Goal: Transaction & Acquisition: Purchase product/service

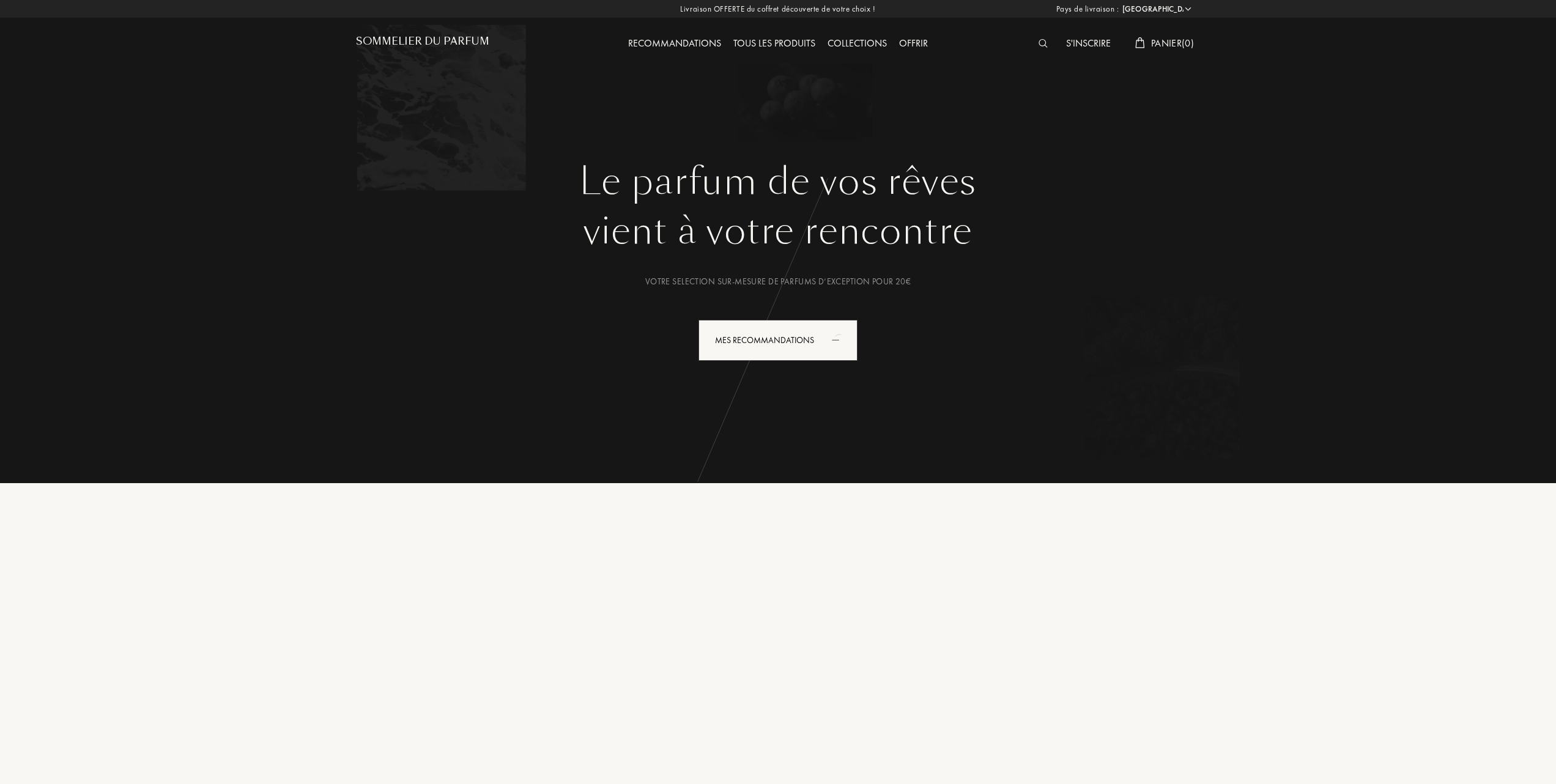
select select "FR"
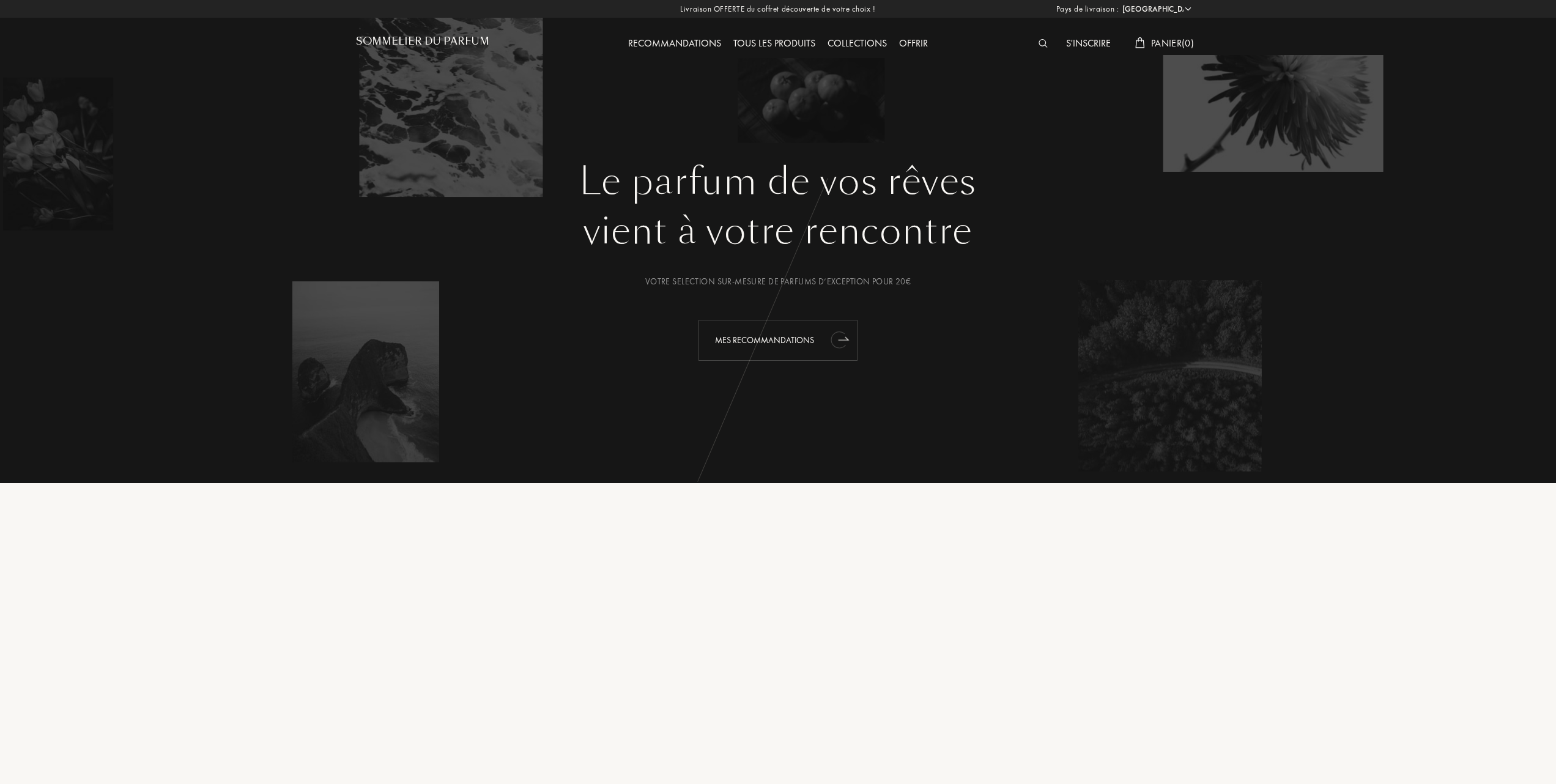
click at [745, 332] on div "Mes Recommandations" at bounding box center [778, 340] width 159 height 41
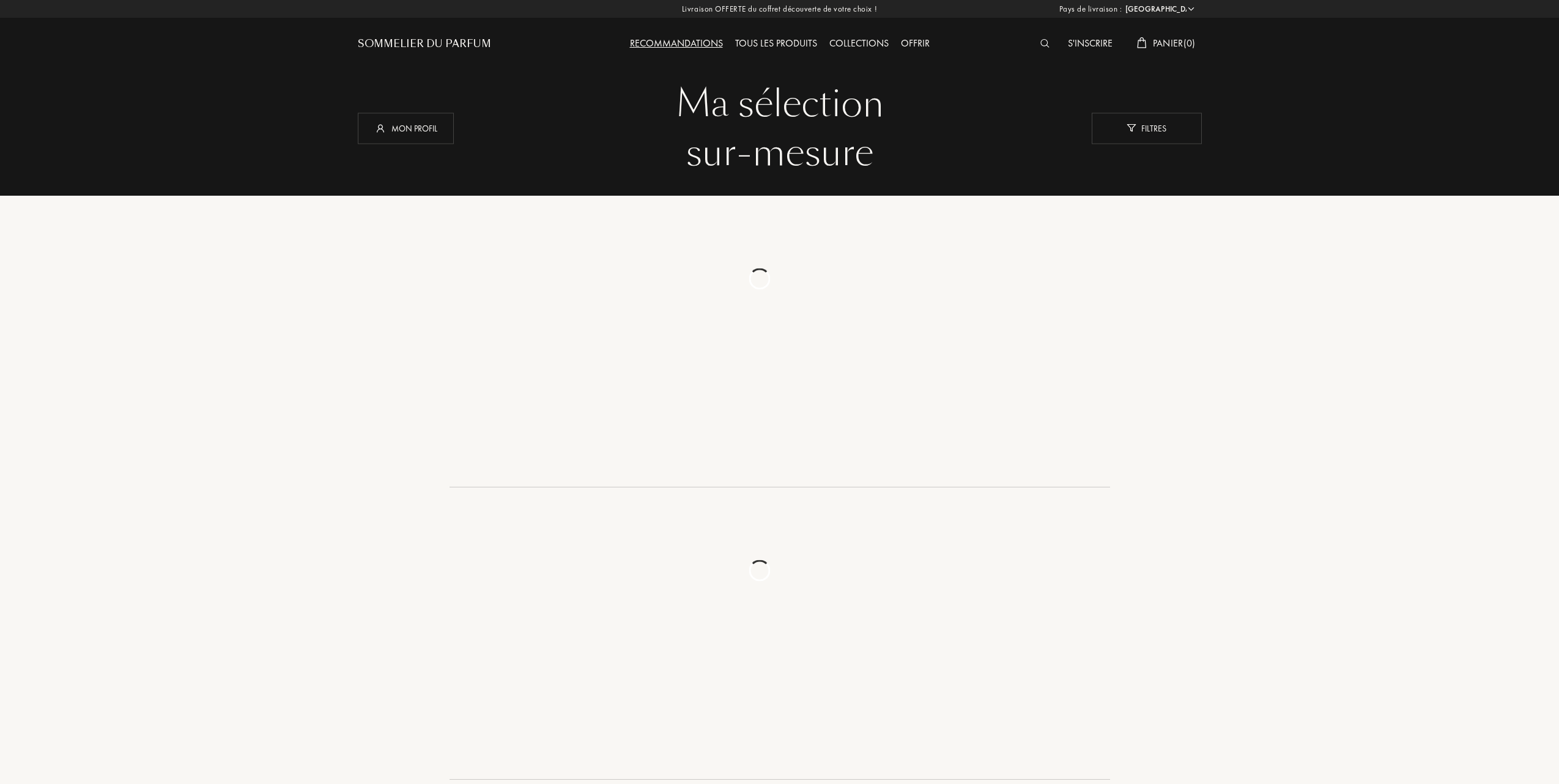
select select "FR"
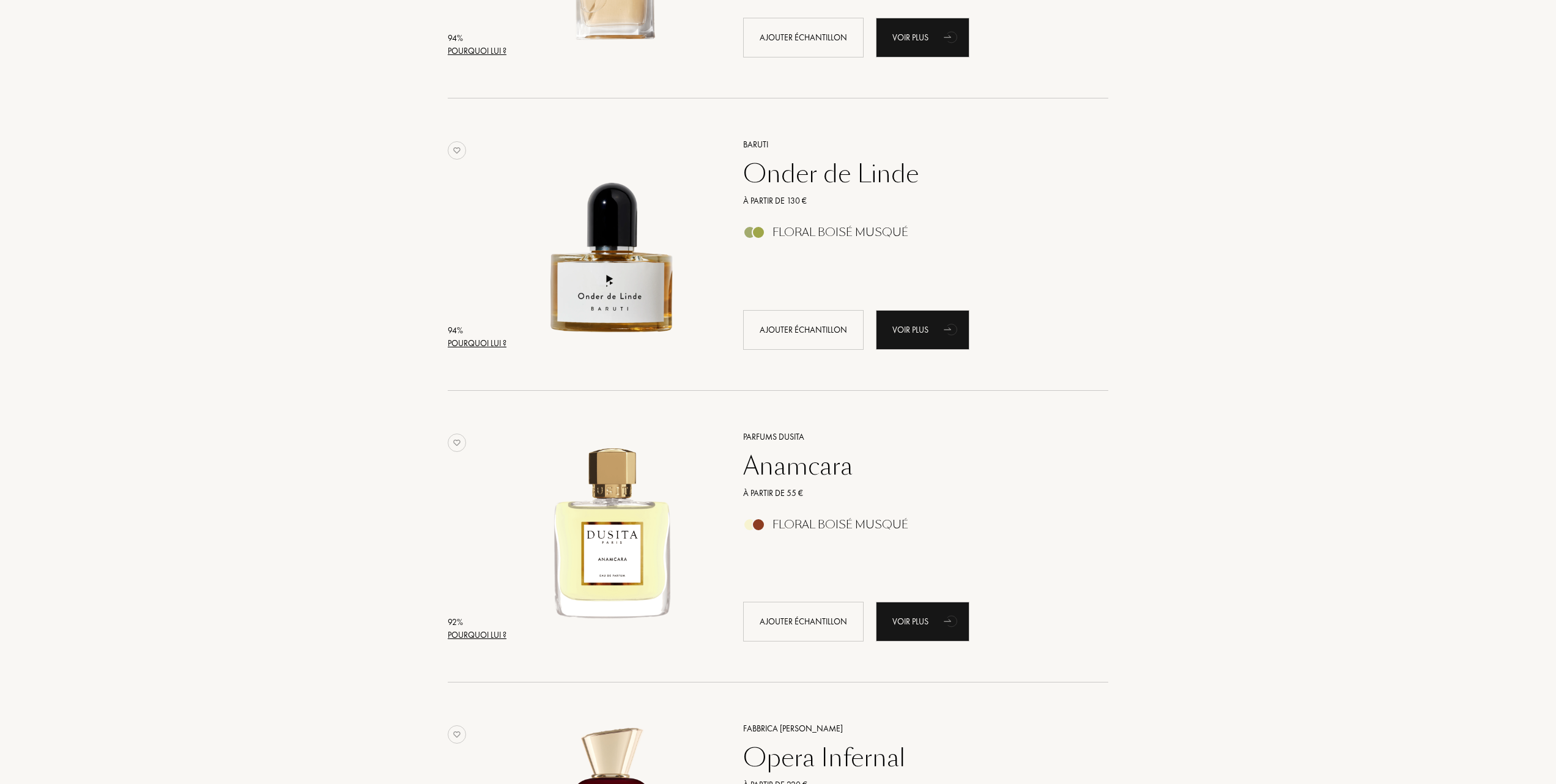
scroll to position [979, 0]
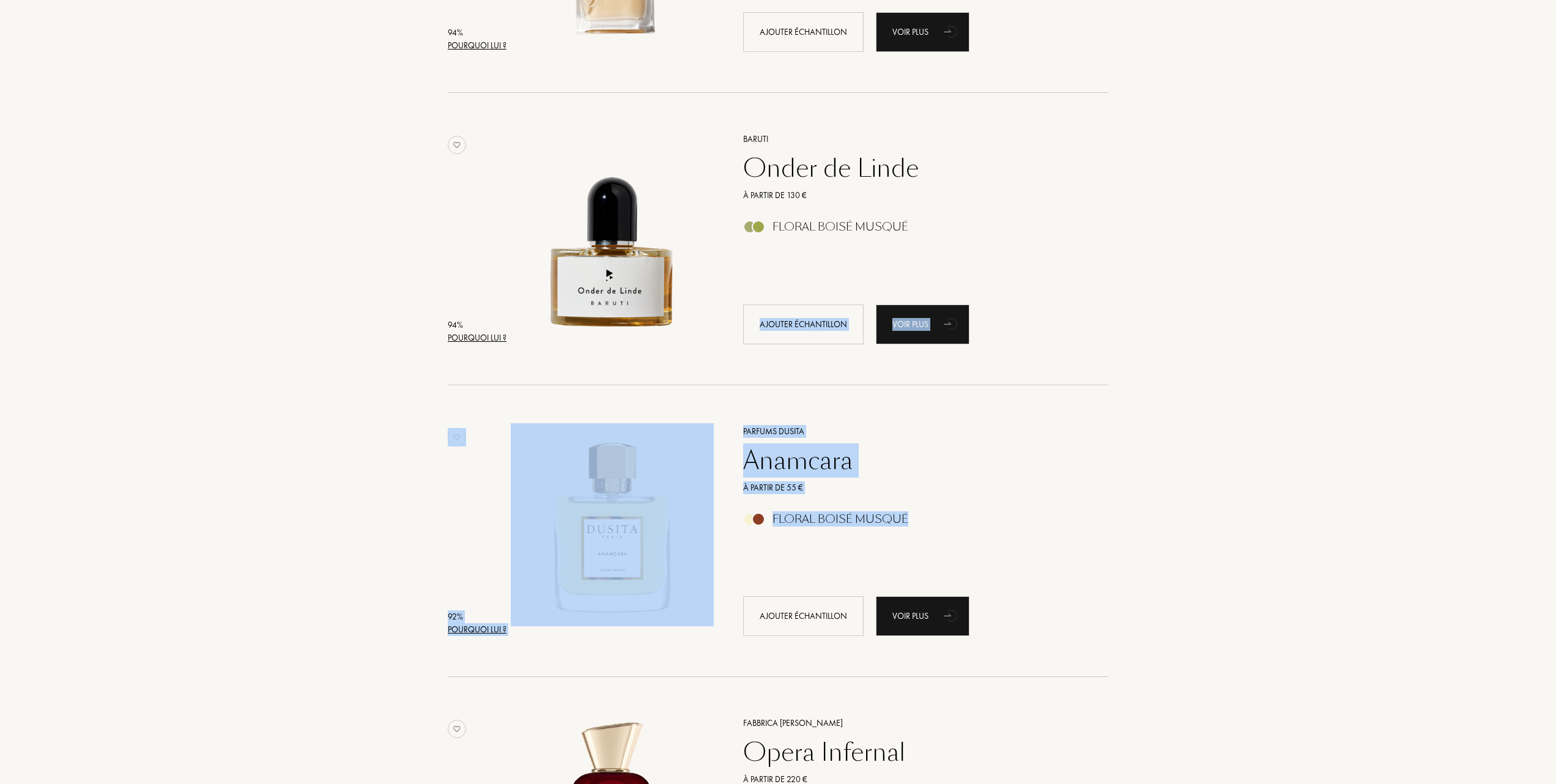
drag, startPoint x: 1555, startPoint y: 321, endPoint x: 1552, endPoint y: 548, distance: 227.0
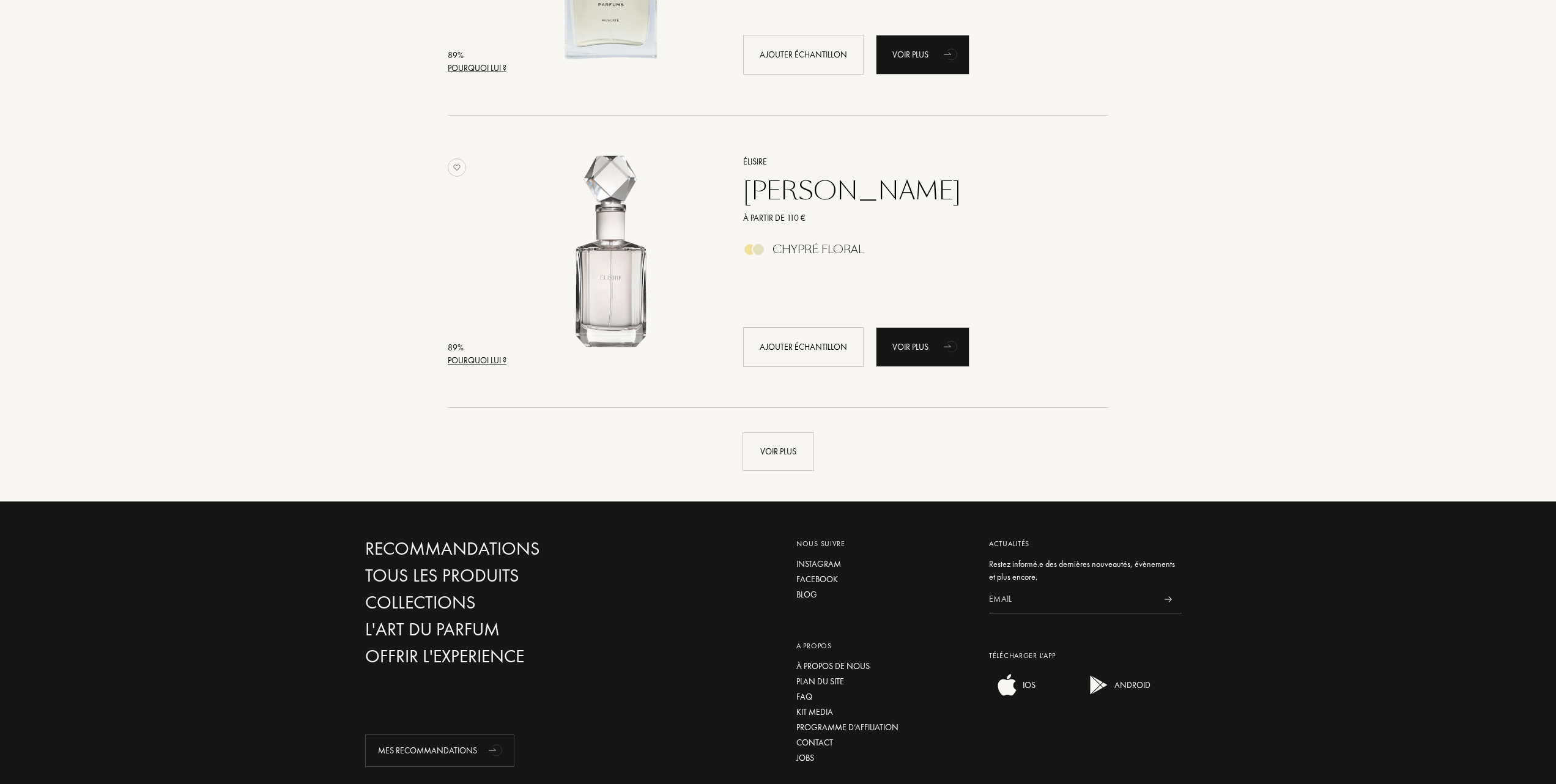
scroll to position [2800, 0]
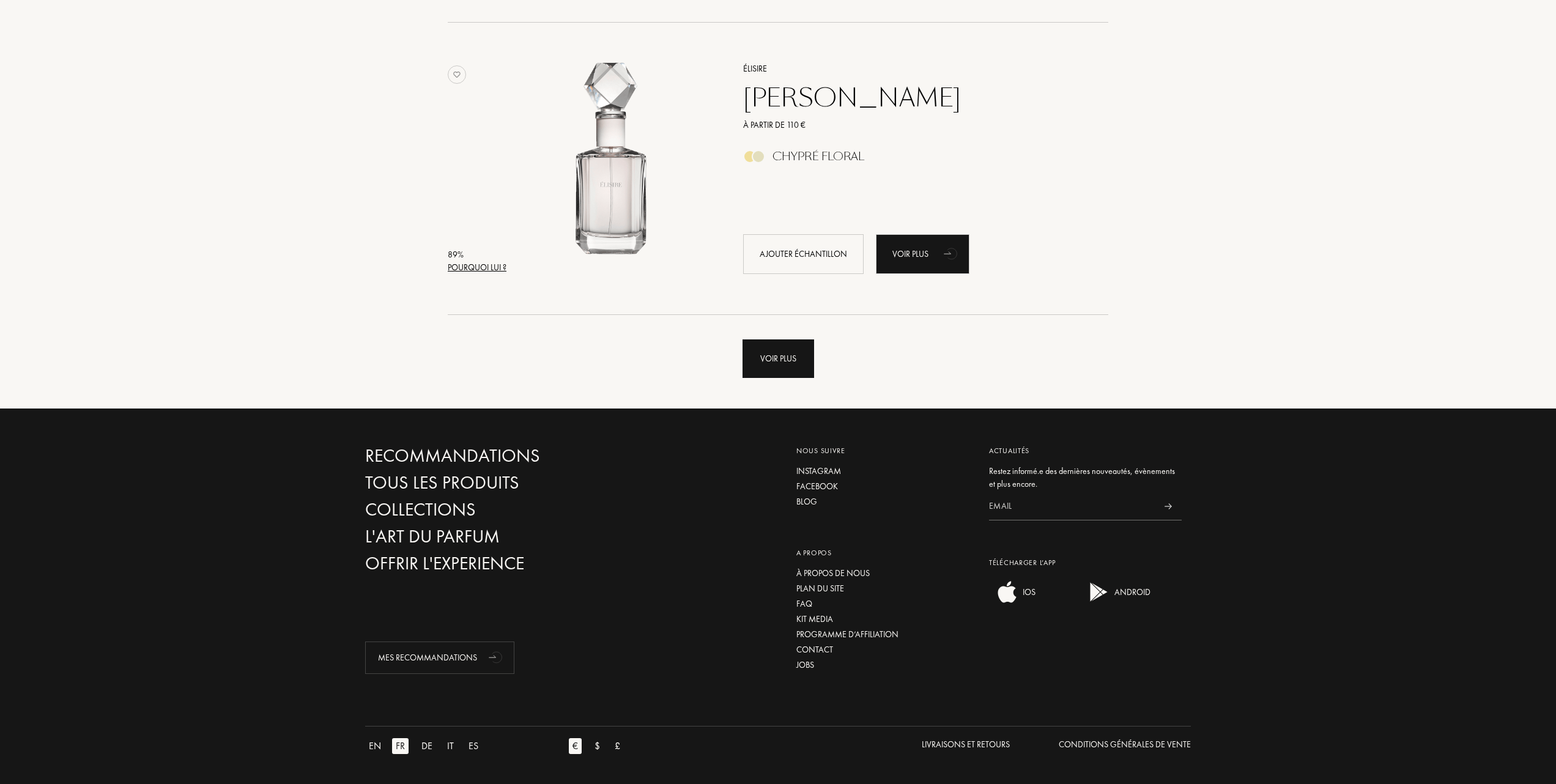
click at [778, 352] on div "Voir plus" at bounding box center [778, 358] width 72 height 38
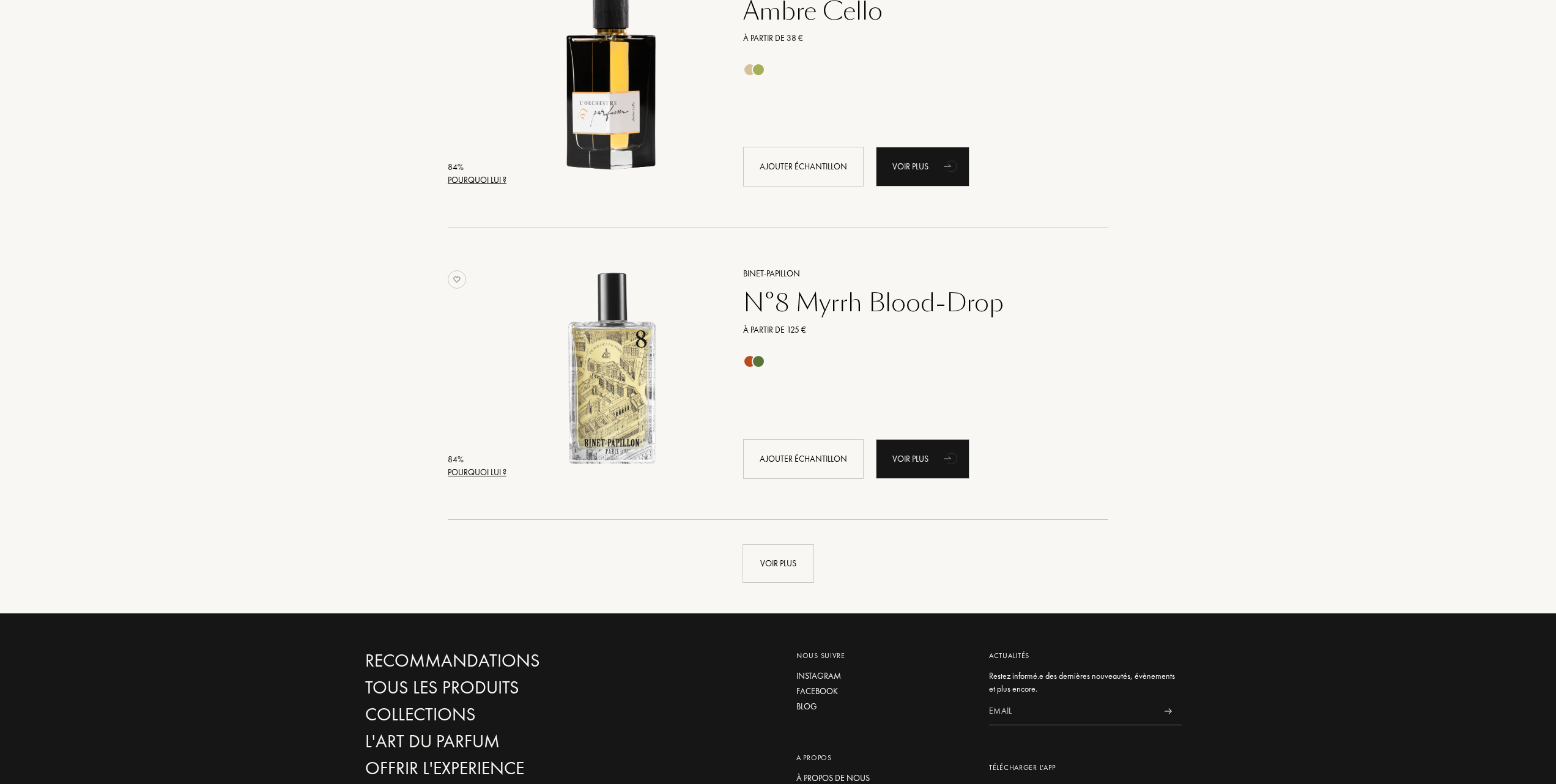
scroll to position [5654, 0]
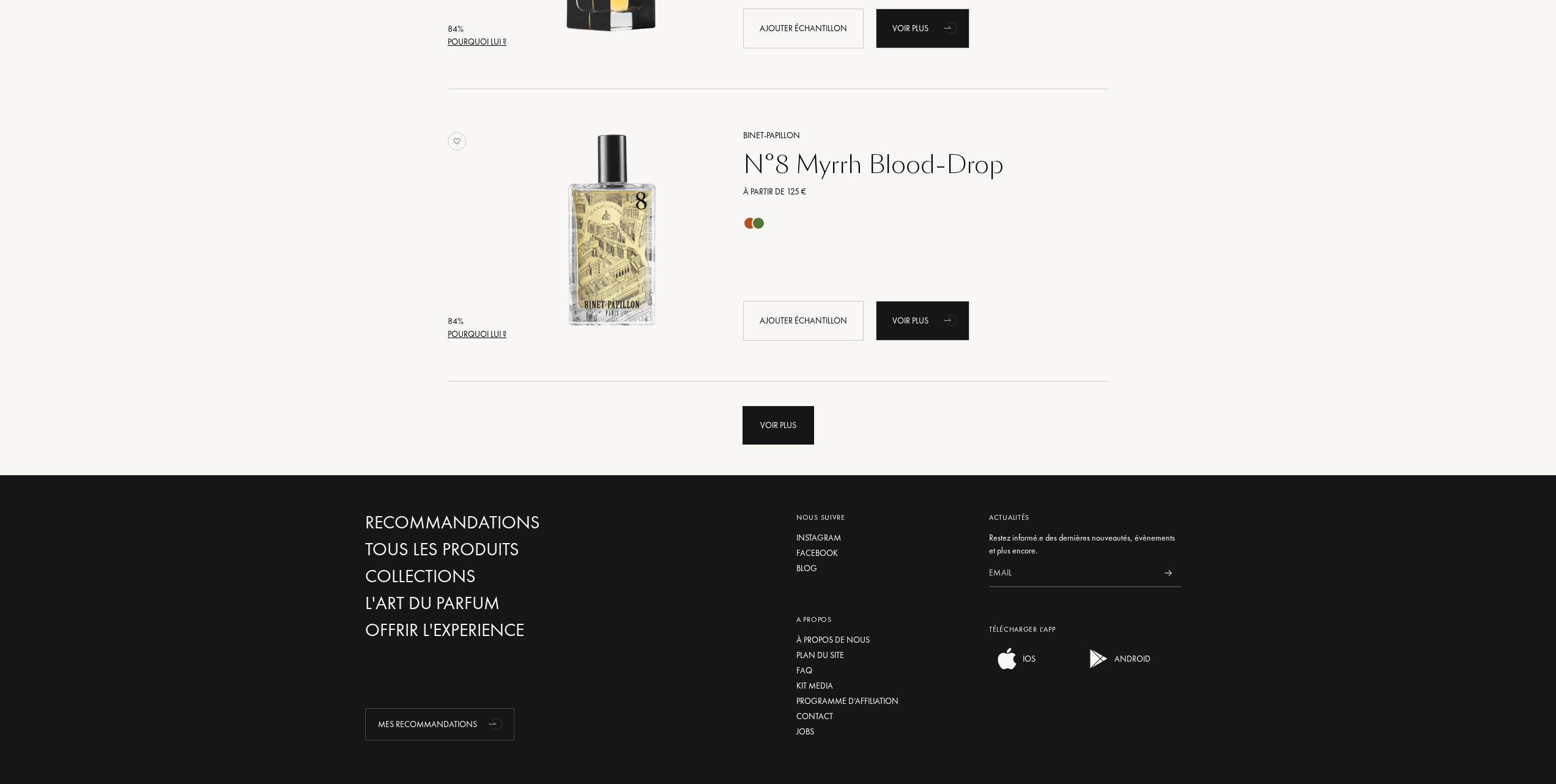
click at [751, 419] on div "Voir plus" at bounding box center [778, 425] width 72 height 38
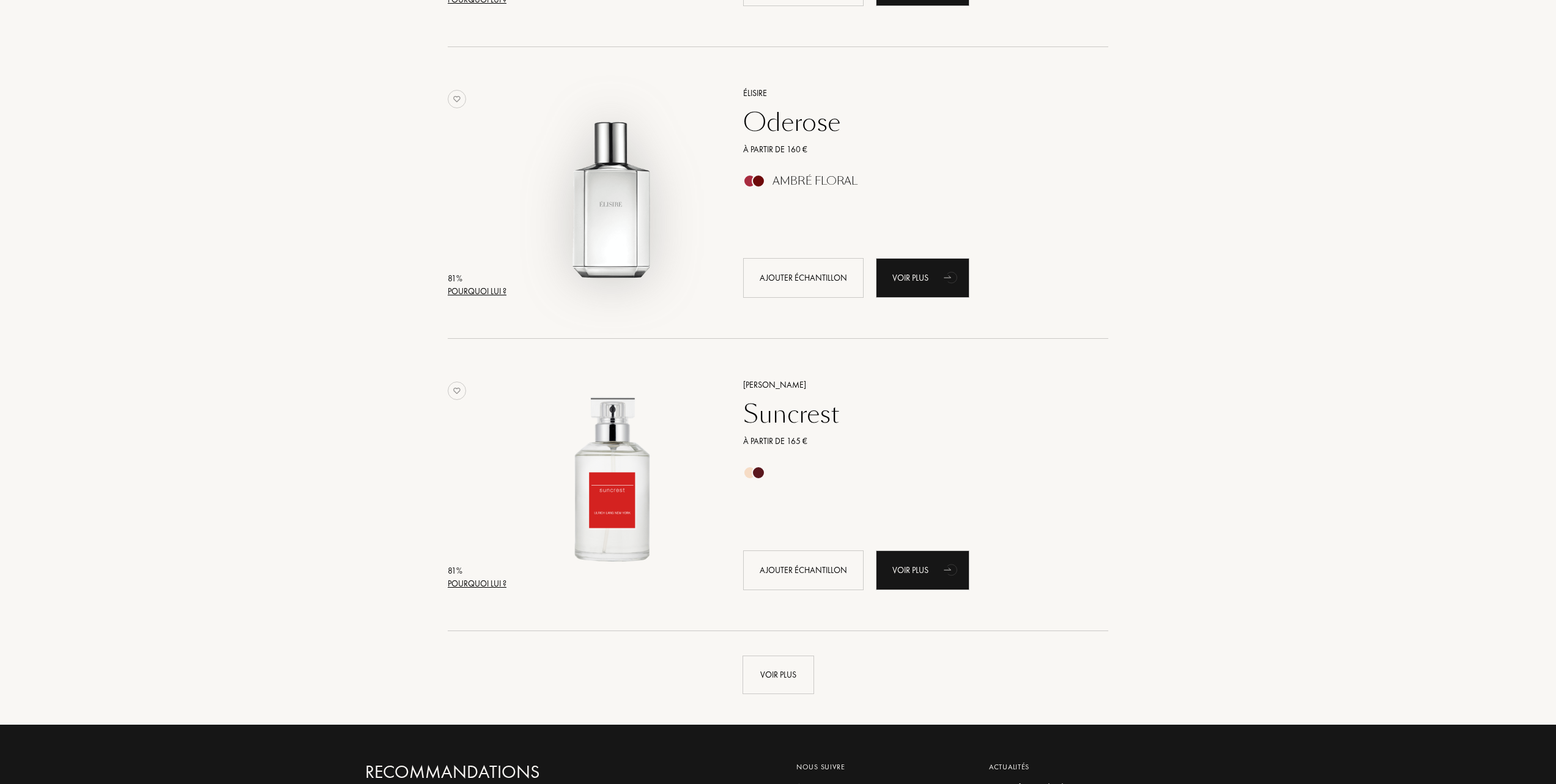
scroll to position [8427, 0]
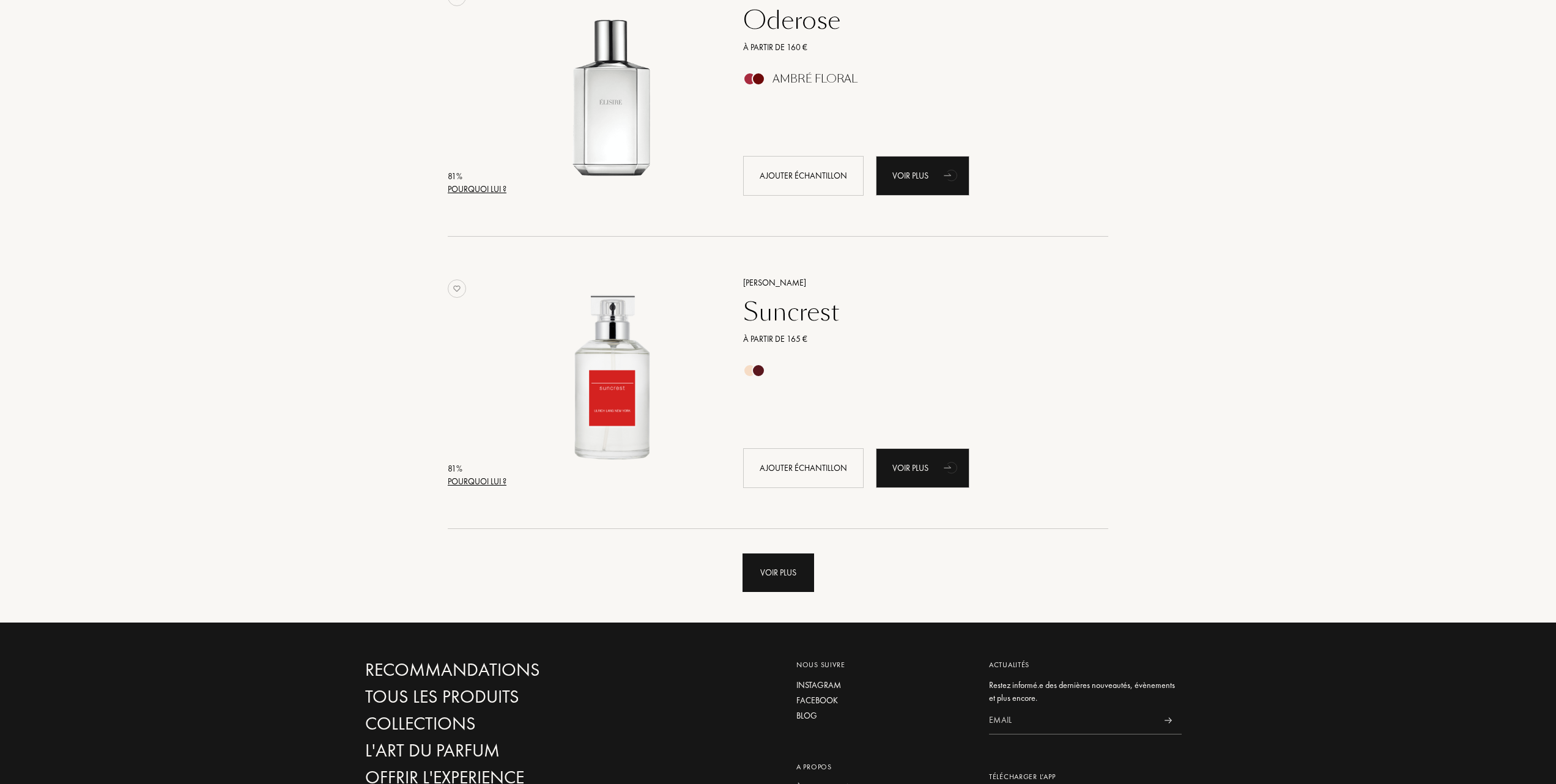
click at [790, 570] on div "Voir plus" at bounding box center [778, 573] width 72 height 38
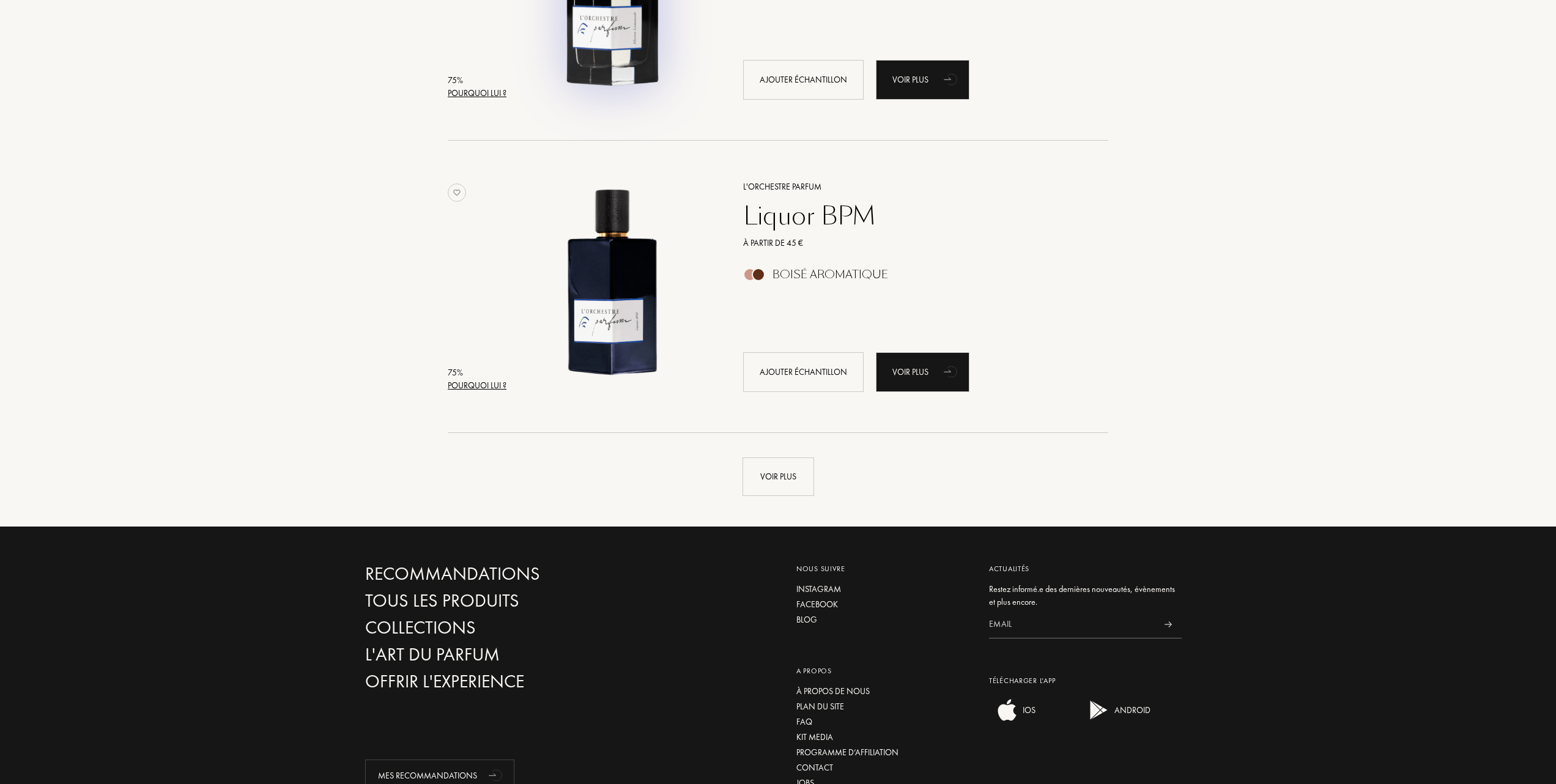
scroll to position [11443, 0]
click at [773, 468] on div "Voir plus" at bounding box center [778, 476] width 72 height 38
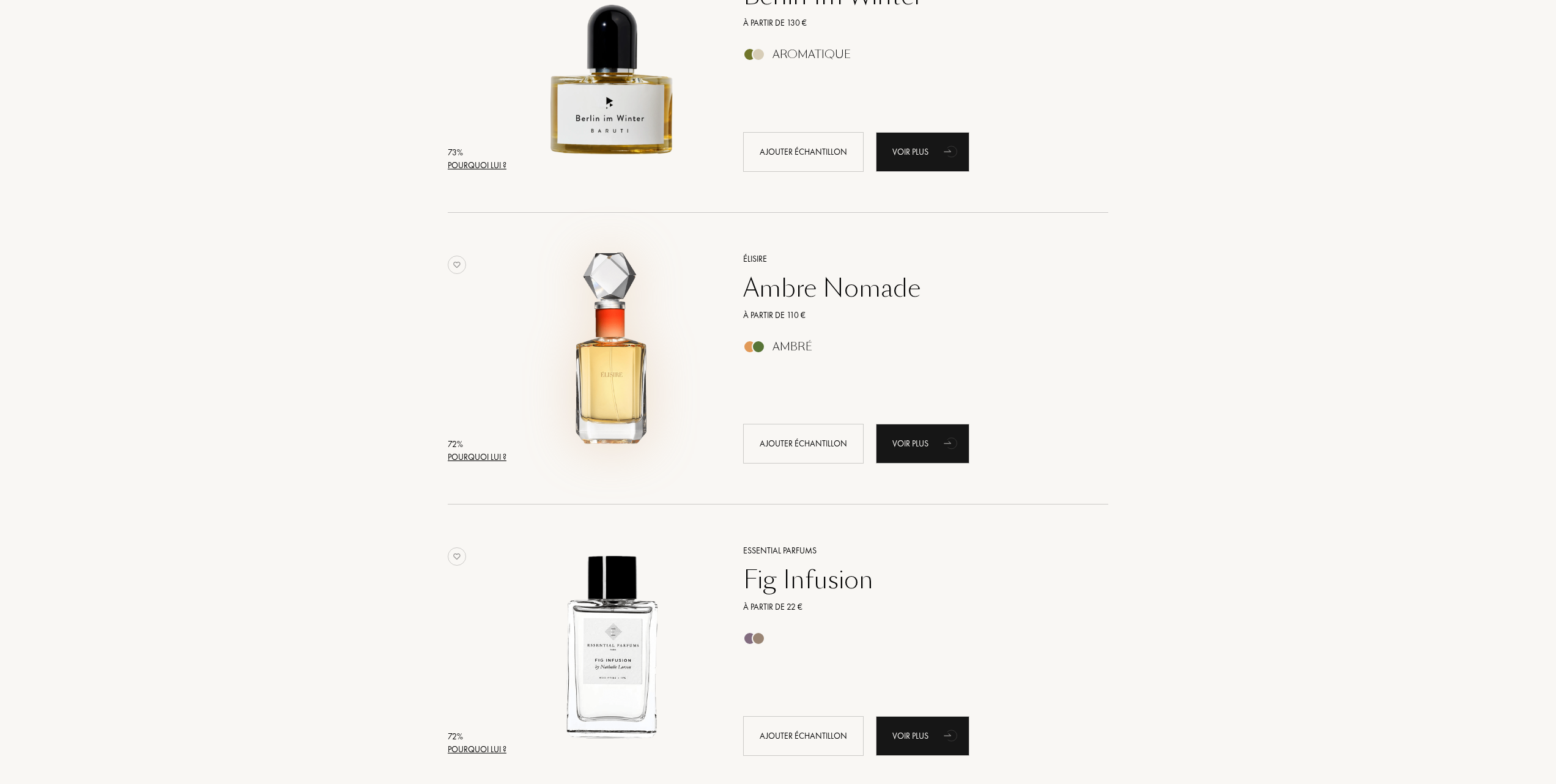
scroll to position [14215, 0]
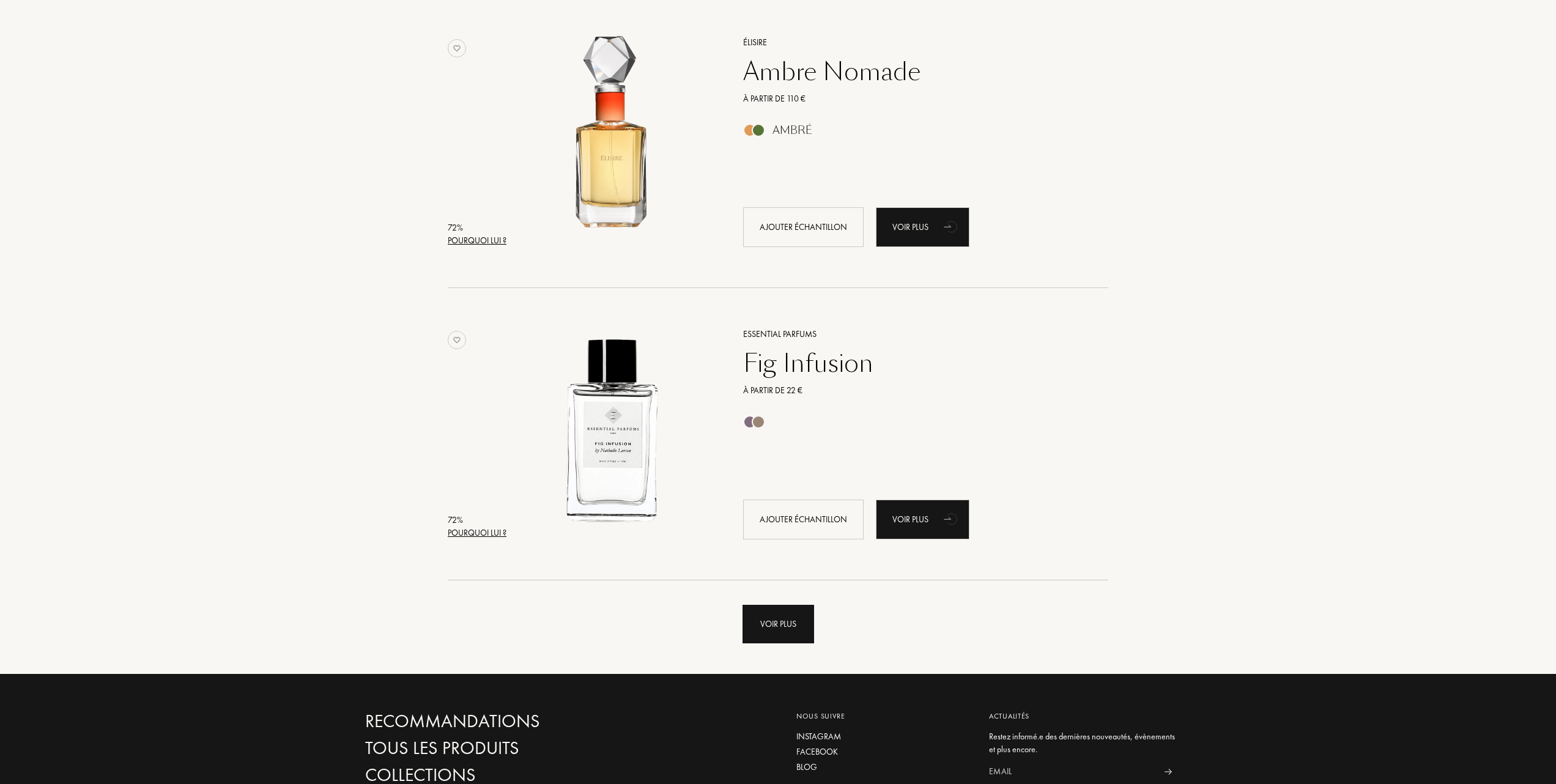
click at [800, 620] on div "Voir plus" at bounding box center [778, 624] width 72 height 38
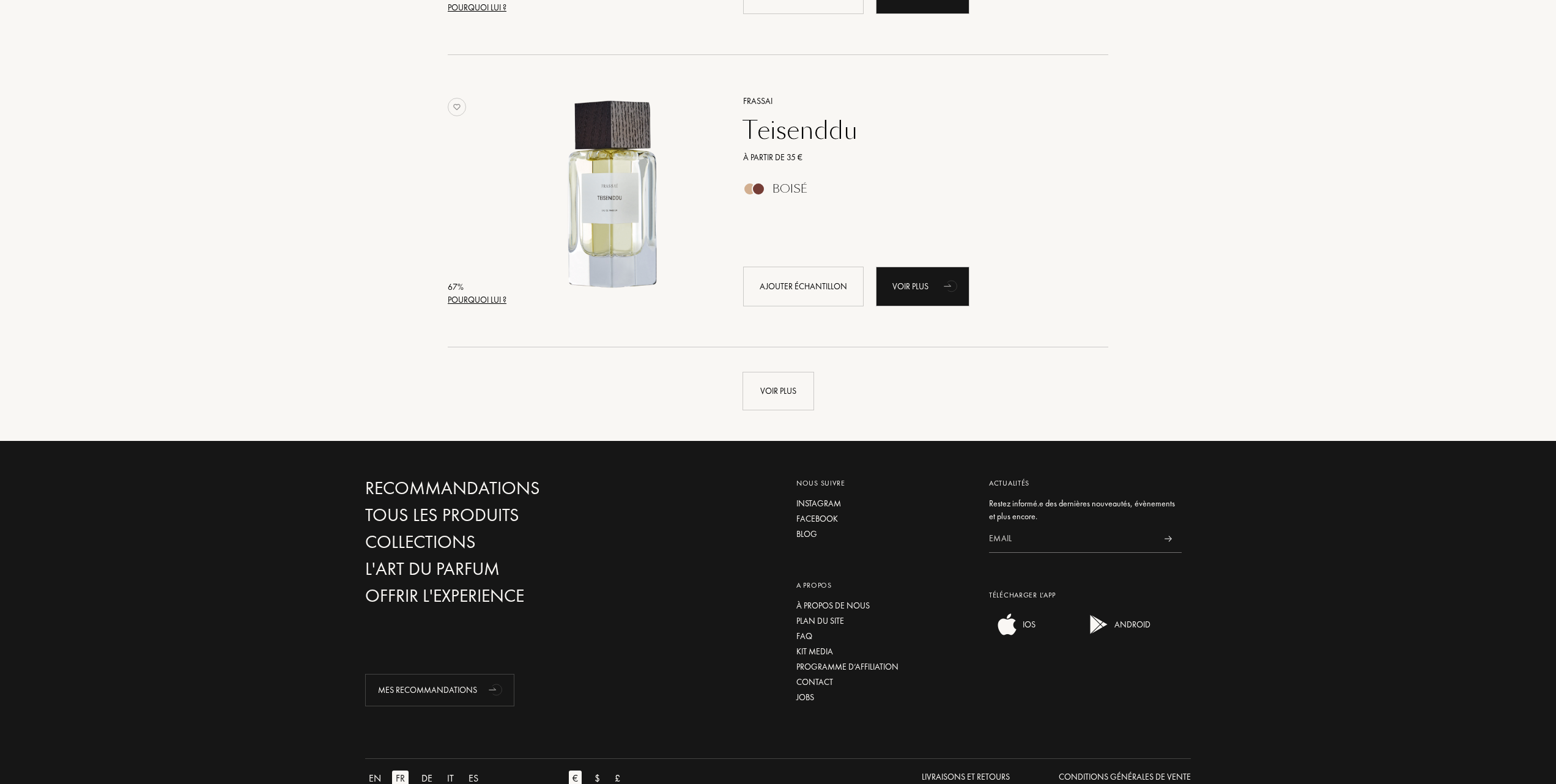
scroll to position [17395, 0]
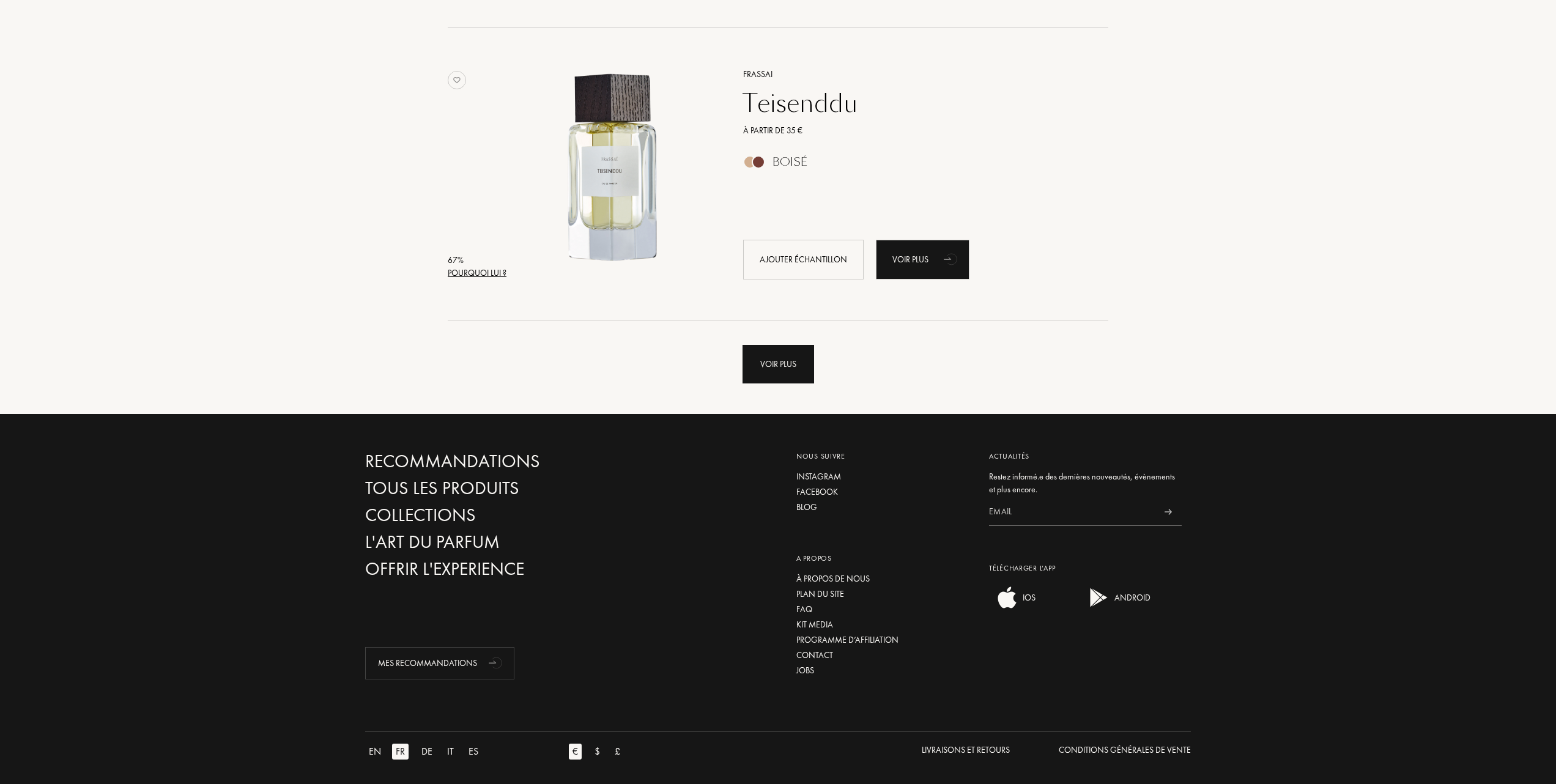
click at [796, 363] on div "Voir plus" at bounding box center [778, 364] width 72 height 38
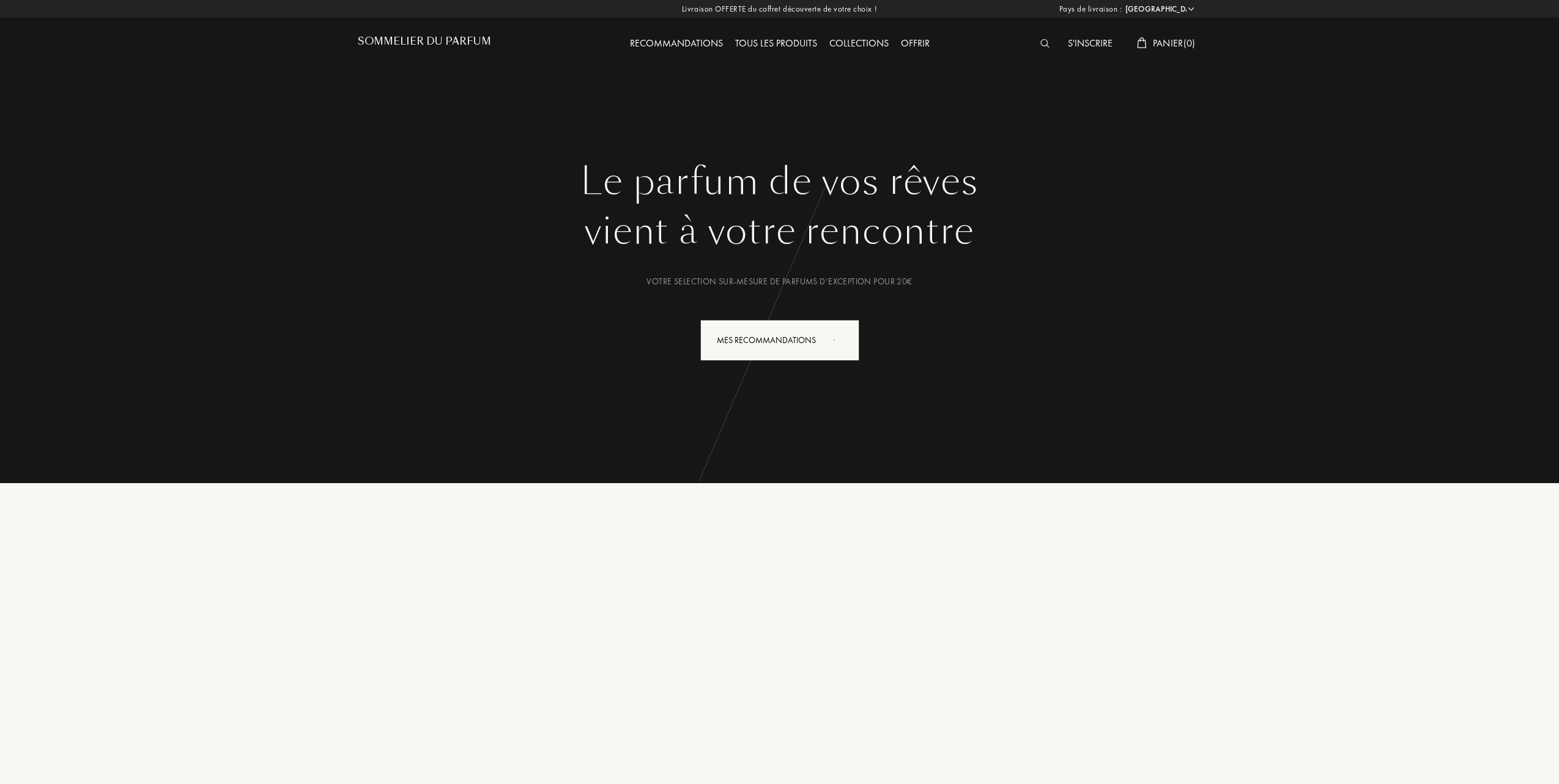
select select "FR"
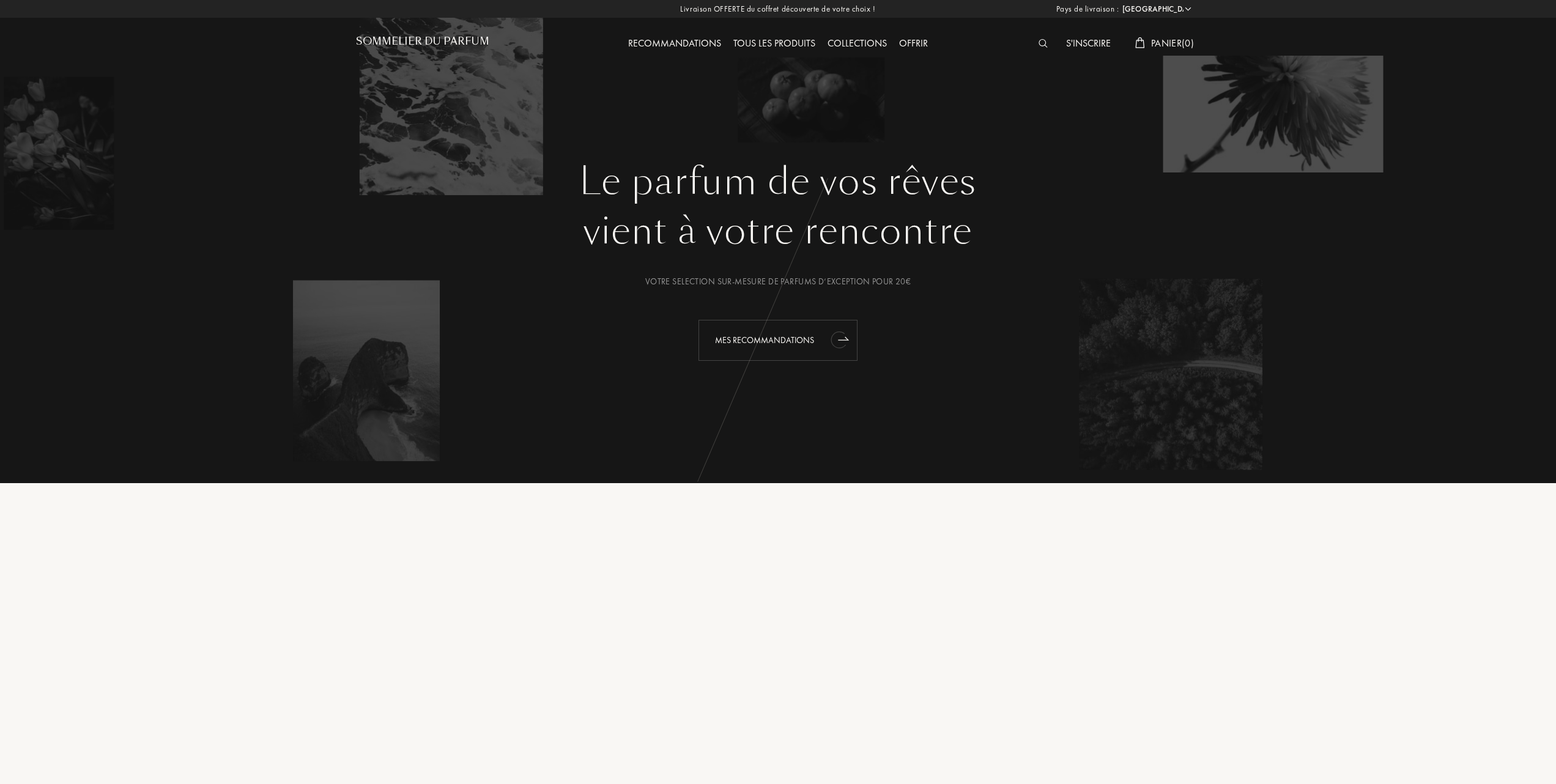
click at [753, 334] on div "Mes Recommandations" at bounding box center [778, 340] width 159 height 41
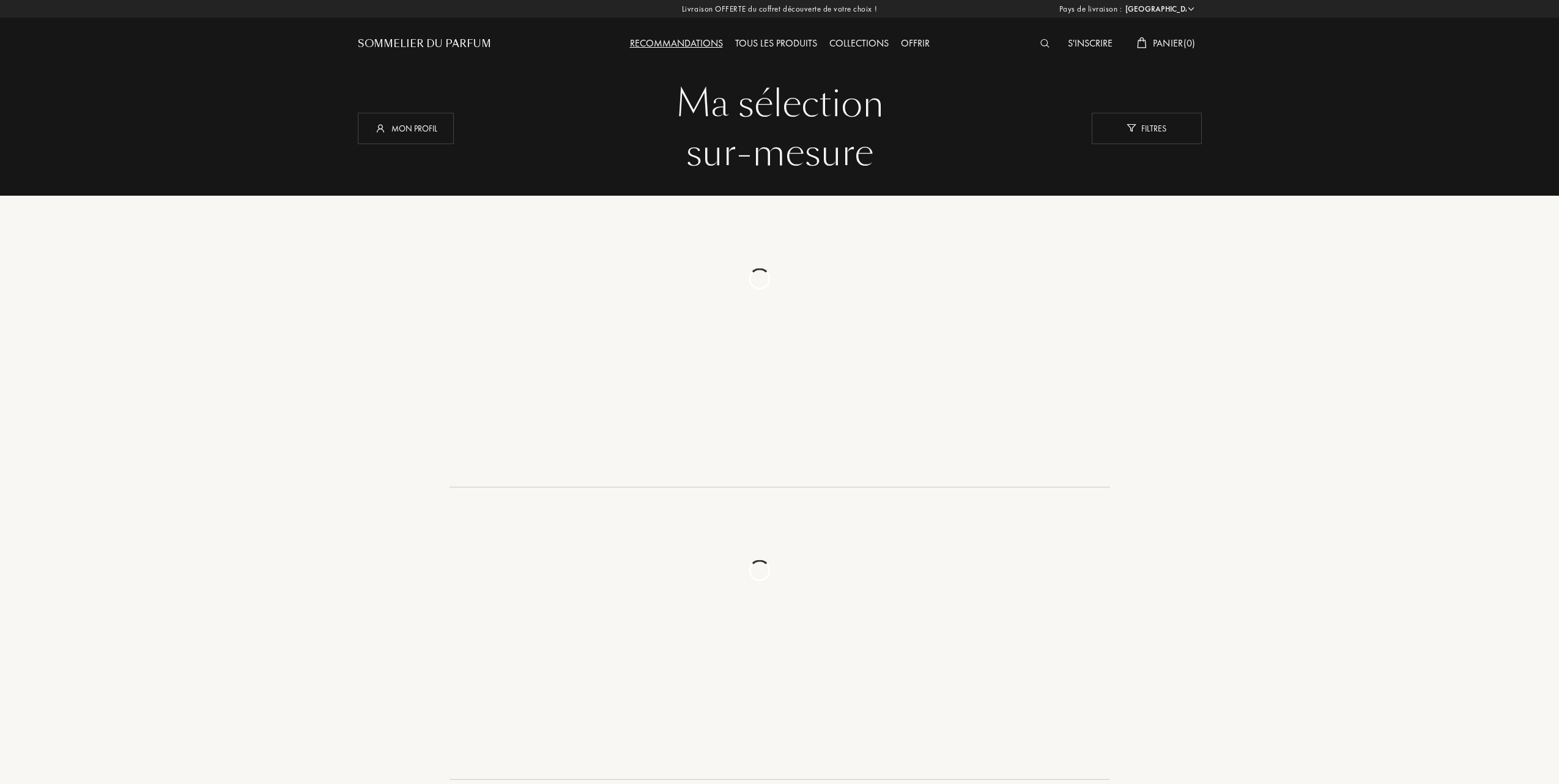
select select "FR"
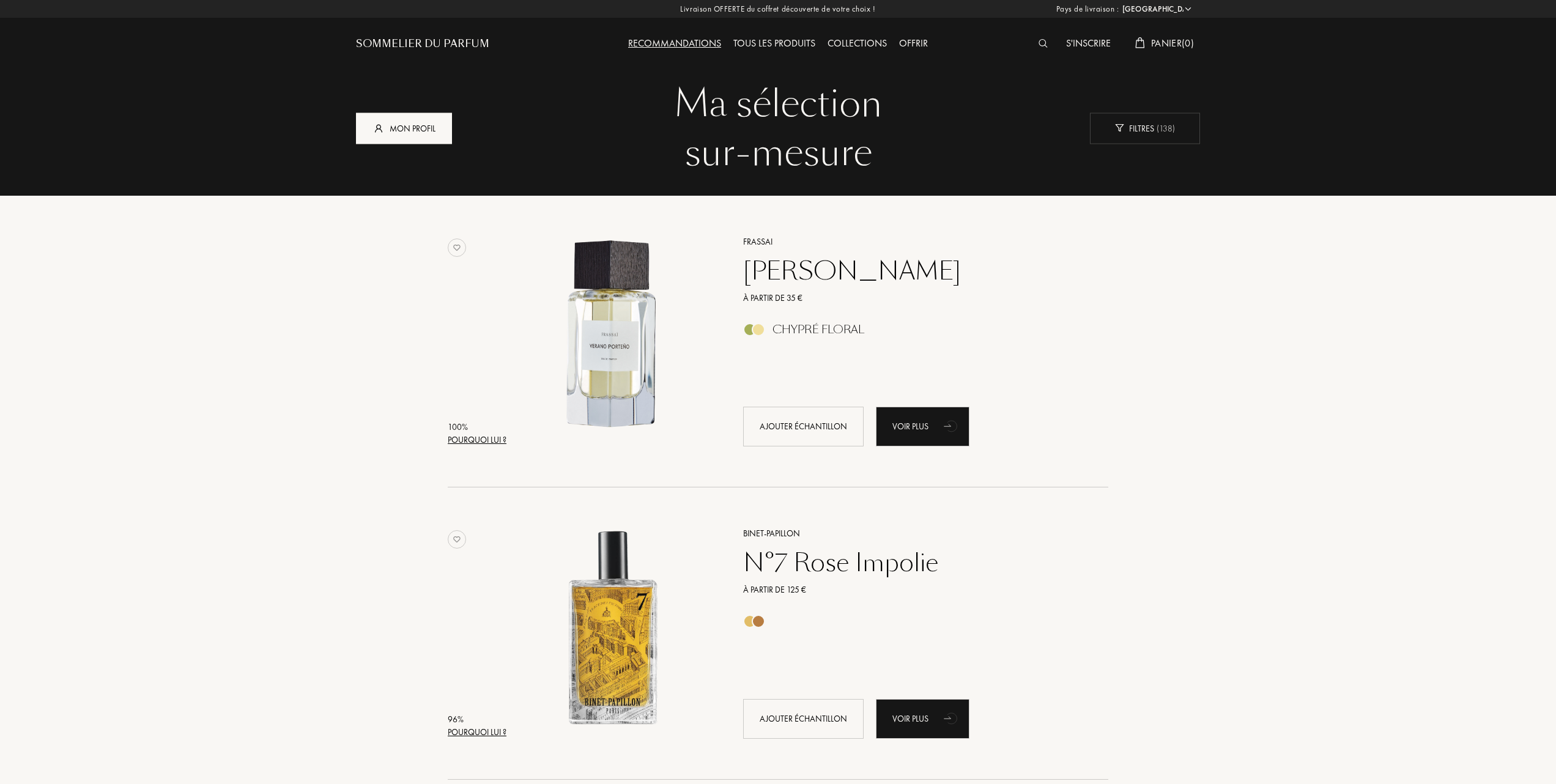
click at [431, 124] on div "Mon profil" at bounding box center [403, 128] width 96 height 31
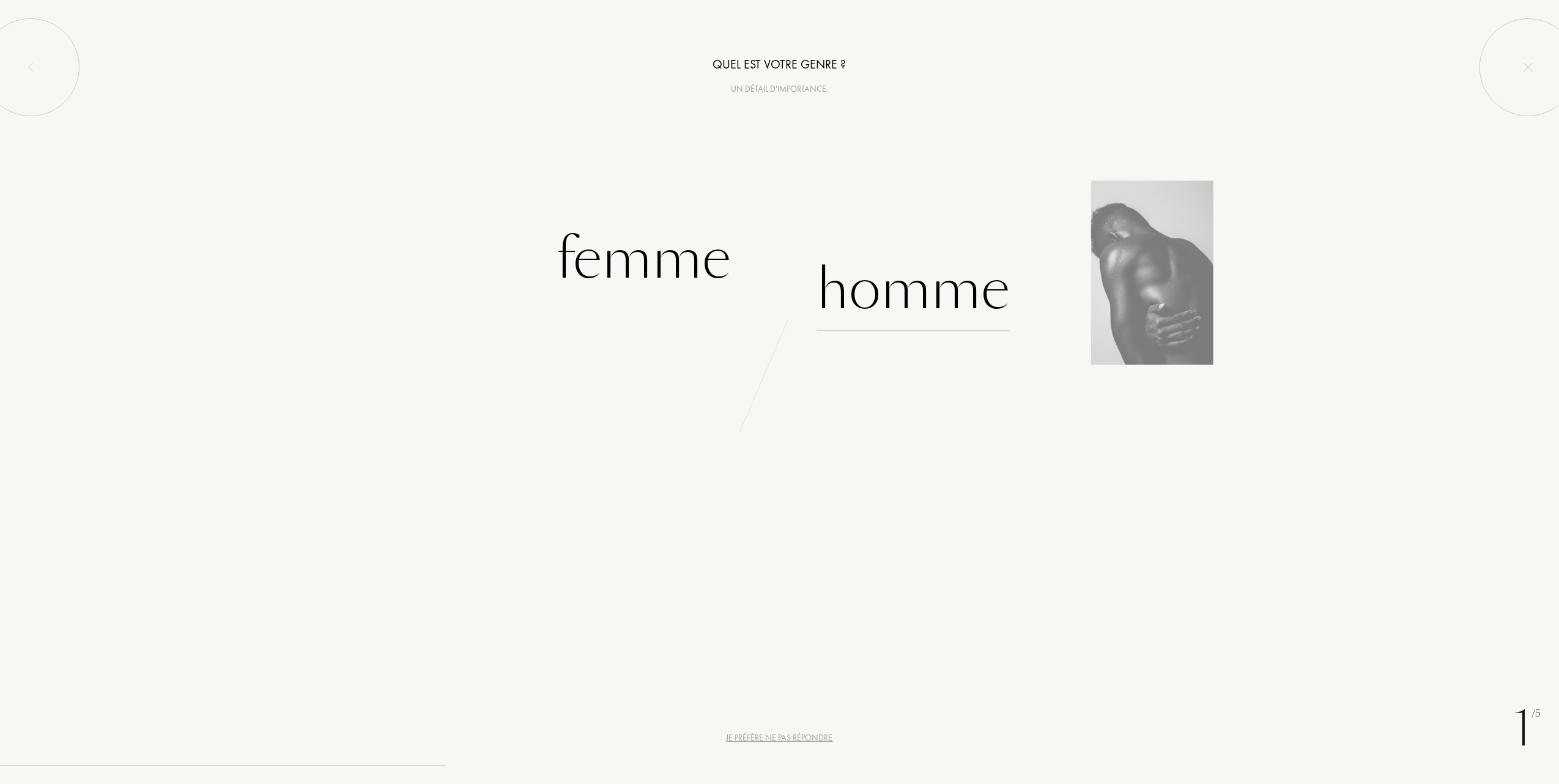
click at [906, 301] on div "Homme" at bounding box center [913, 289] width 193 height 83
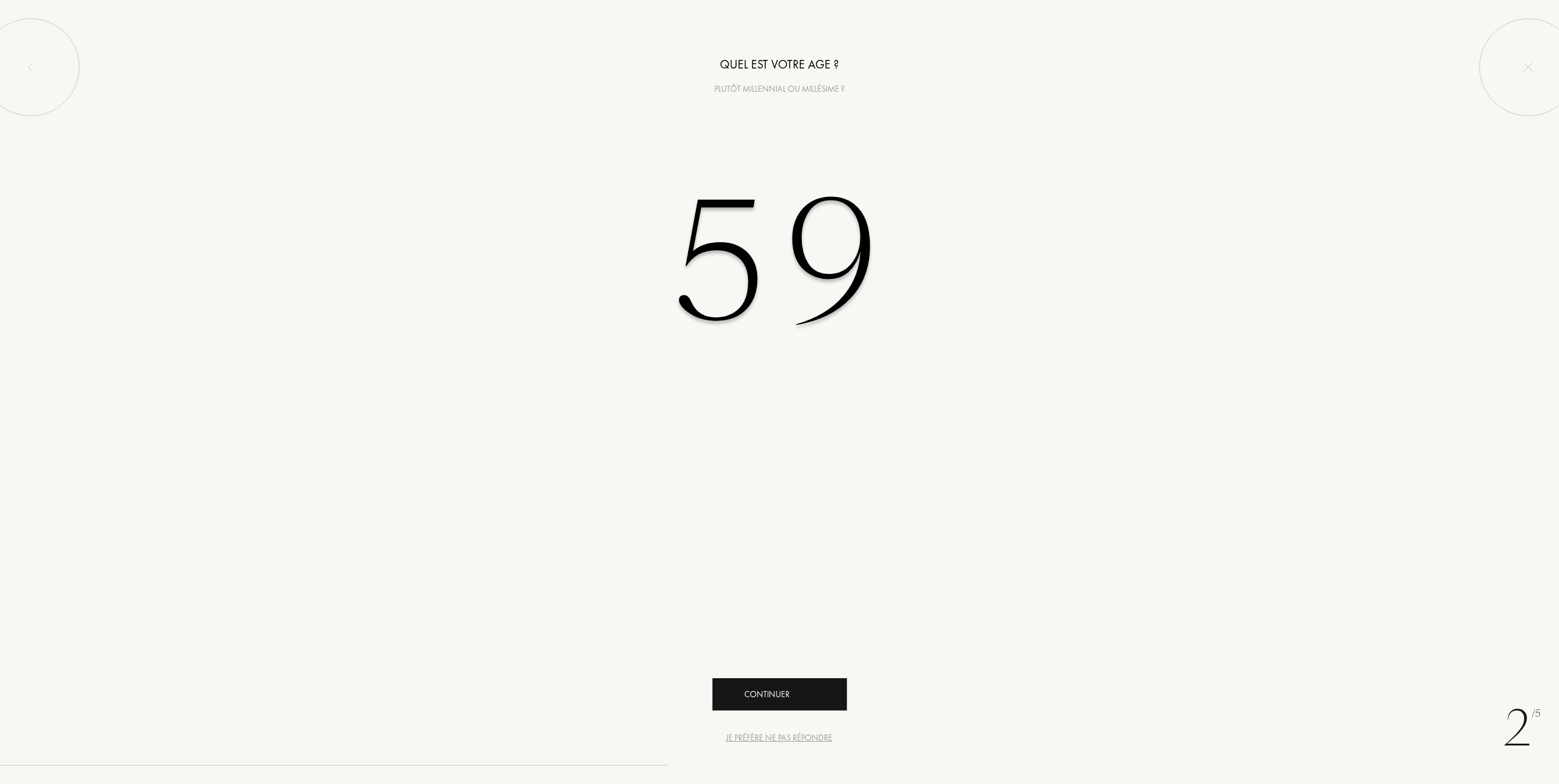
type input "59"
drag, startPoint x: 772, startPoint y: 694, endPoint x: 769, endPoint y: 684, distance: 10.4
click at [771, 694] on div "Continuer" at bounding box center [779, 694] width 134 height 33
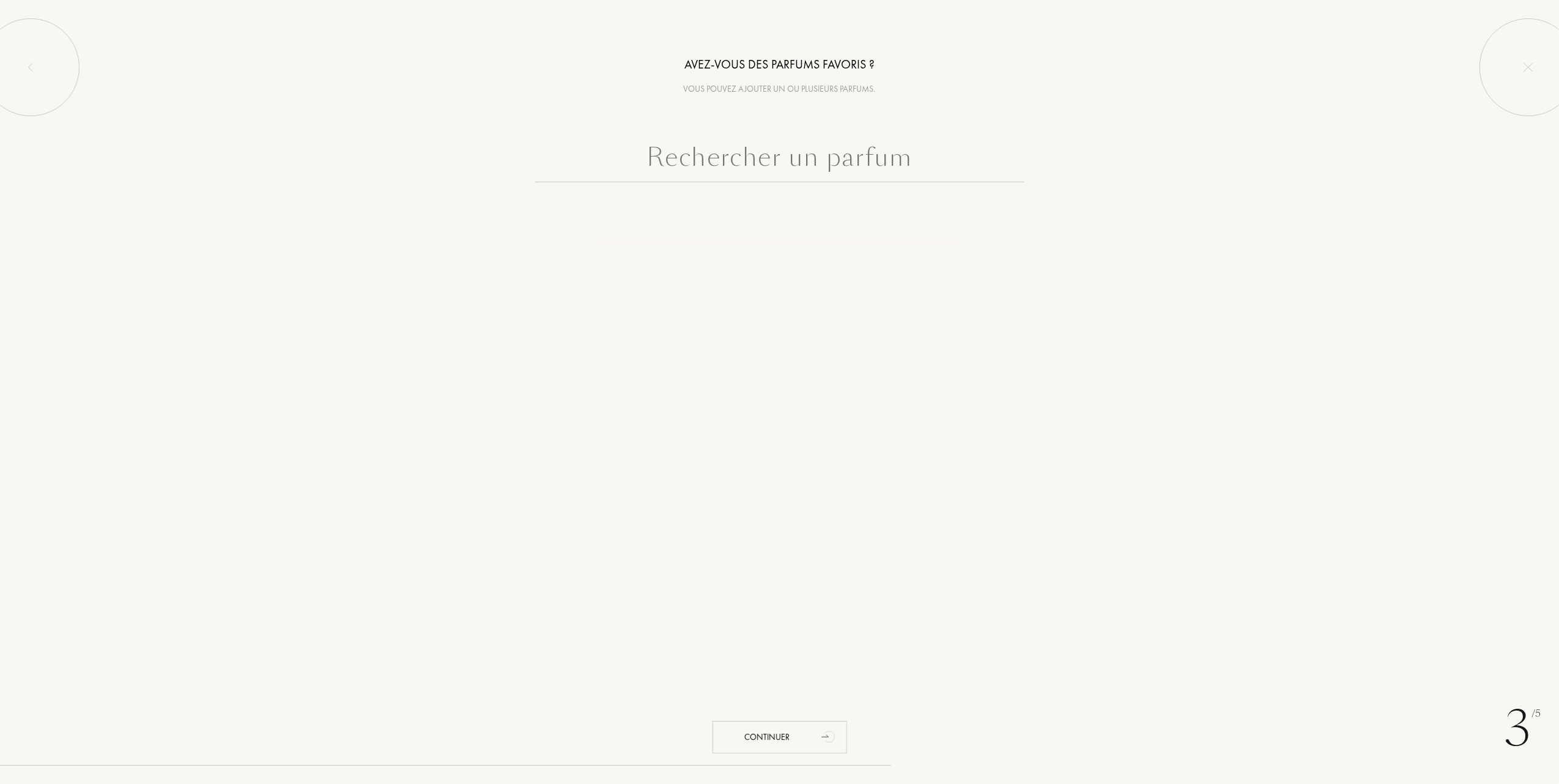
click at [759, 360] on div "3 /5 Avez-vous des parfums favoris ? Vous pouvez ajouter un ou plusieurs parfum…" at bounding box center [779, 392] width 1559 height 784
click at [757, 159] on input "text" at bounding box center [780, 160] width 489 height 44
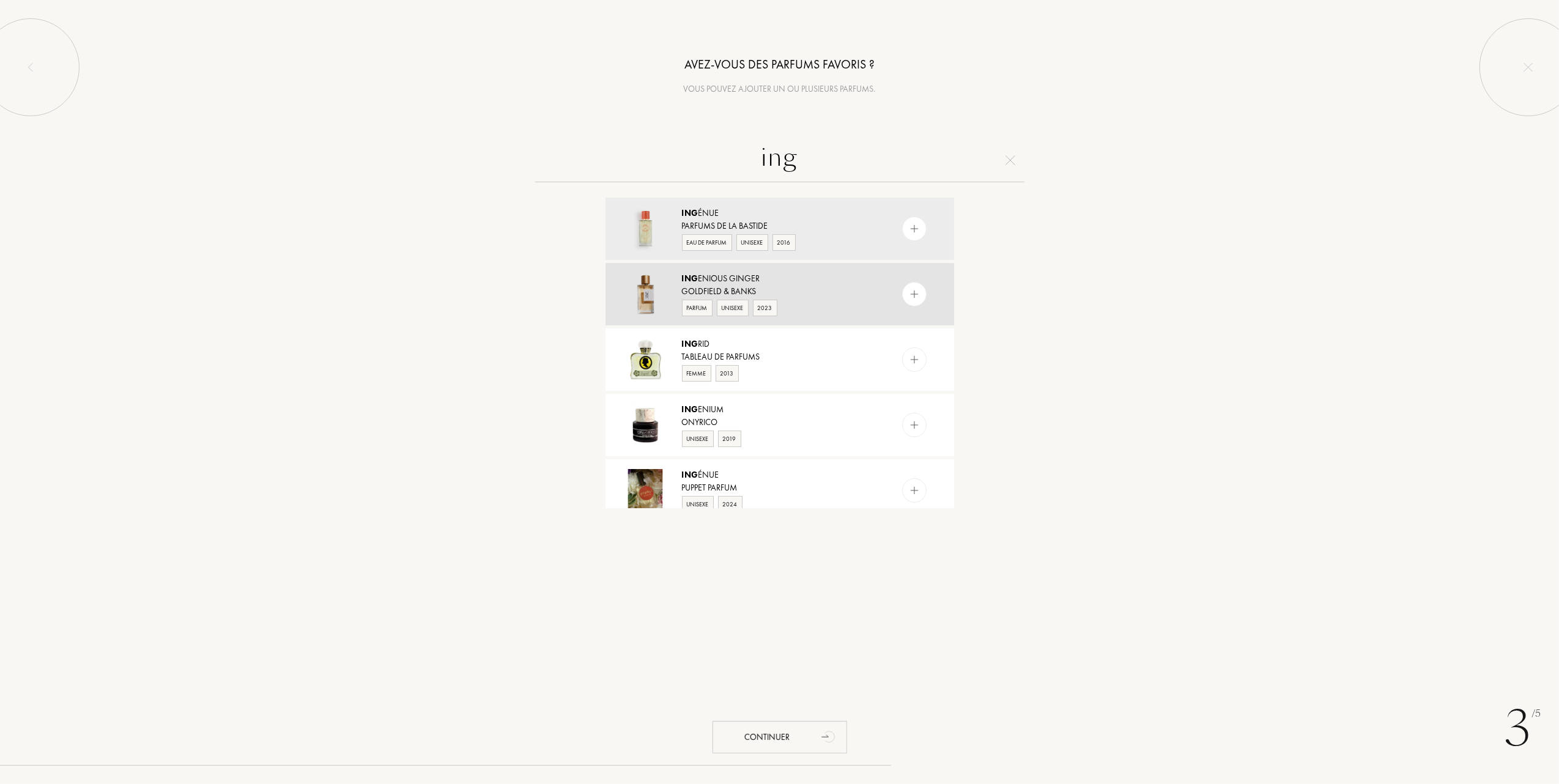
type input "ing"
click at [914, 291] on img at bounding box center [914, 295] width 12 height 12
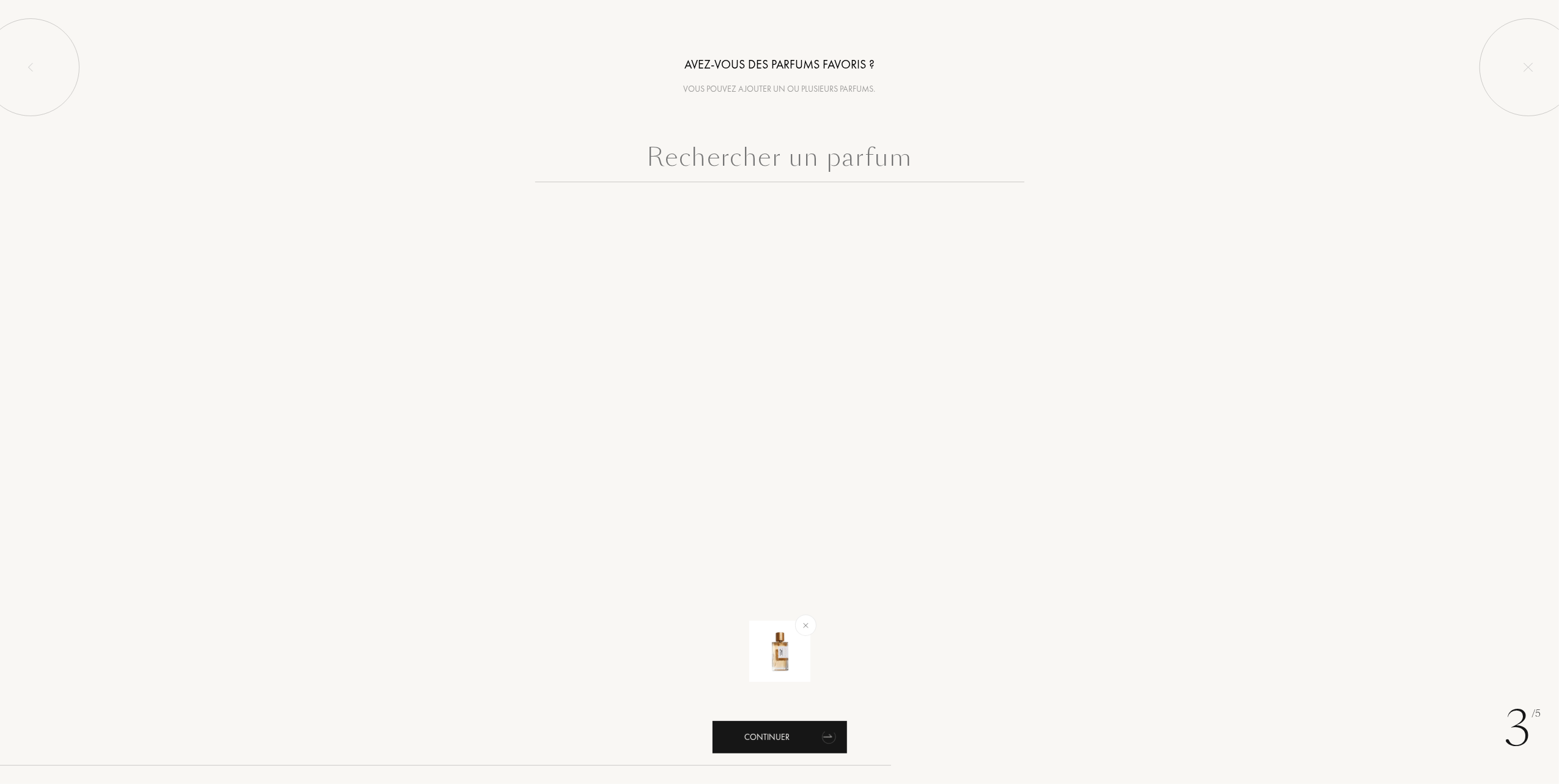
click at [767, 745] on div "Continuer" at bounding box center [779, 737] width 134 height 33
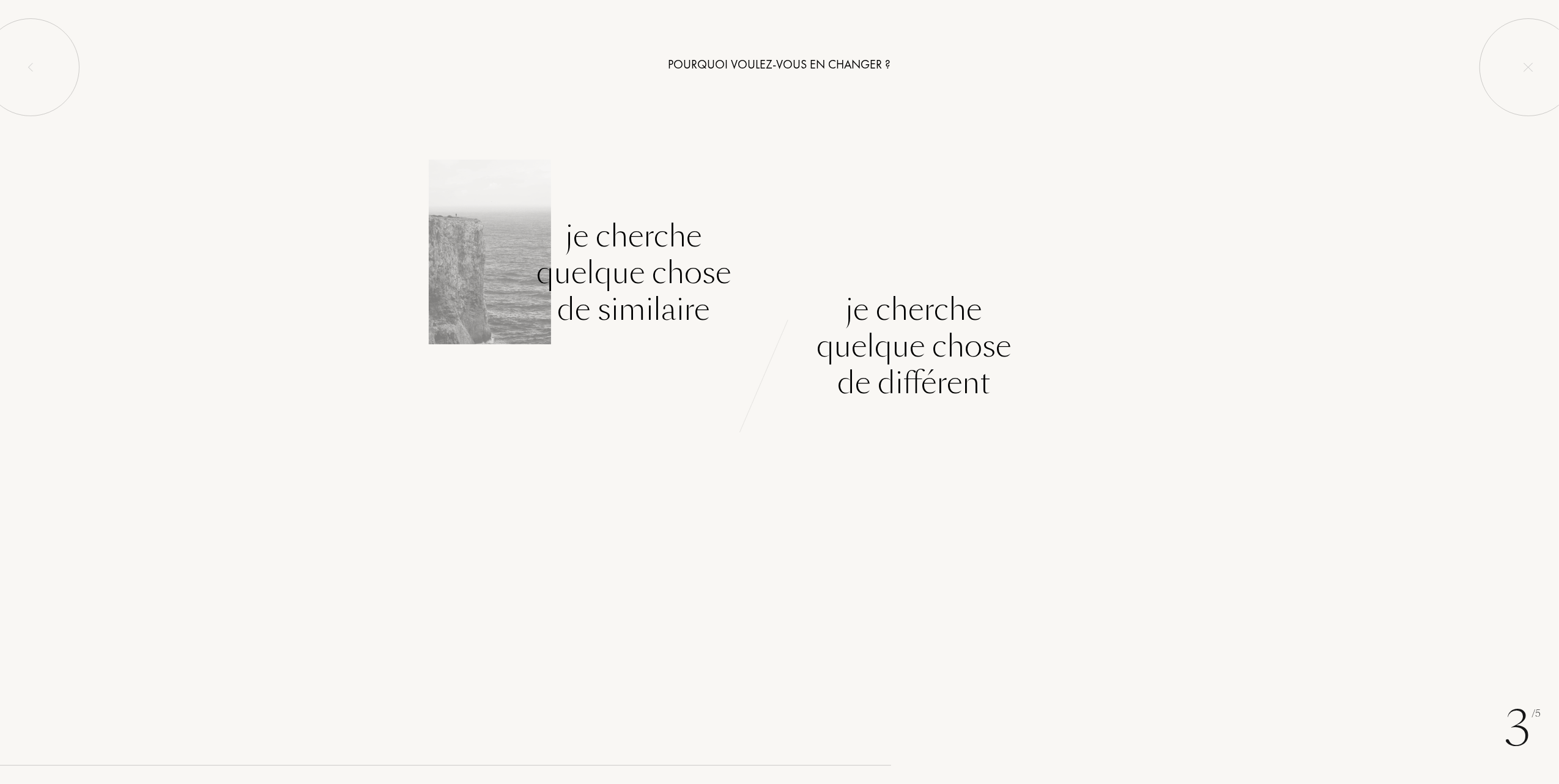
click at [622, 281] on div "Je cherche quelque chose de similaire" at bounding box center [633, 273] width 195 height 110
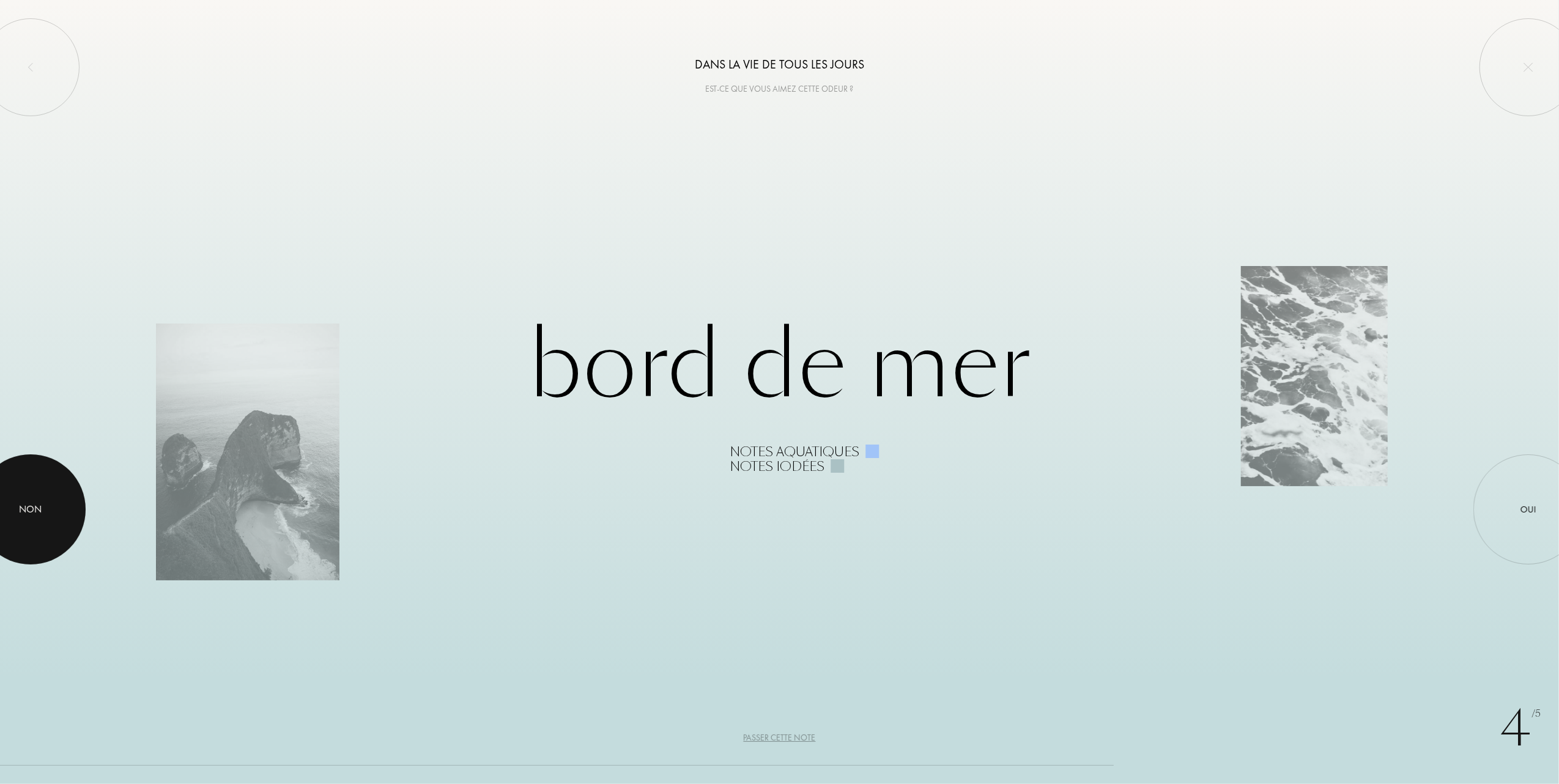
click at [59, 520] on div at bounding box center [31, 509] width 110 height 110
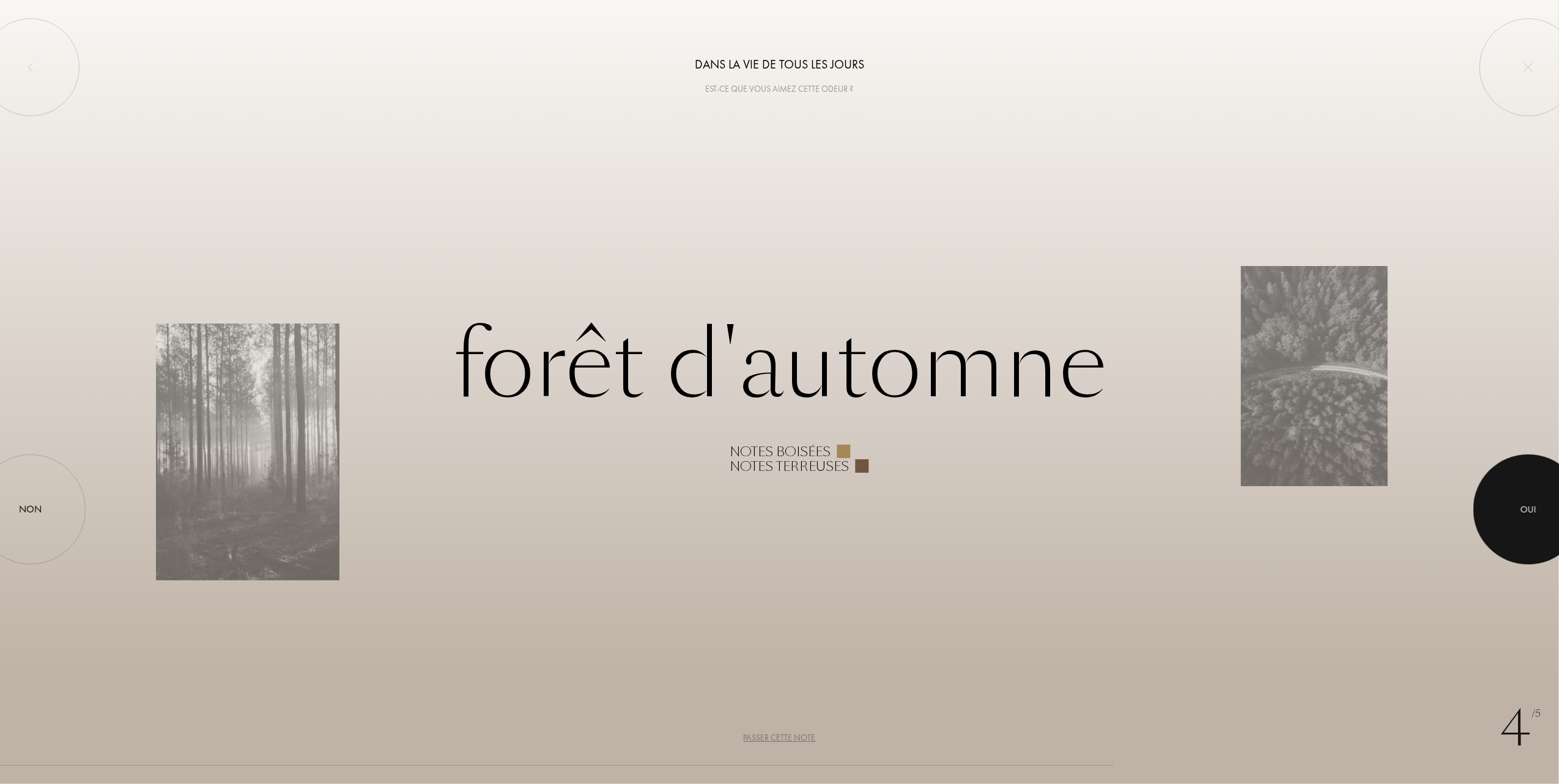
click at [1523, 508] on div "Oui" at bounding box center [1528, 509] width 16 height 14
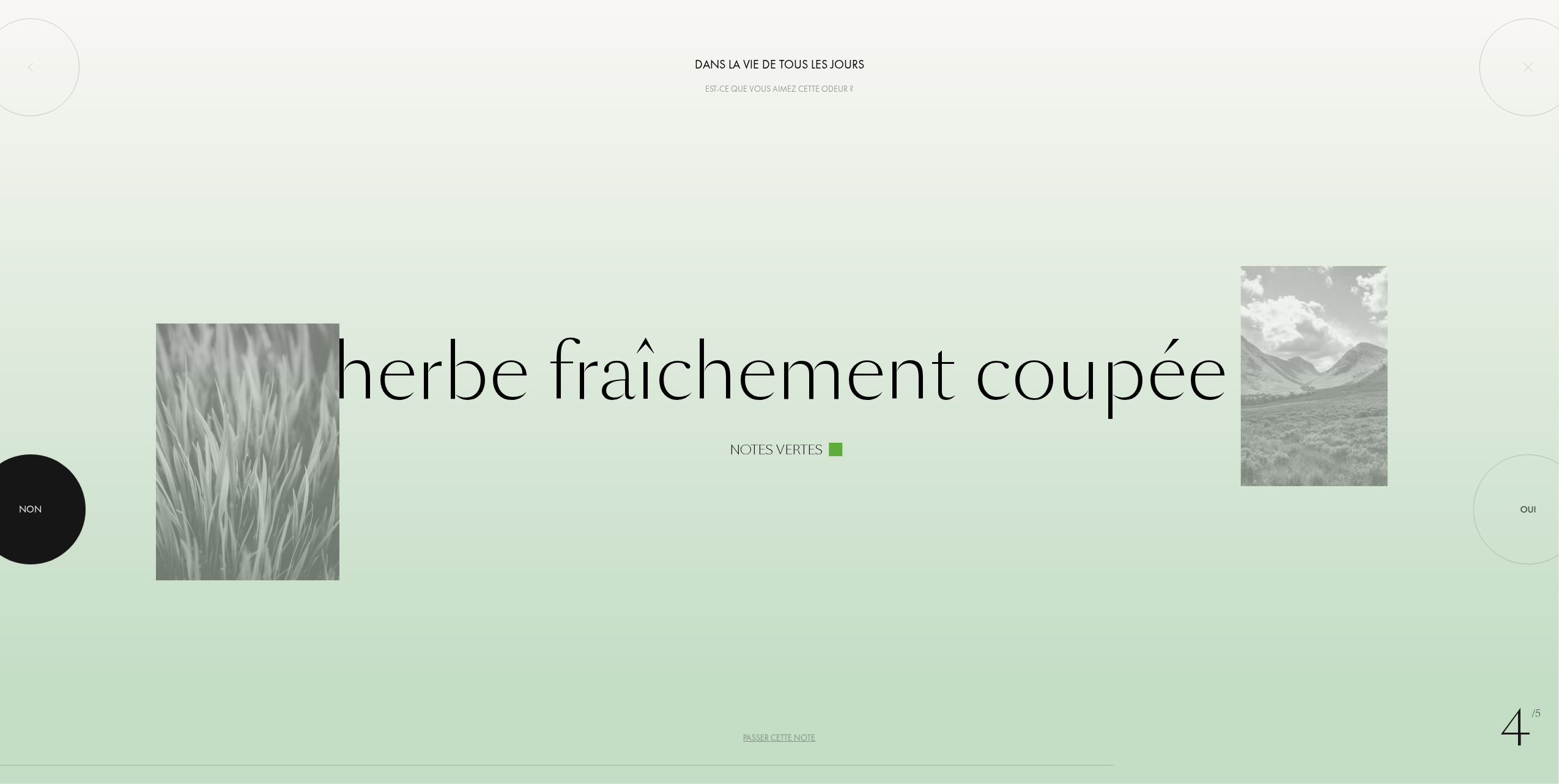
click at [31, 507] on div "Non" at bounding box center [30, 509] width 23 height 15
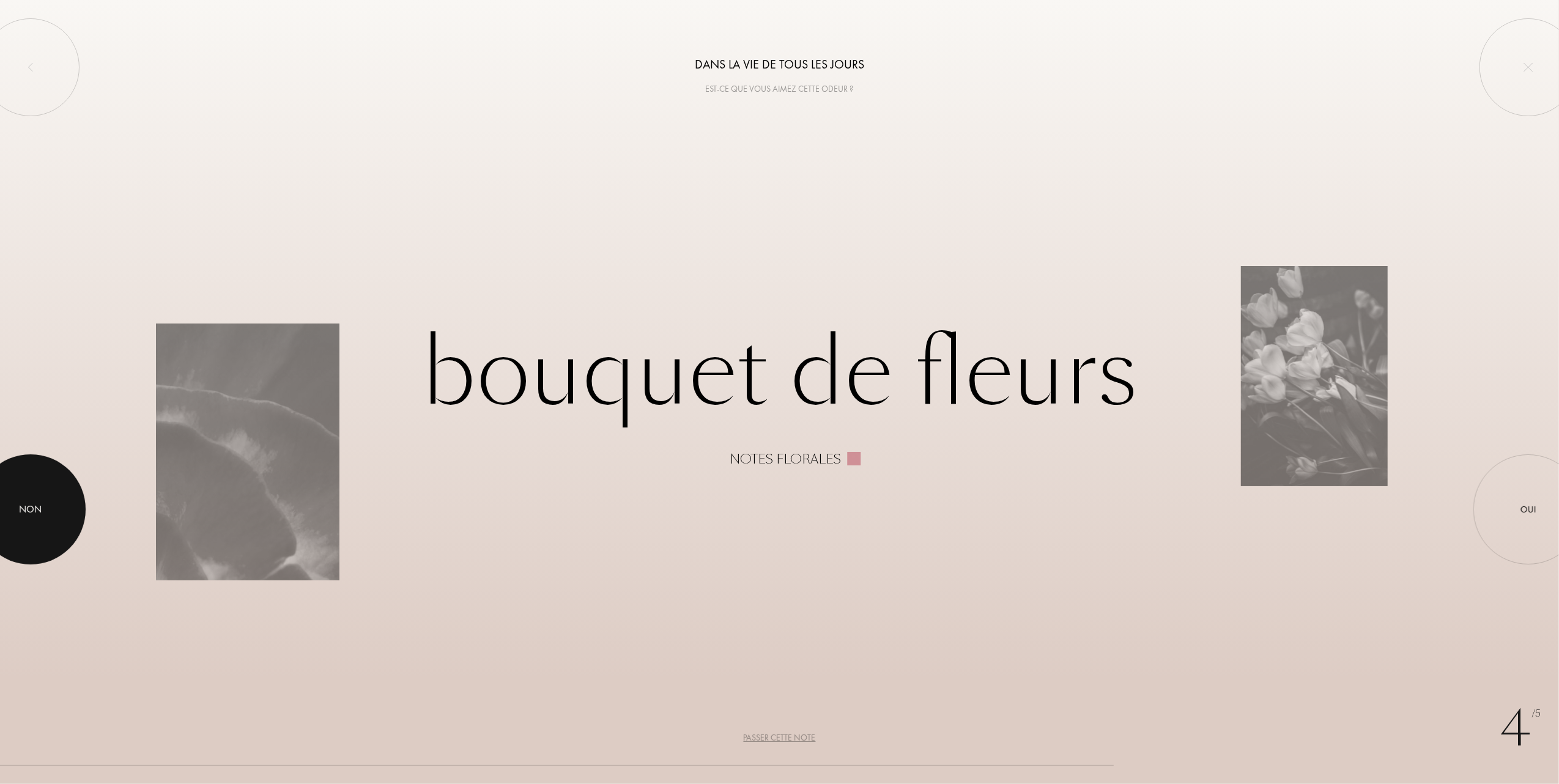
click at [39, 512] on div "Non" at bounding box center [30, 509] width 23 height 15
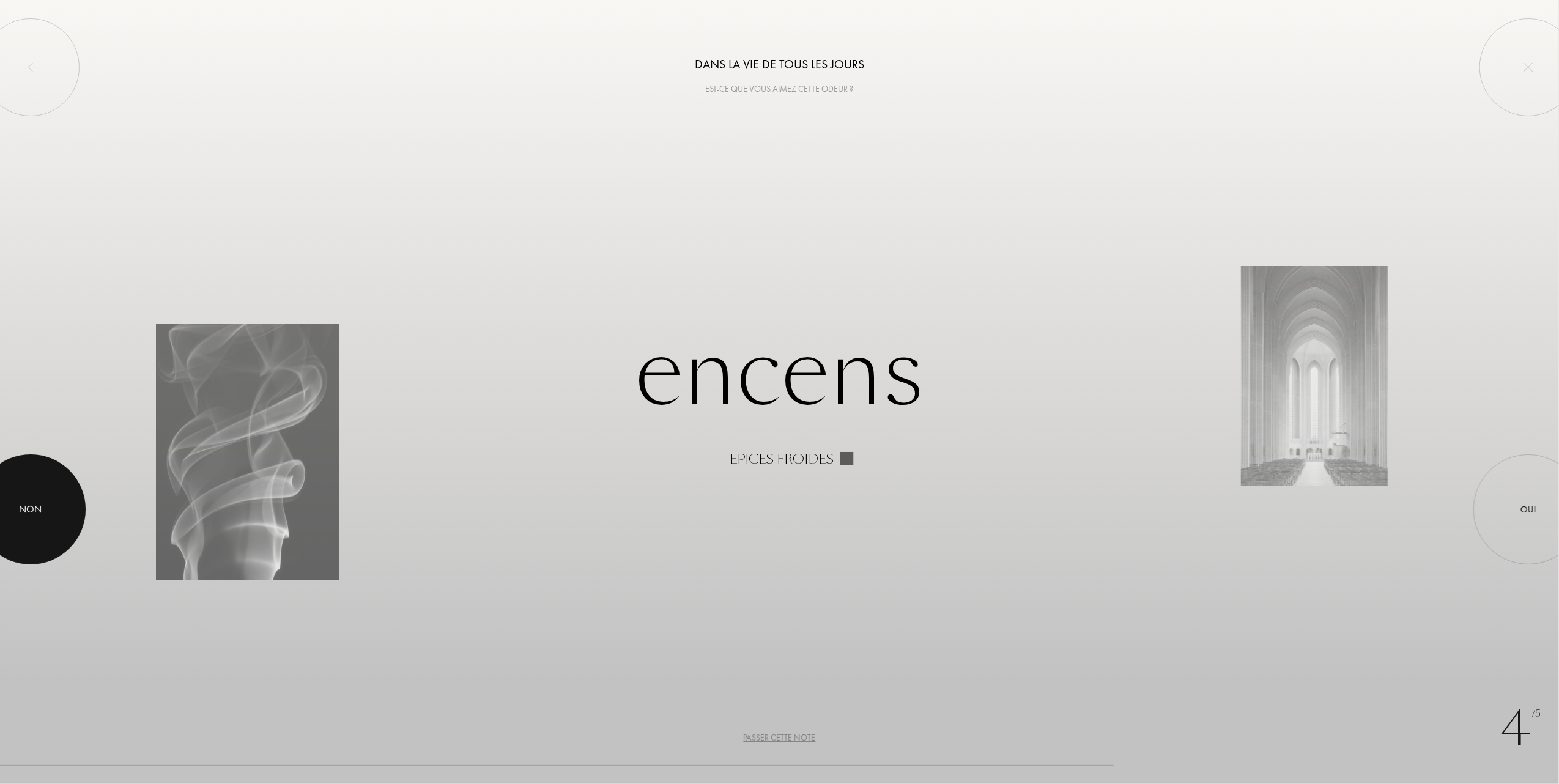
click at [29, 507] on div "Non" at bounding box center [30, 509] width 23 height 15
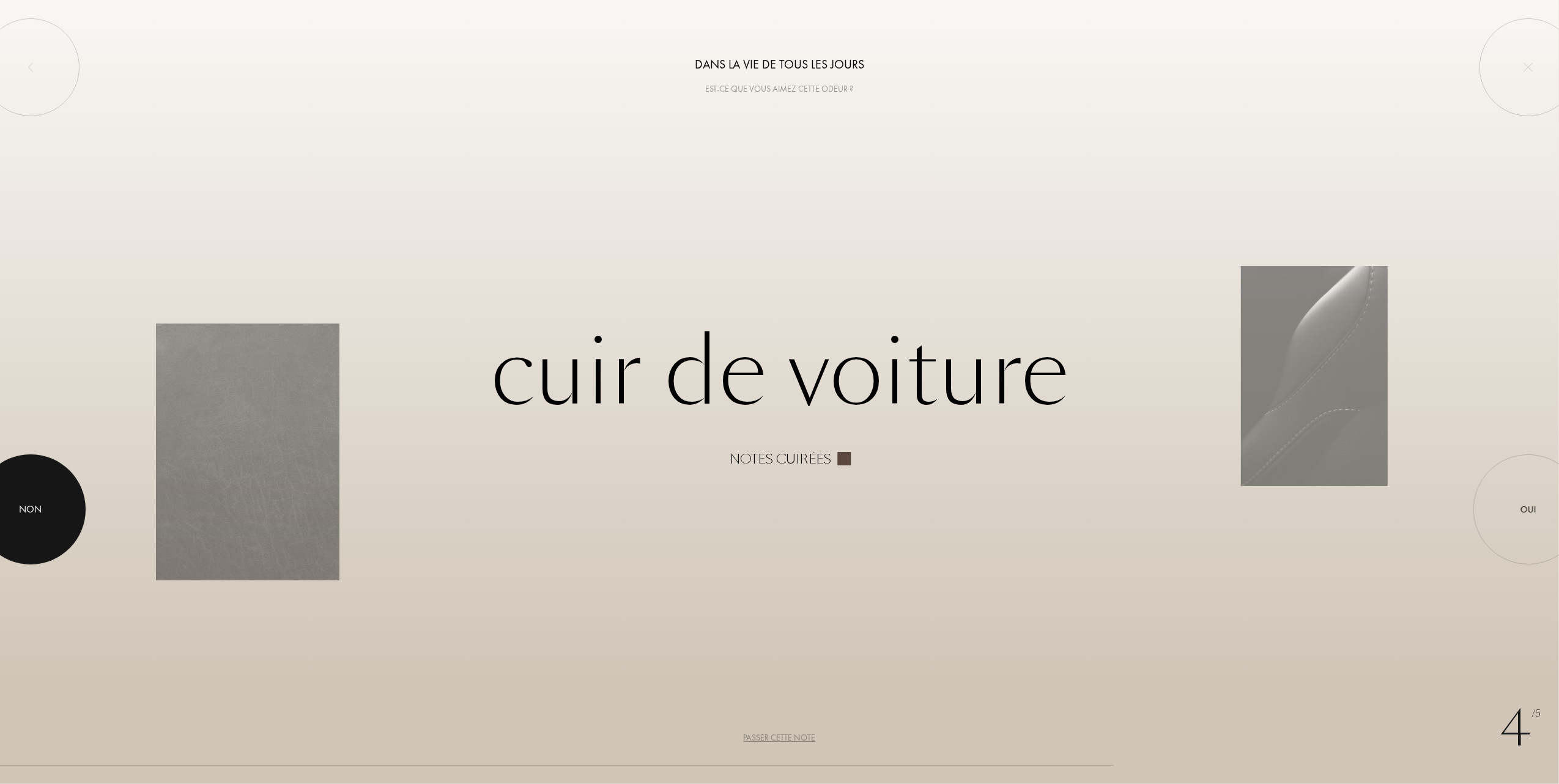
click at [44, 509] on div at bounding box center [31, 509] width 110 height 110
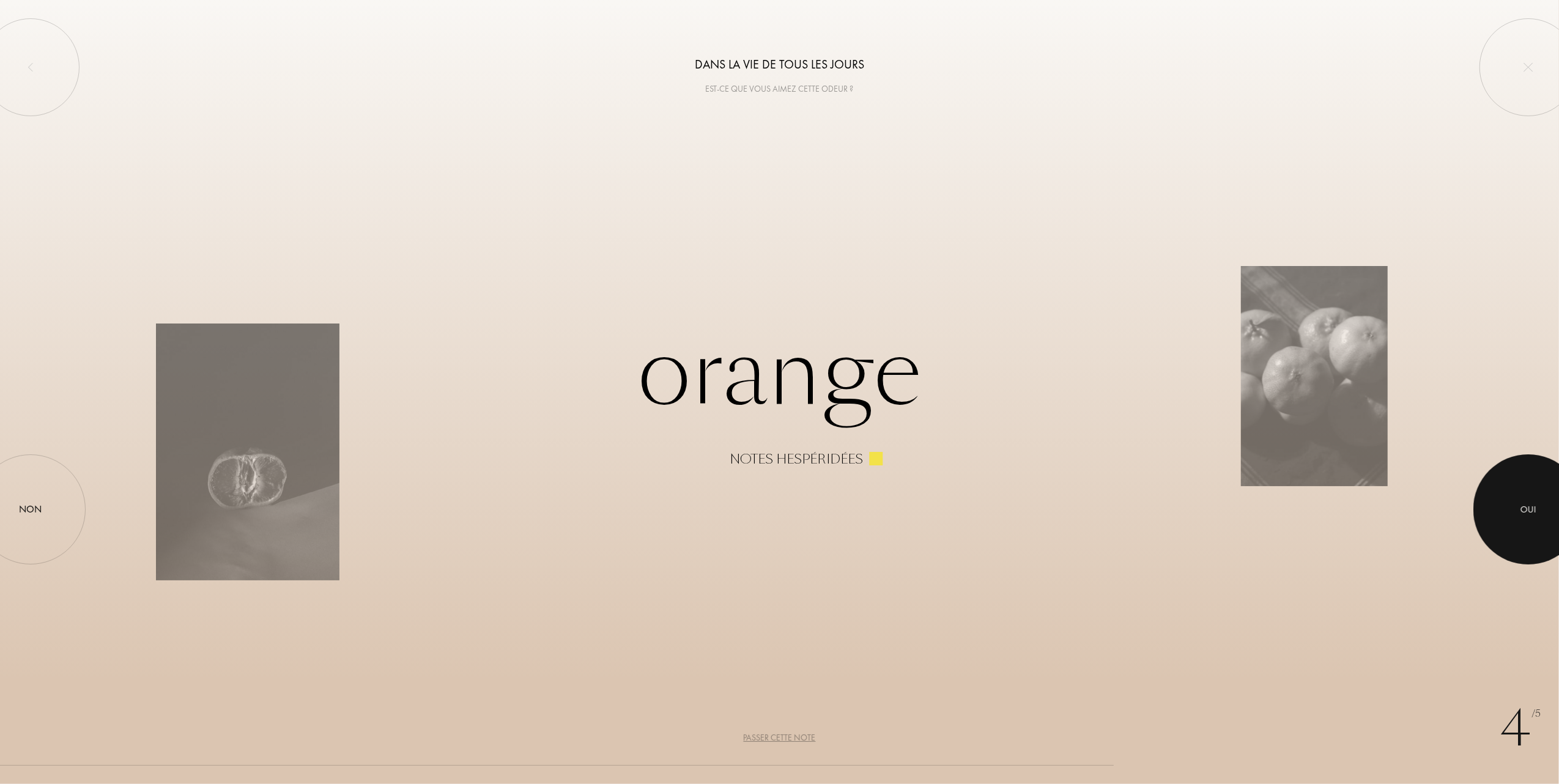
drag, startPoint x: 1516, startPoint y: 512, endPoint x: 1483, endPoint y: 506, distance: 33.5
click at [1516, 511] on div at bounding box center [1528, 509] width 110 height 110
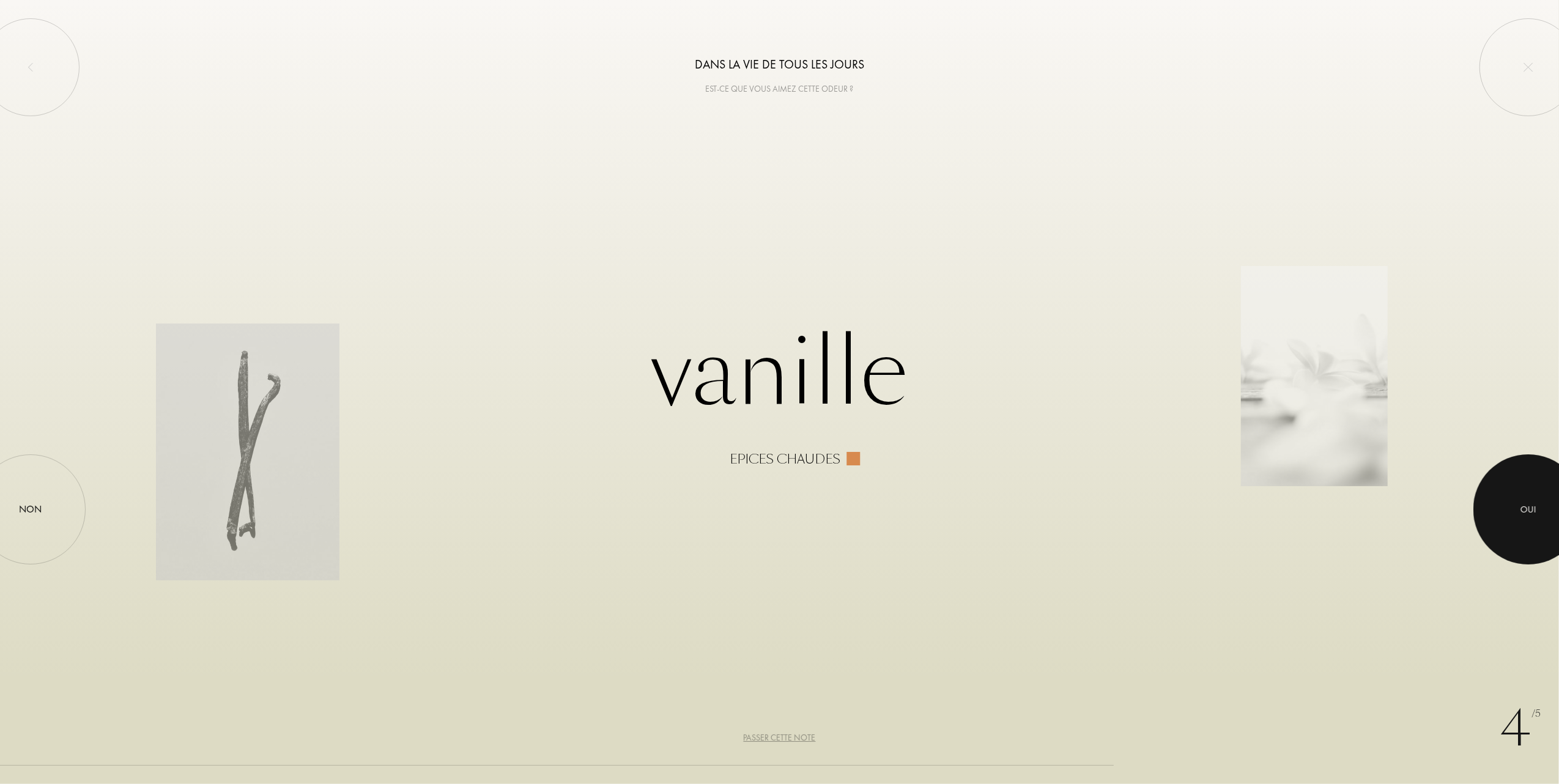
click at [1541, 495] on div at bounding box center [1528, 509] width 110 height 110
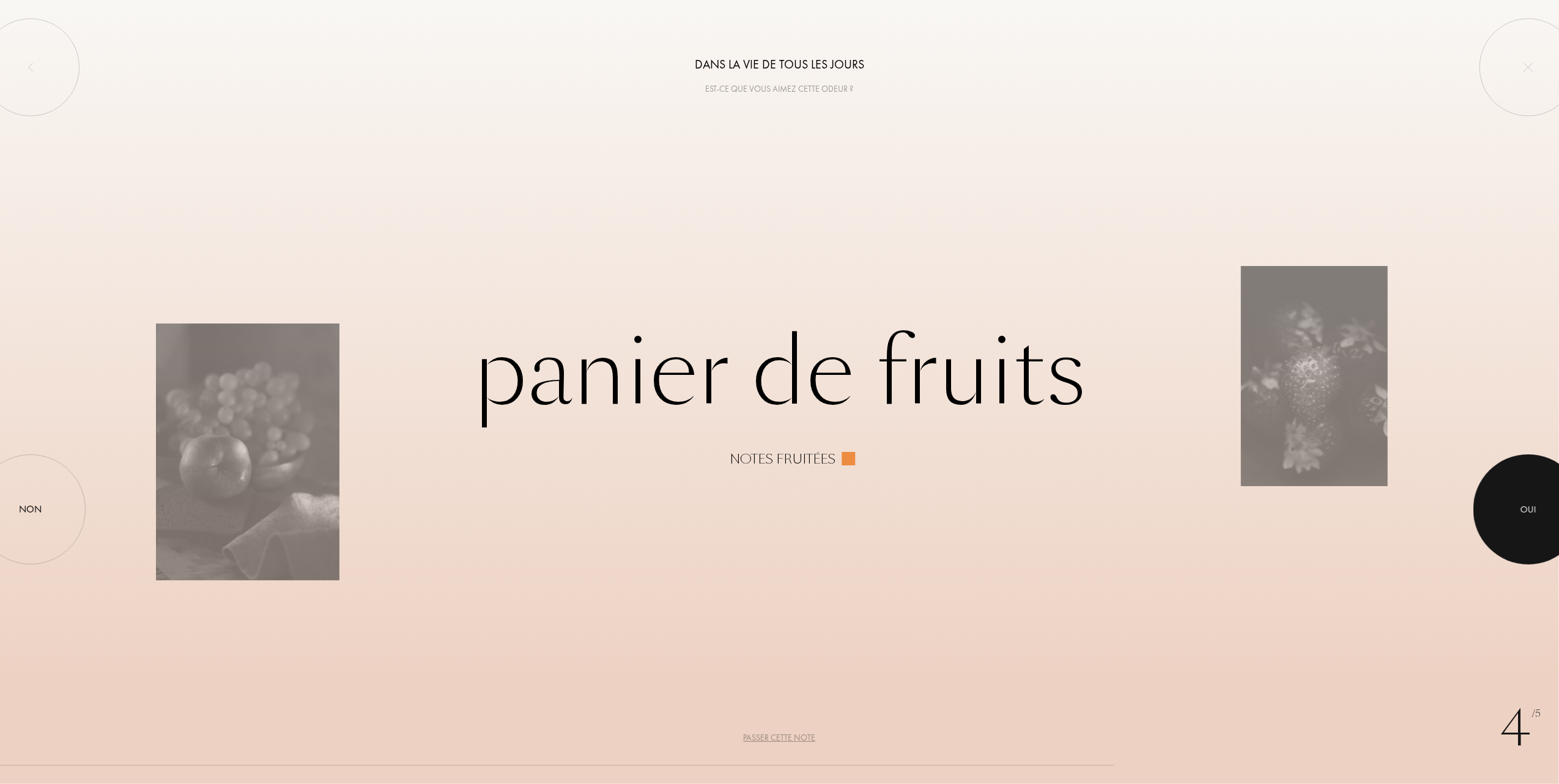
click at [1520, 517] on div at bounding box center [1528, 509] width 110 height 110
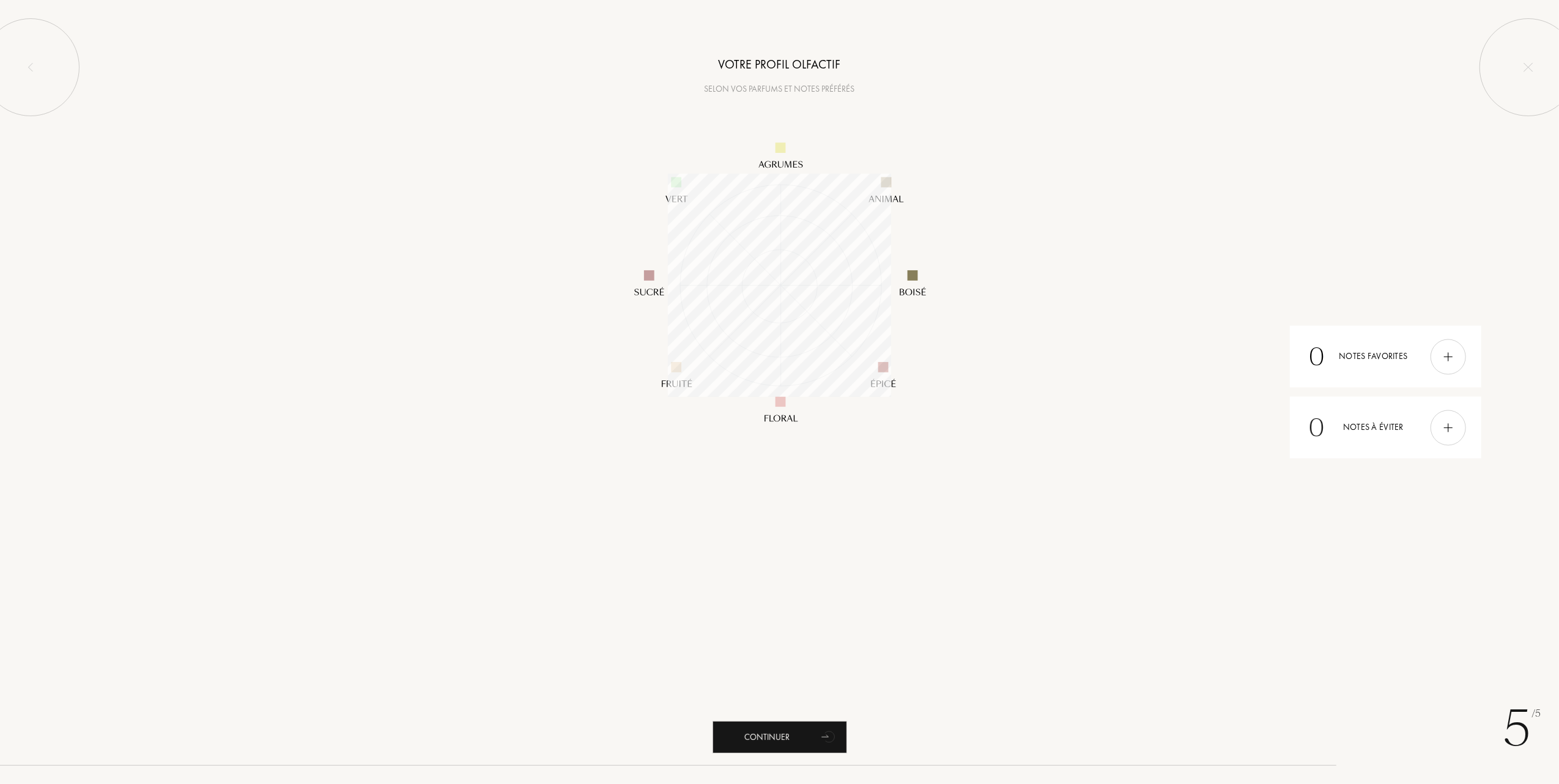
scroll to position [223, 223]
click at [755, 730] on div "Continuer" at bounding box center [779, 737] width 134 height 33
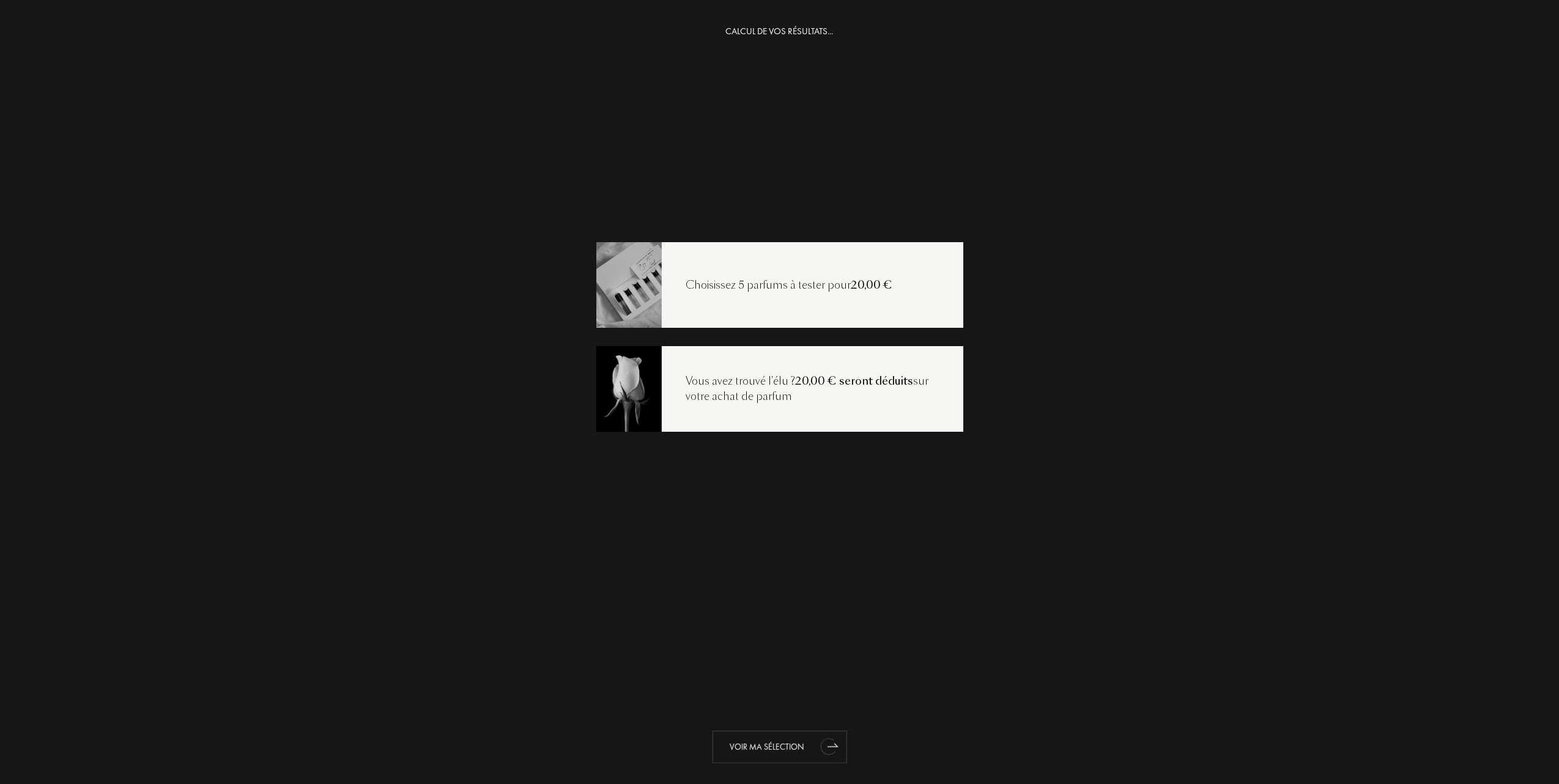
click at [773, 741] on div "Voir ma sélection" at bounding box center [779, 746] width 134 height 33
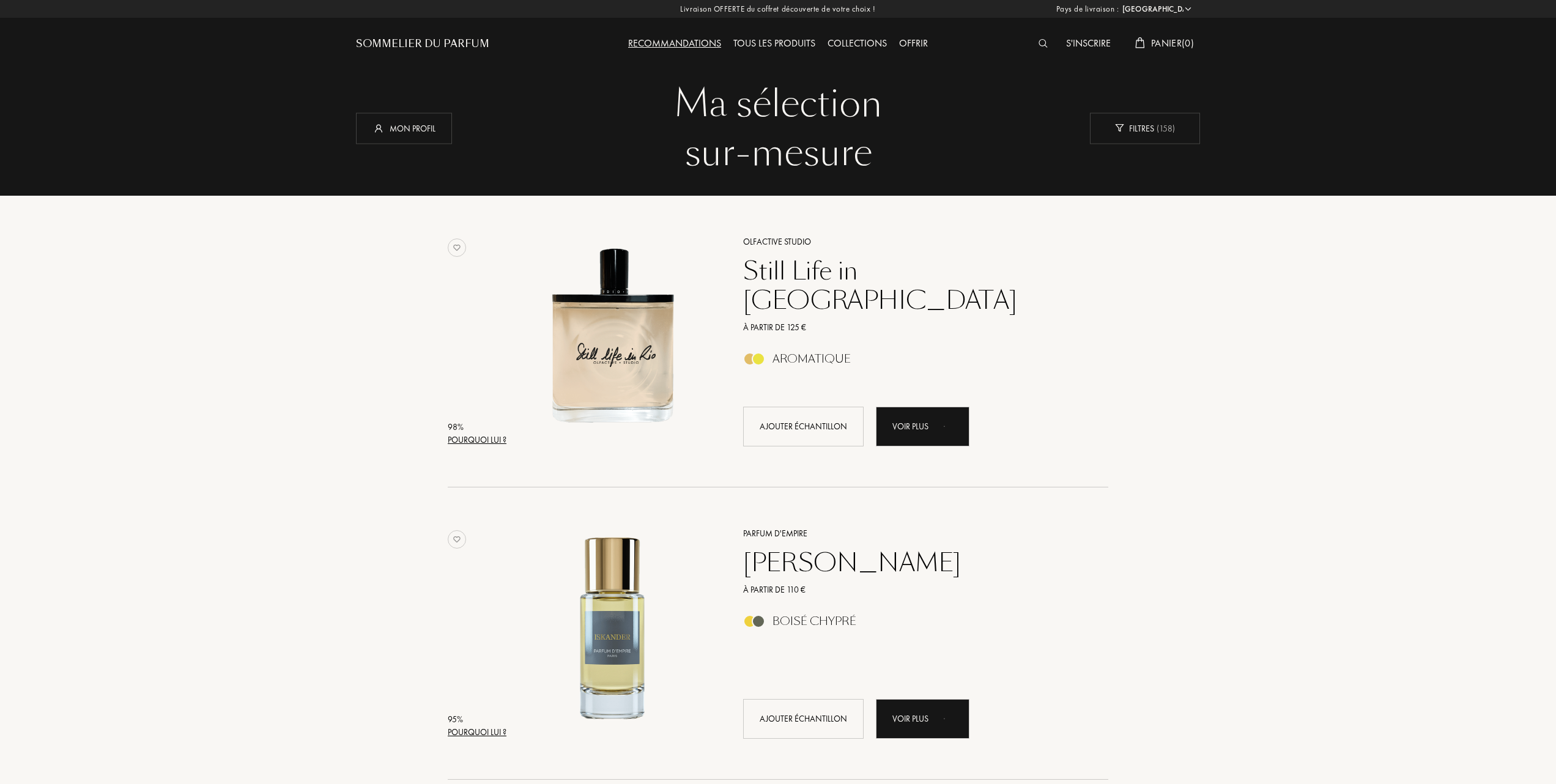
select select "FR"
click at [405, 124] on div "Mon profil" at bounding box center [403, 128] width 96 height 31
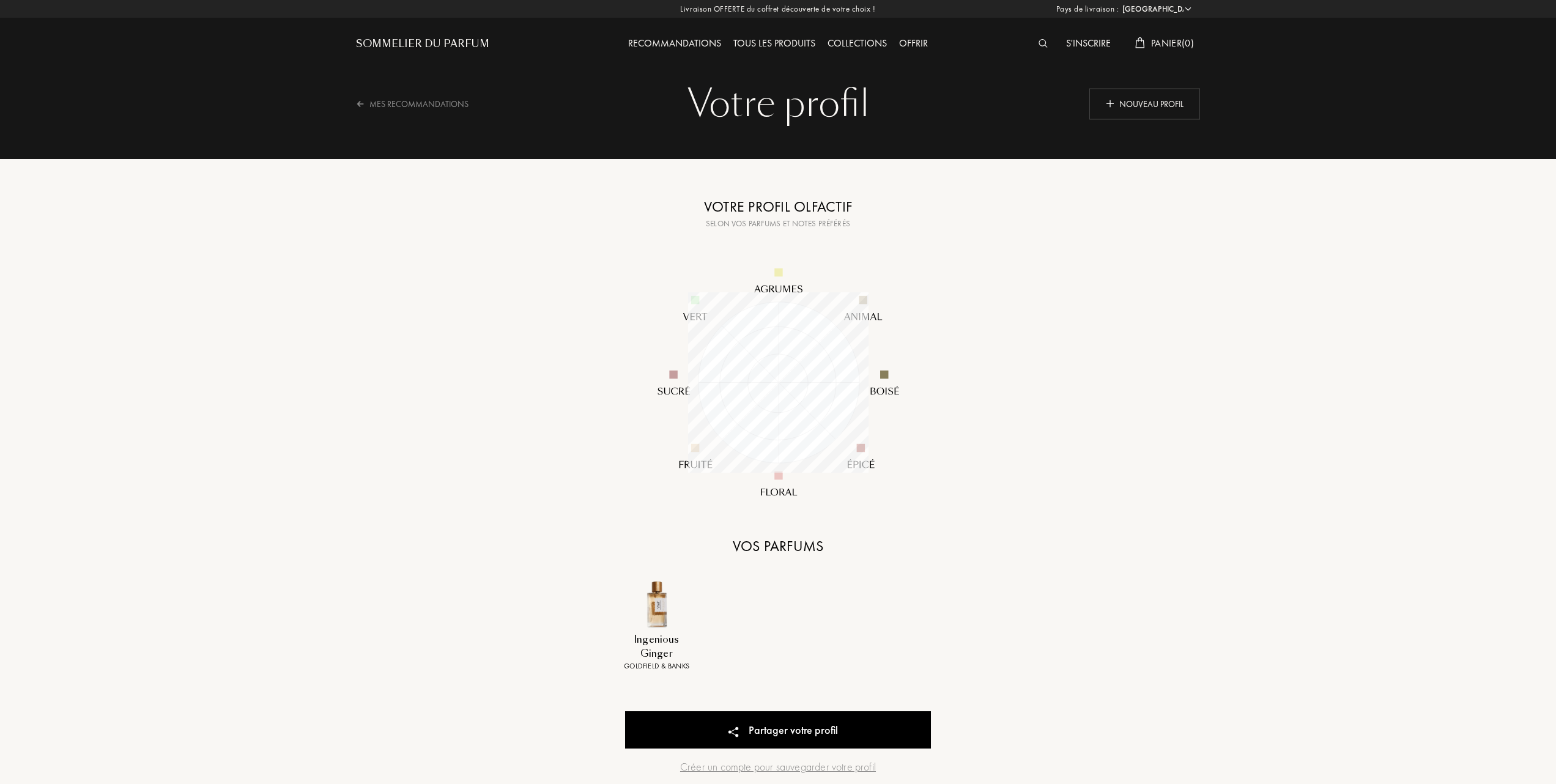
select select "FR"
click at [1112, 99] on img at bounding box center [1110, 104] width 8 height 8
click at [1132, 95] on div "Nouveau profil" at bounding box center [1144, 103] width 111 height 31
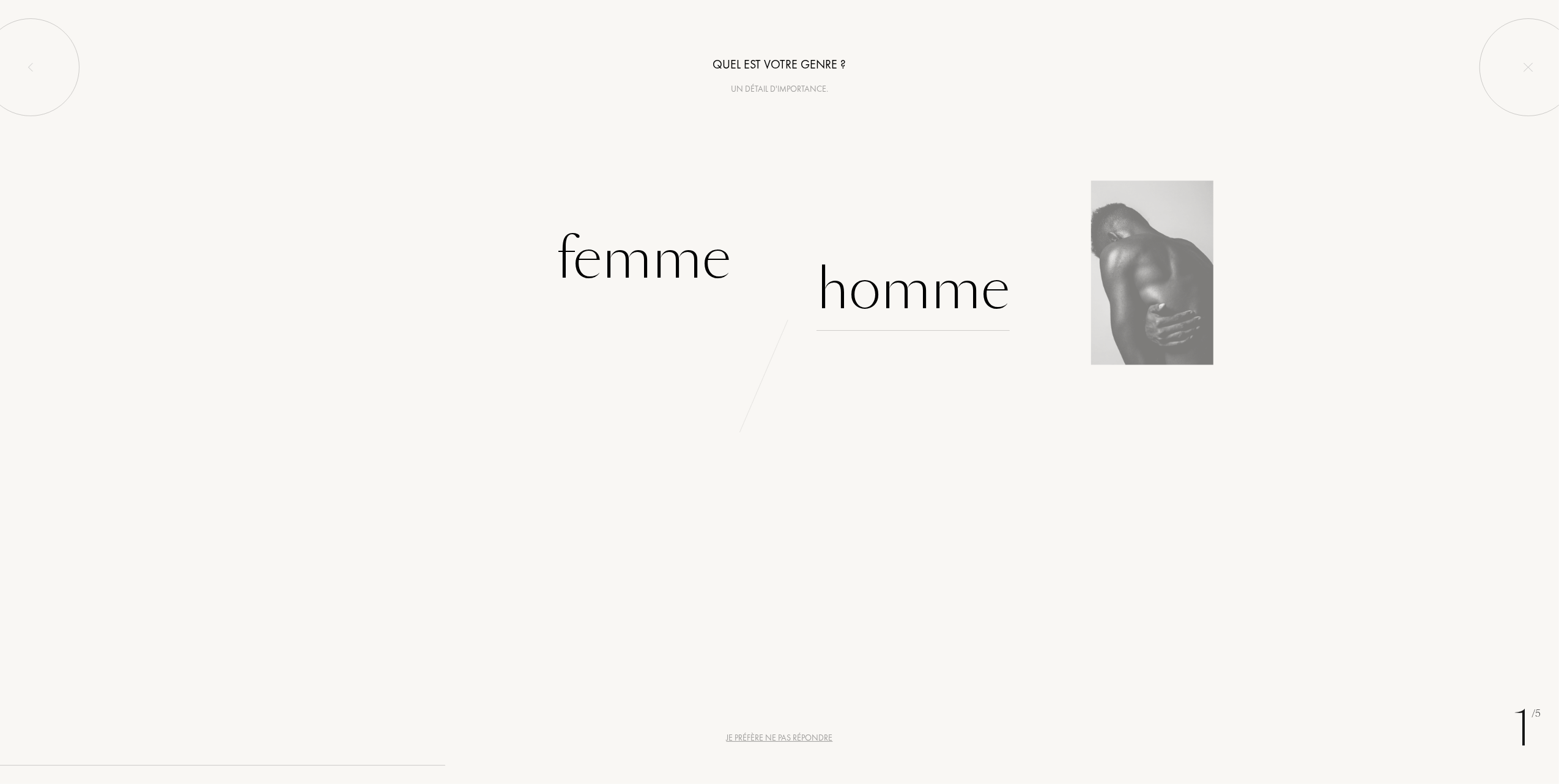
click at [911, 289] on div "Homme" at bounding box center [913, 289] width 193 height 83
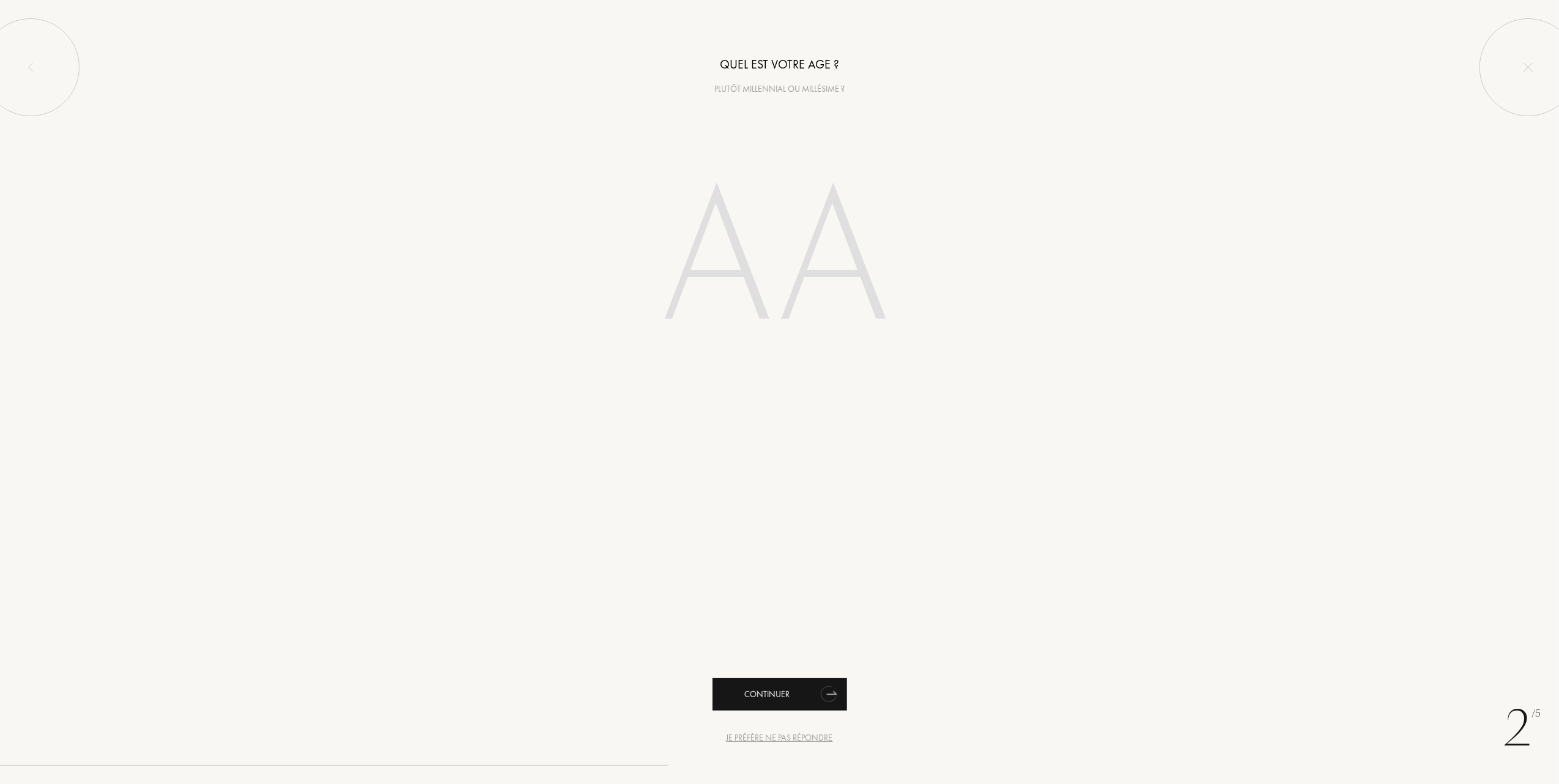
click at [768, 685] on div "Continuer" at bounding box center [779, 694] width 134 height 33
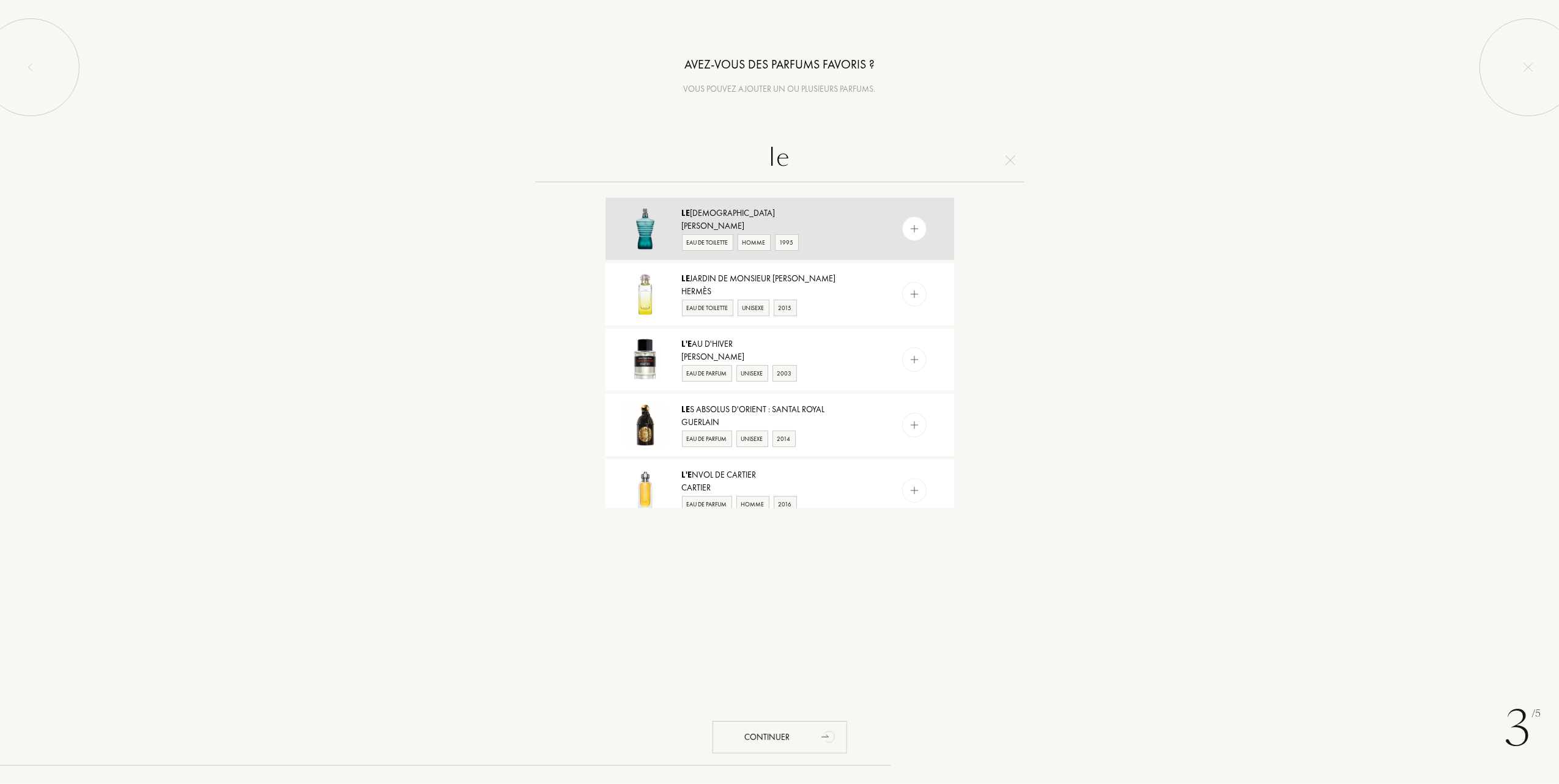
type input "le"
click at [702, 243] on div "Eau de Toilette" at bounding box center [708, 243] width 52 height 17
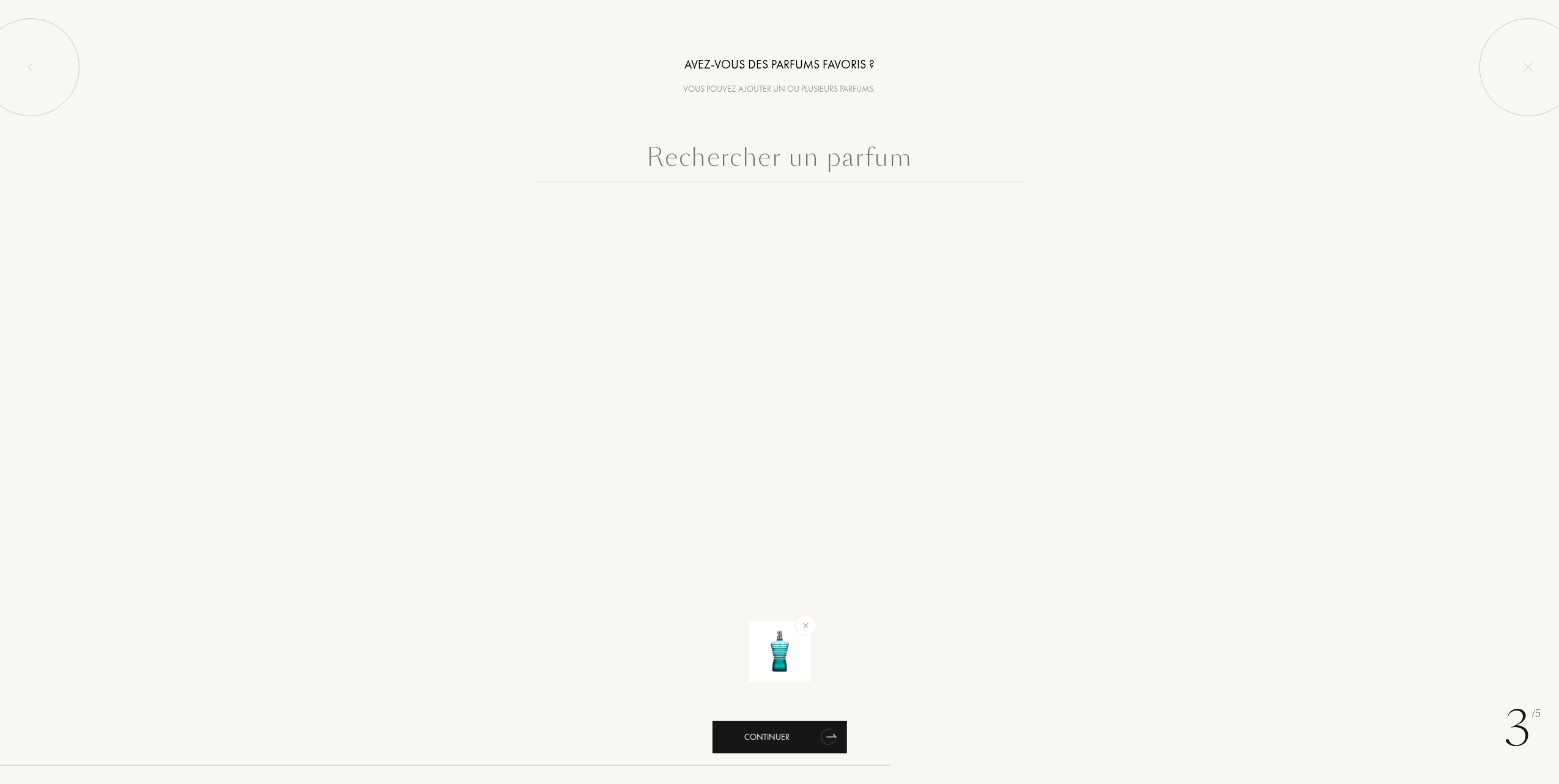
click at [740, 739] on div "Continuer" at bounding box center [779, 737] width 134 height 33
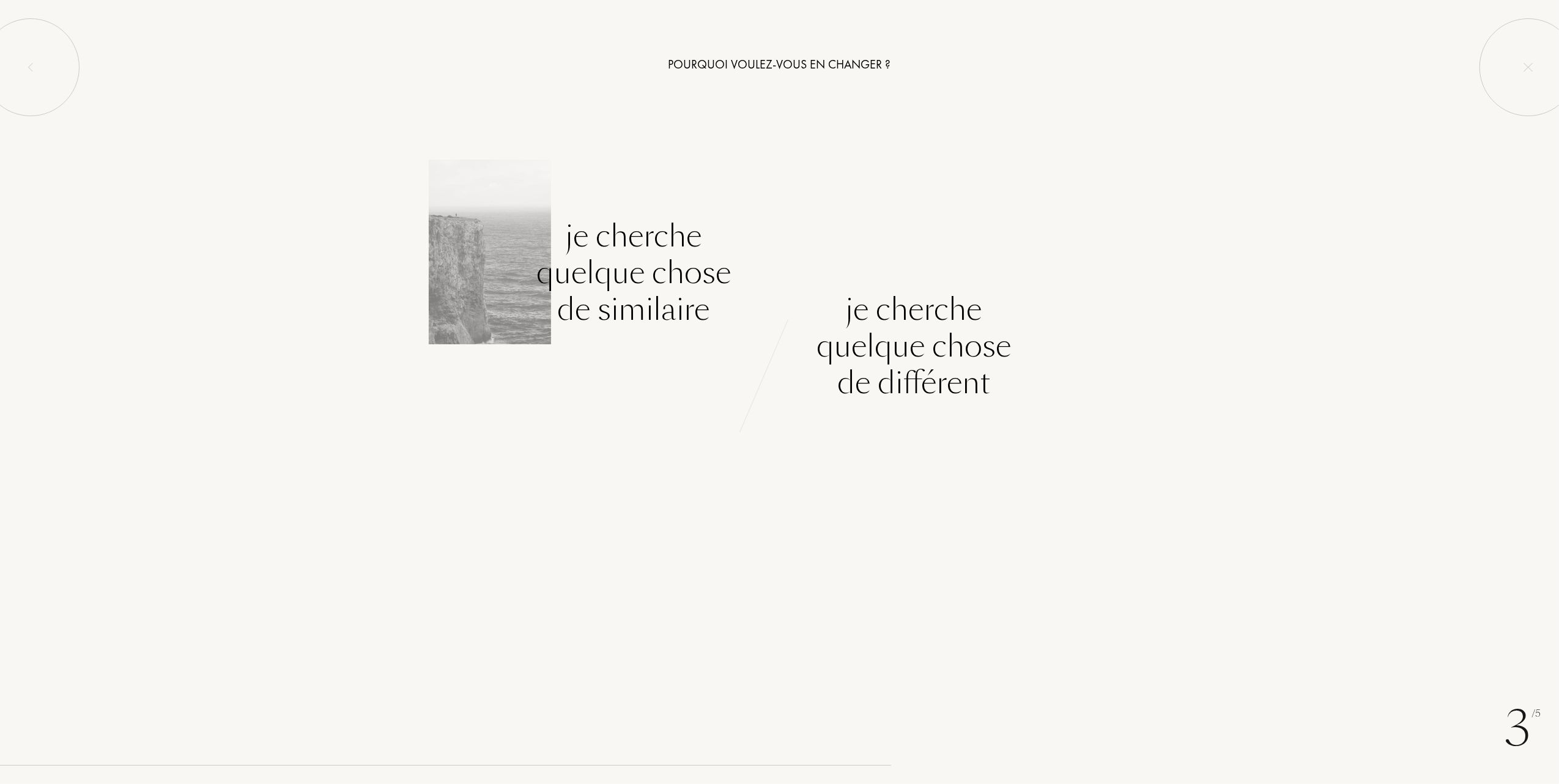
click at [649, 295] on div "Je cherche quelque chose de similaire" at bounding box center [633, 273] width 195 height 110
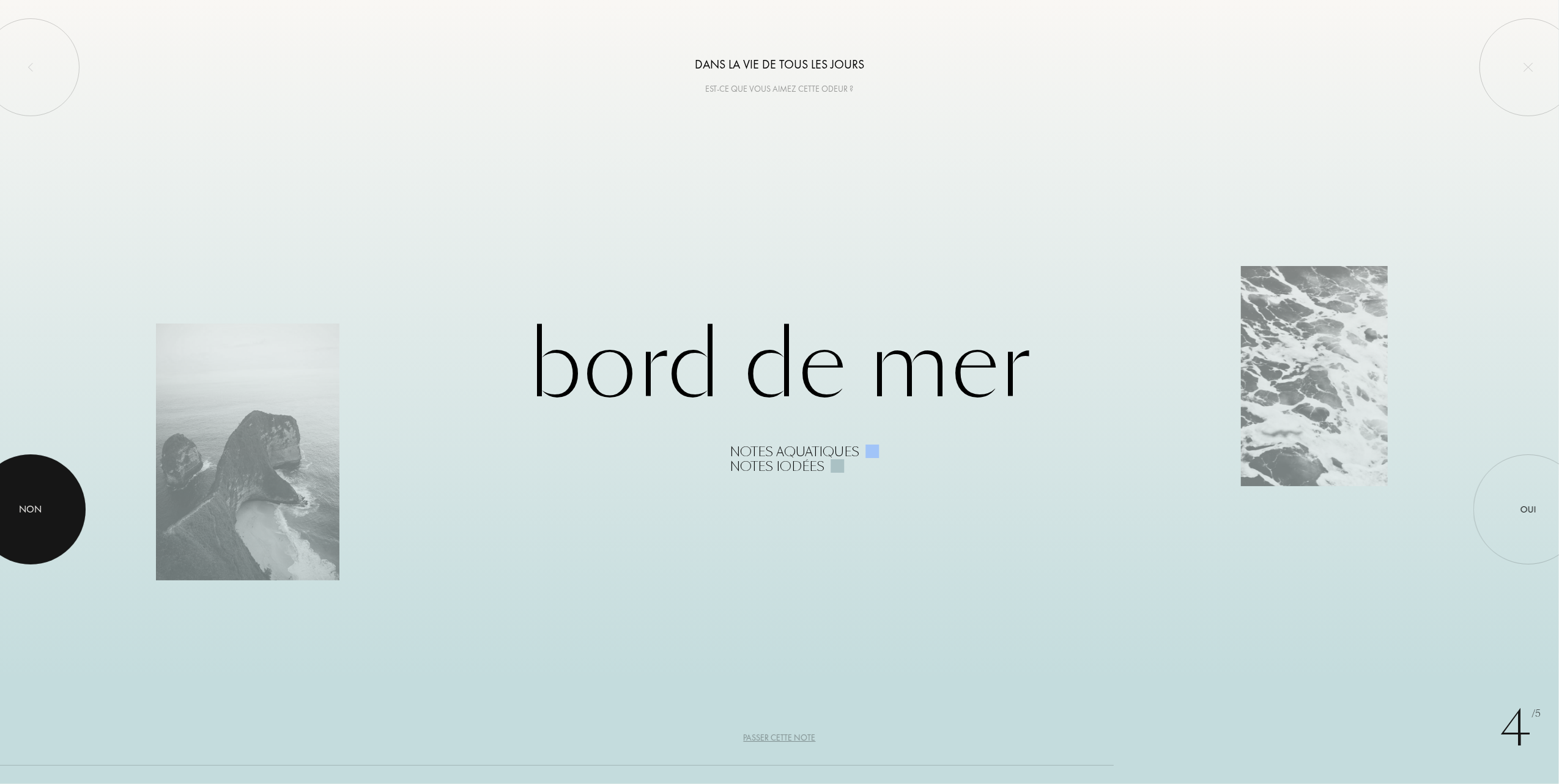
click at [48, 513] on div at bounding box center [31, 509] width 110 height 110
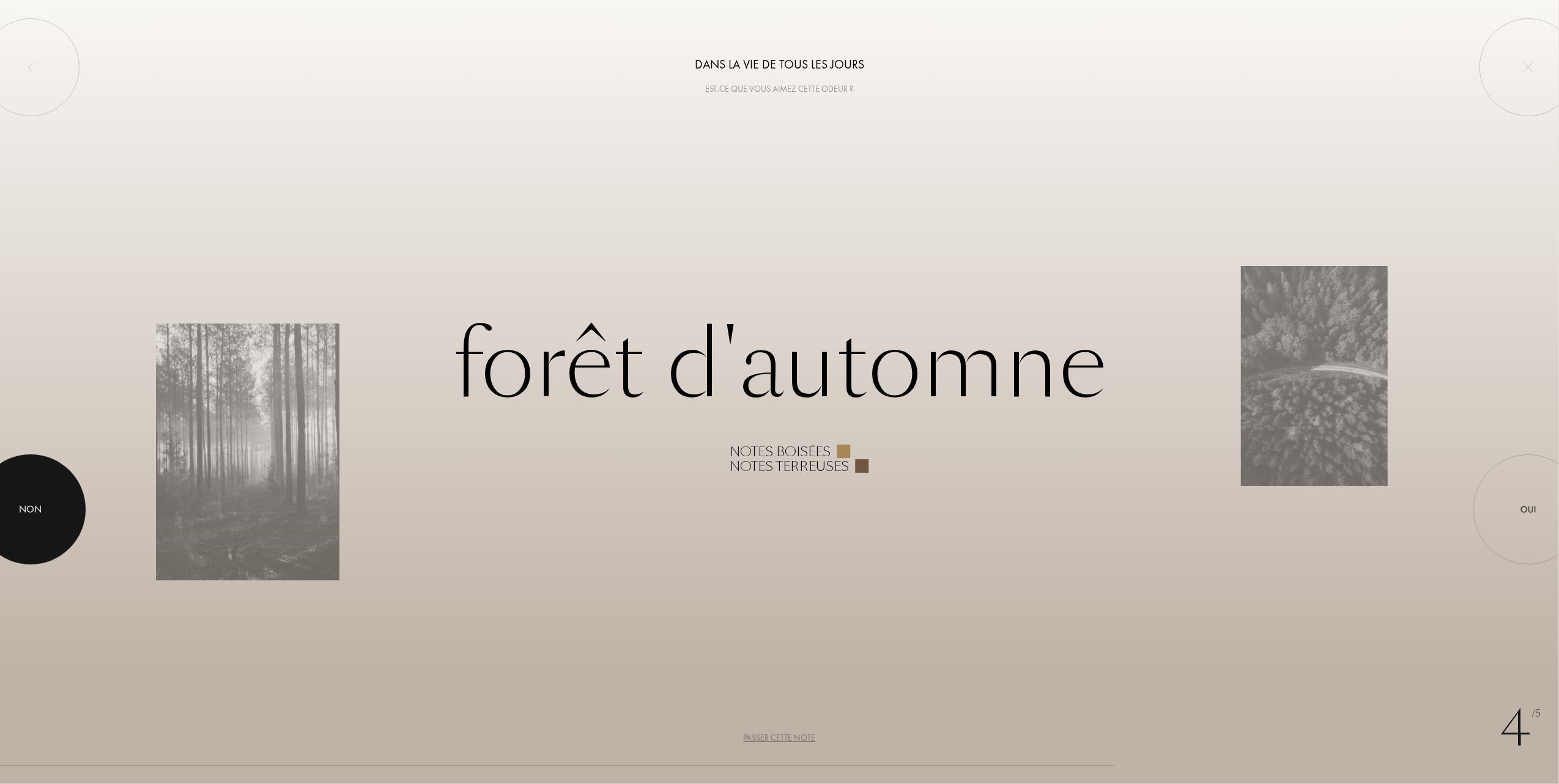
click at [50, 513] on div at bounding box center [31, 509] width 110 height 110
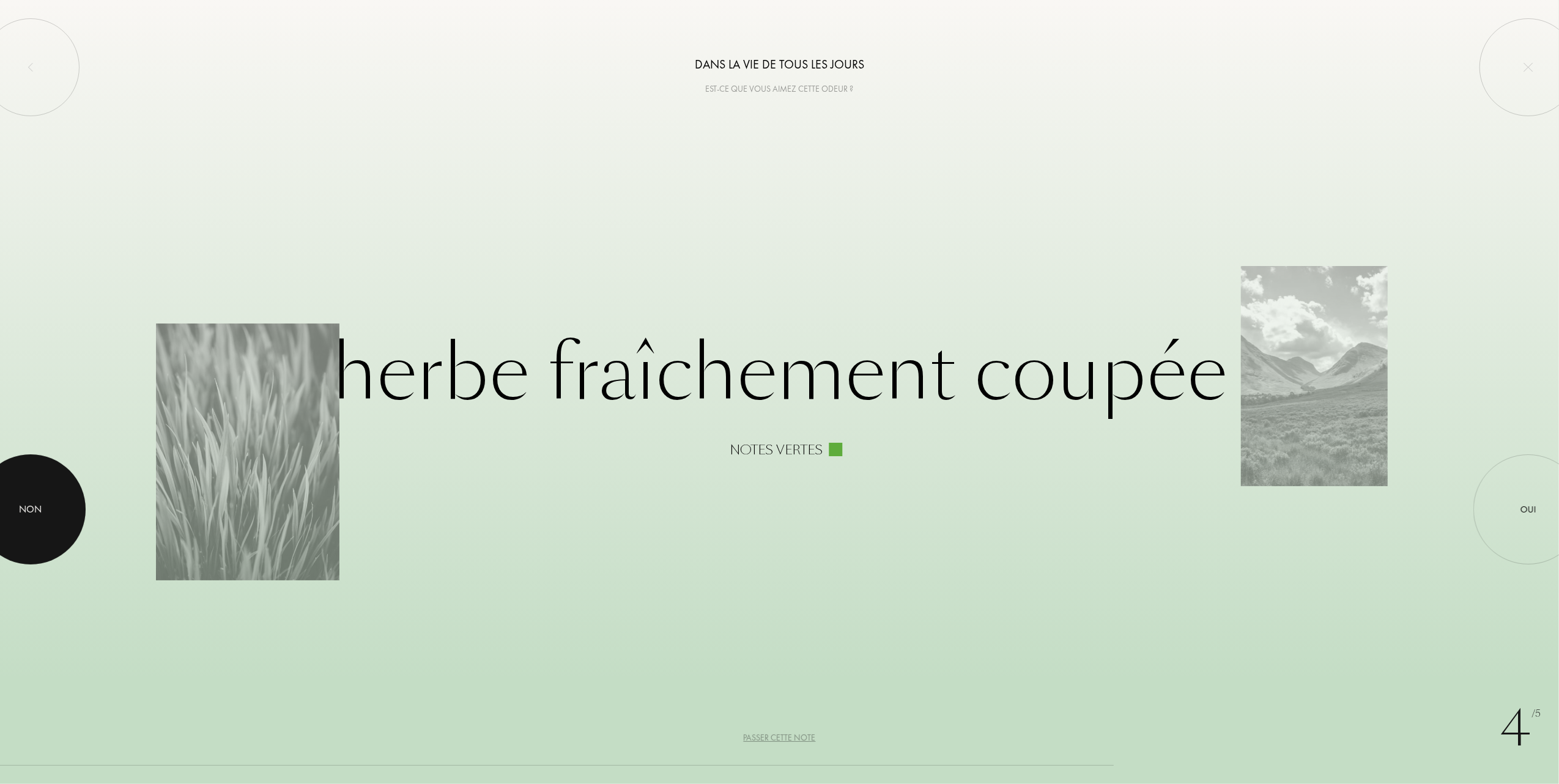
click at [50, 513] on div at bounding box center [31, 509] width 110 height 110
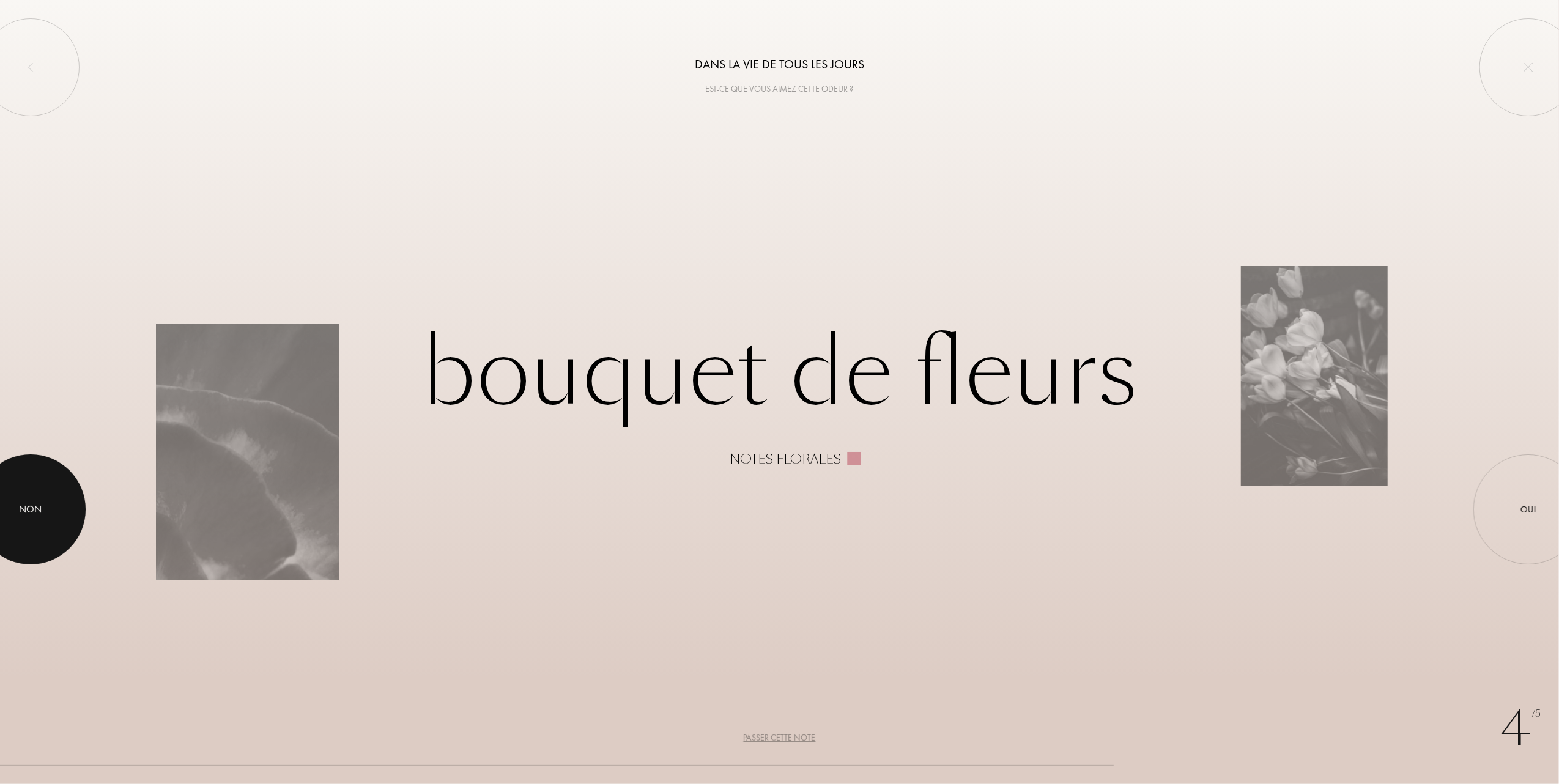
click at [50, 513] on div at bounding box center [31, 509] width 110 height 110
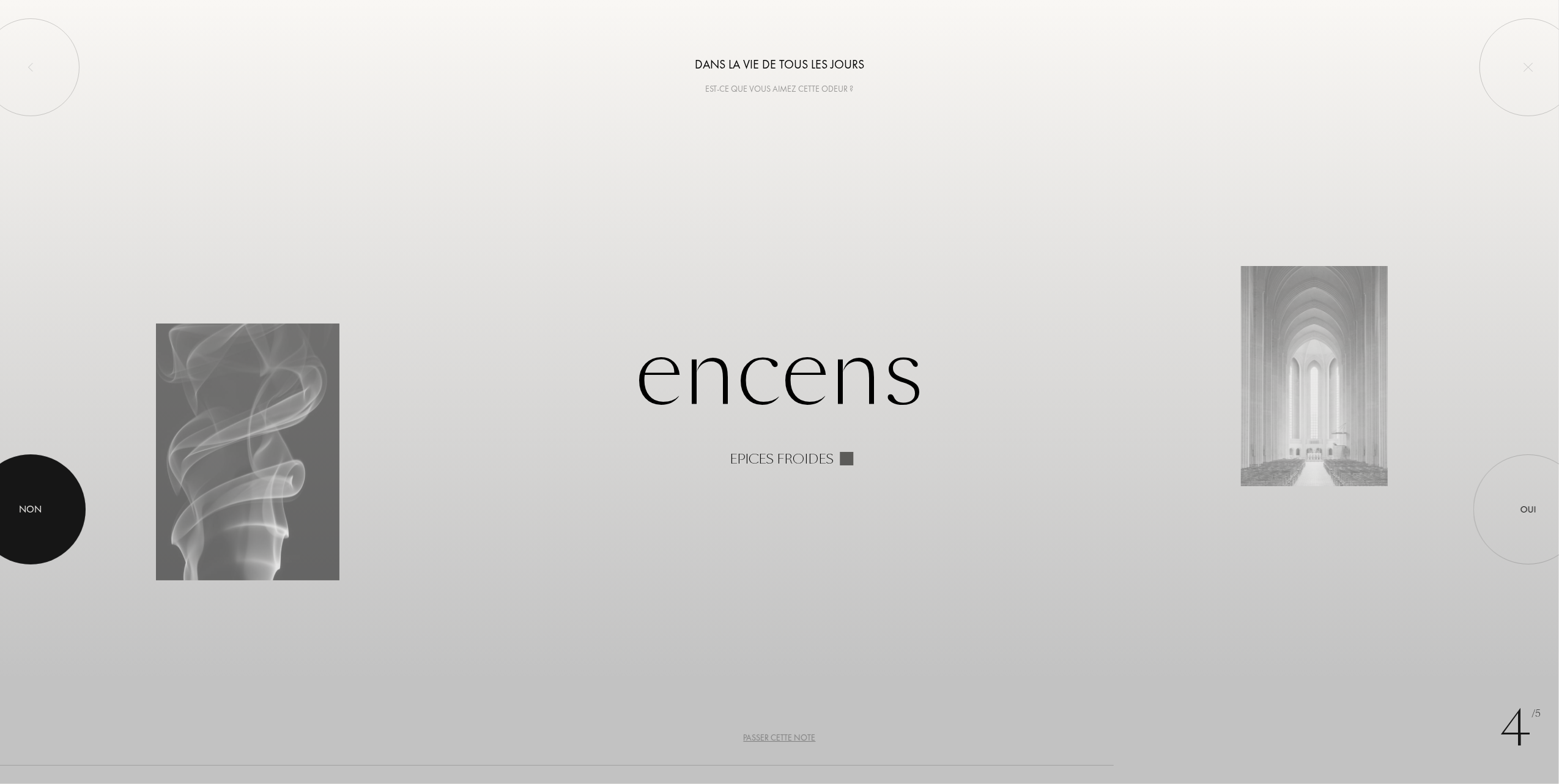
click at [50, 513] on div at bounding box center [31, 509] width 110 height 110
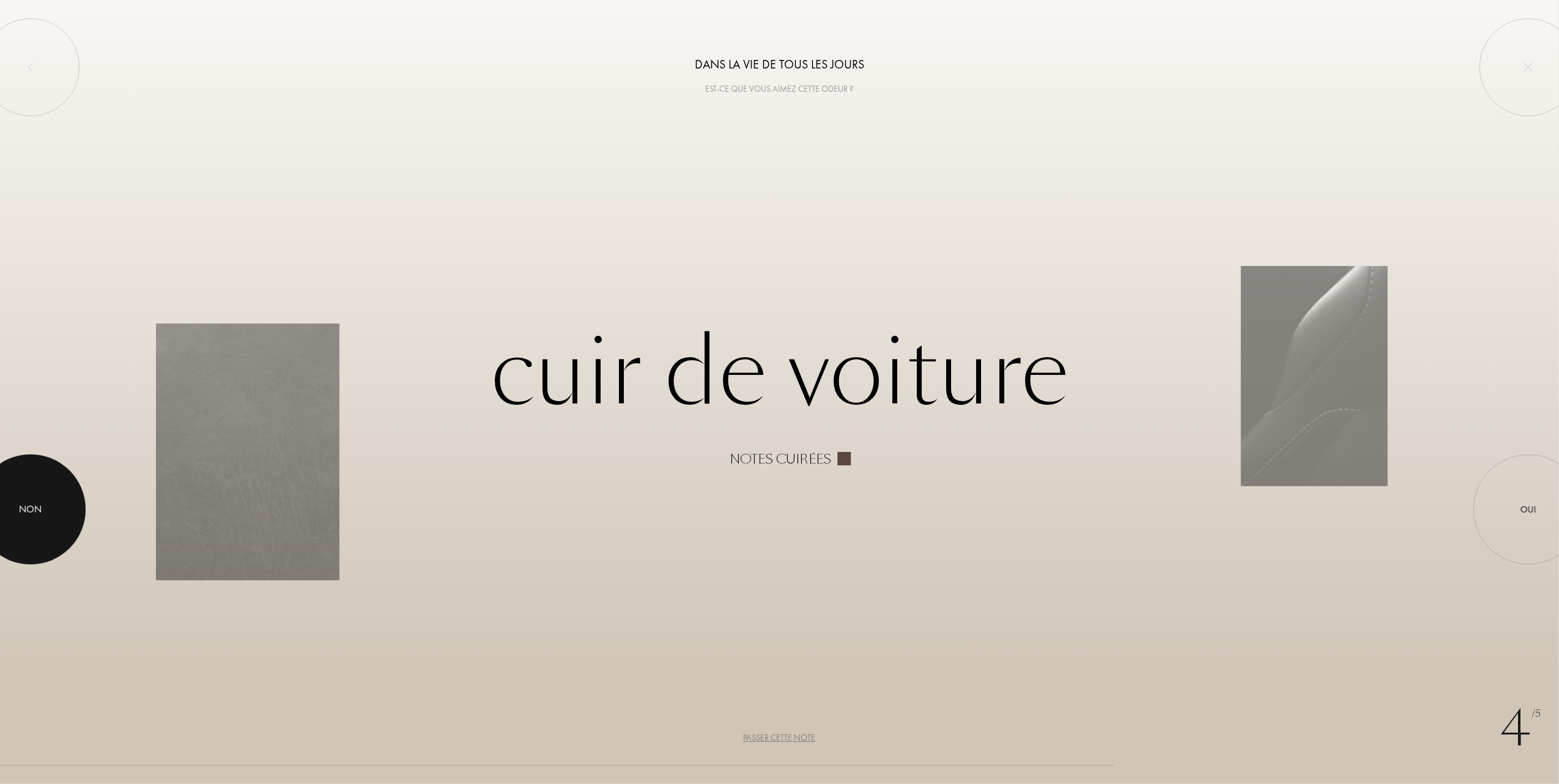
click at [50, 513] on div at bounding box center [31, 509] width 110 height 110
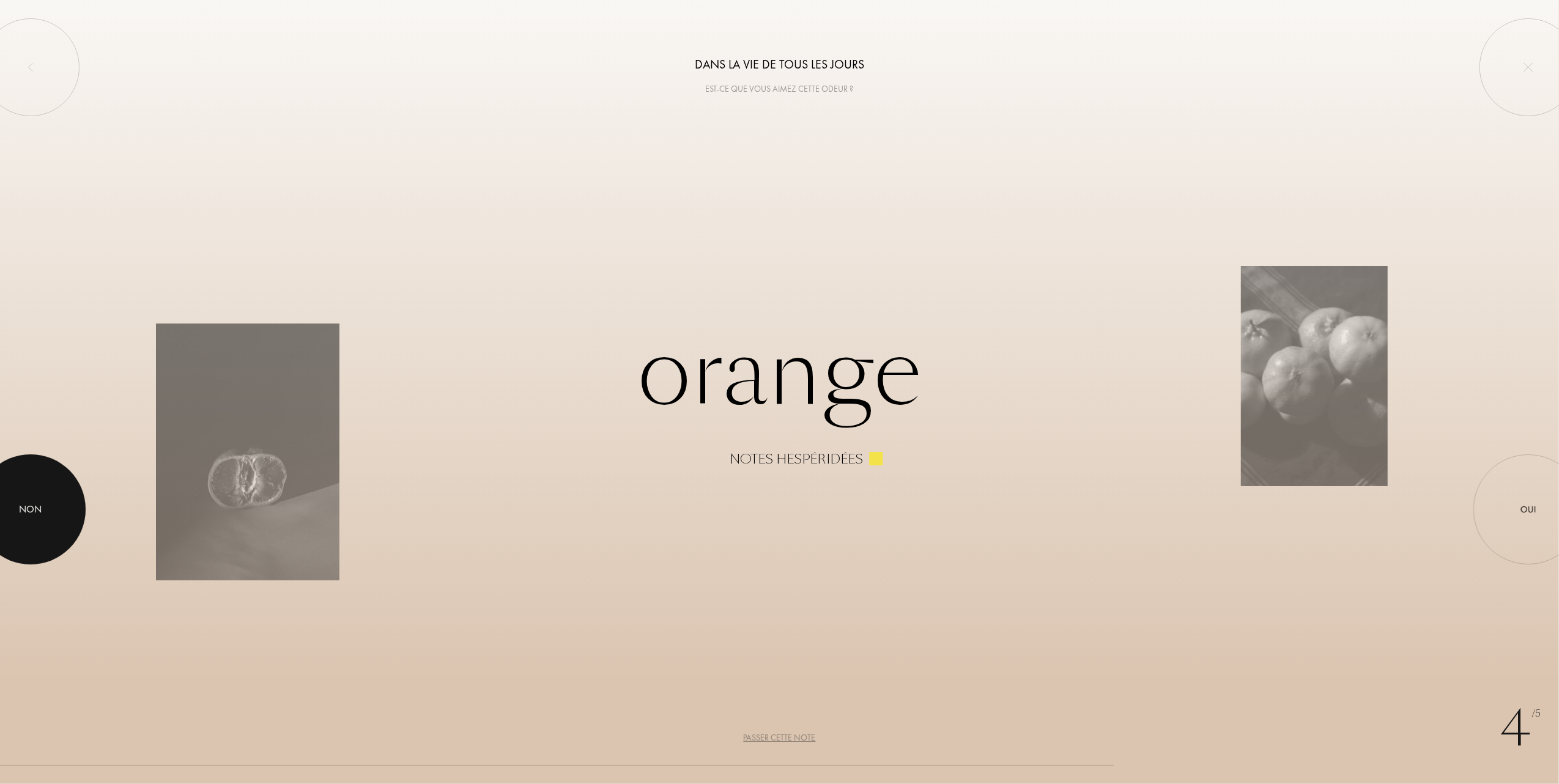
click at [50, 513] on div at bounding box center [31, 509] width 110 height 110
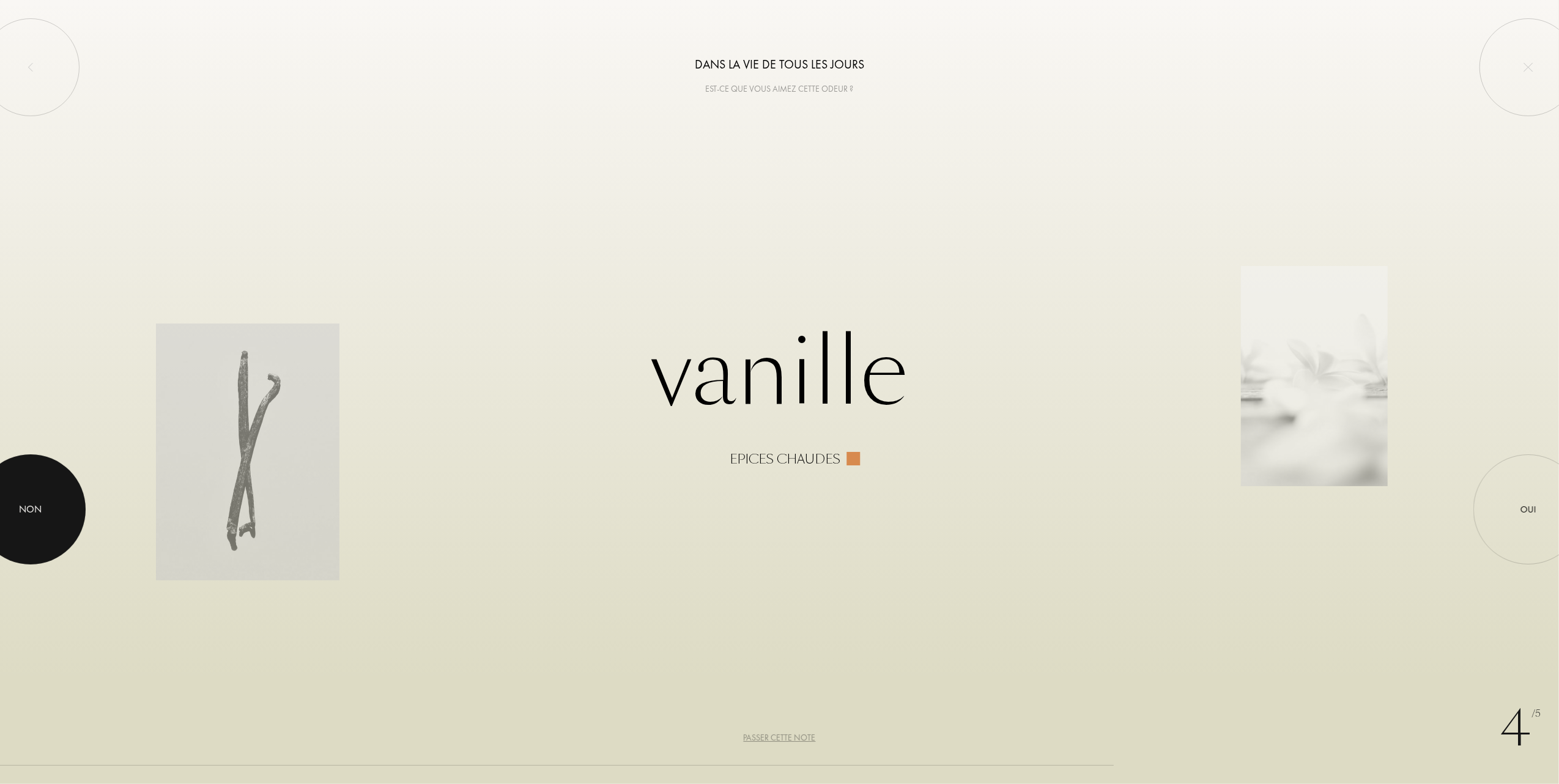
click at [50, 513] on div at bounding box center [31, 509] width 110 height 110
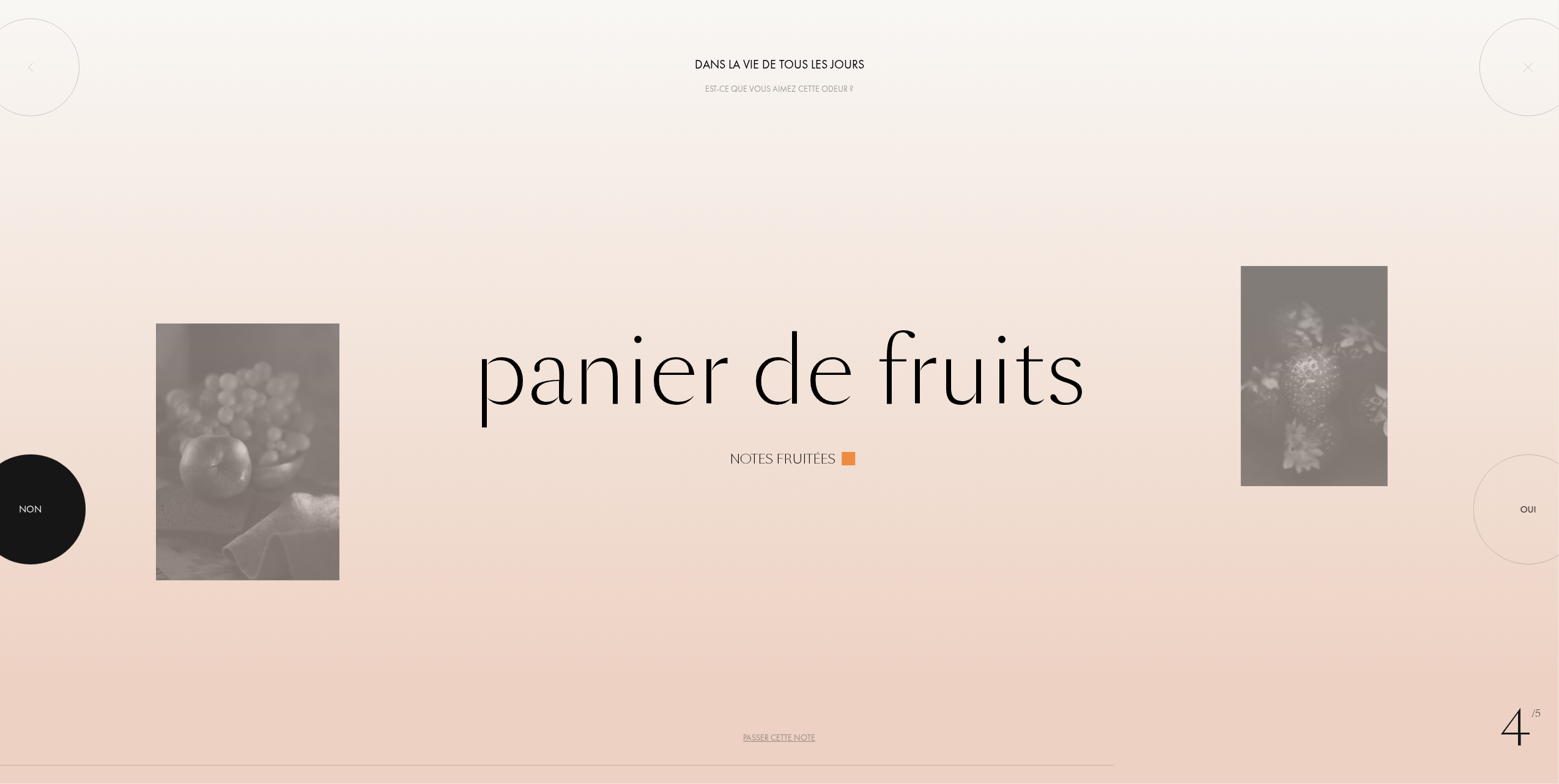
click at [50, 513] on div at bounding box center [31, 509] width 110 height 110
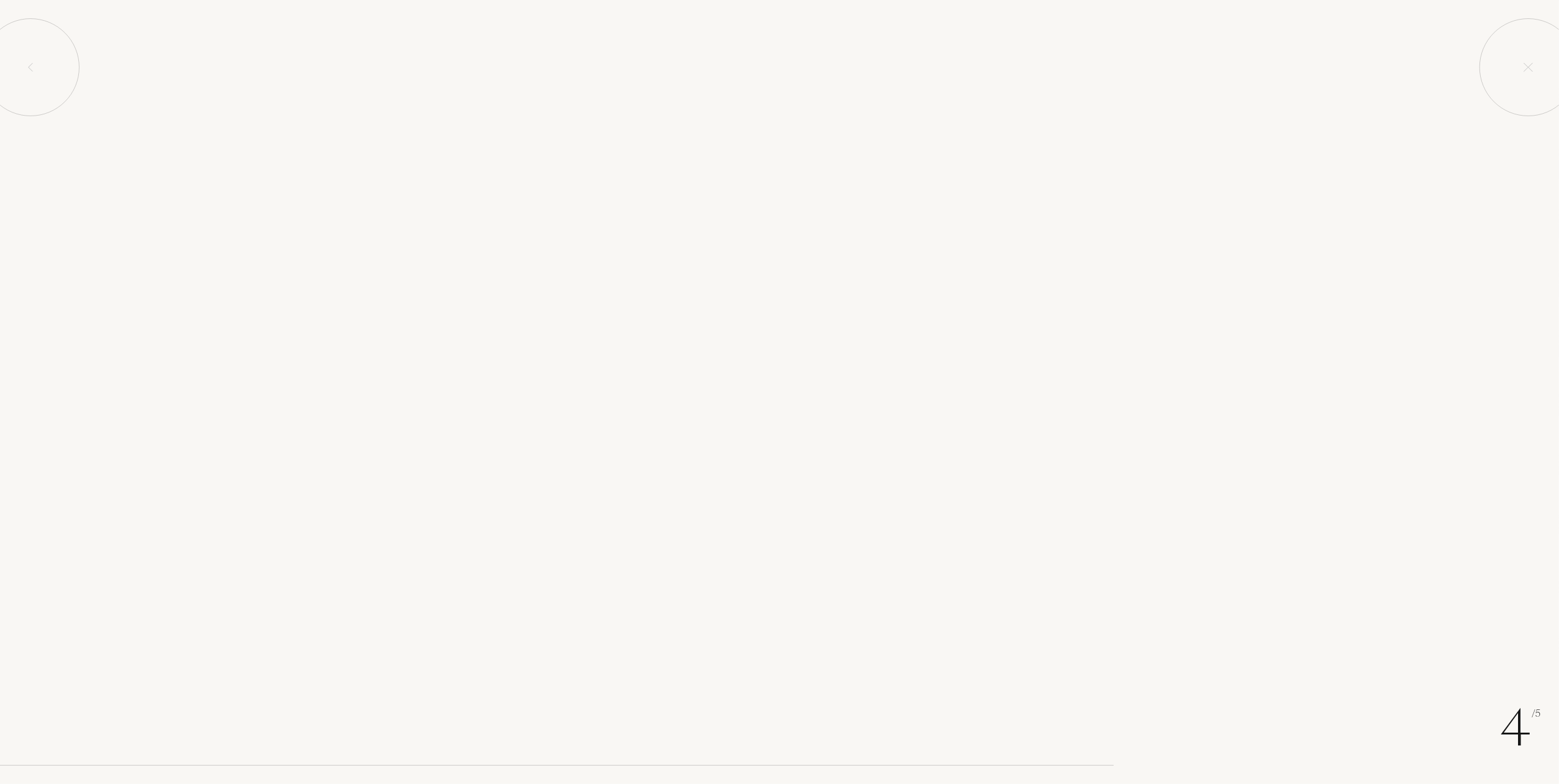
click at [52, 513] on div at bounding box center [31, 509] width 110 height 110
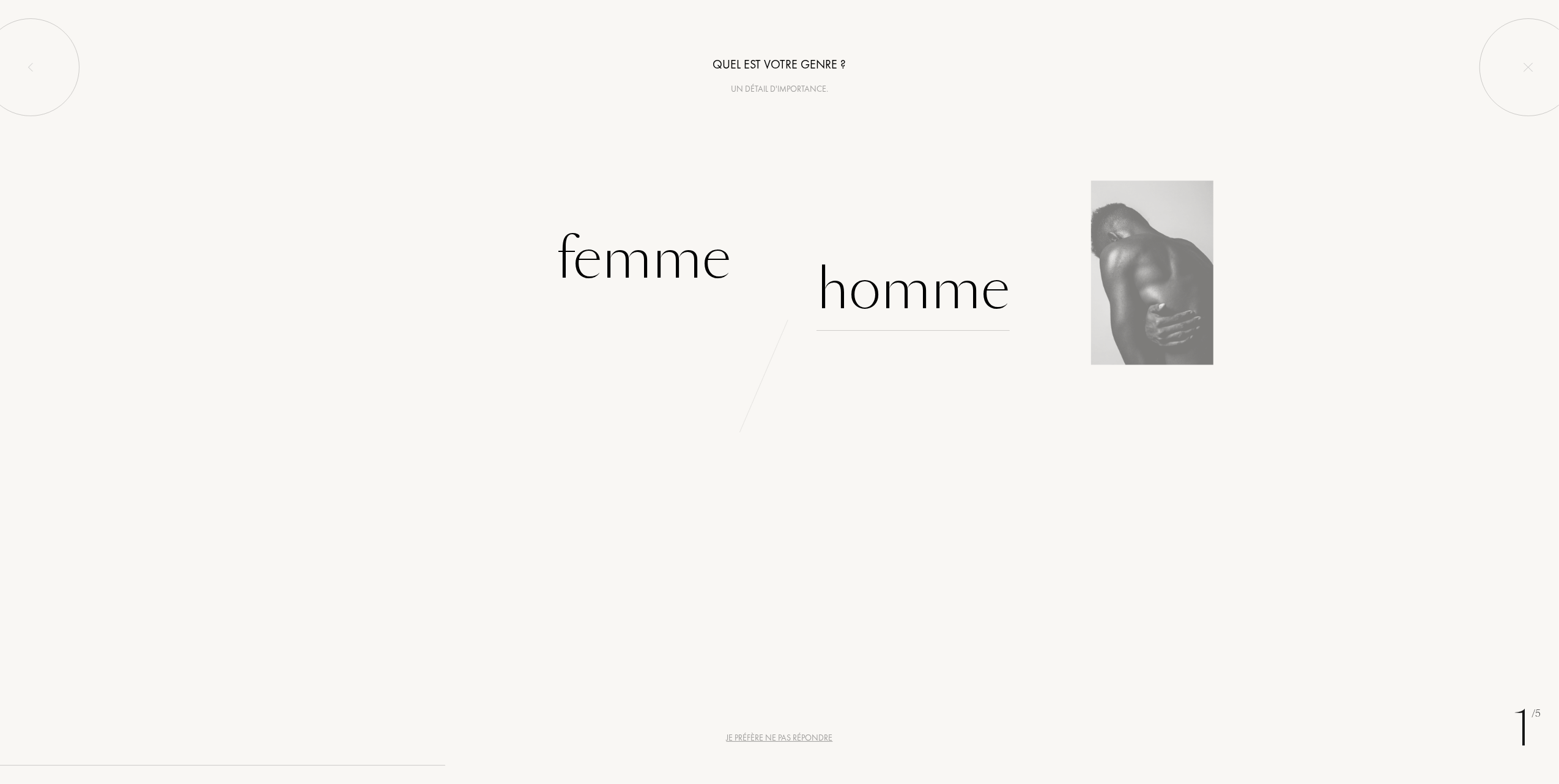
click at [858, 291] on div "Homme" at bounding box center [913, 289] width 193 height 83
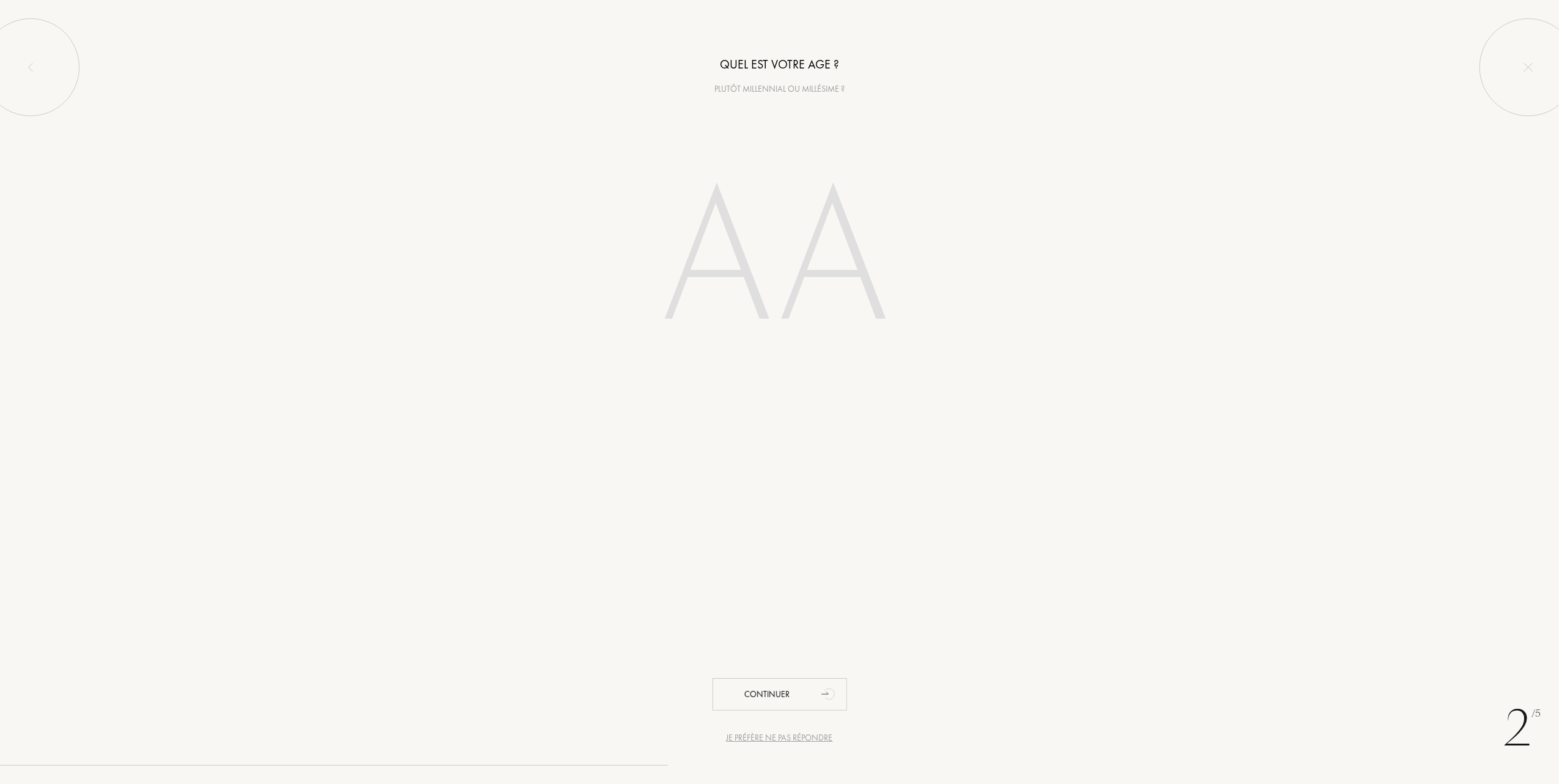
click at [728, 295] on input "number" at bounding box center [779, 262] width 348 height 248
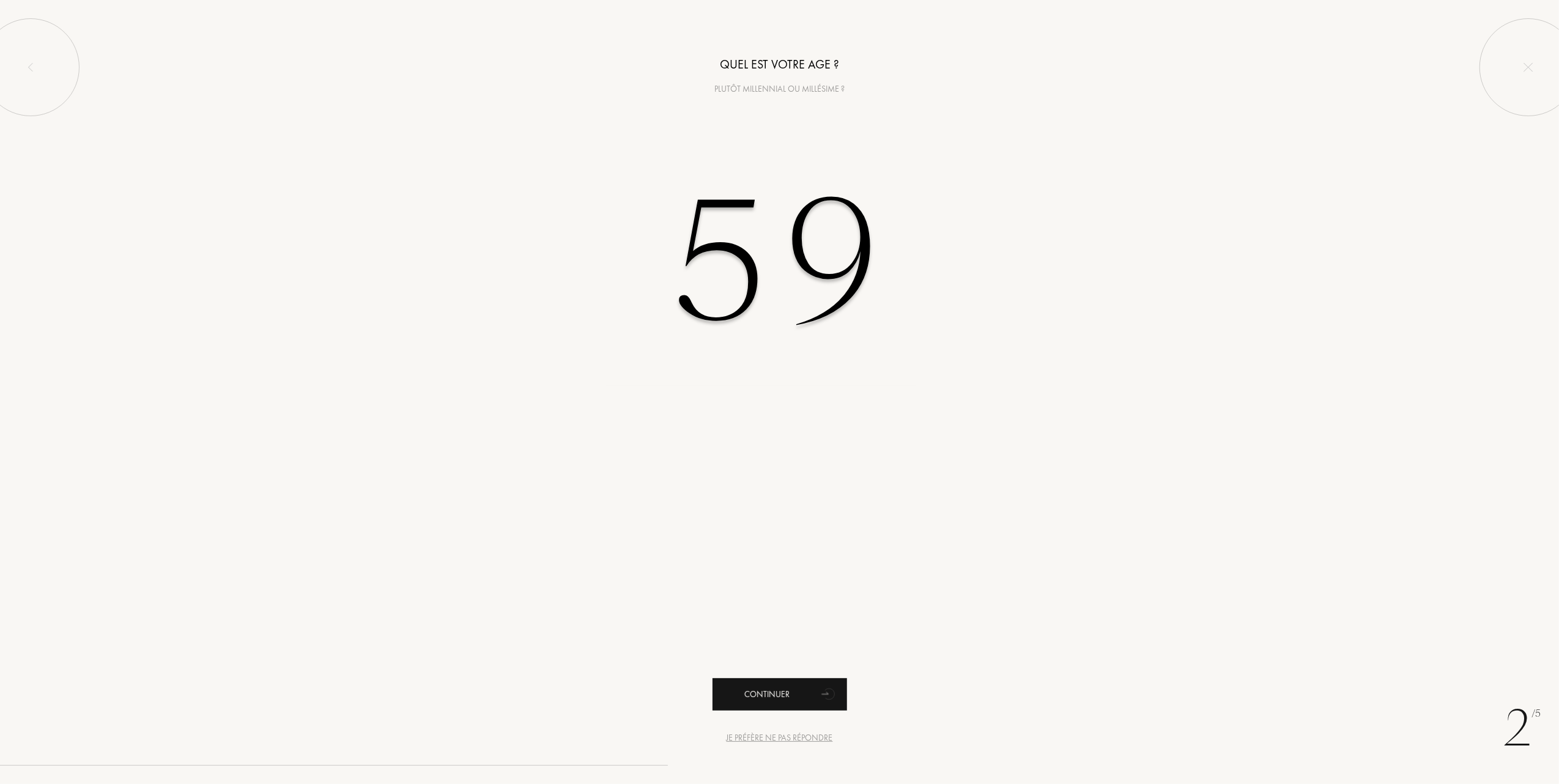
type input "59"
click at [764, 684] on div "Continuer" at bounding box center [779, 694] width 134 height 33
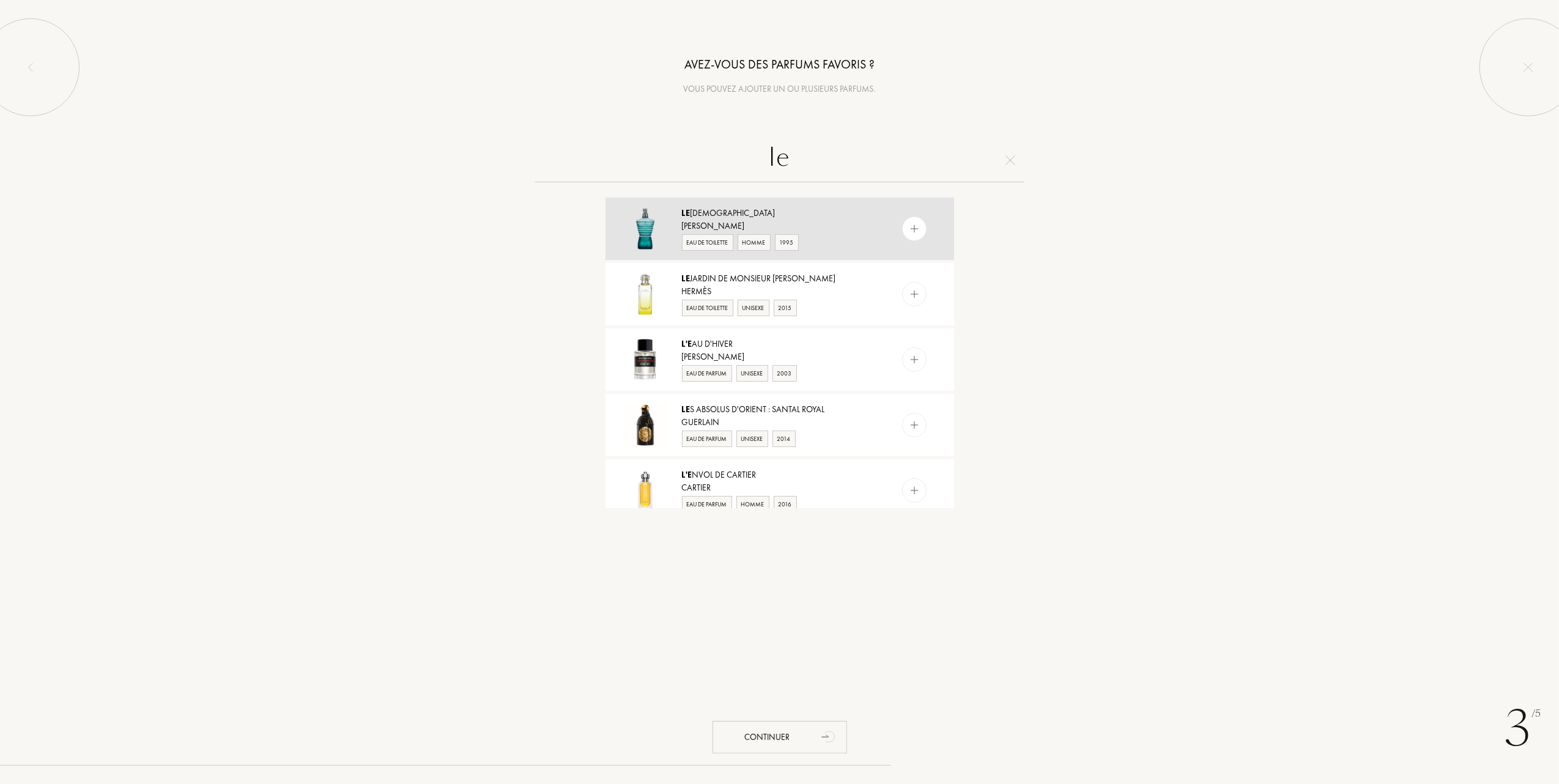
type input "le"
click at [745, 240] on div "Homme" at bounding box center [754, 243] width 33 height 17
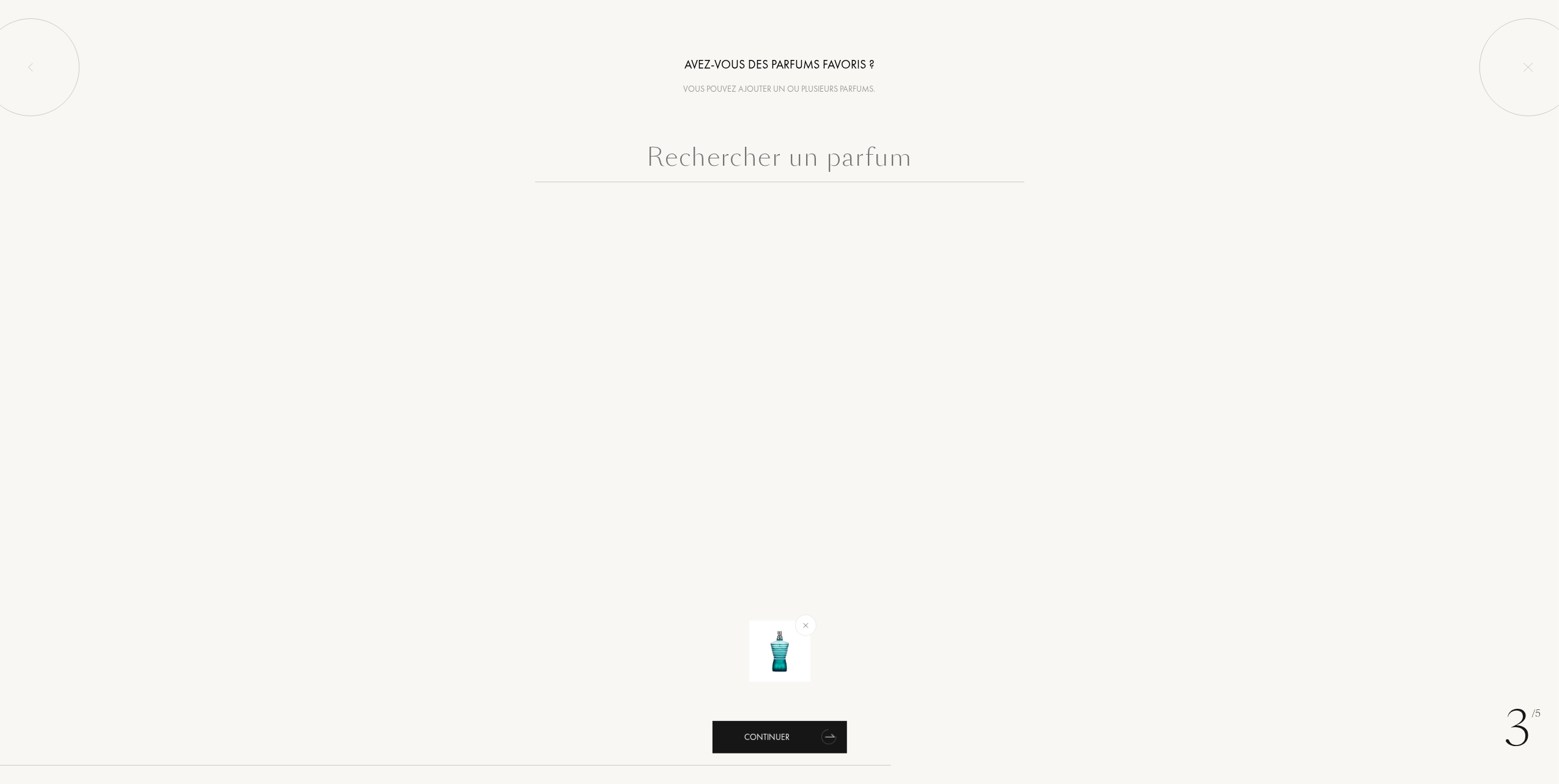
click at [790, 741] on div "Continuer" at bounding box center [779, 737] width 134 height 33
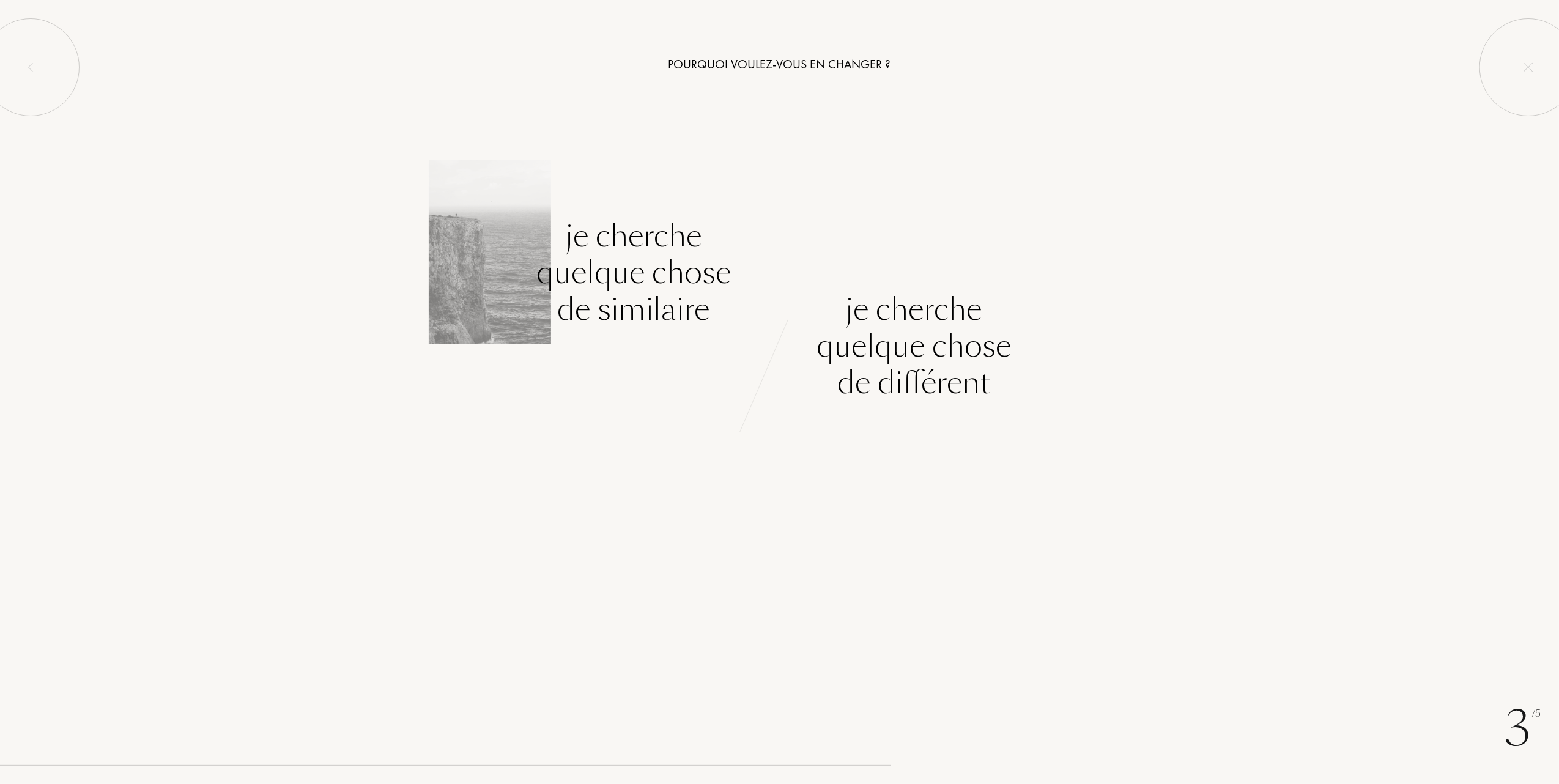
click at [658, 276] on div "Je cherche quelque chose de similaire" at bounding box center [633, 273] width 195 height 110
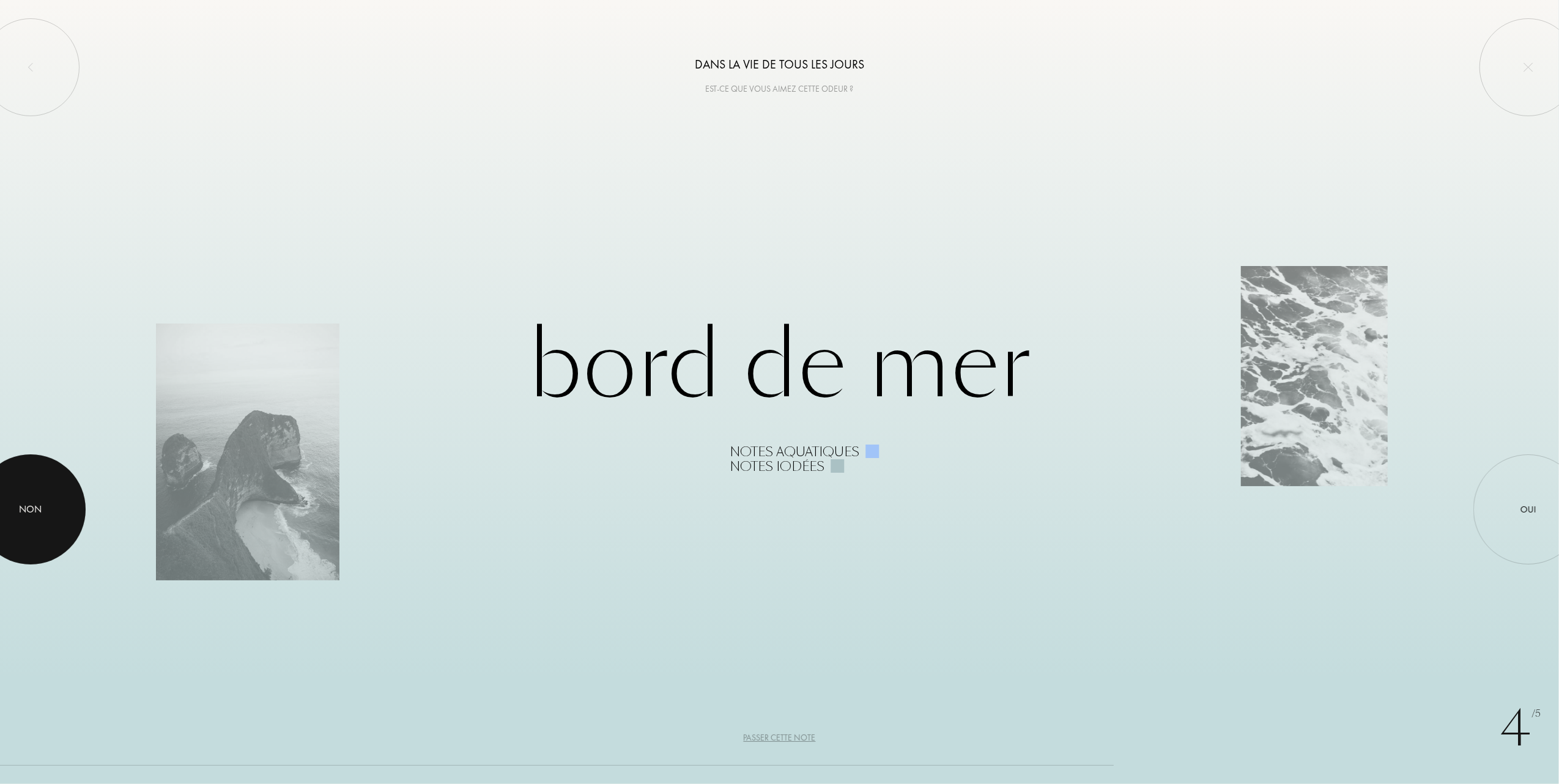
click at [38, 515] on div "Non" at bounding box center [30, 509] width 23 height 15
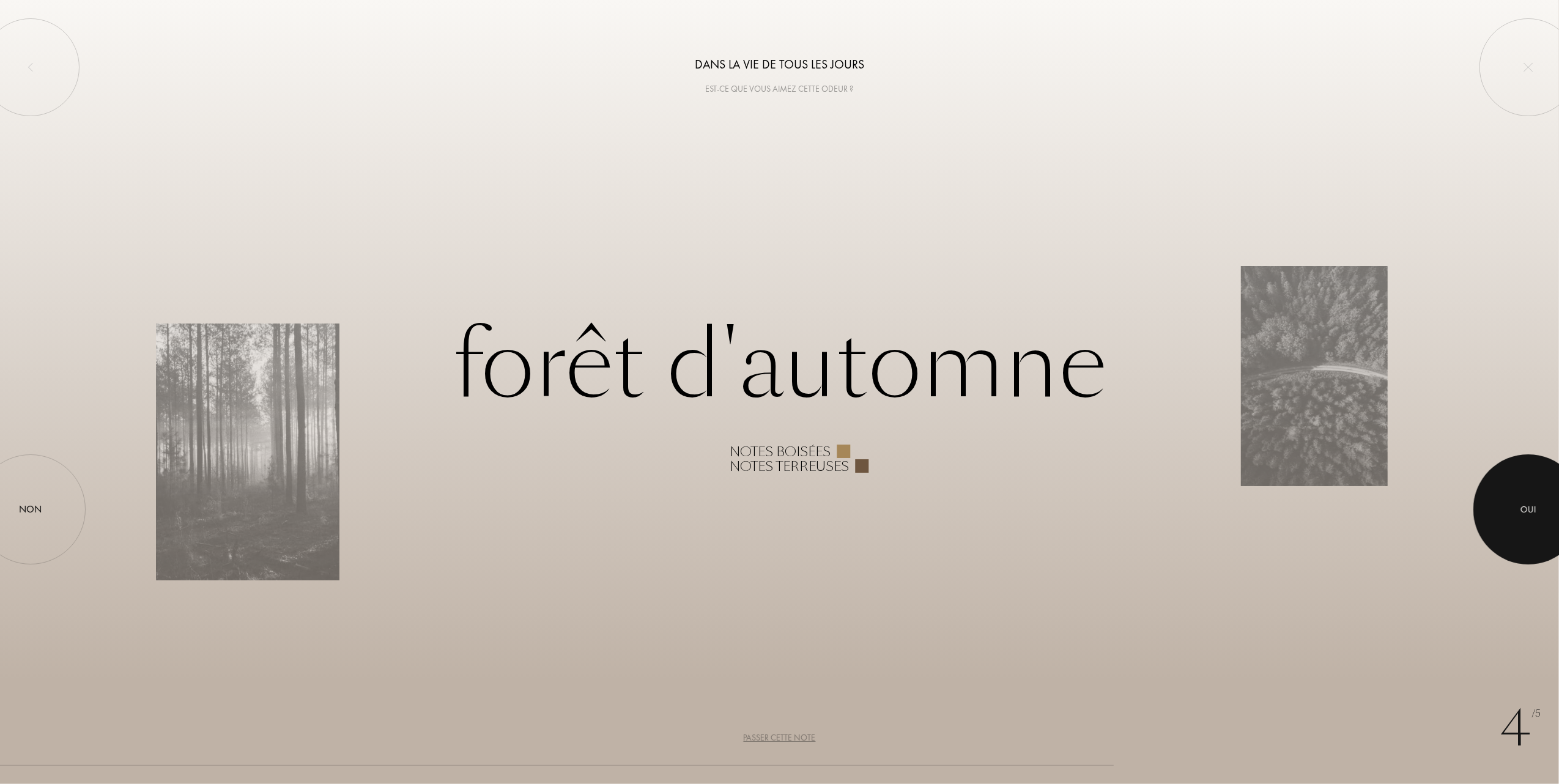
click at [1528, 514] on div "Oui" at bounding box center [1528, 509] width 16 height 14
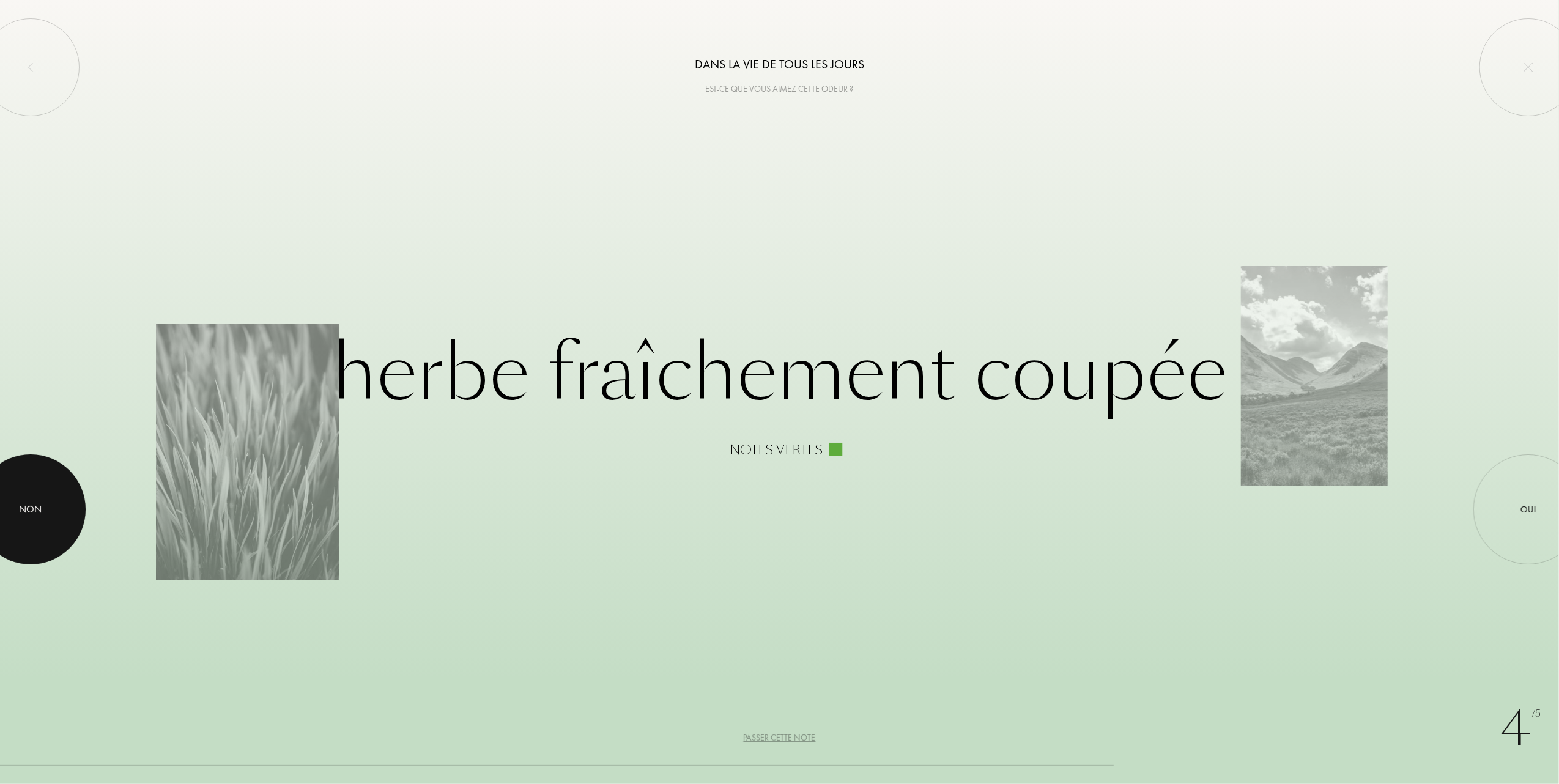
click at [45, 511] on div at bounding box center [31, 509] width 110 height 110
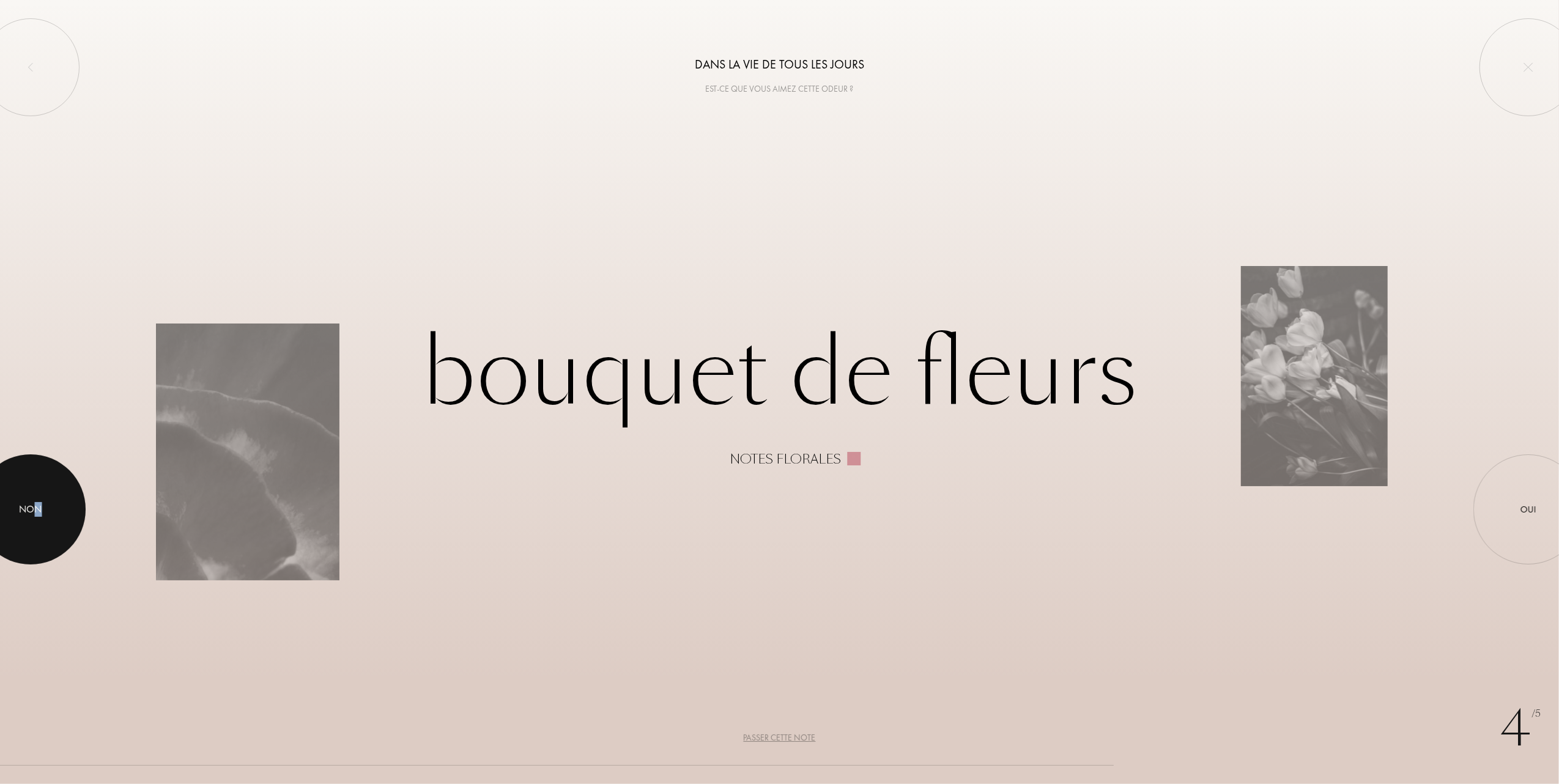
click at [40, 513] on div "Non" at bounding box center [30, 509] width 23 height 15
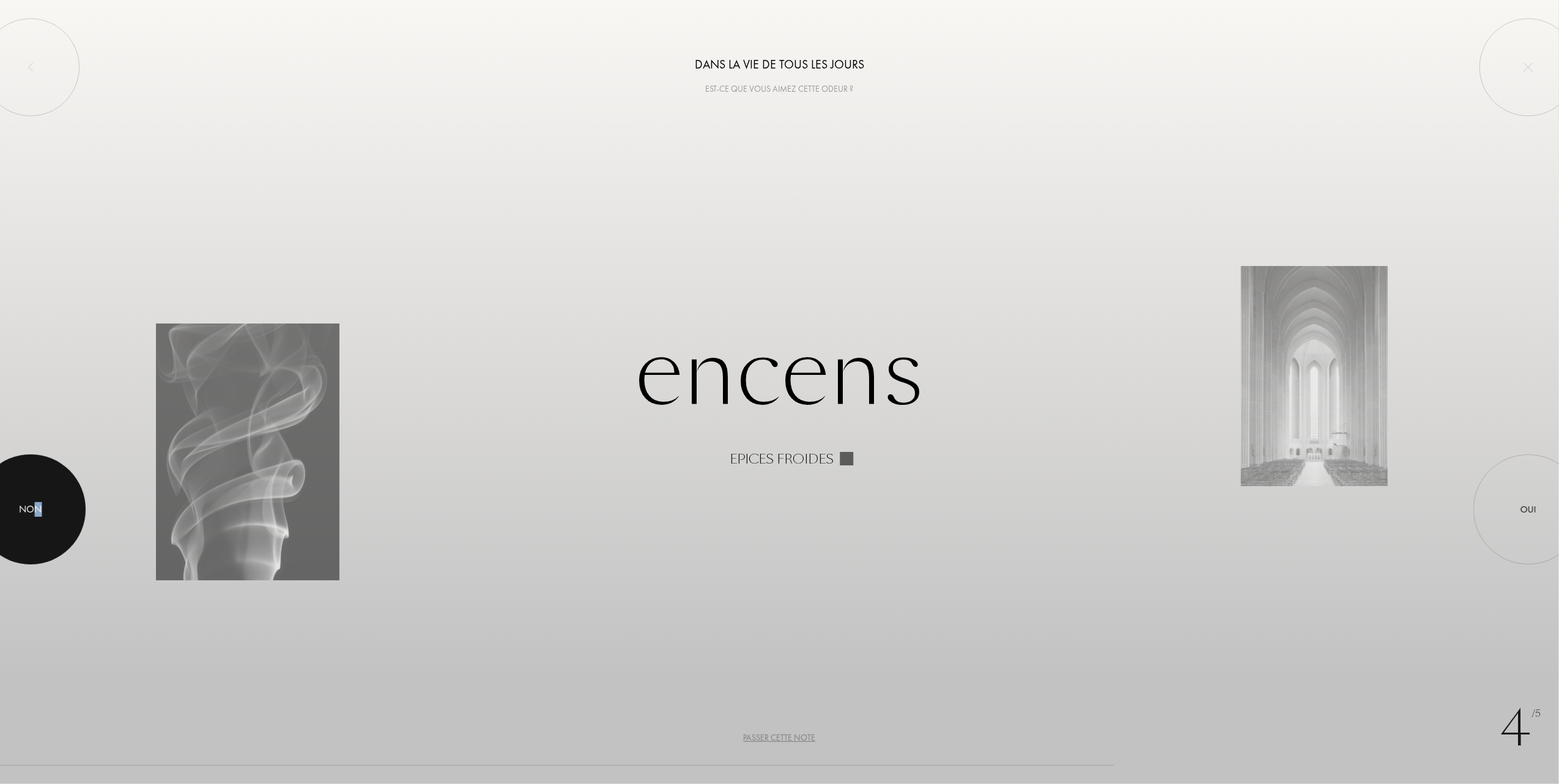
click at [32, 507] on div "Non" at bounding box center [30, 509] width 23 height 15
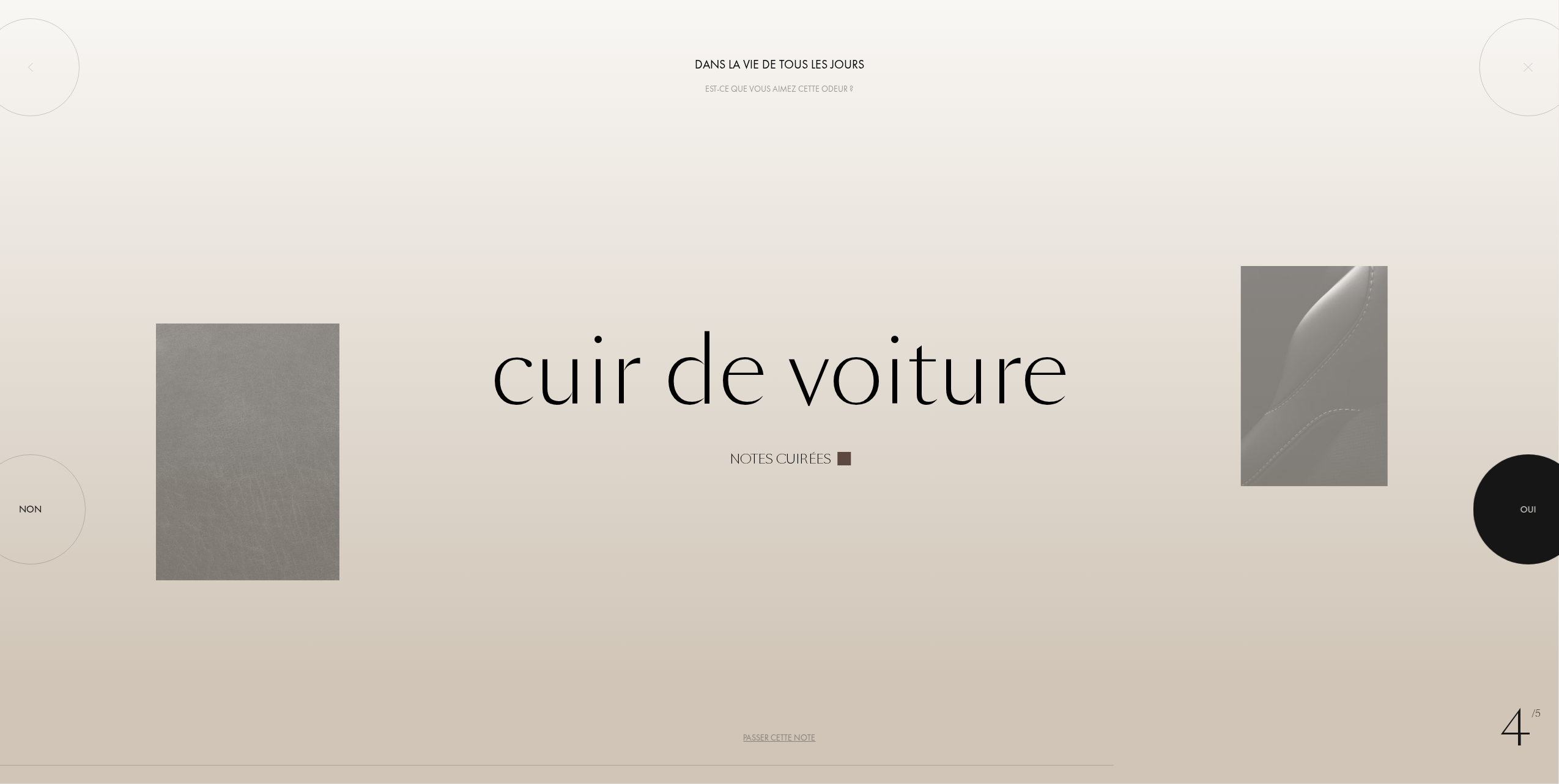
click at [1506, 512] on div at bounding box center [1528, 509] width 110 height 110
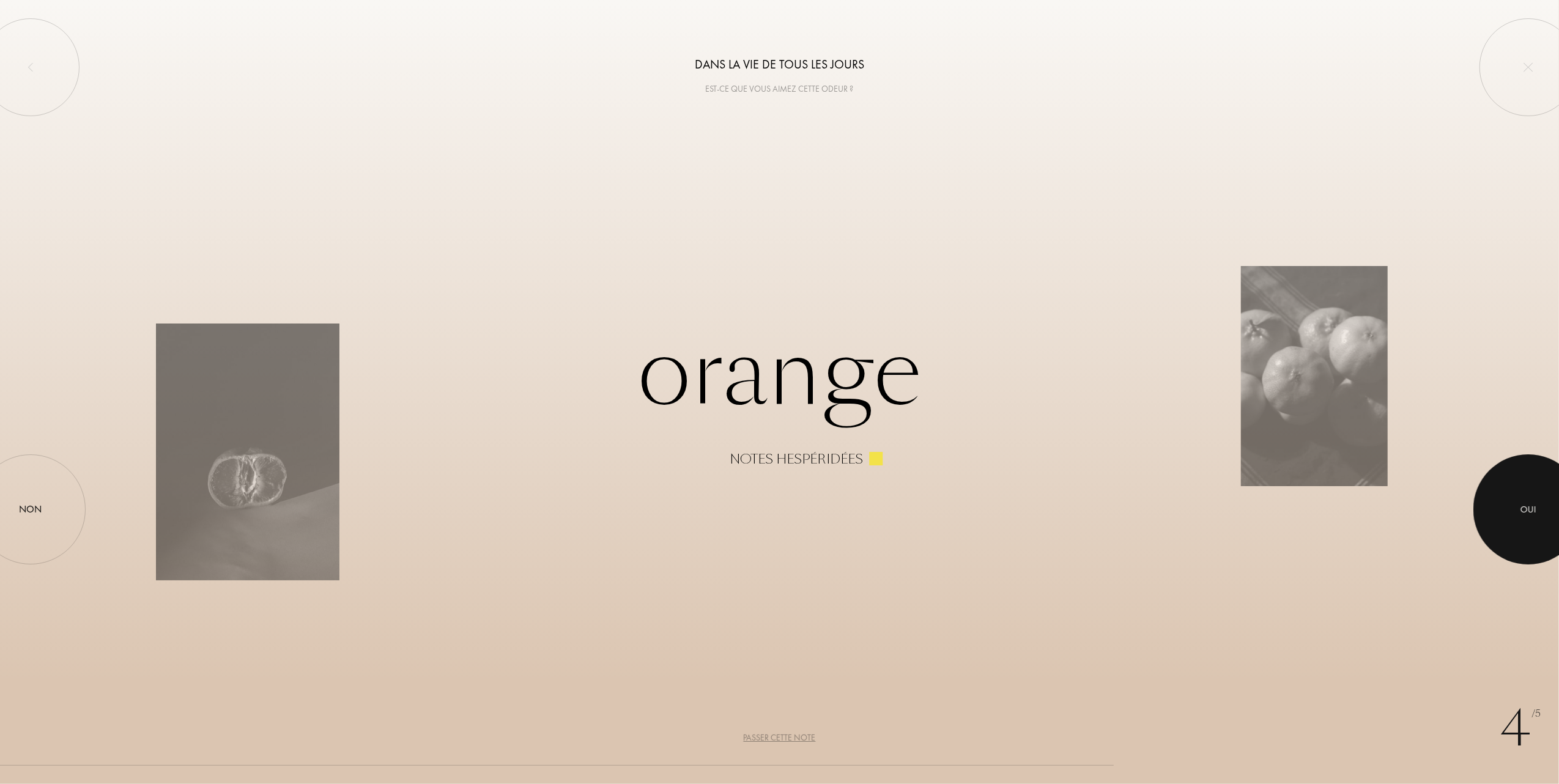
click at [1546, 502] on div at bounding box center [1528, 509] width 110 height 110
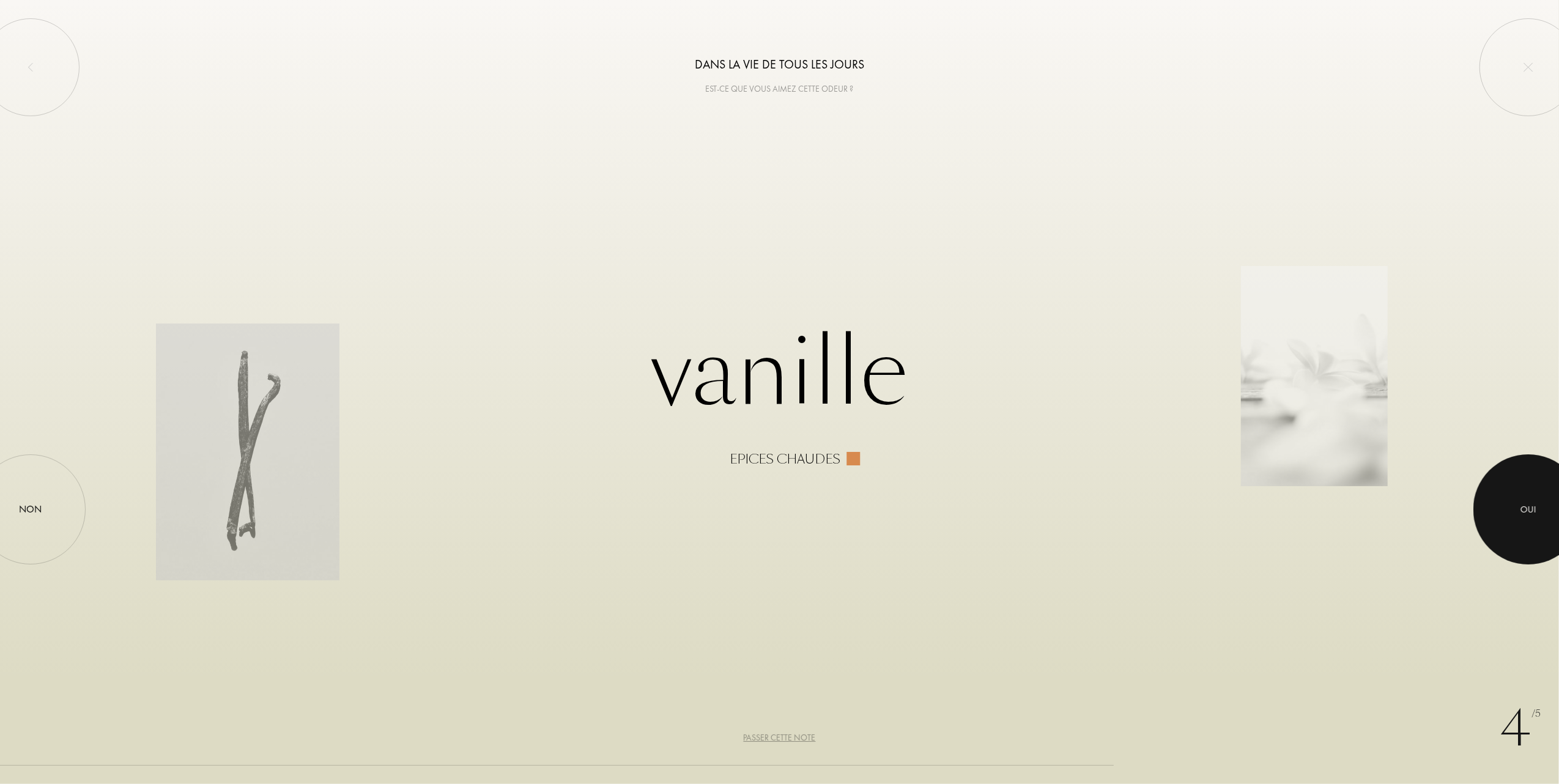
click at [1526, 503] on div "Oui" at bounding box center [1528, 509] width 16 height 14
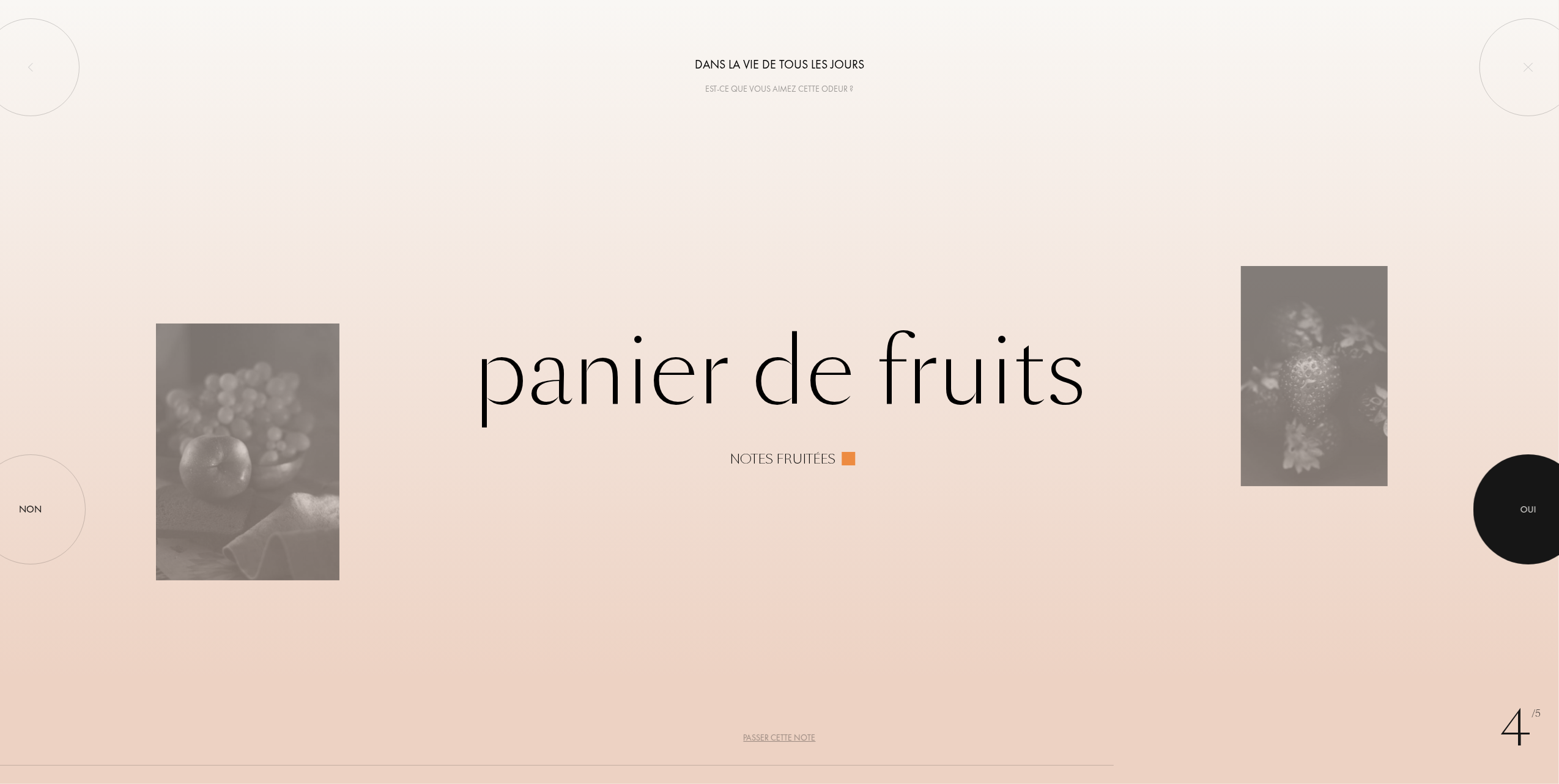
click at [1513, 511] on div at bounding box center [1528, 509] width 110 height 110
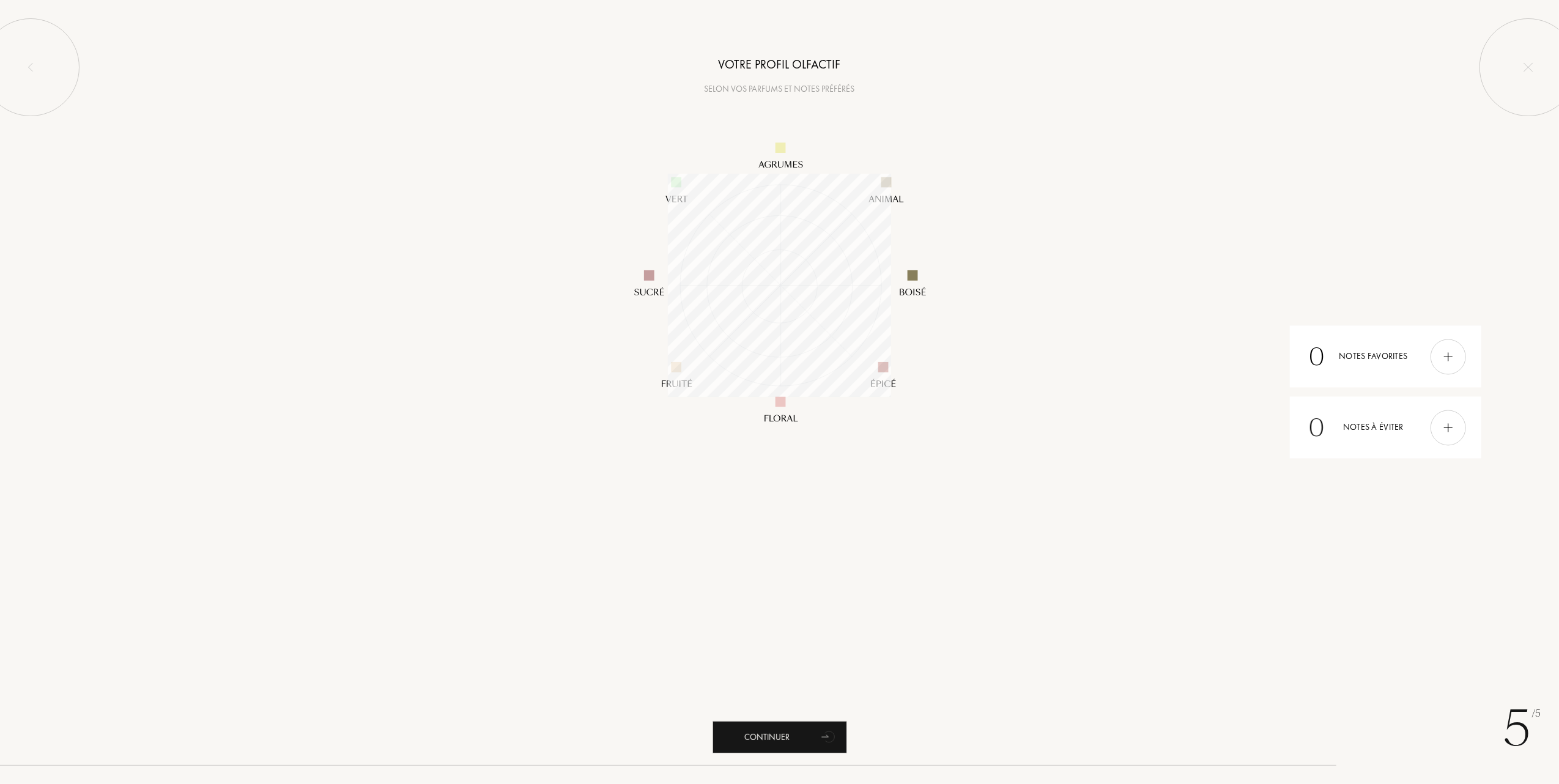
scroll to position [223, 223]
click at [768, 730] on div "Continuer" at bounding box center [779, 737] width 134 height 33
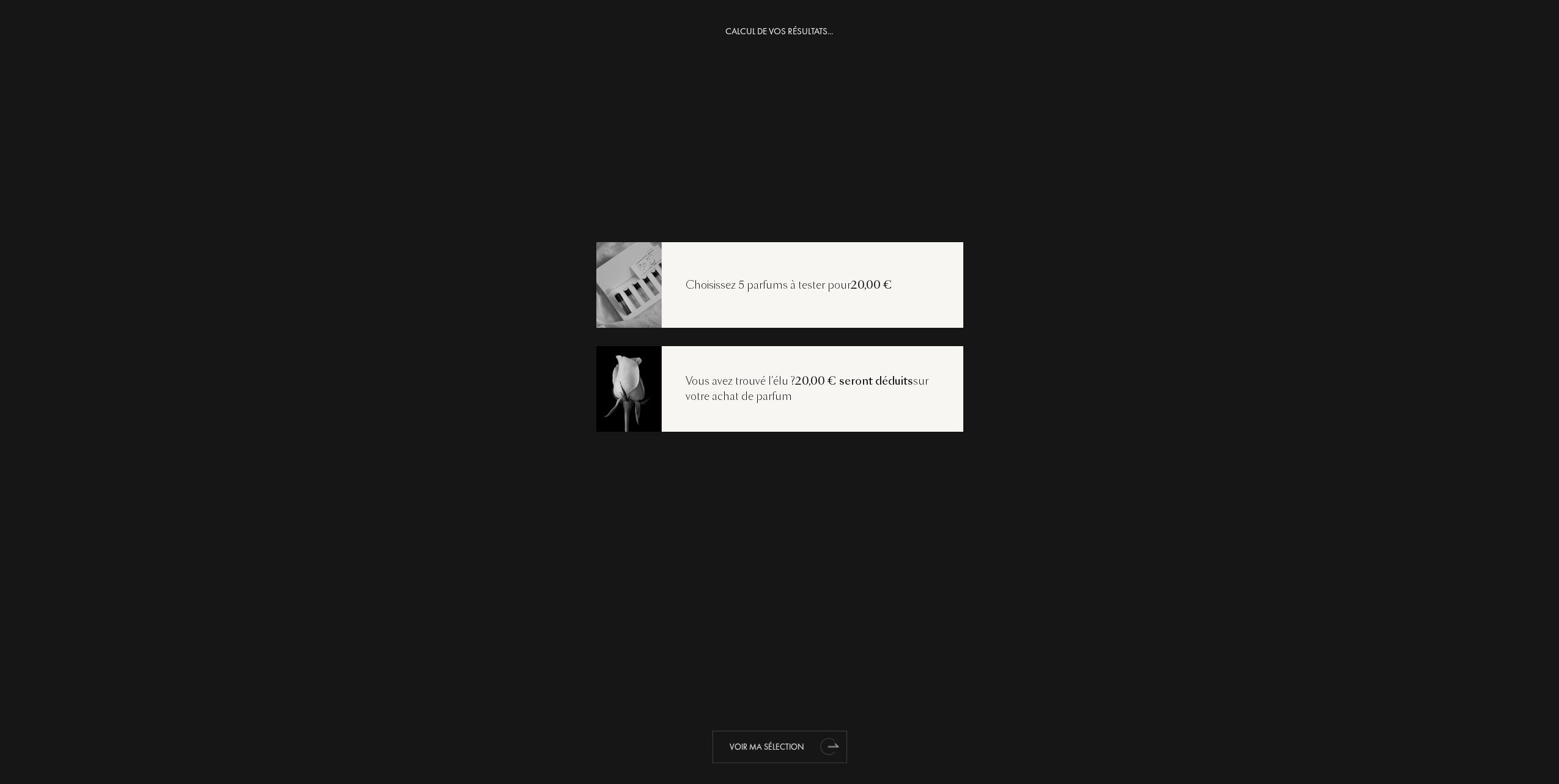
click at [769, 739] on div "Voir ma sélection" at bounding box center [779, 746] width 134 height 33
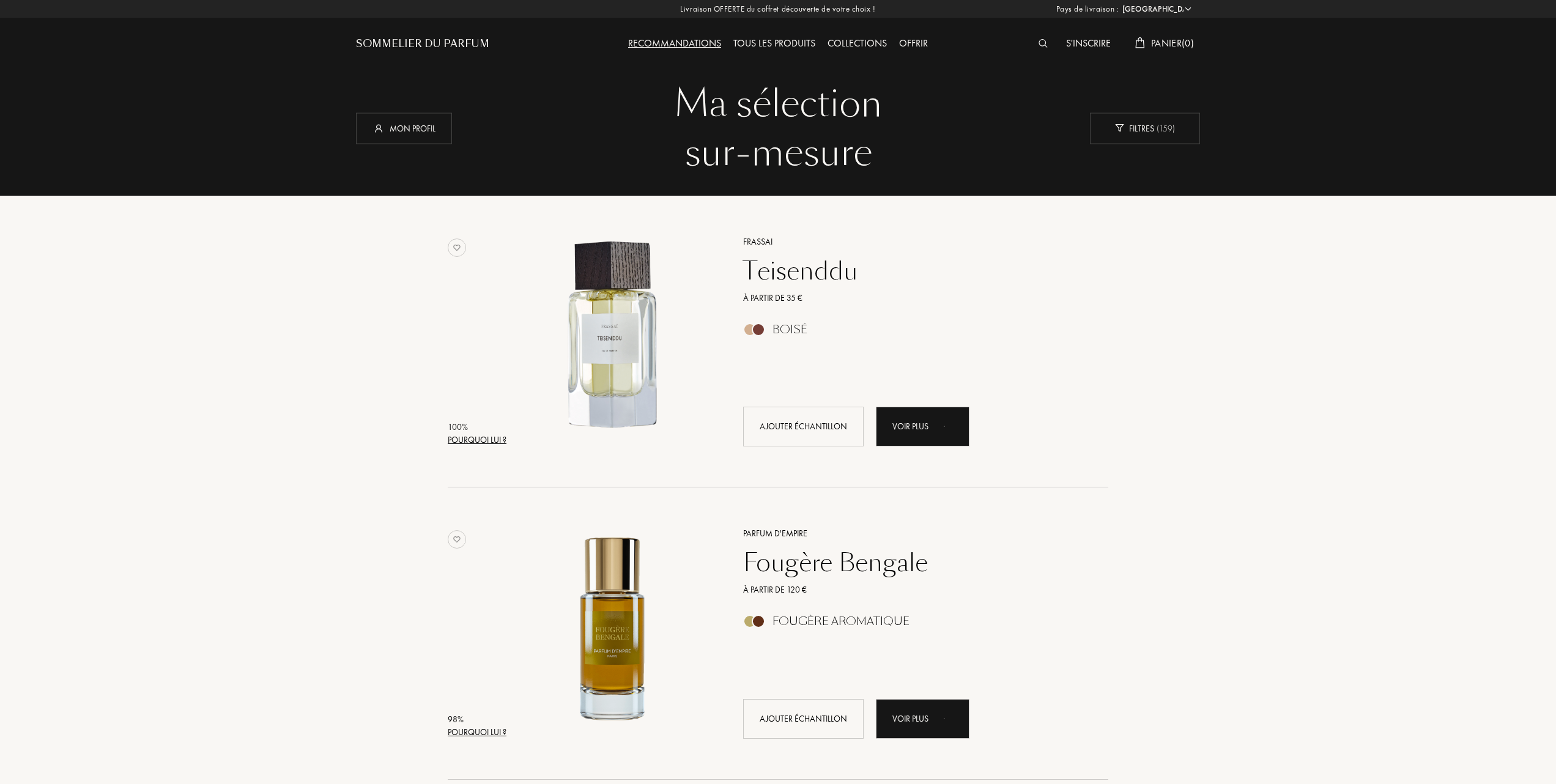
select select "FR"
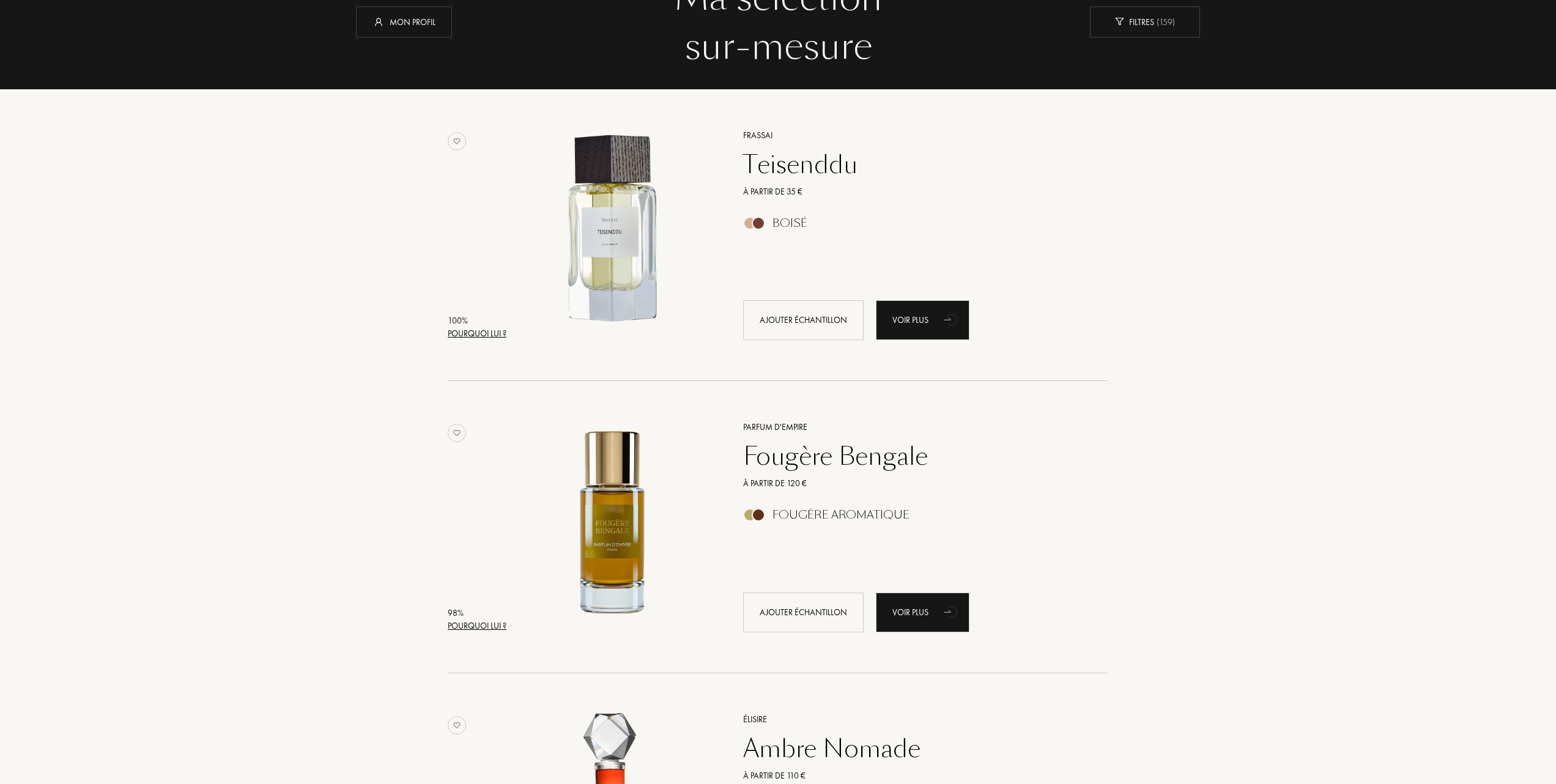
scroll to position [81, 0]
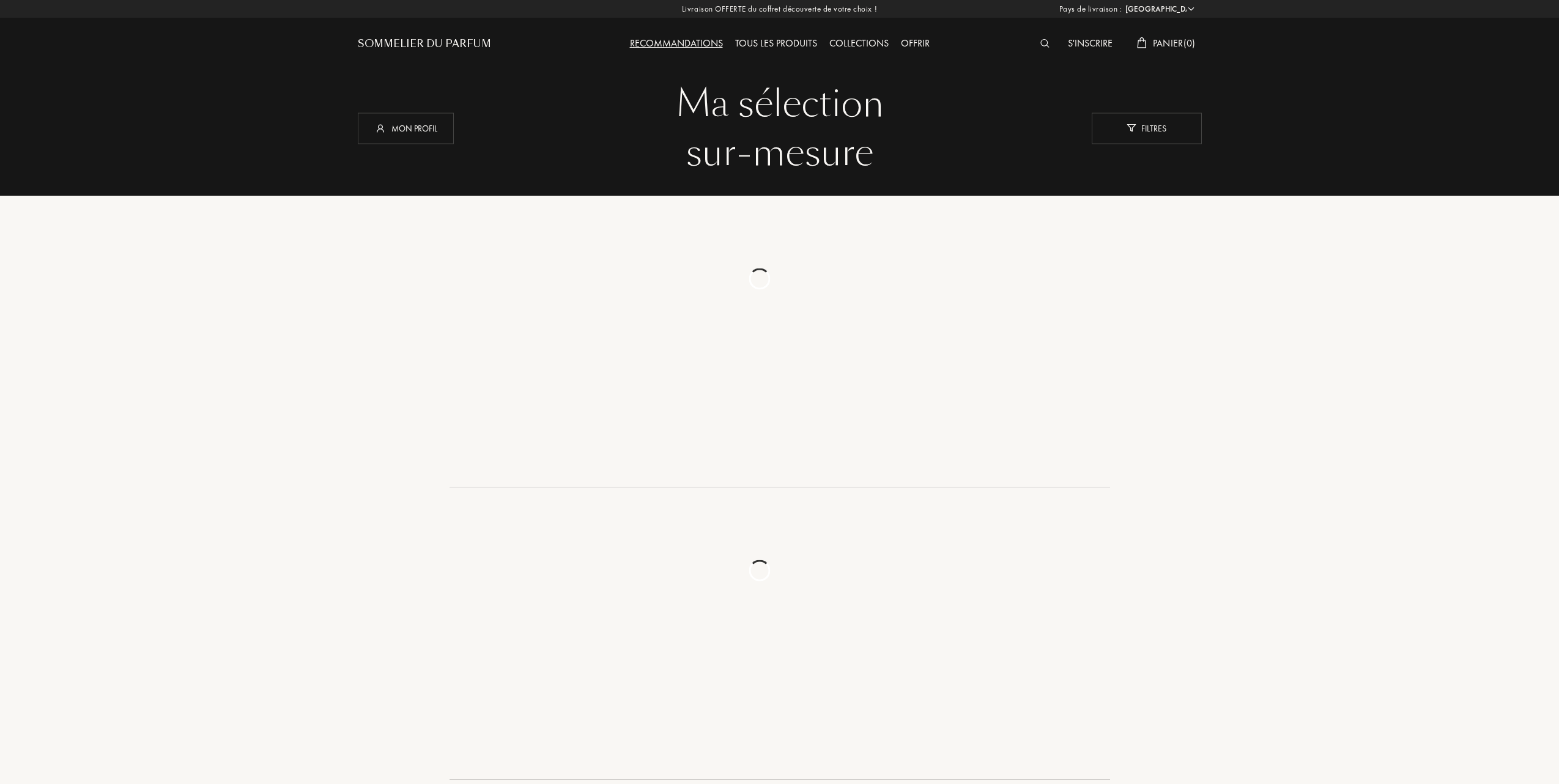
select select "FR"
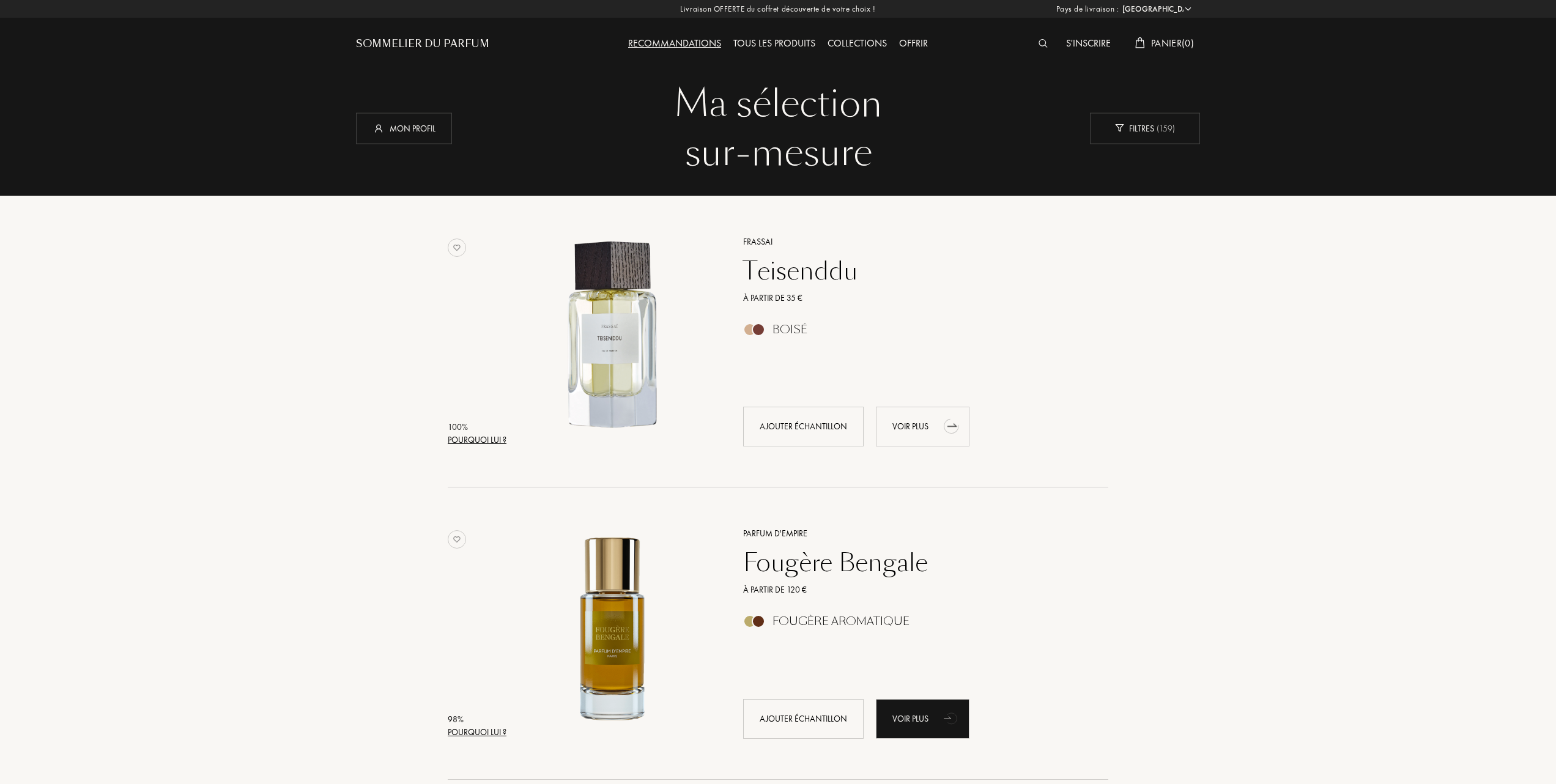
click at [903, 422] on div "Voir plus" at bounding box center [923, 427] width 94 height 40
click at [397, 114] on div "Mon profil" at bounding box center [403, 128] width 96 height 31
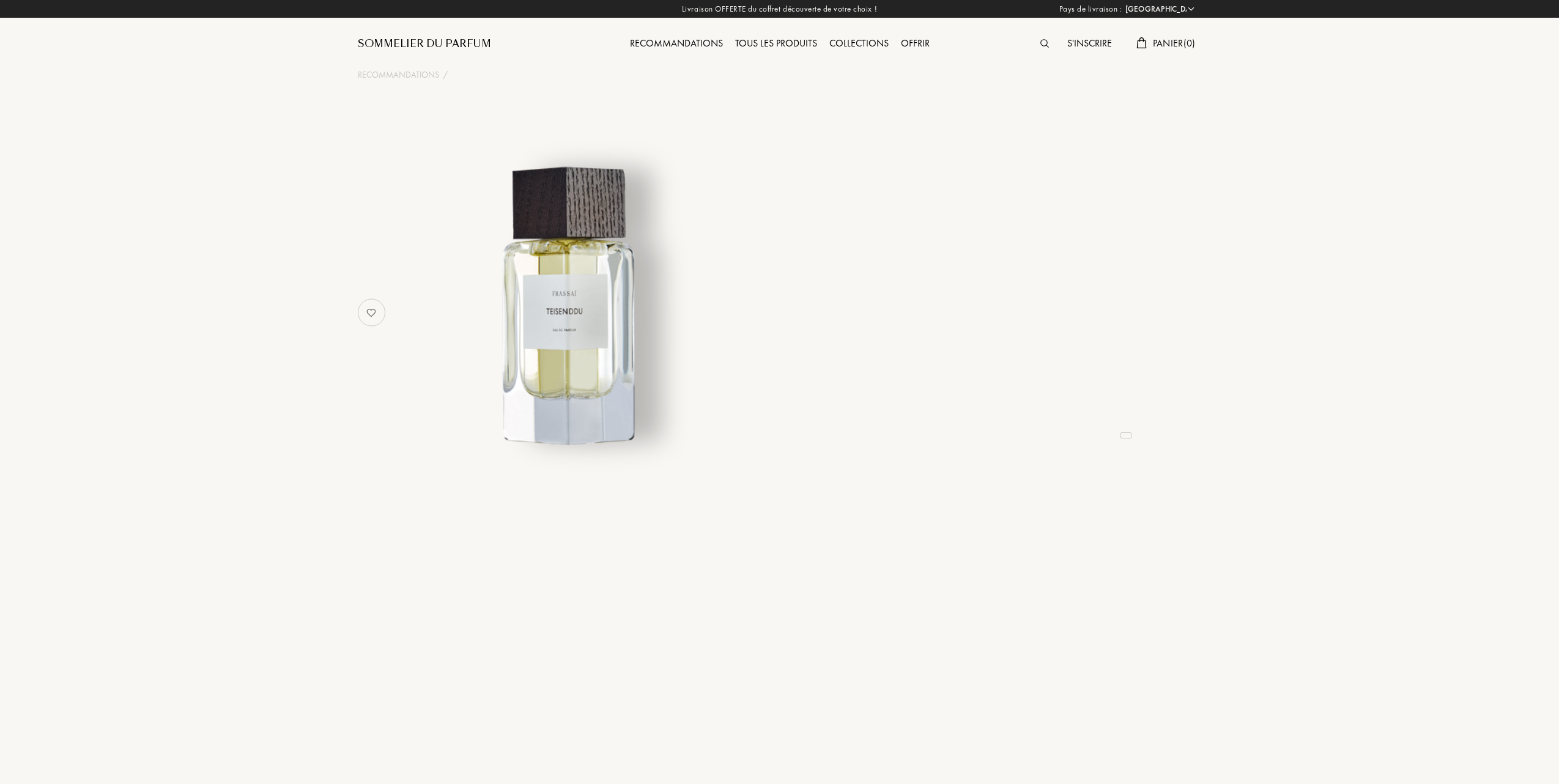
select select "FR"
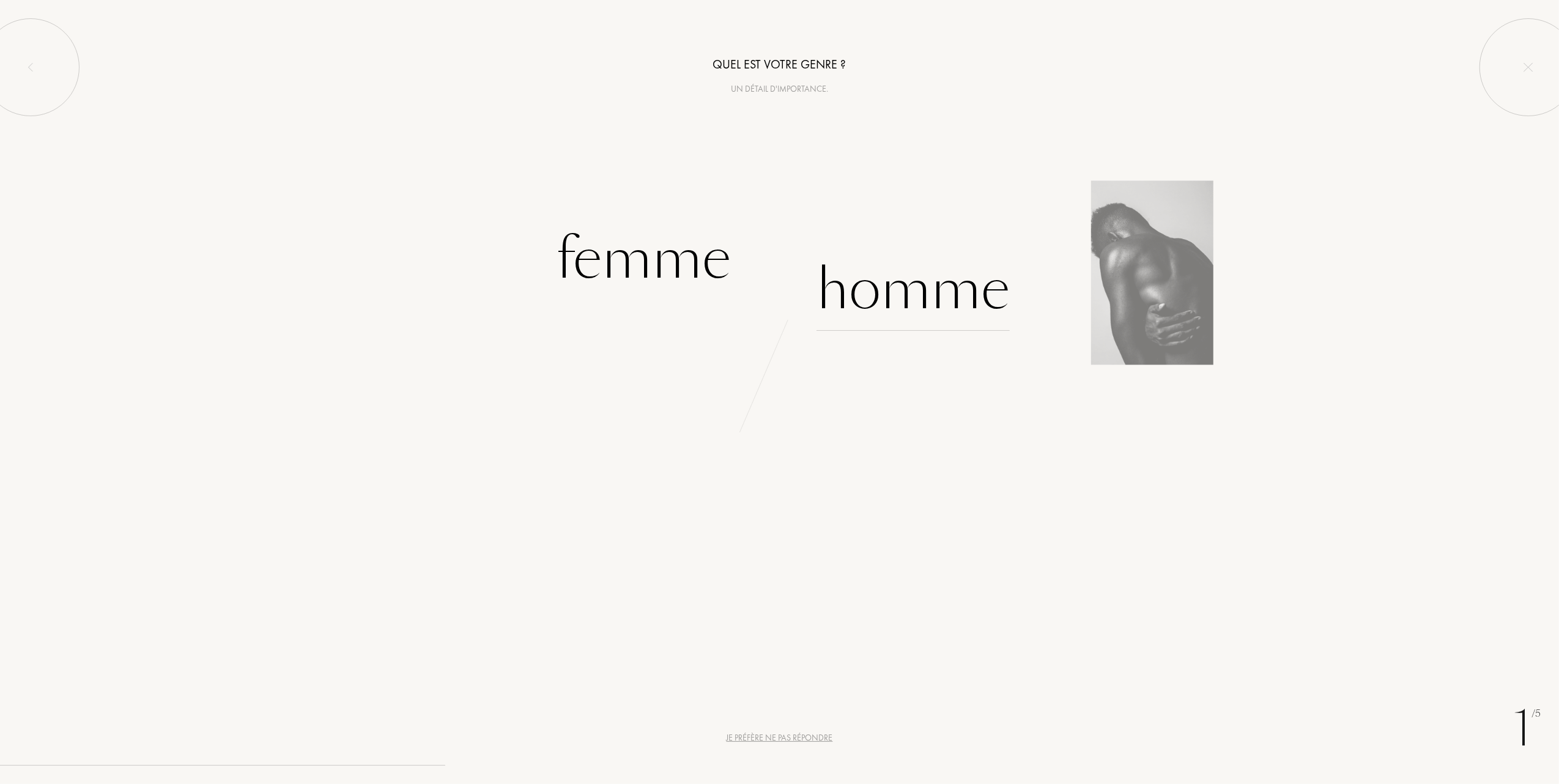
click at [906, 291] on div "Homme" at bounding box center [913, 289] width 193 height 83
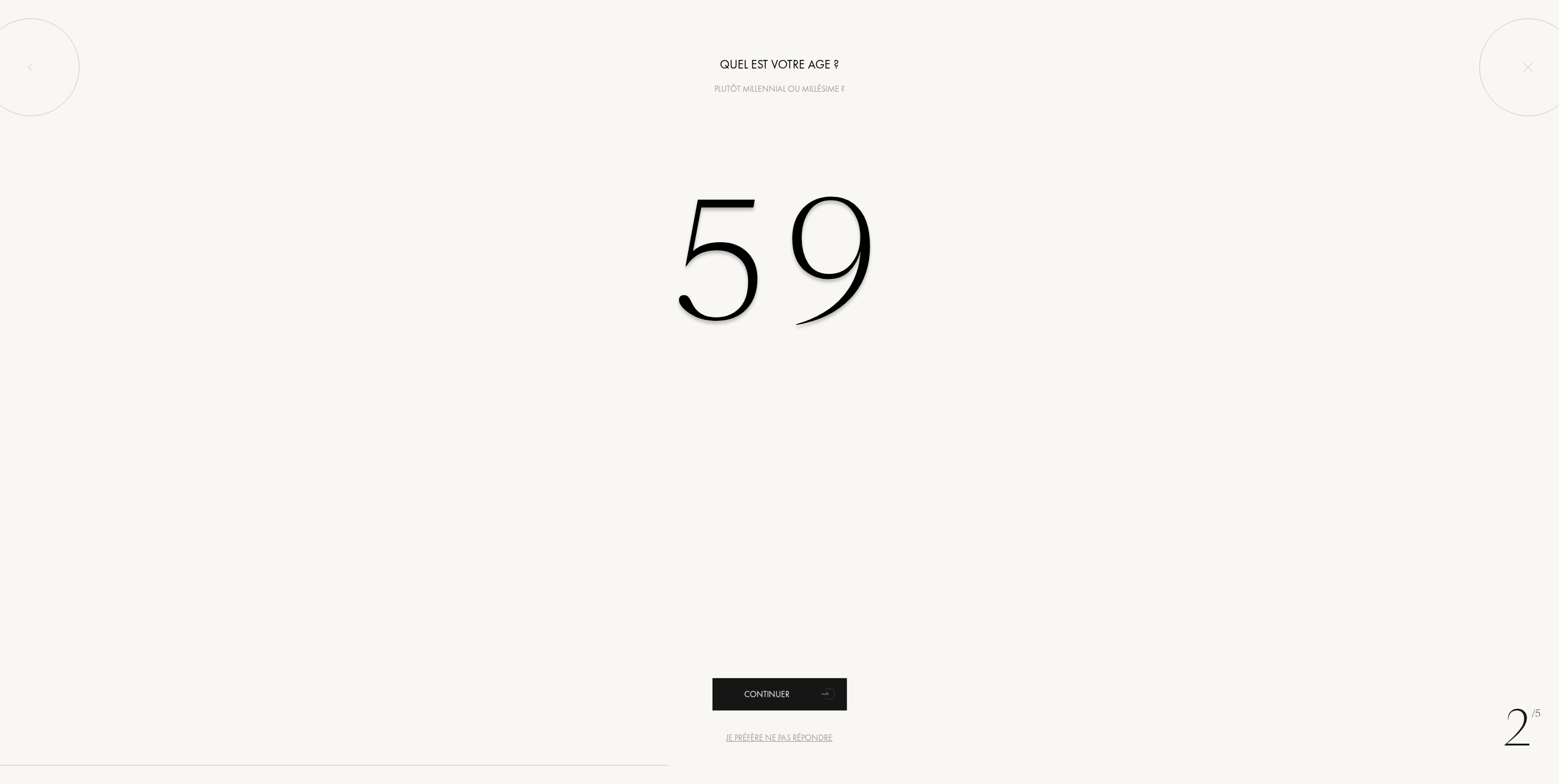
type input "59"
drag, startPoint x: 761, startPoint y: 695, endPoint x: 701, endPoint y: 643, distance: 79.4
click at [760, 695] on div "Continuer" at bounding box center [779, 694] width 134 height 33
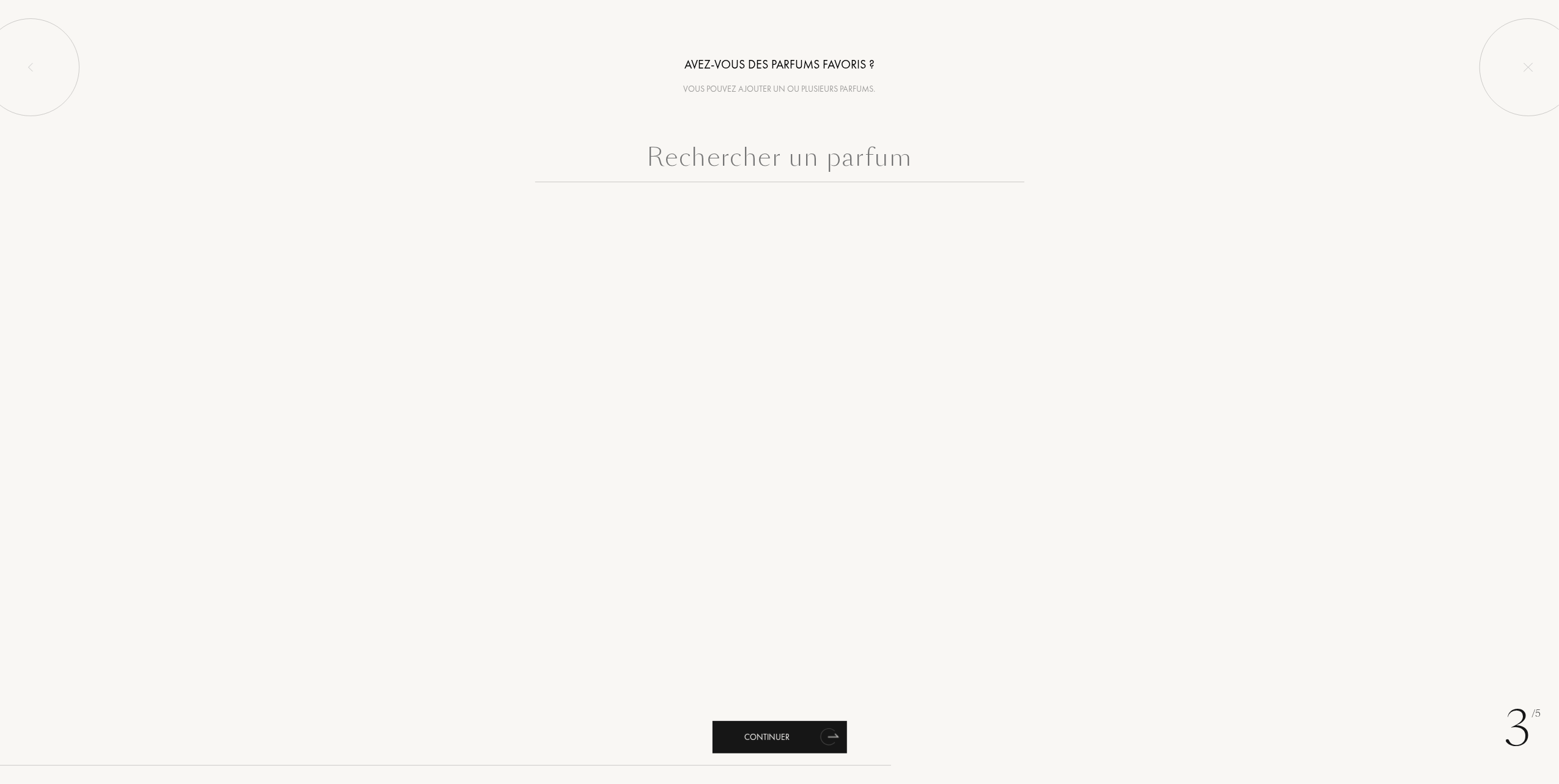
click at [761, 732] on div "Continuer" at bounding box center [779, 737] width 134 height 33
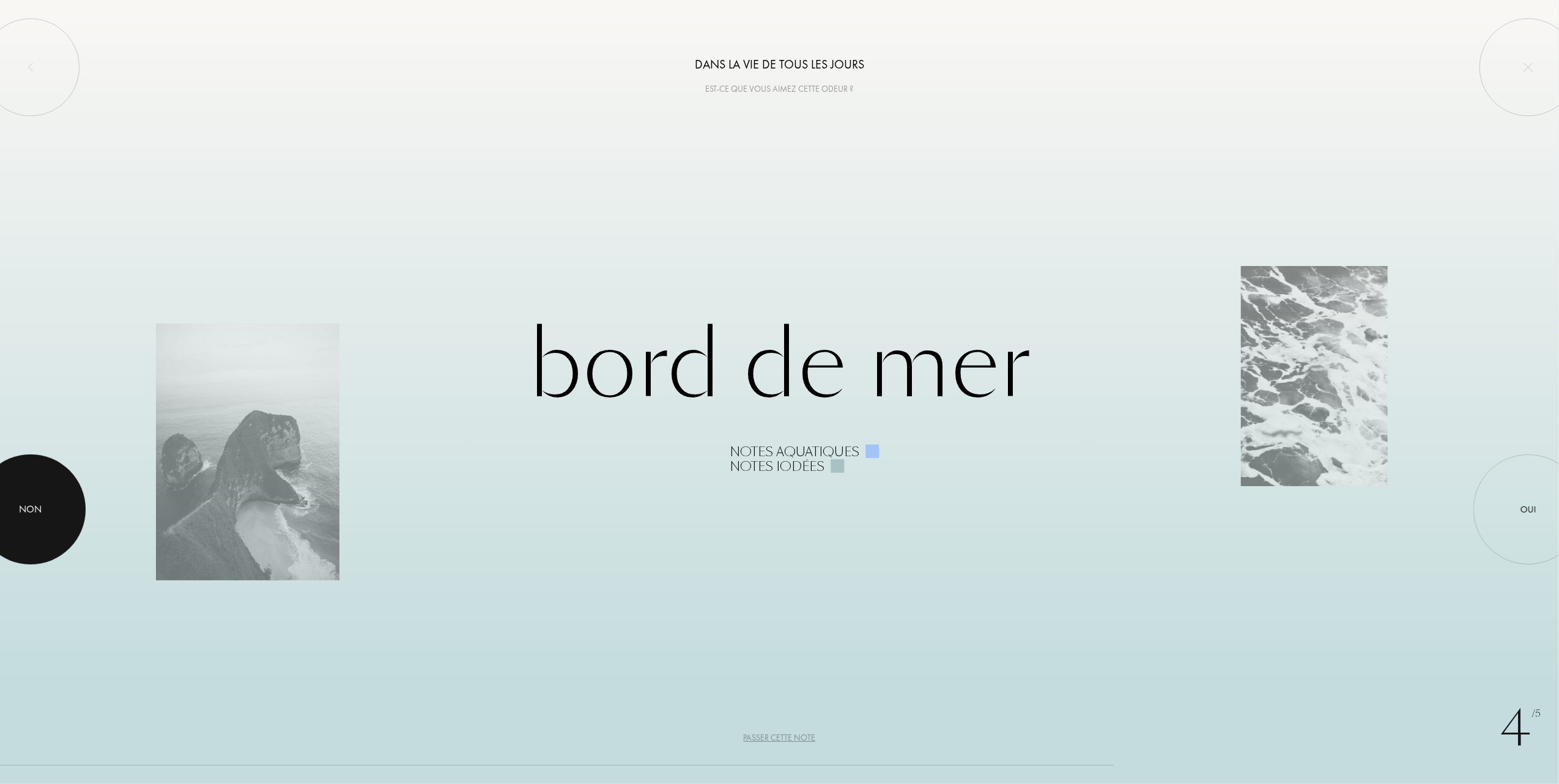
click at [23, 504] on div "Non" at bounding box center [30, 509] width 23 height 15
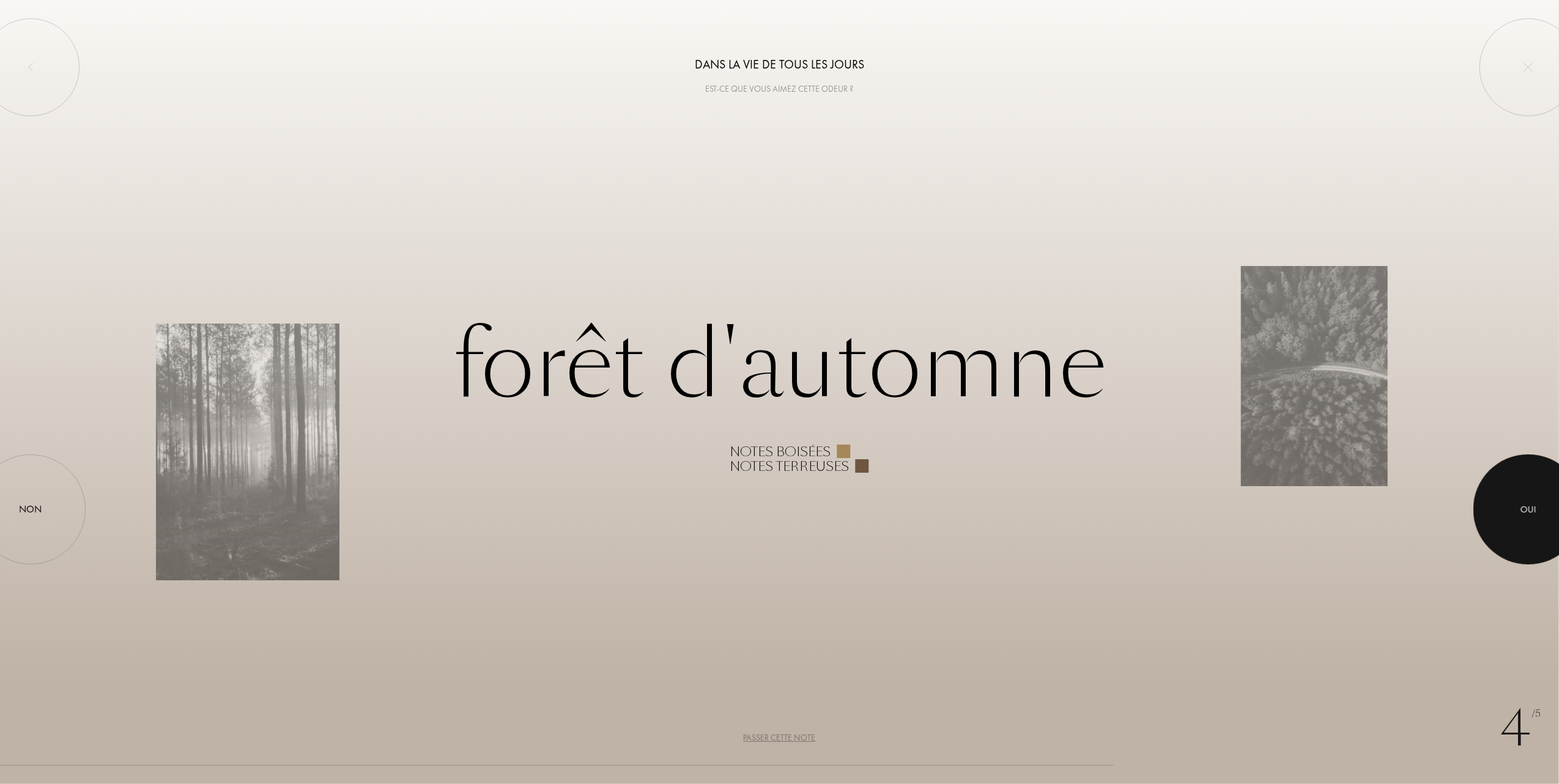
click at [1528, 513] on div "Oui" at bounding box center [1528, 509] width 16 height 14
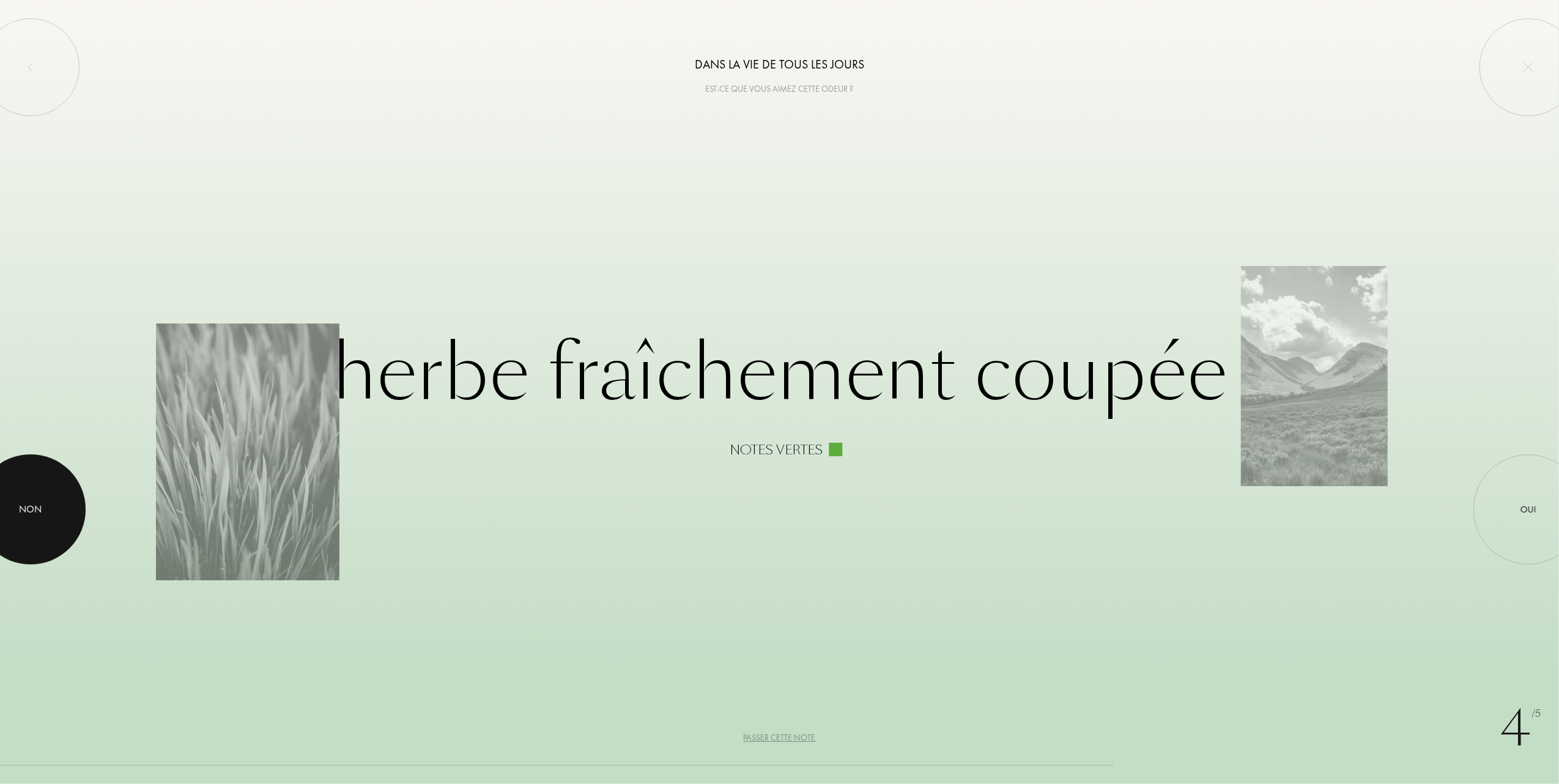
click at [53, 497] on div at bounding box center [31, 509] width 110 height 110
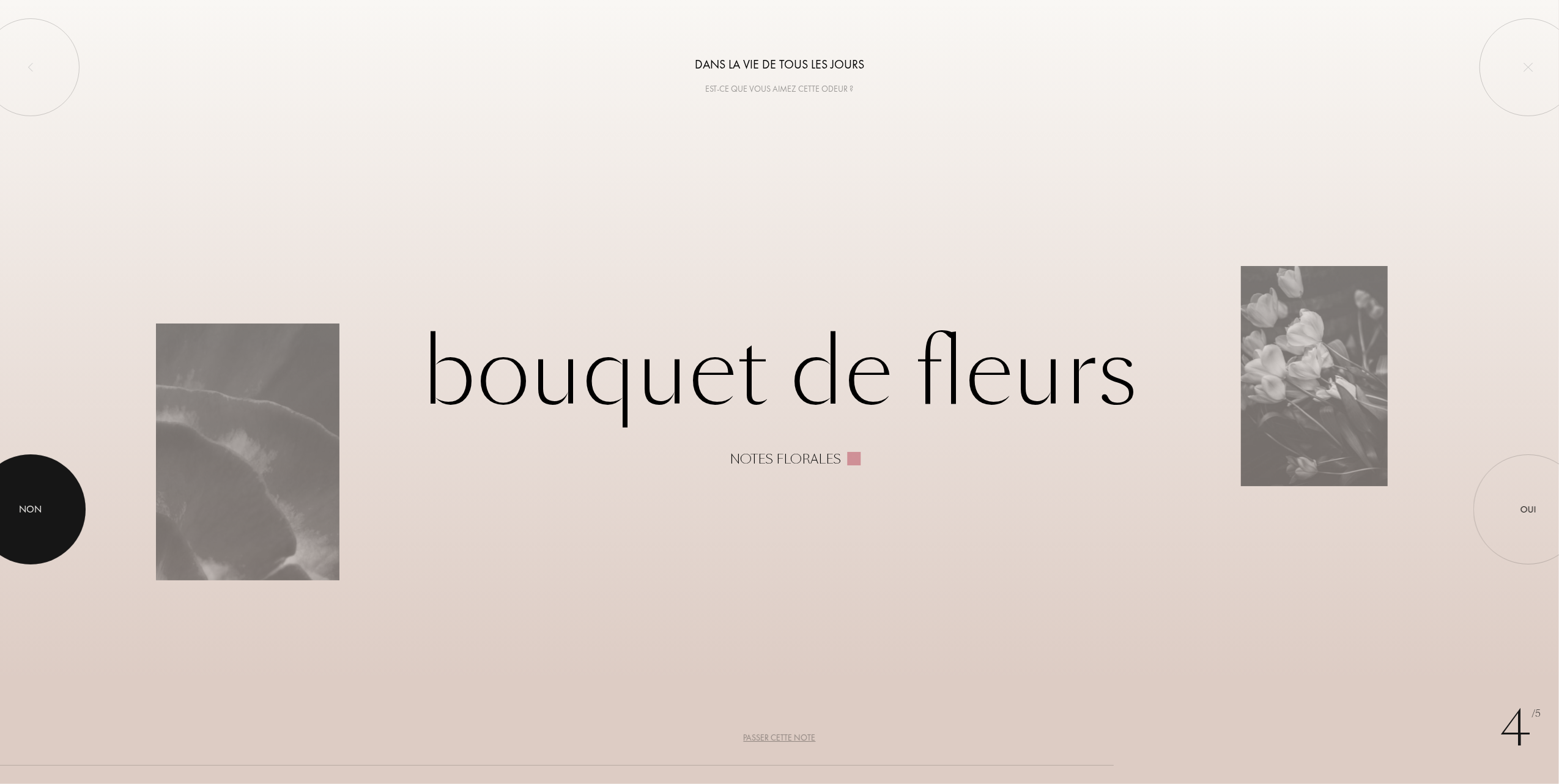
click at [47, 503] on div at bounding box center [31, 509] width 110 height 110
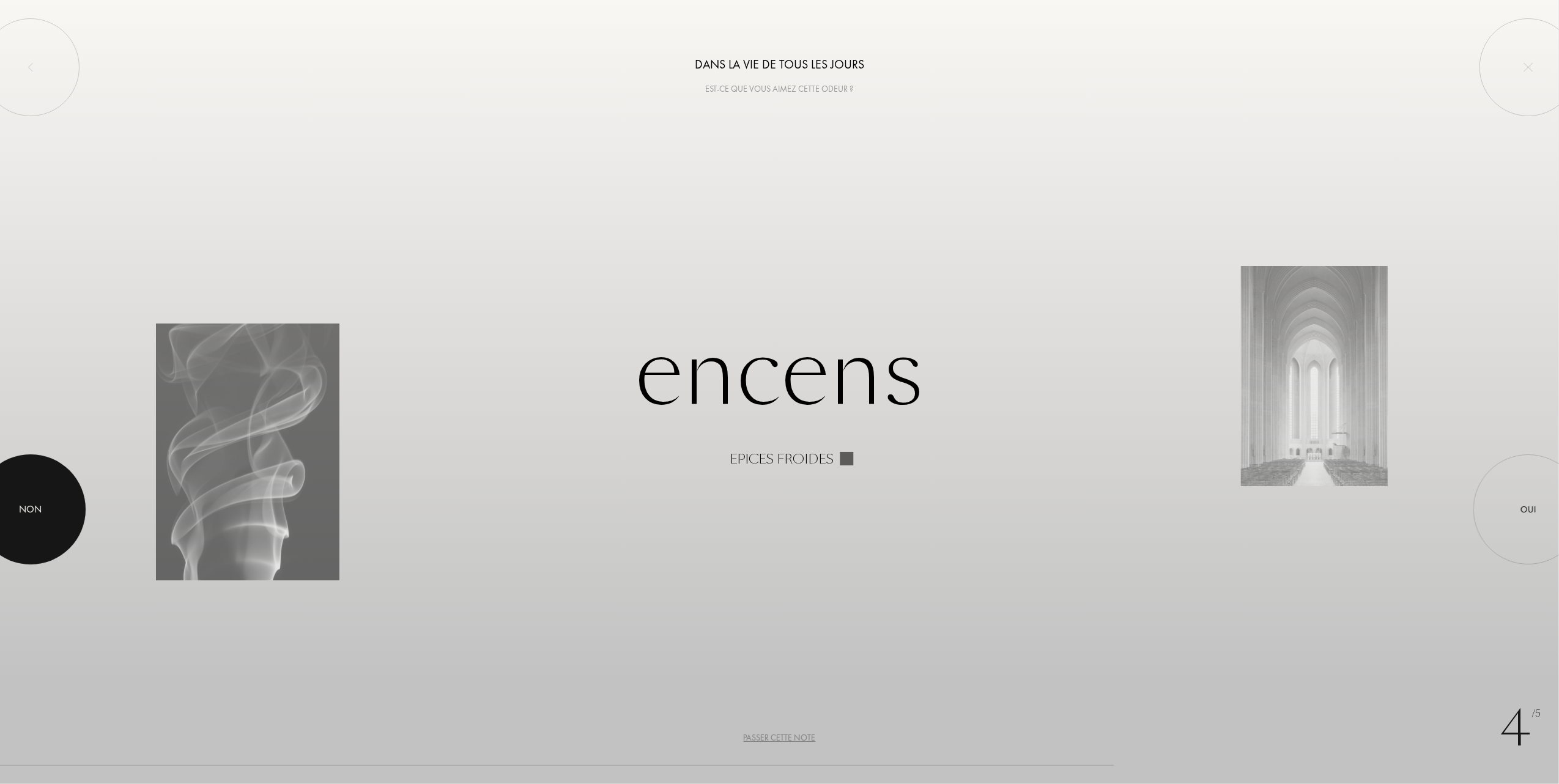
click at [49, 516] on div at bounding box center [31, 509] width 110 height 110
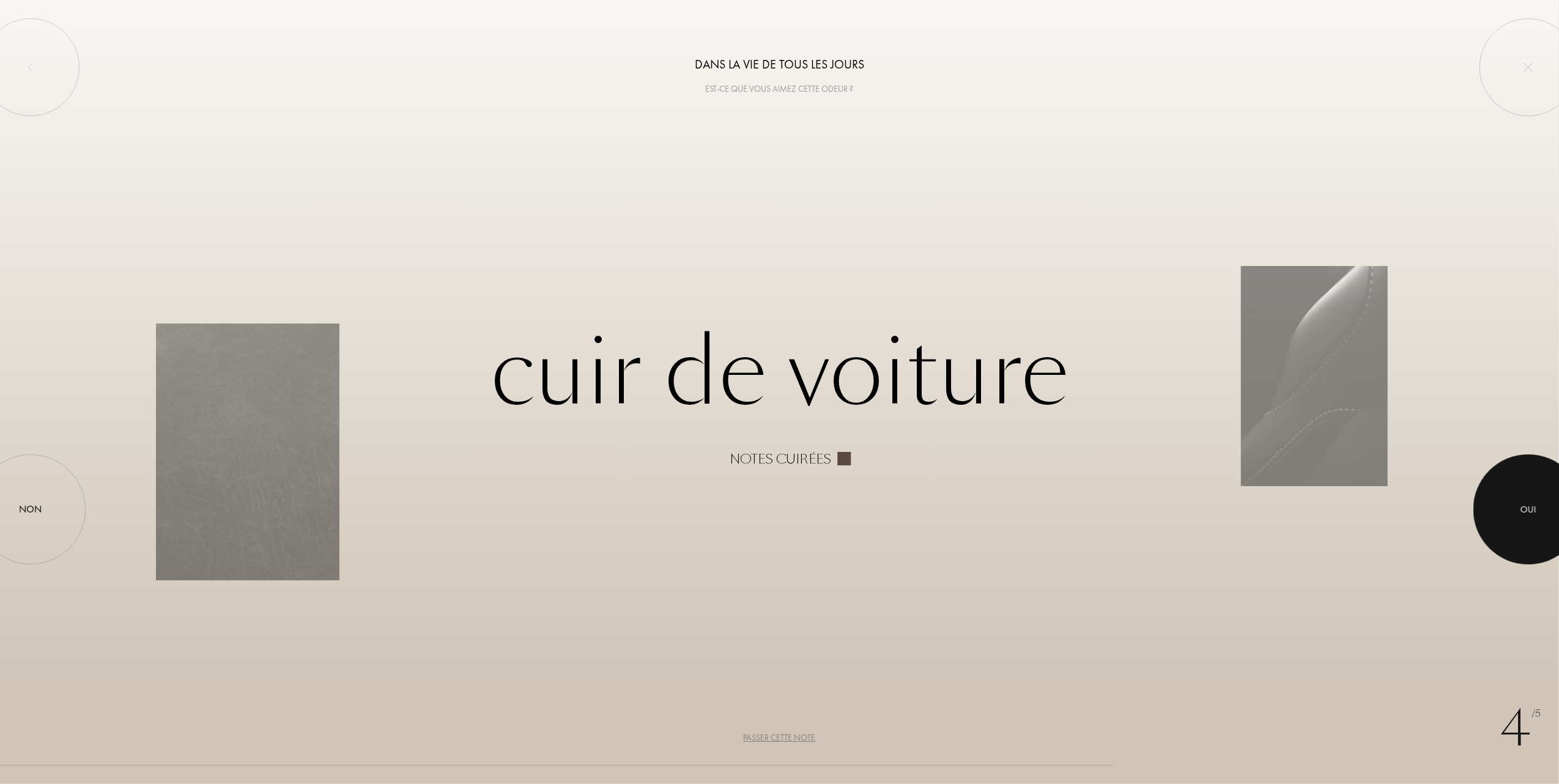
click at [1526, 499] on div at bounding box center [1528, 509] width 110 height 110
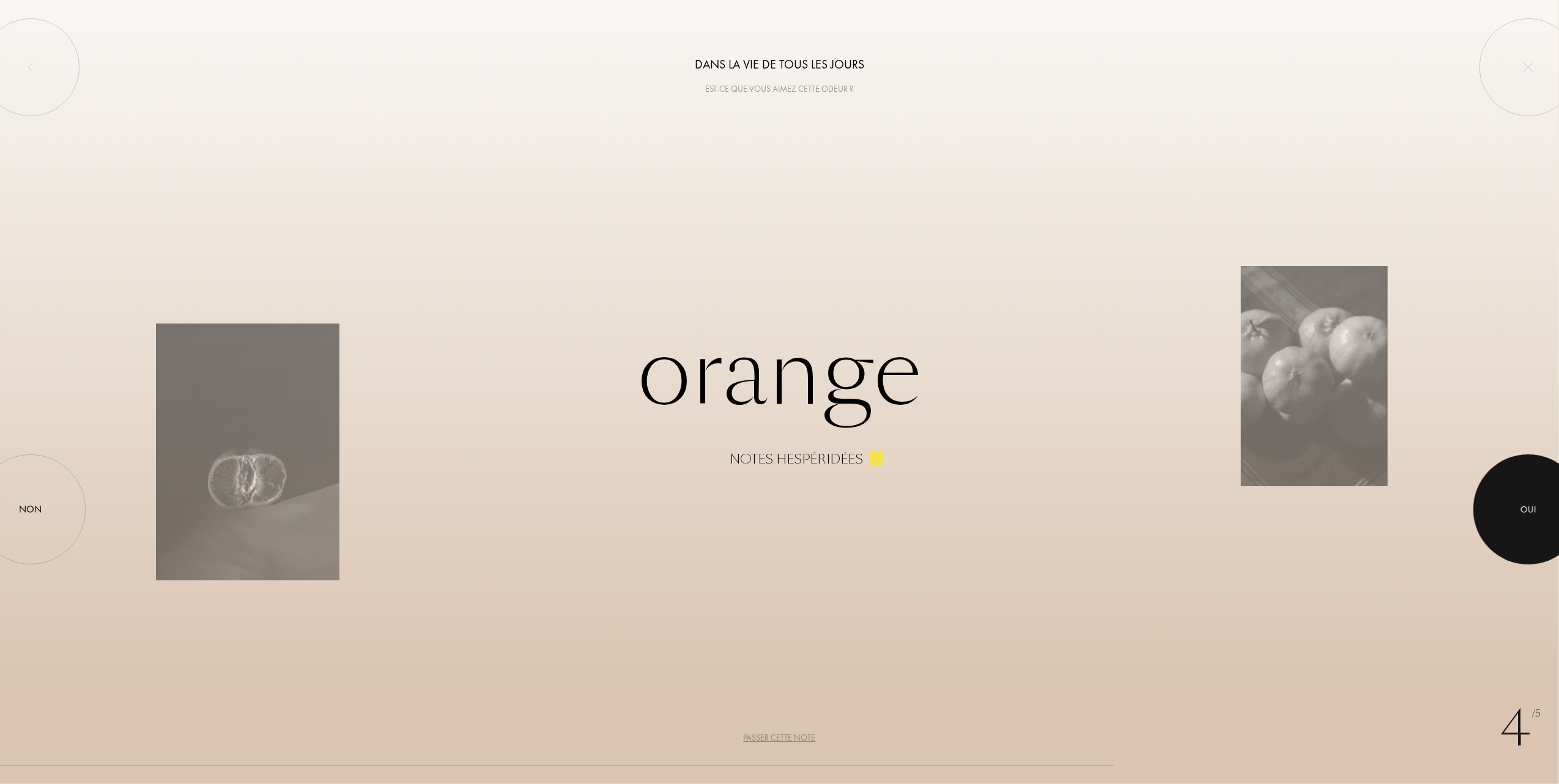
click at [1545, 499] on div at bounding box center [1528, 509] width 110 height 110
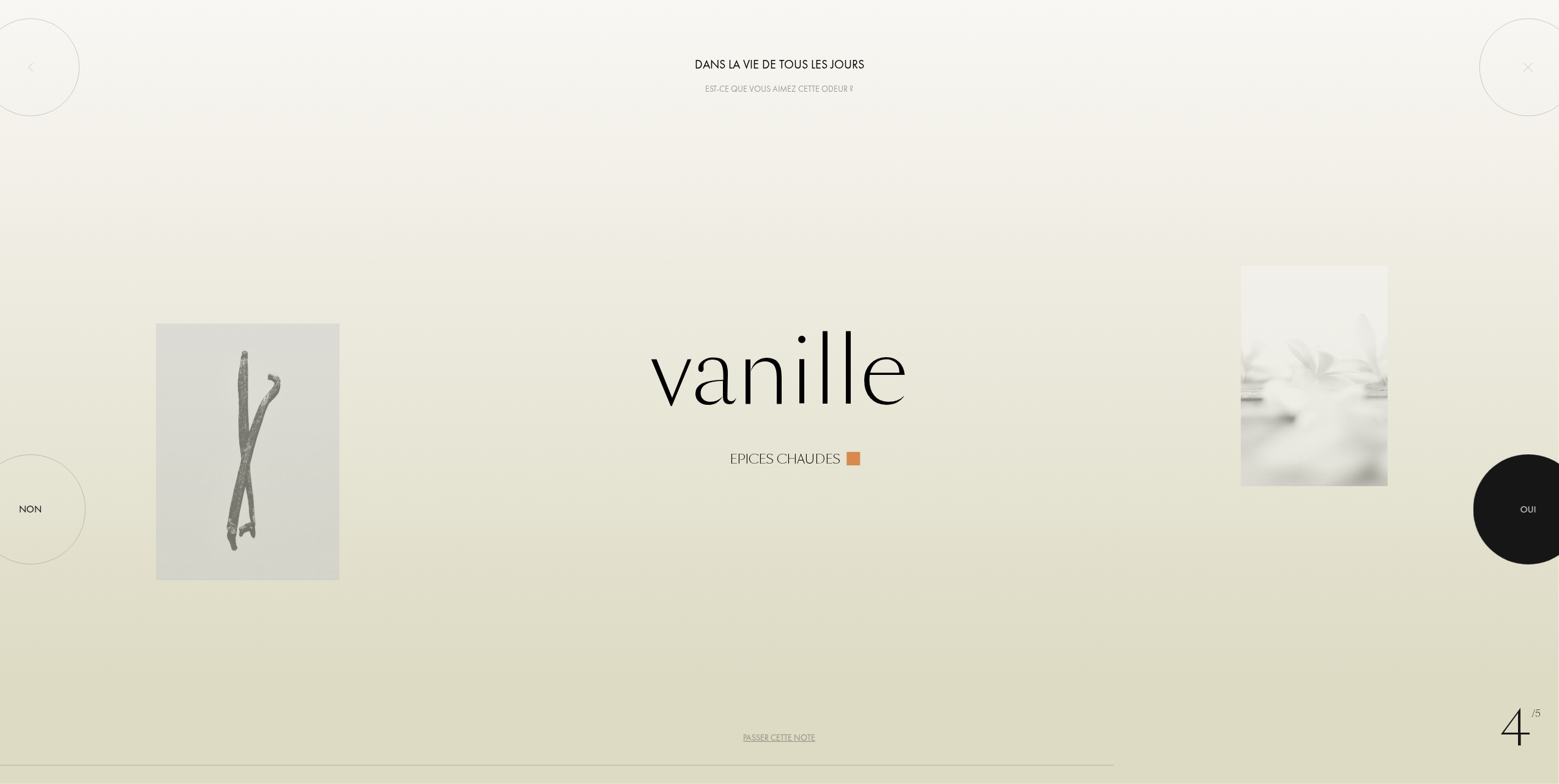
click at [1525, 495] on div at bounding box center [1528, 509] width 110 height 110
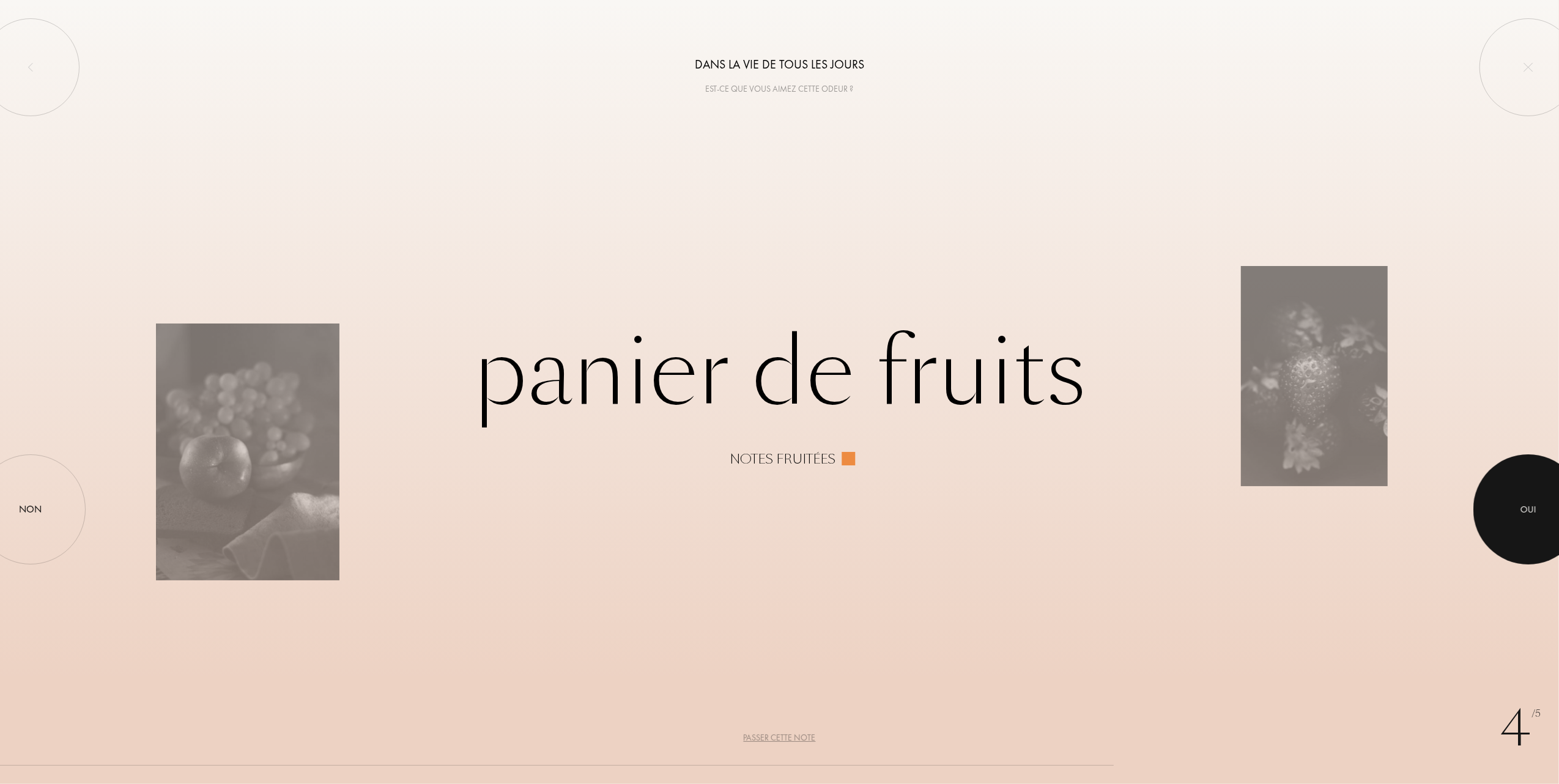
click at [1541, 508] on div at bounding box center [1528, 509] width 110 height 110
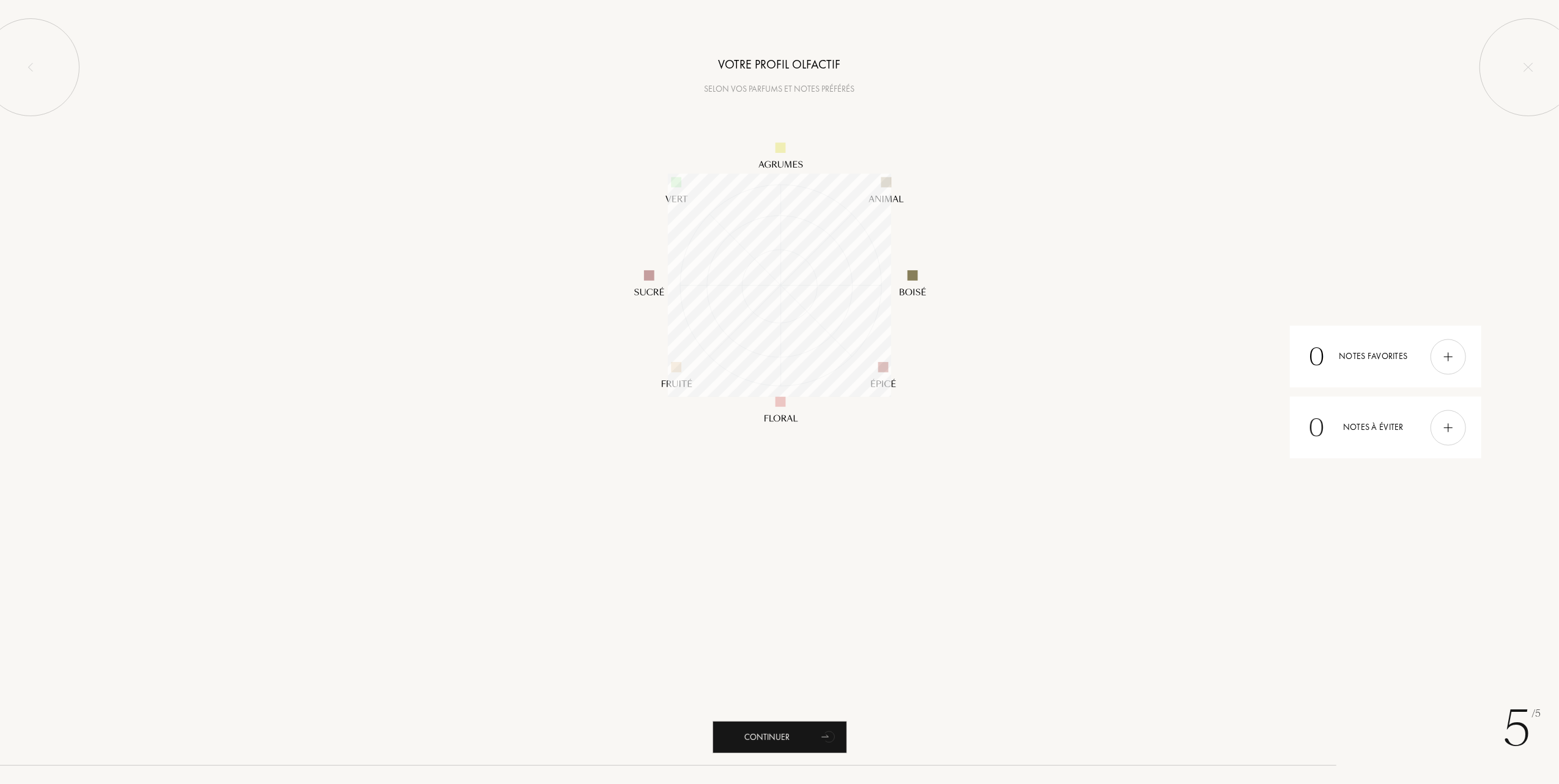
scroll to position [223, 223]
click at [759, 737] on div "Continuer" at bounding box center [779, 737] width 134 height 33
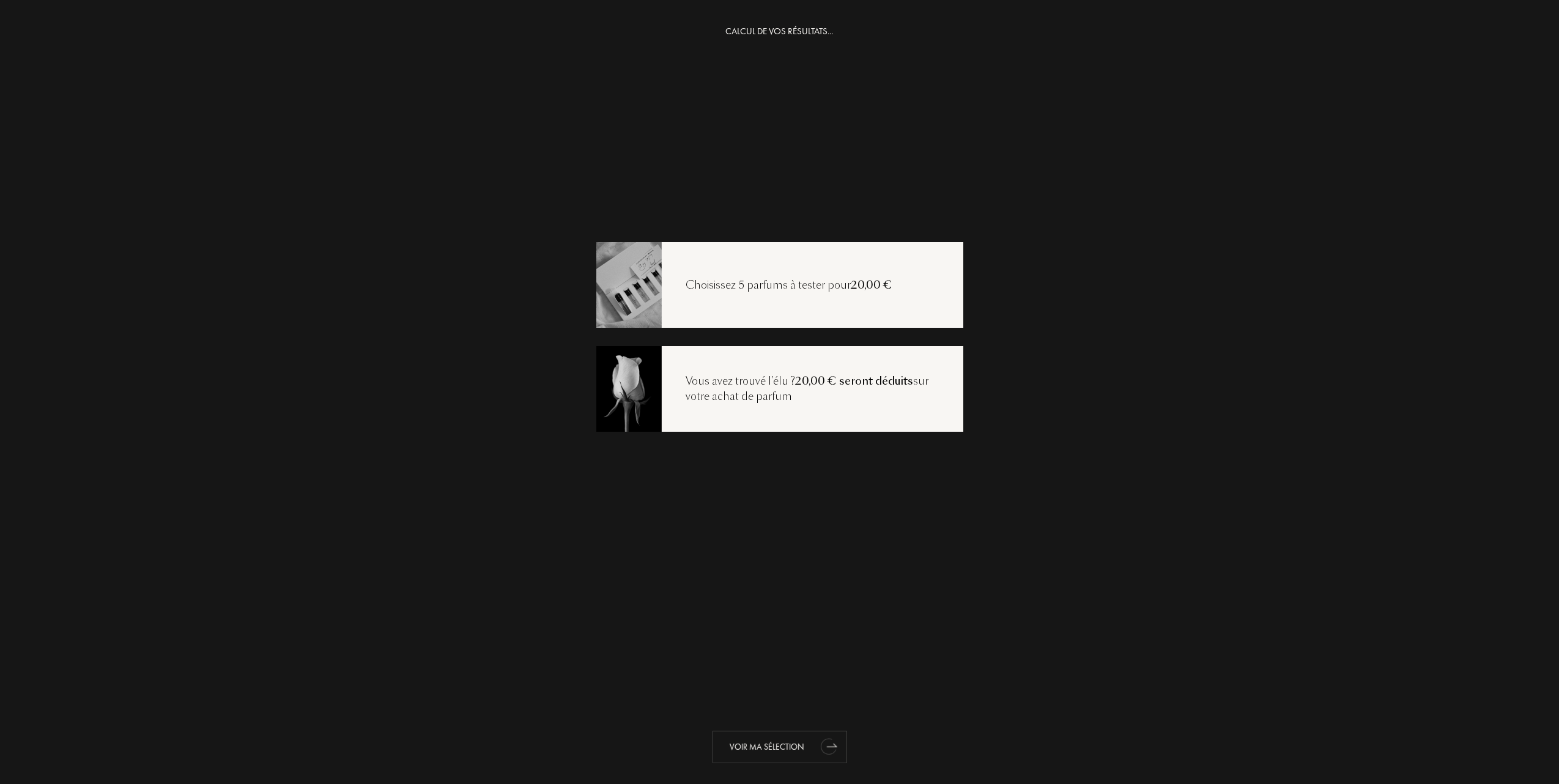
click at [730, 745] on div "Voir ma sélection" at bounding box center [779, 746] width 134 height 33
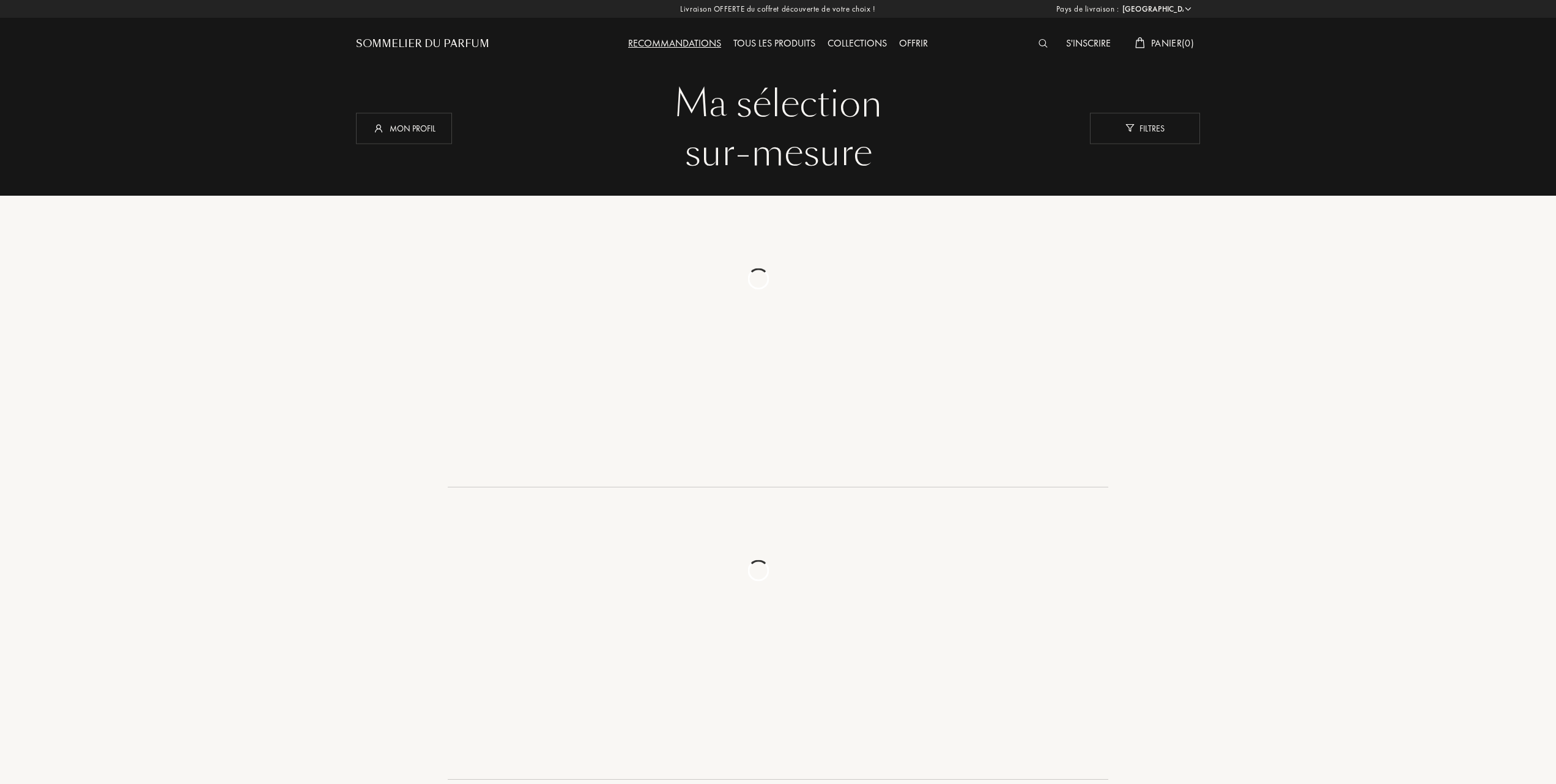
select select "FR"
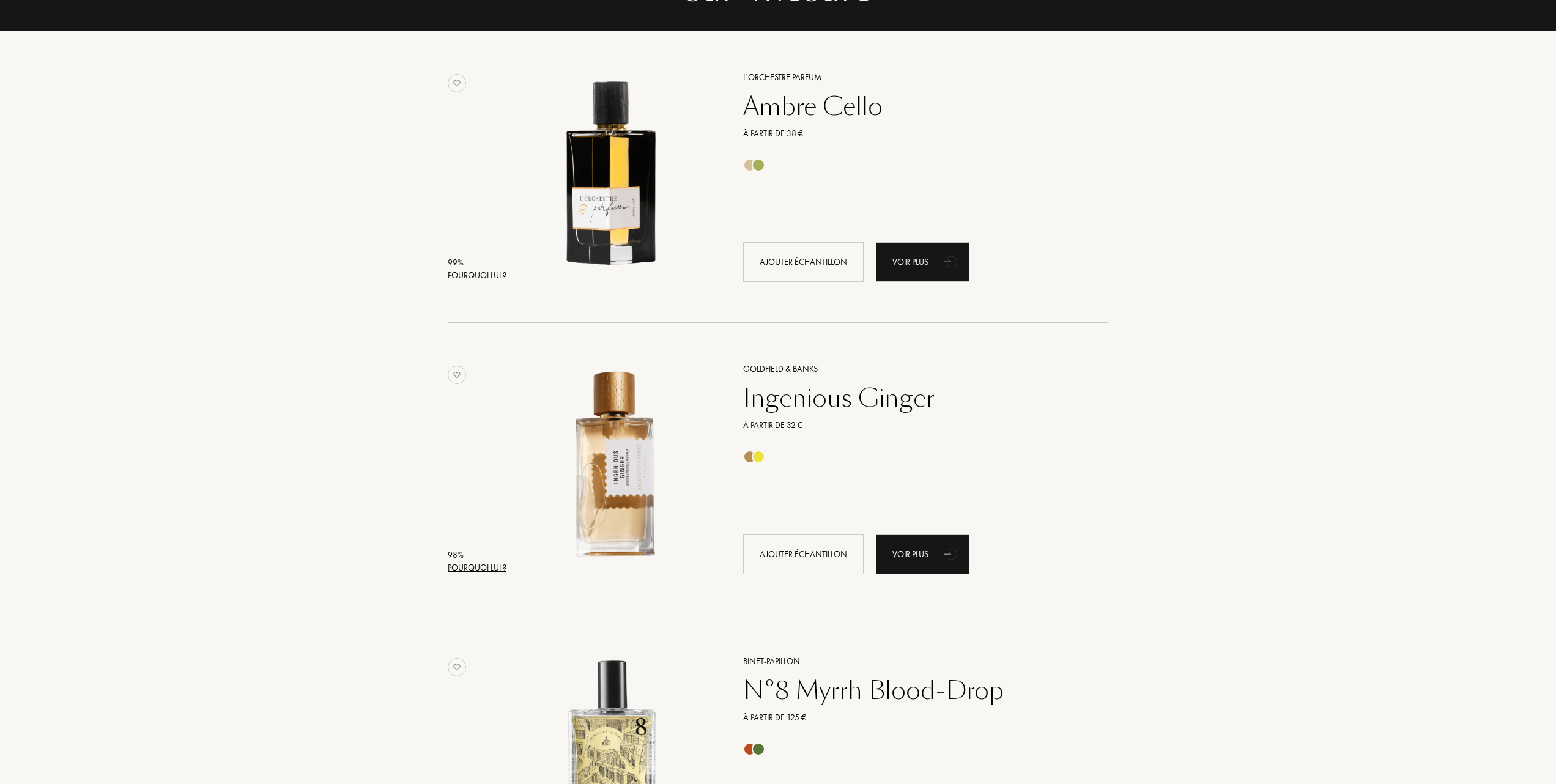
scroll to position [163, 0]
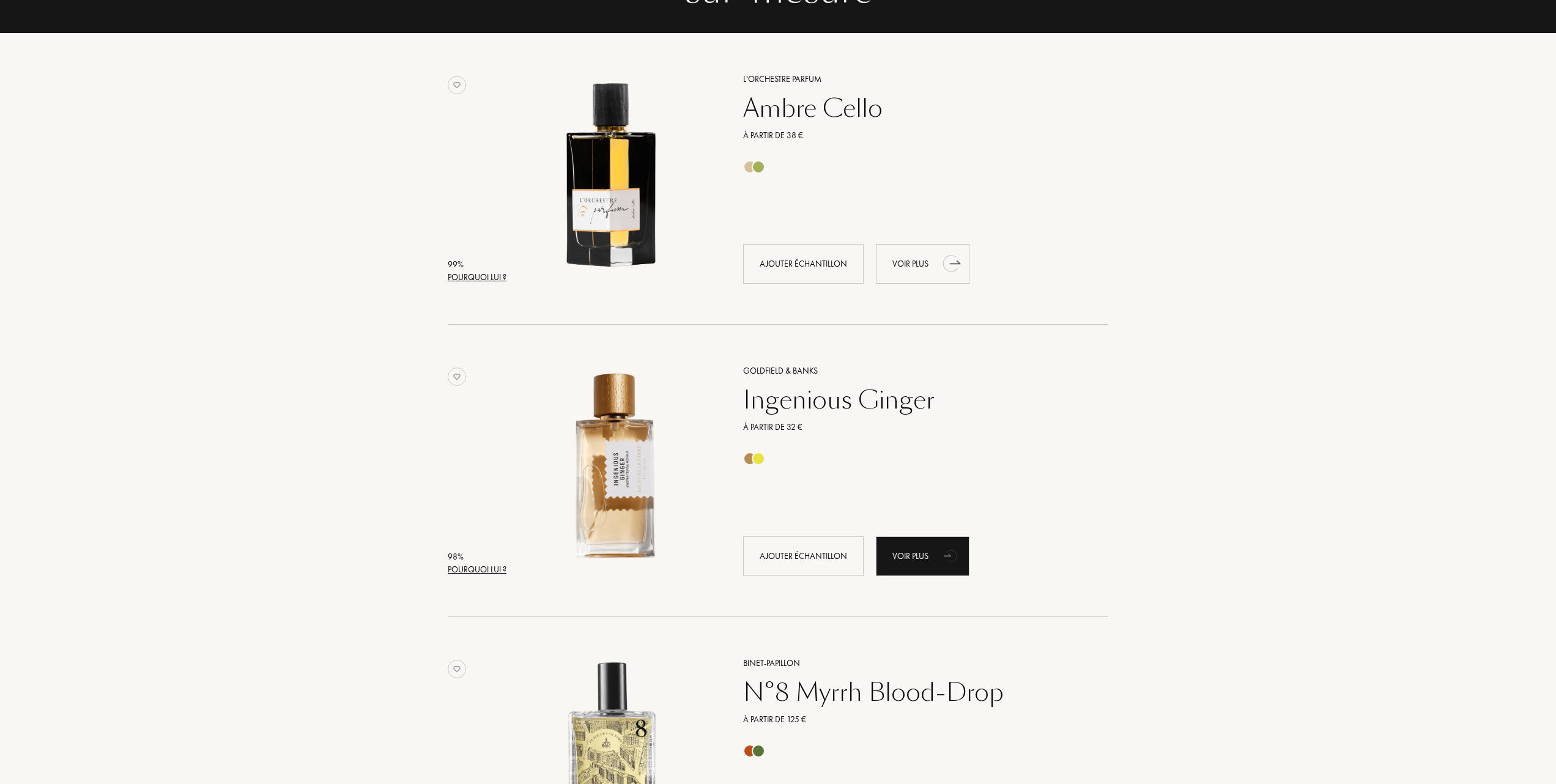
click at [904, 260] on div "Voir plus" at bounding box center [923, 264] width 94 height 40
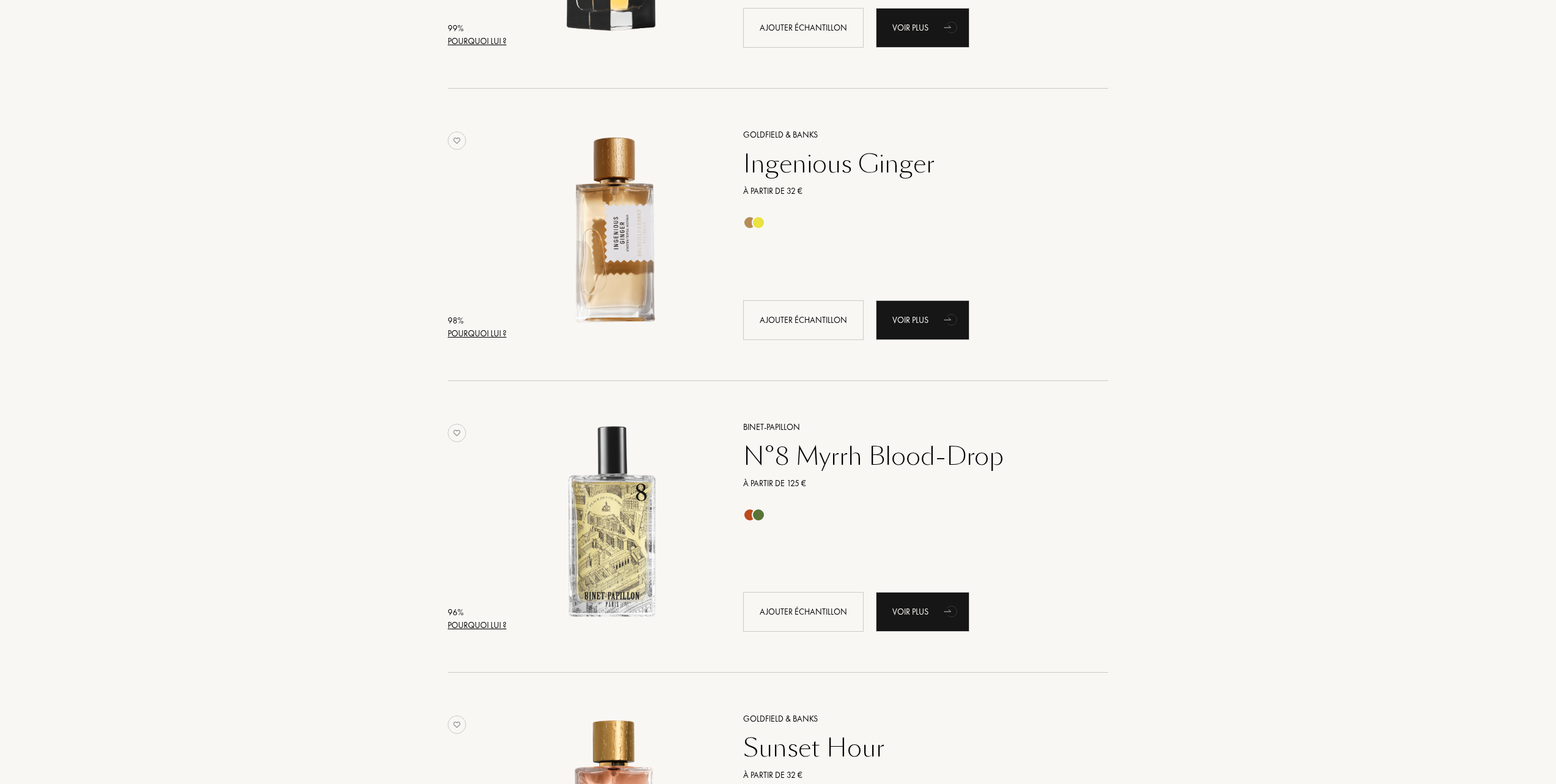
scroll to position [407, 0]
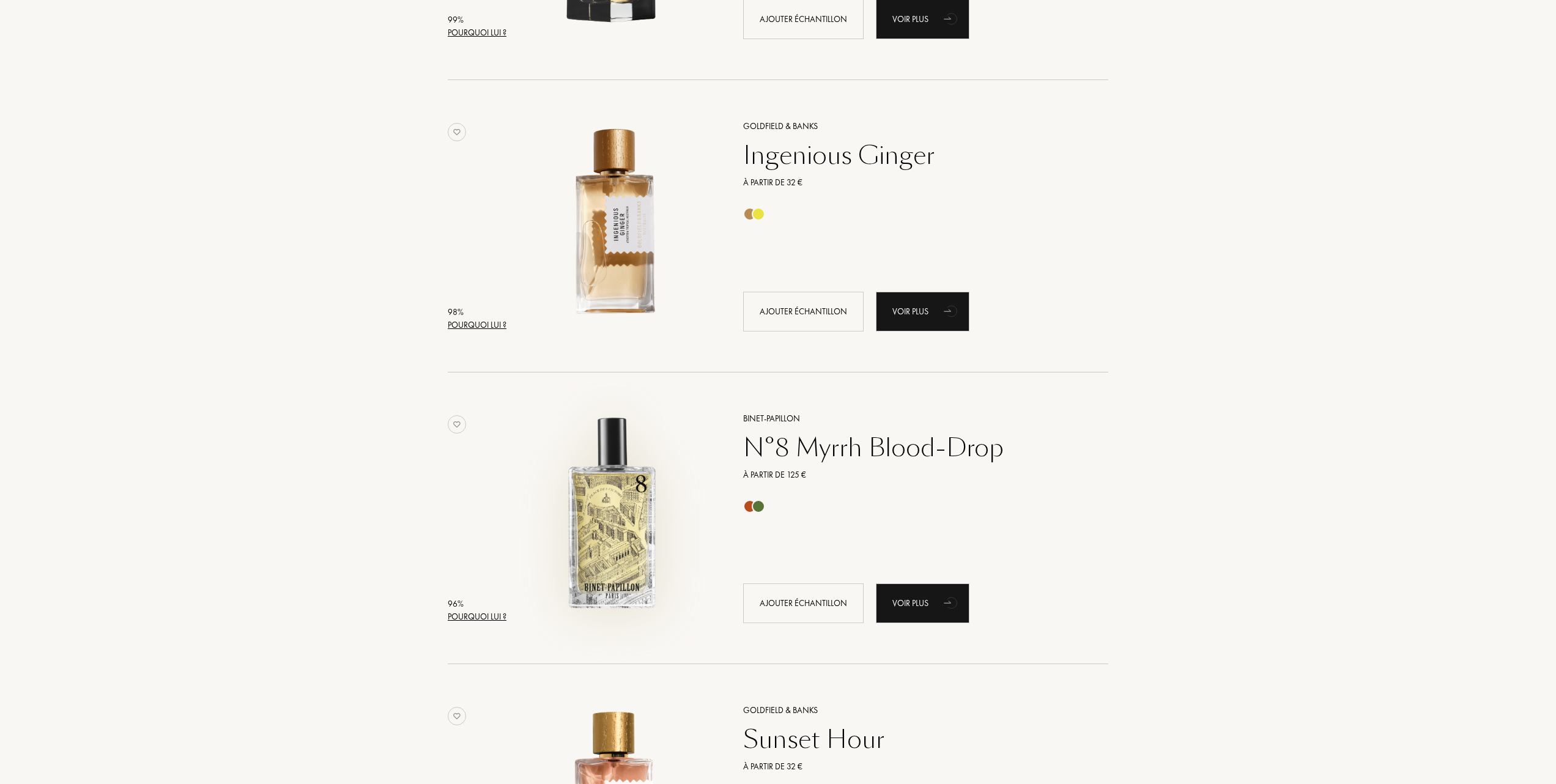
click at [632, 506] on img at bounding box center [613, 512] width 204 height 204
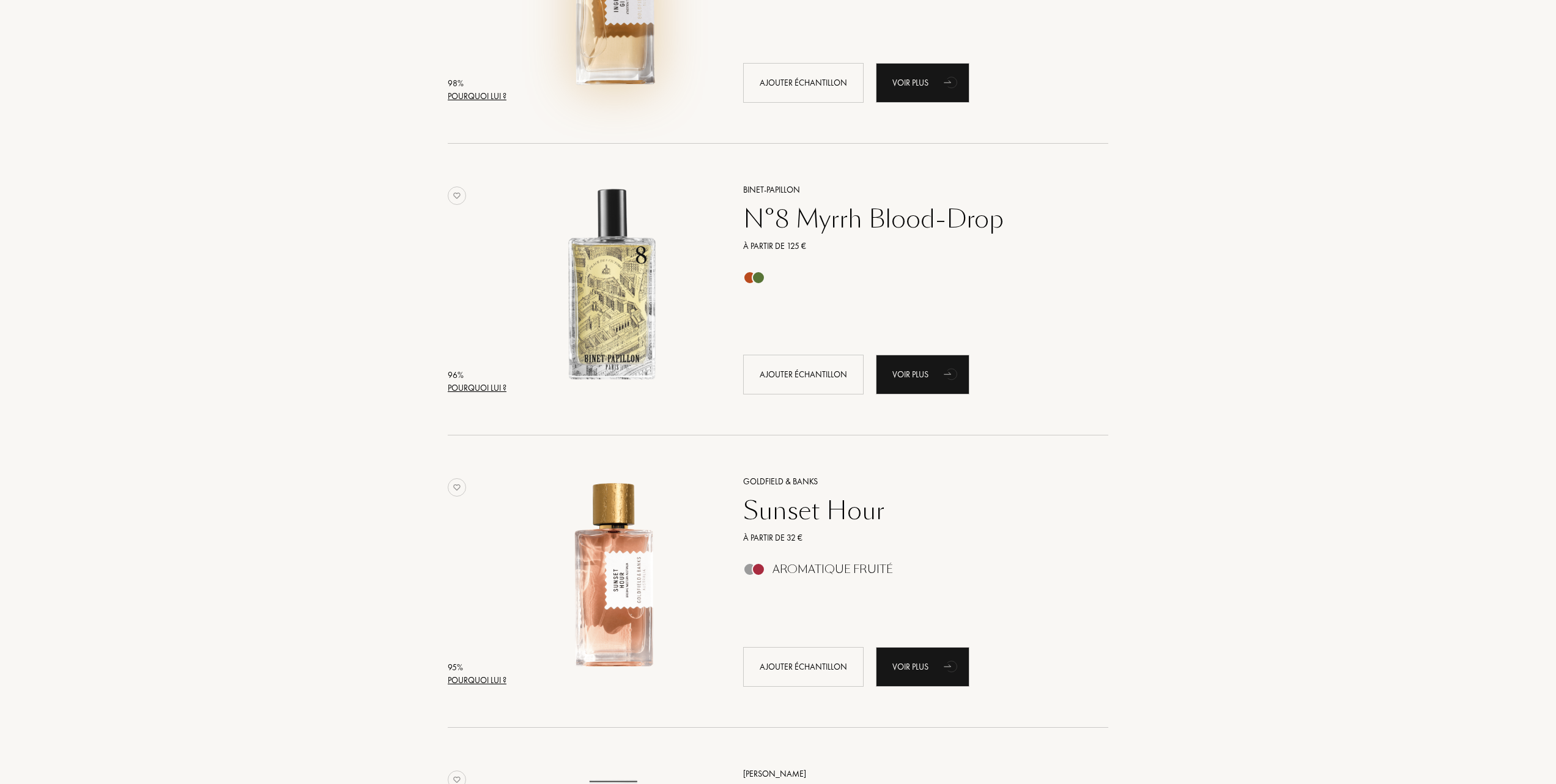
scroll to position [652, 0]
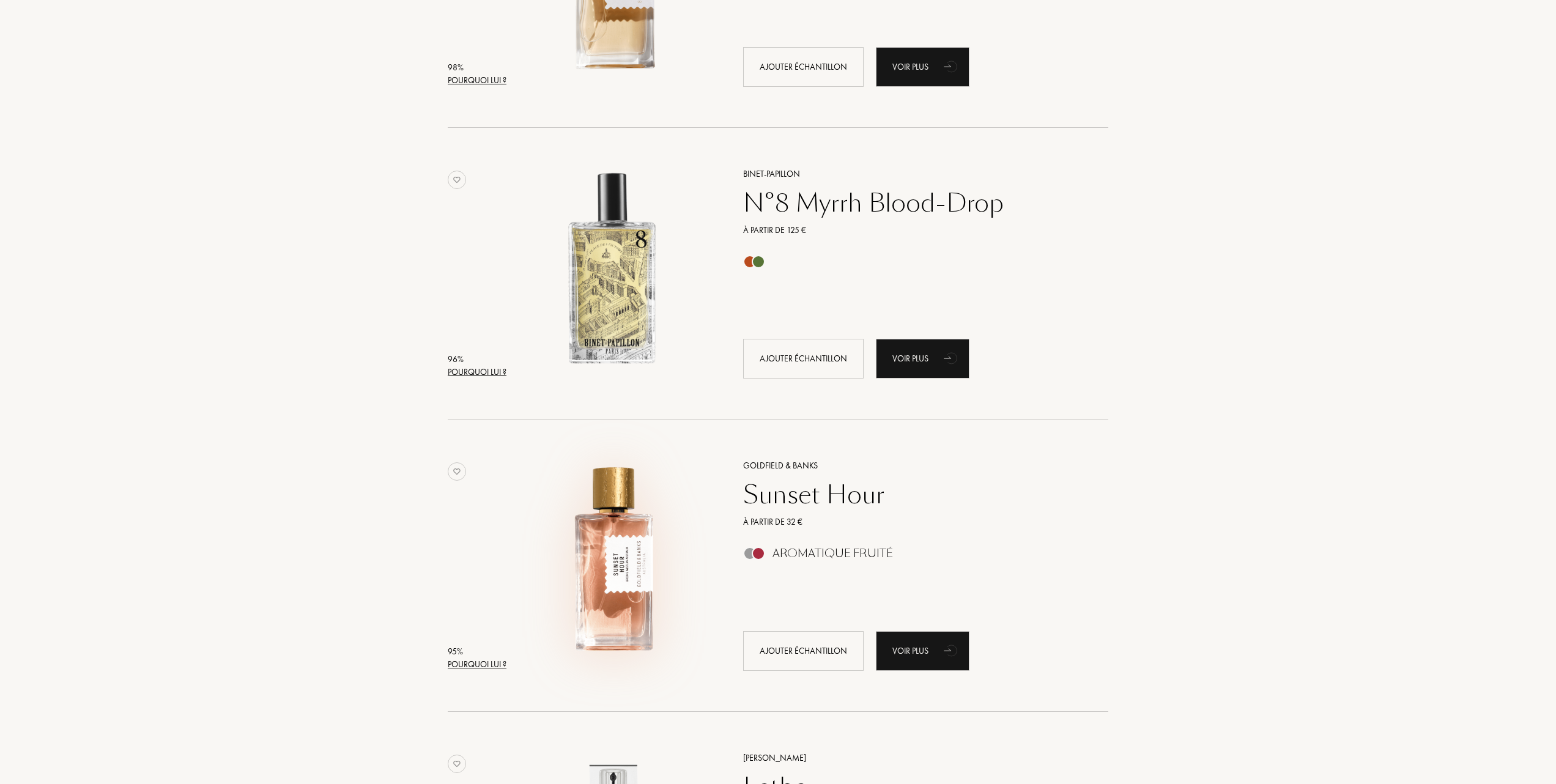
click at [597, 534] on img at bounding box center [613, 559] width 204 height 204
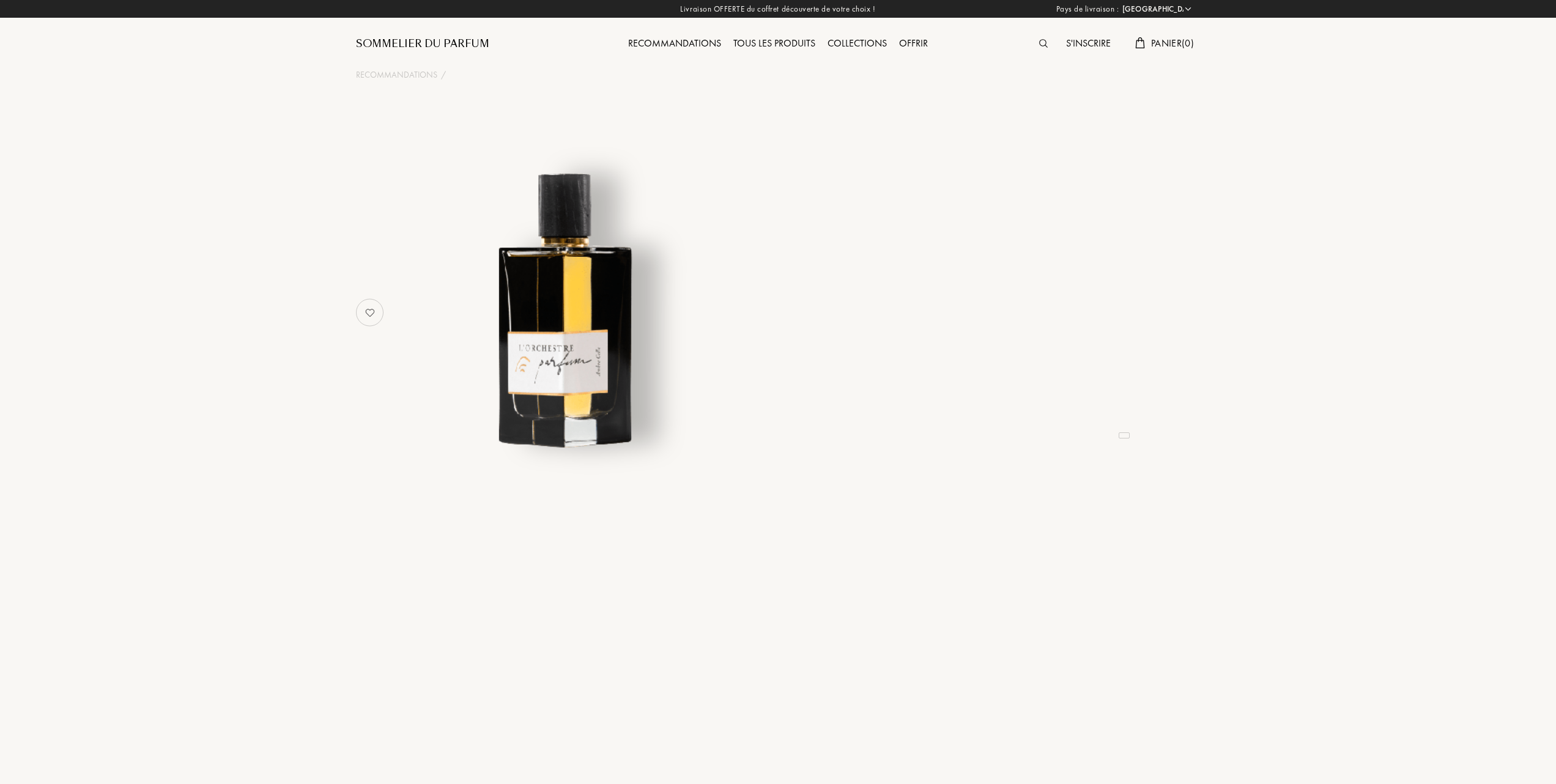
select select "FR"
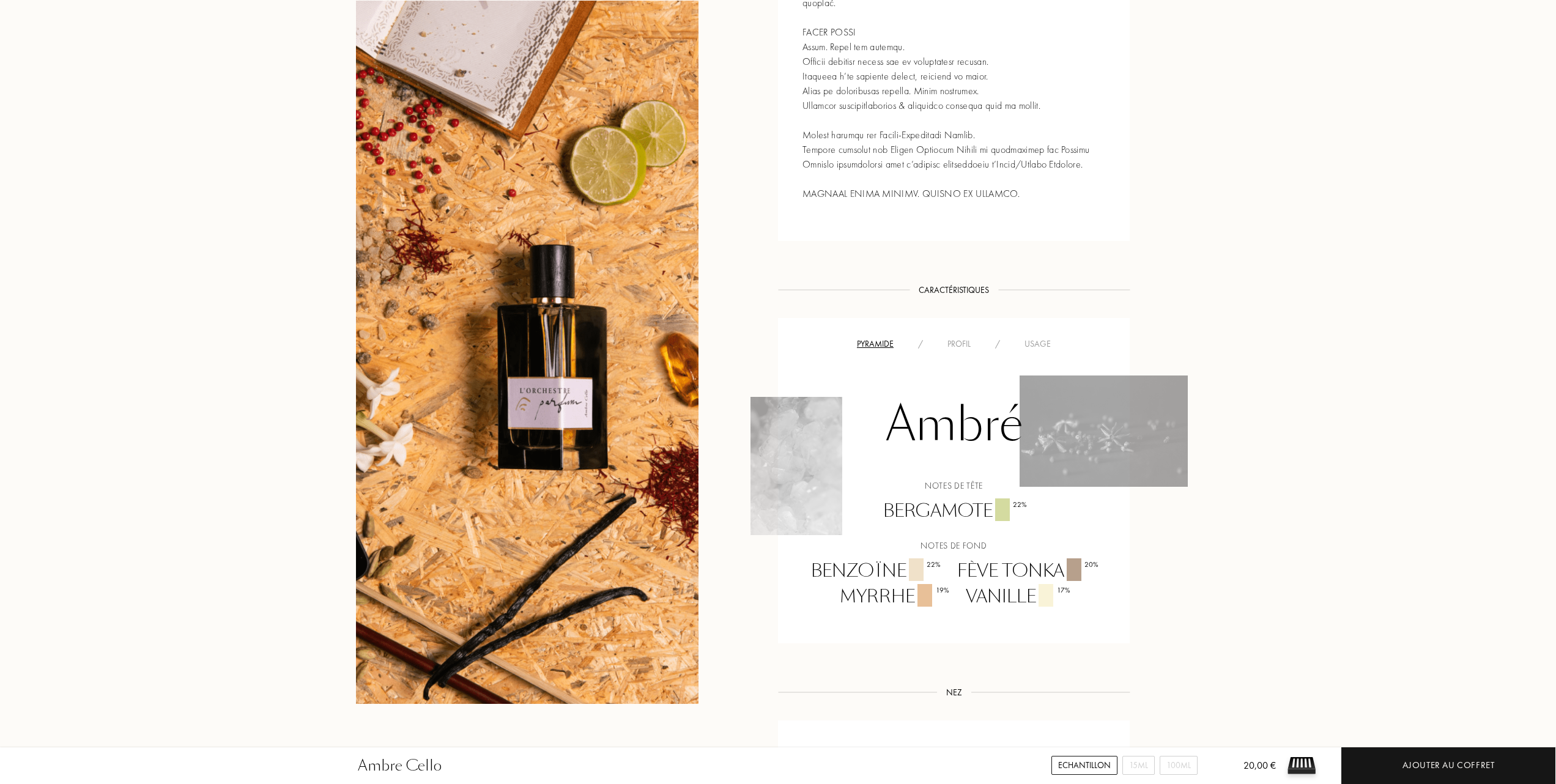
scroll to position [734, 0]
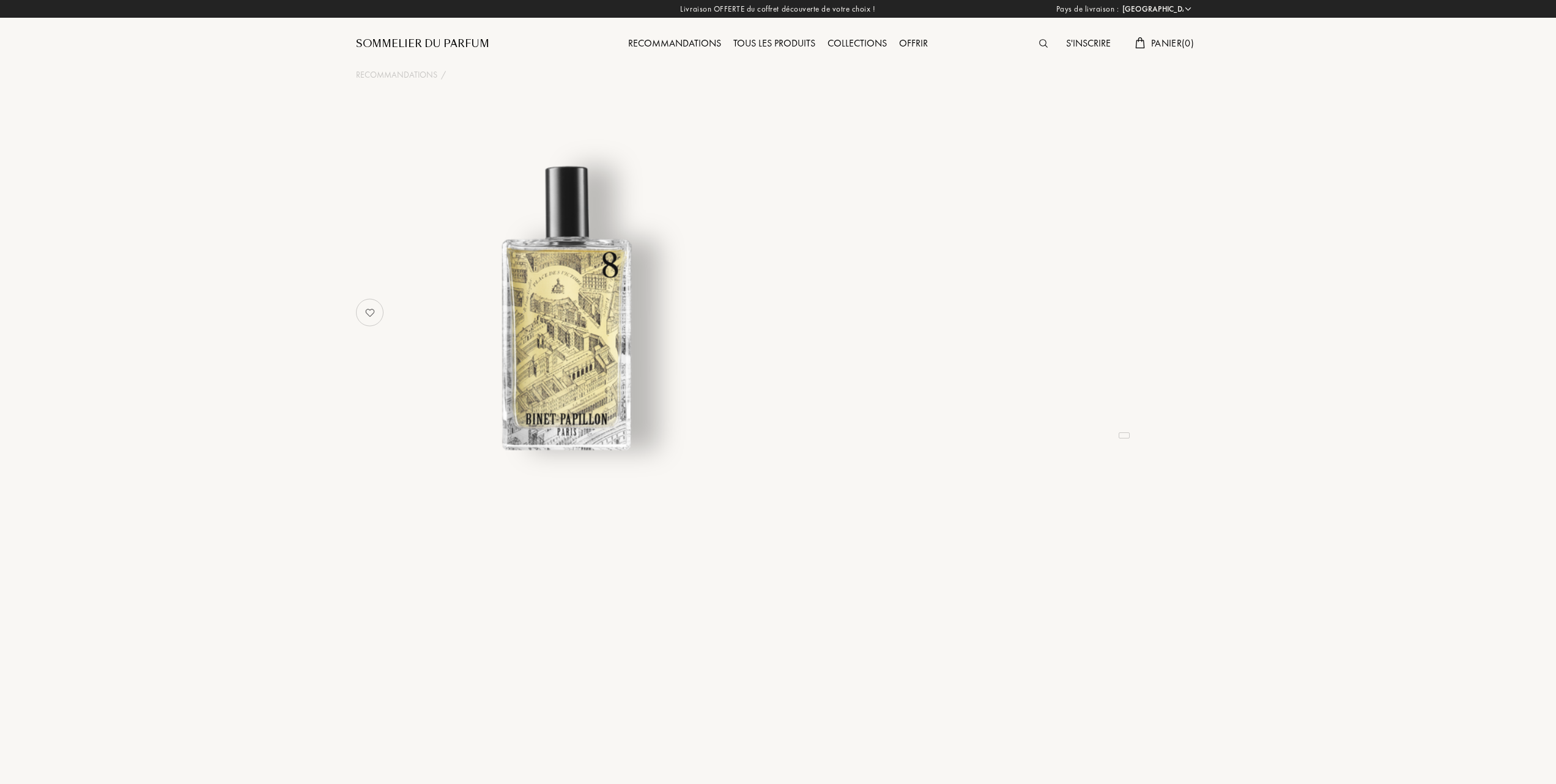
select select "FR"
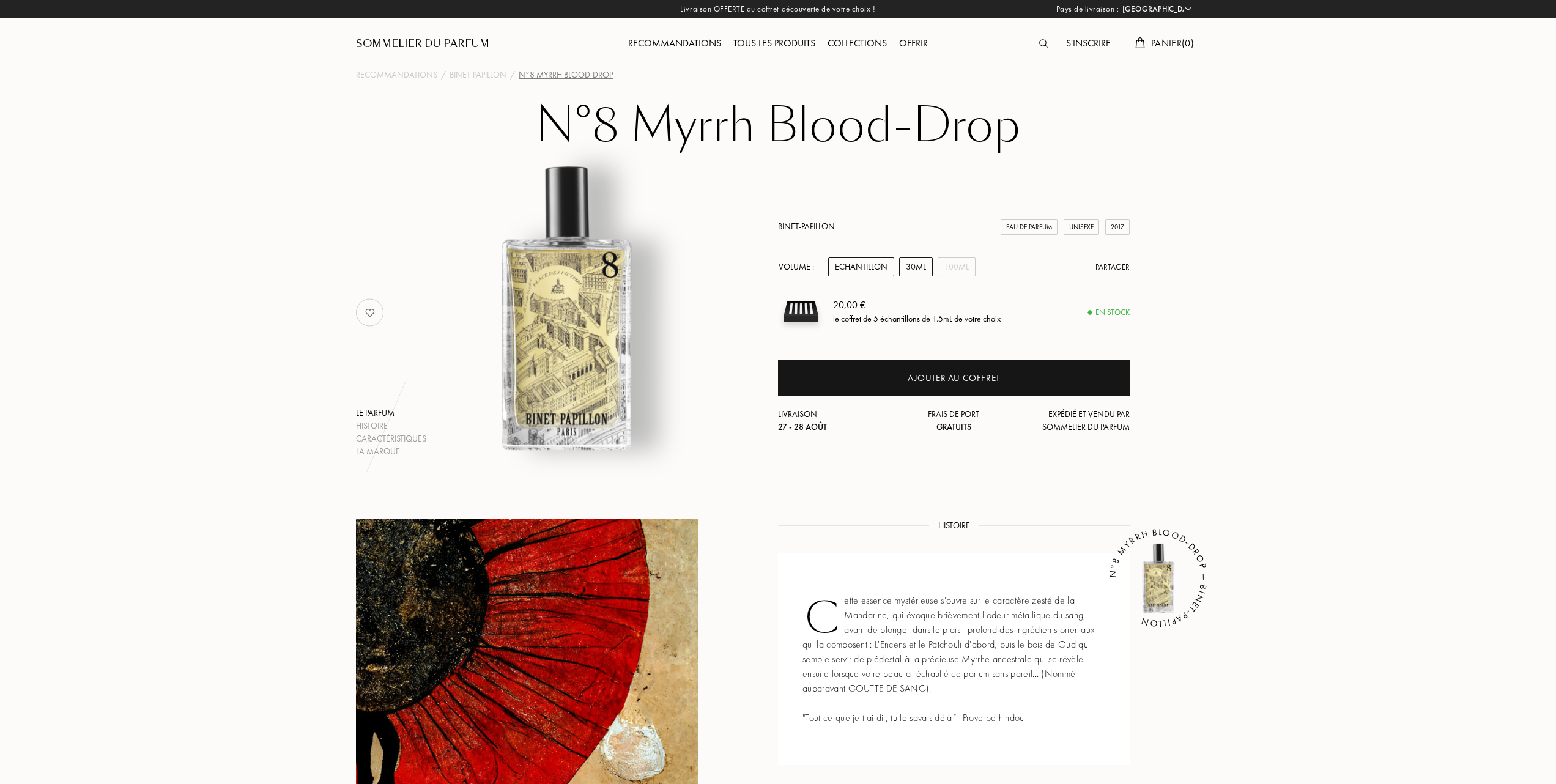
click at [928, 260] on div "30mL" at bounding box center [916, 266] width 33 height 19
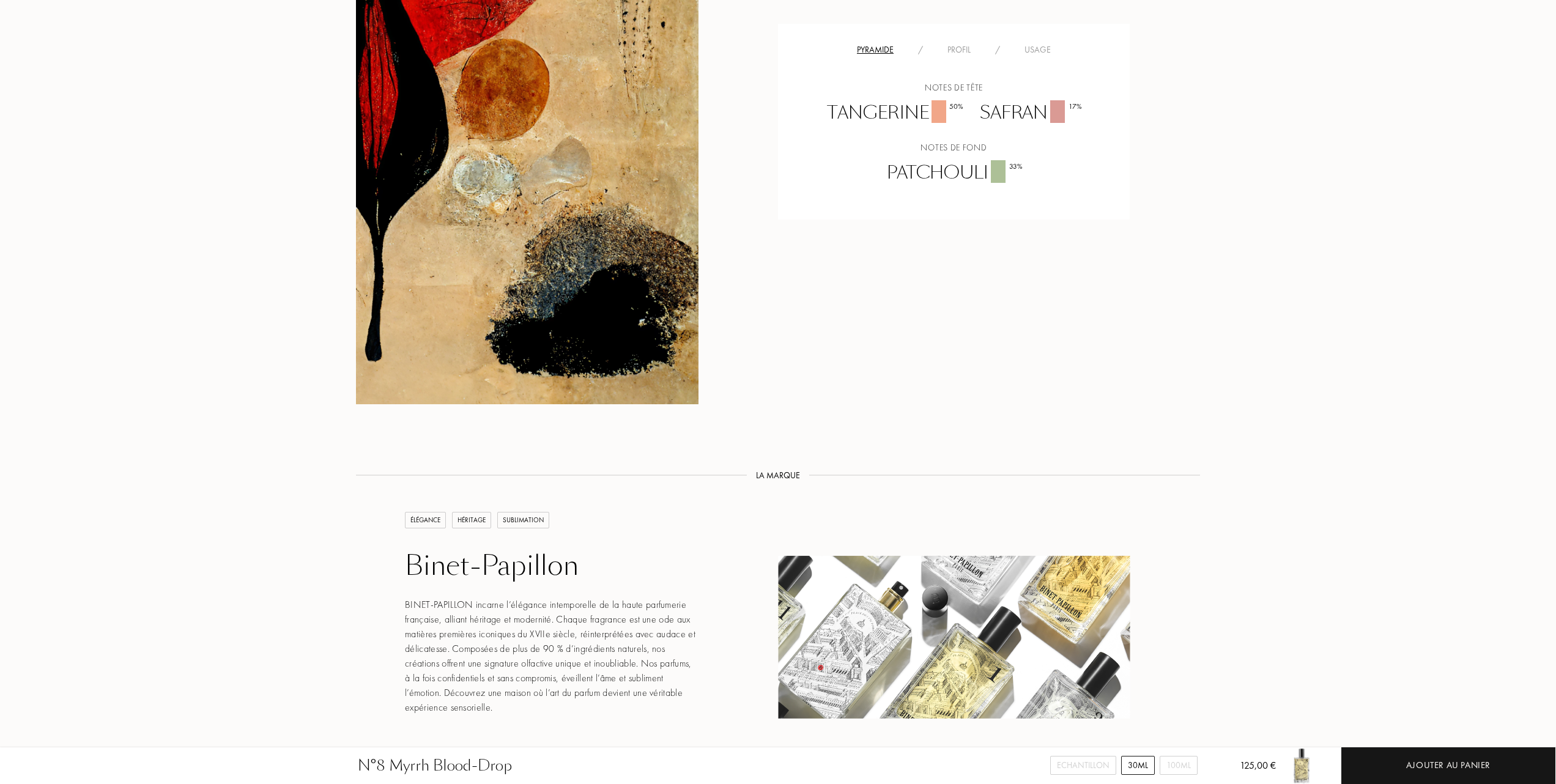
scroll to position [815, 0]
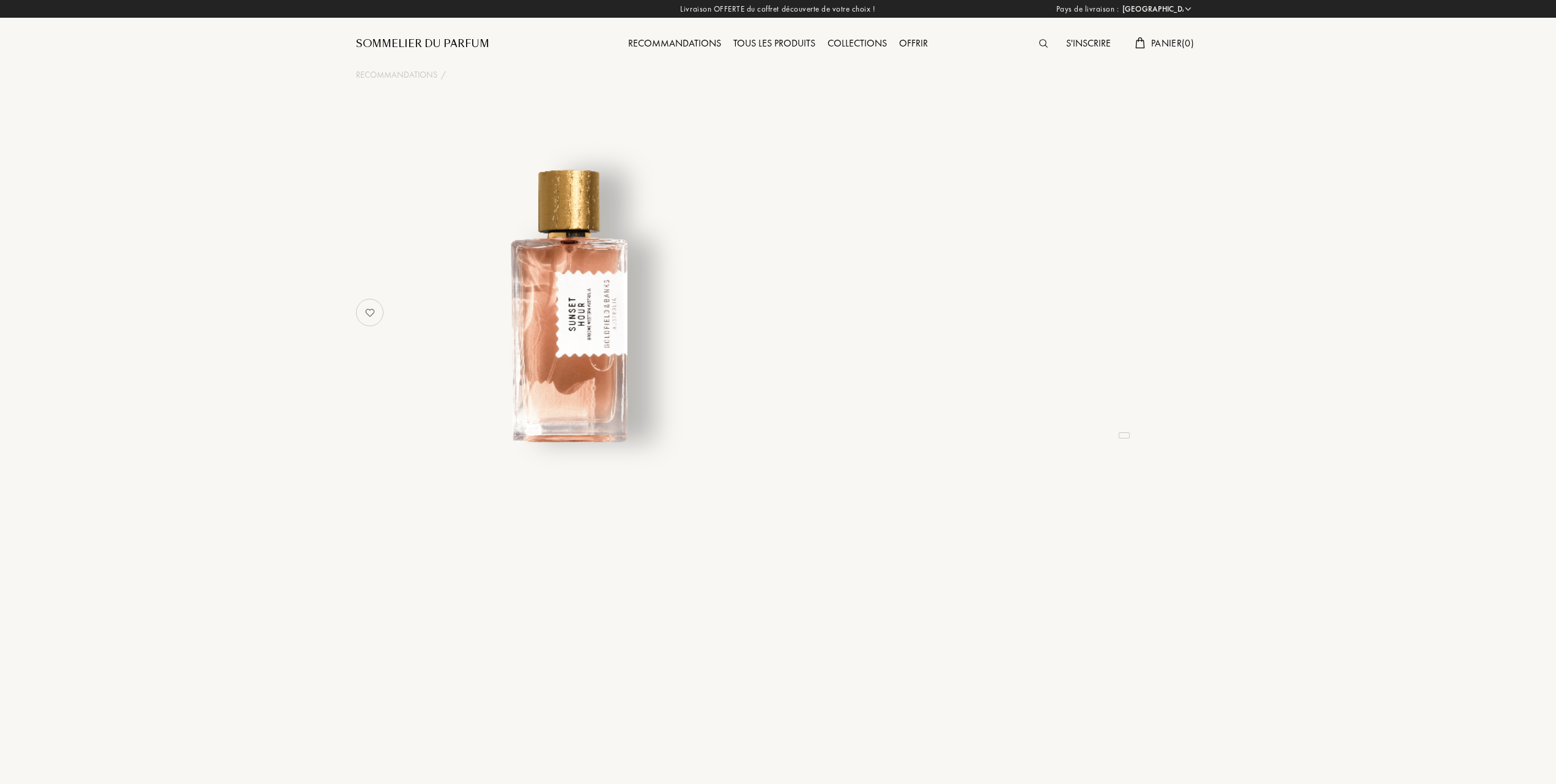
select select "FR"
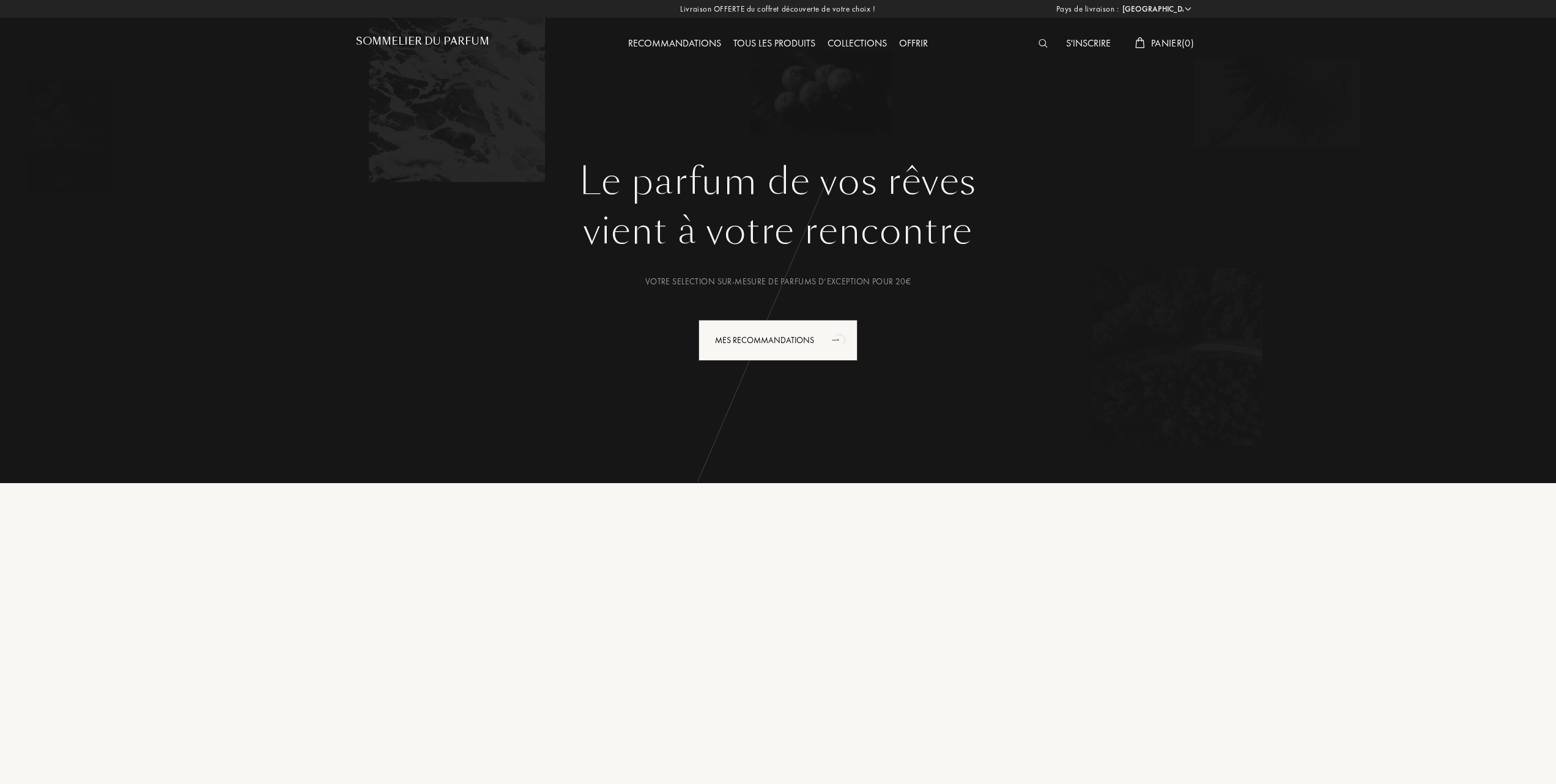
select select "FR"
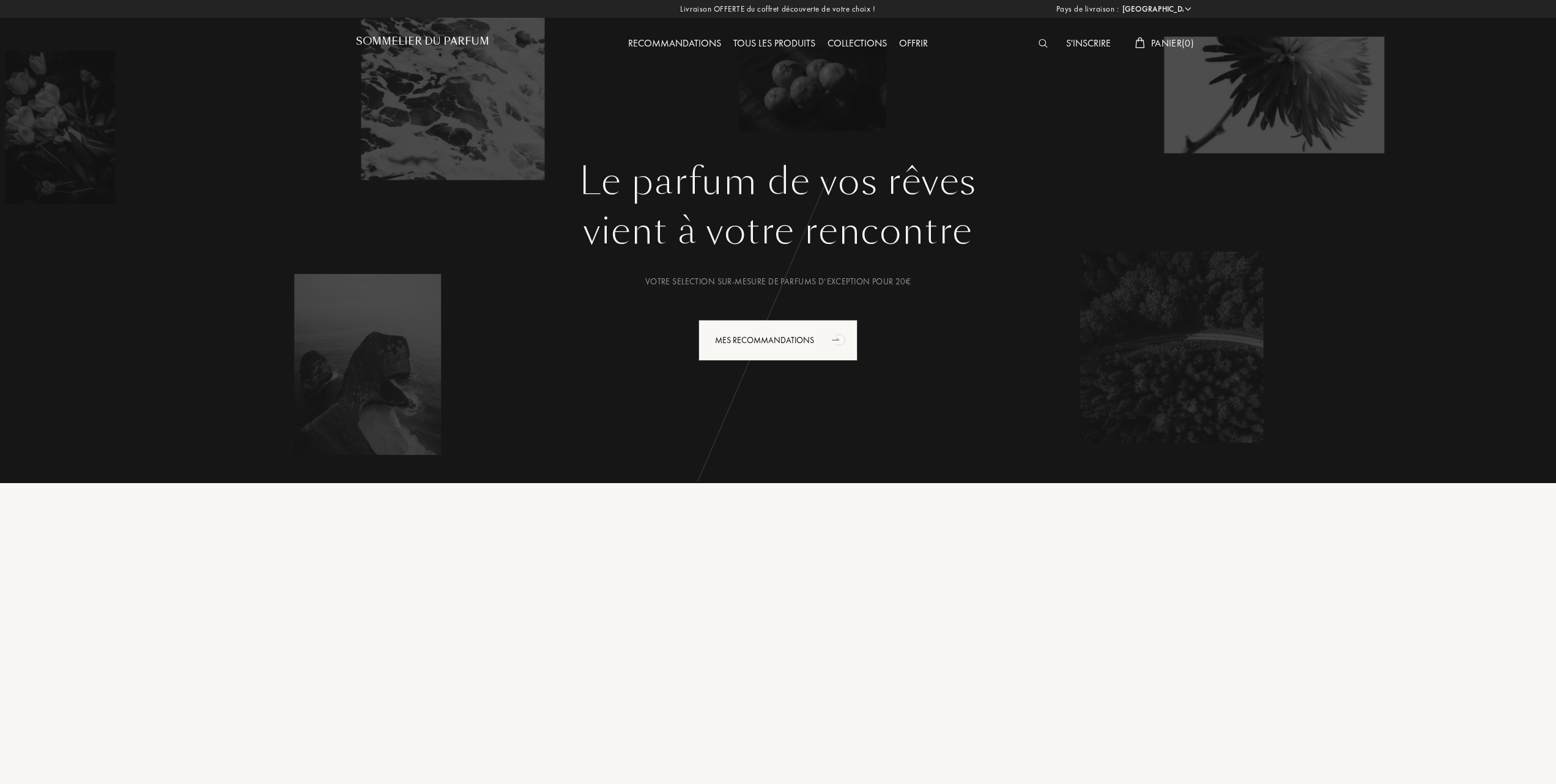
click at [801, 42] on div "Tous les produits" at bounding box center [774, 43] width 94 height 16
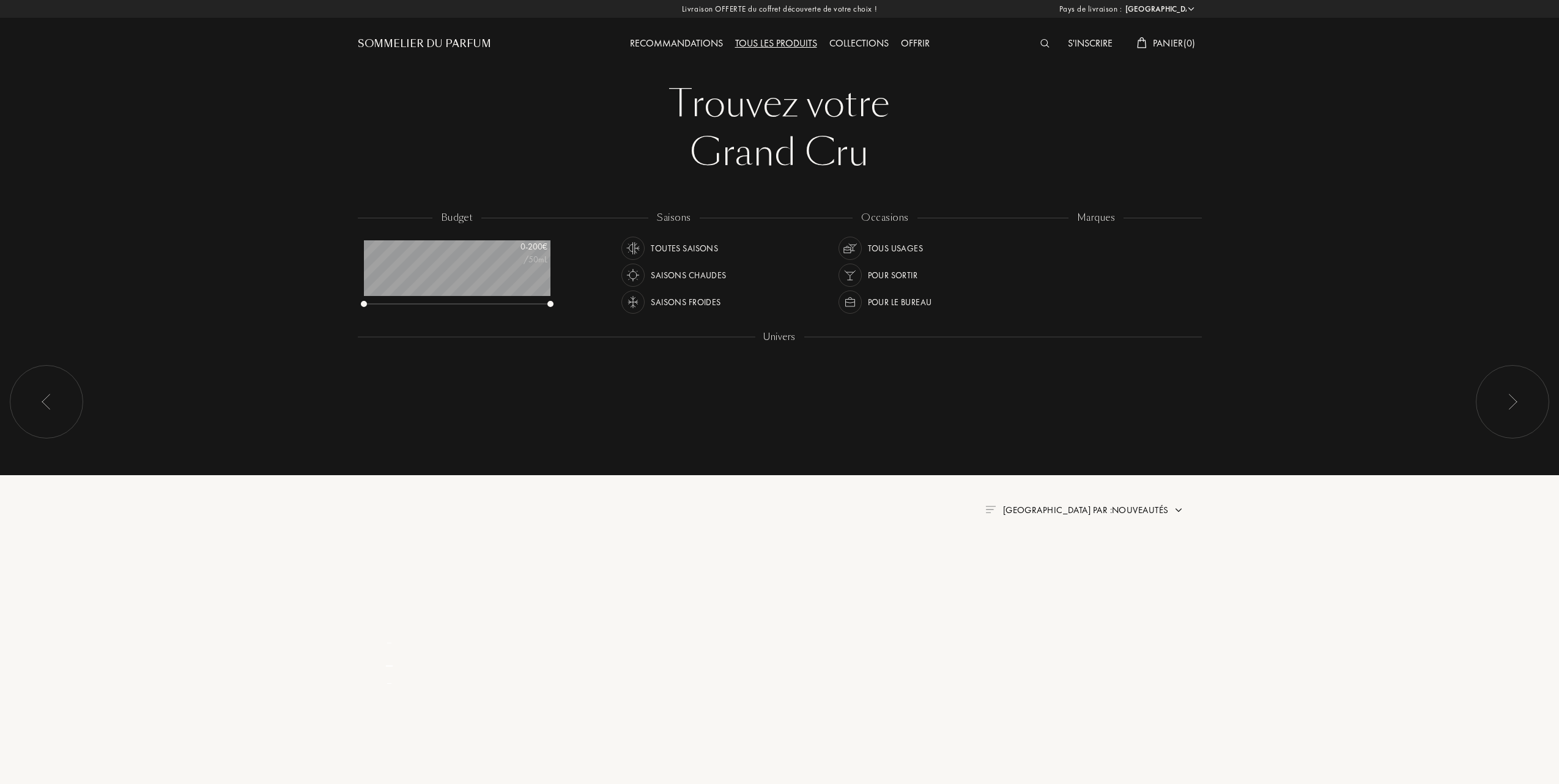
select select "FR"
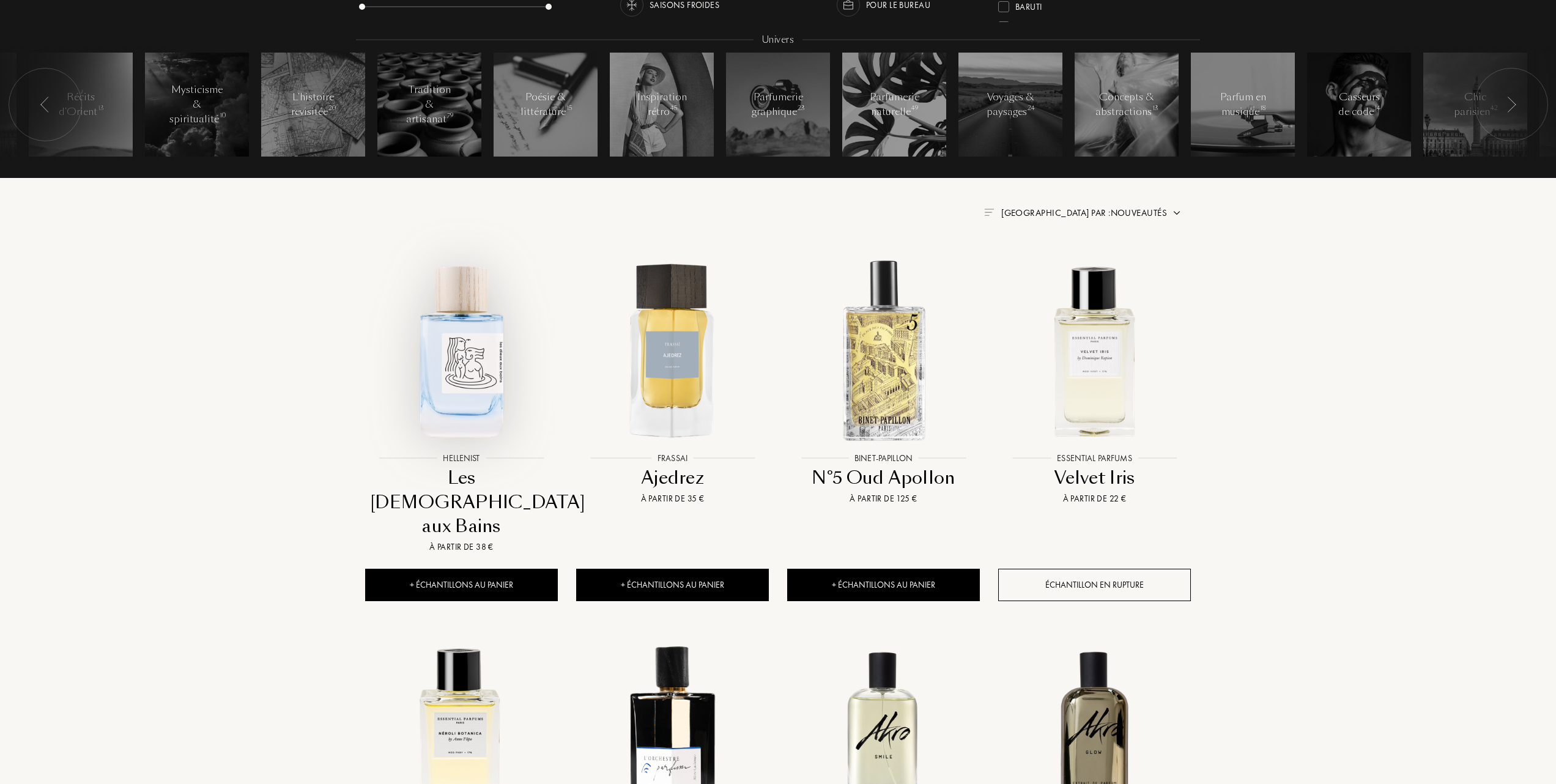
scroll to position [326, 0]
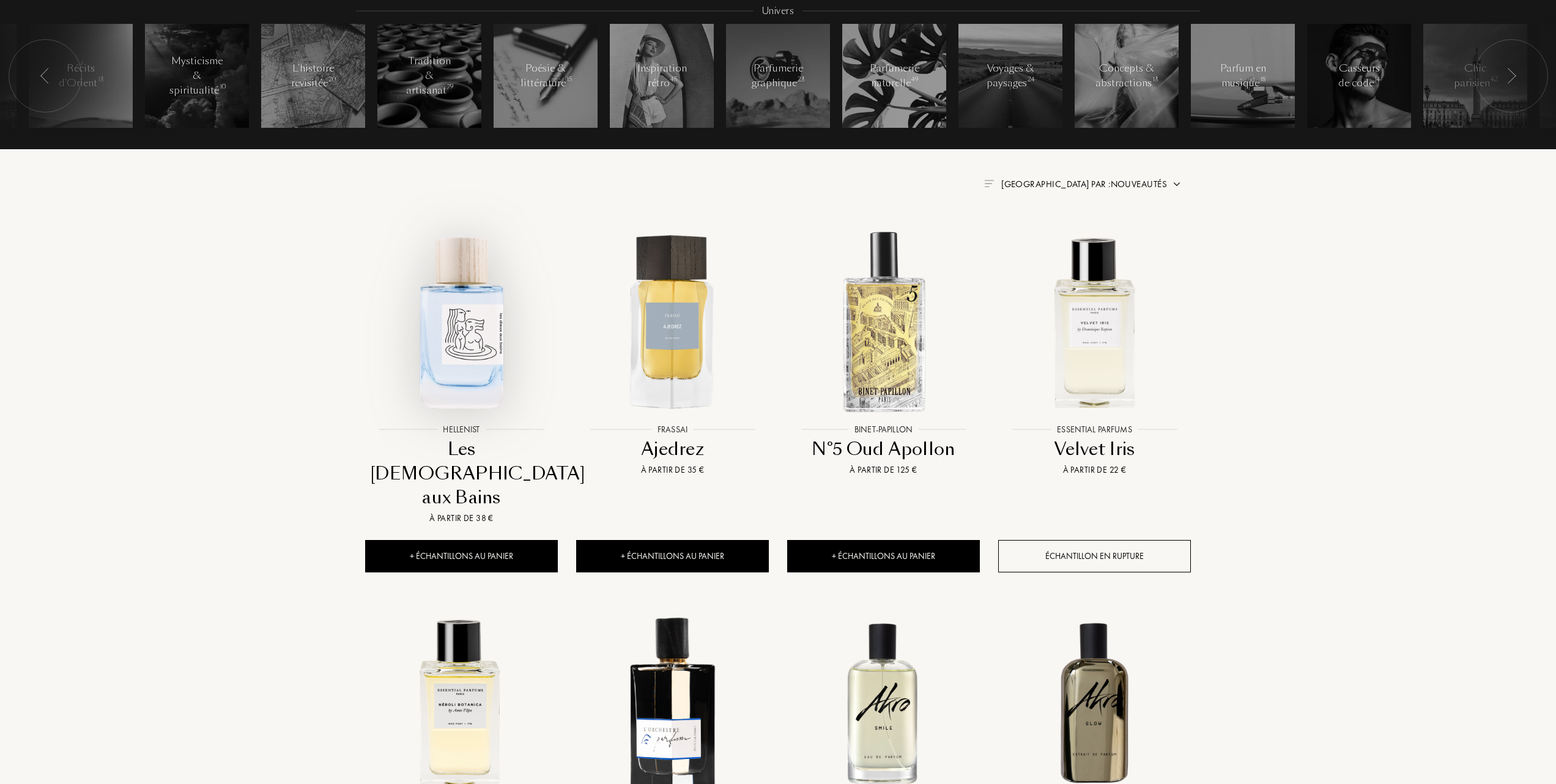
click at [474, 337] on img at bounding box center [462, 321] width 190 height 190
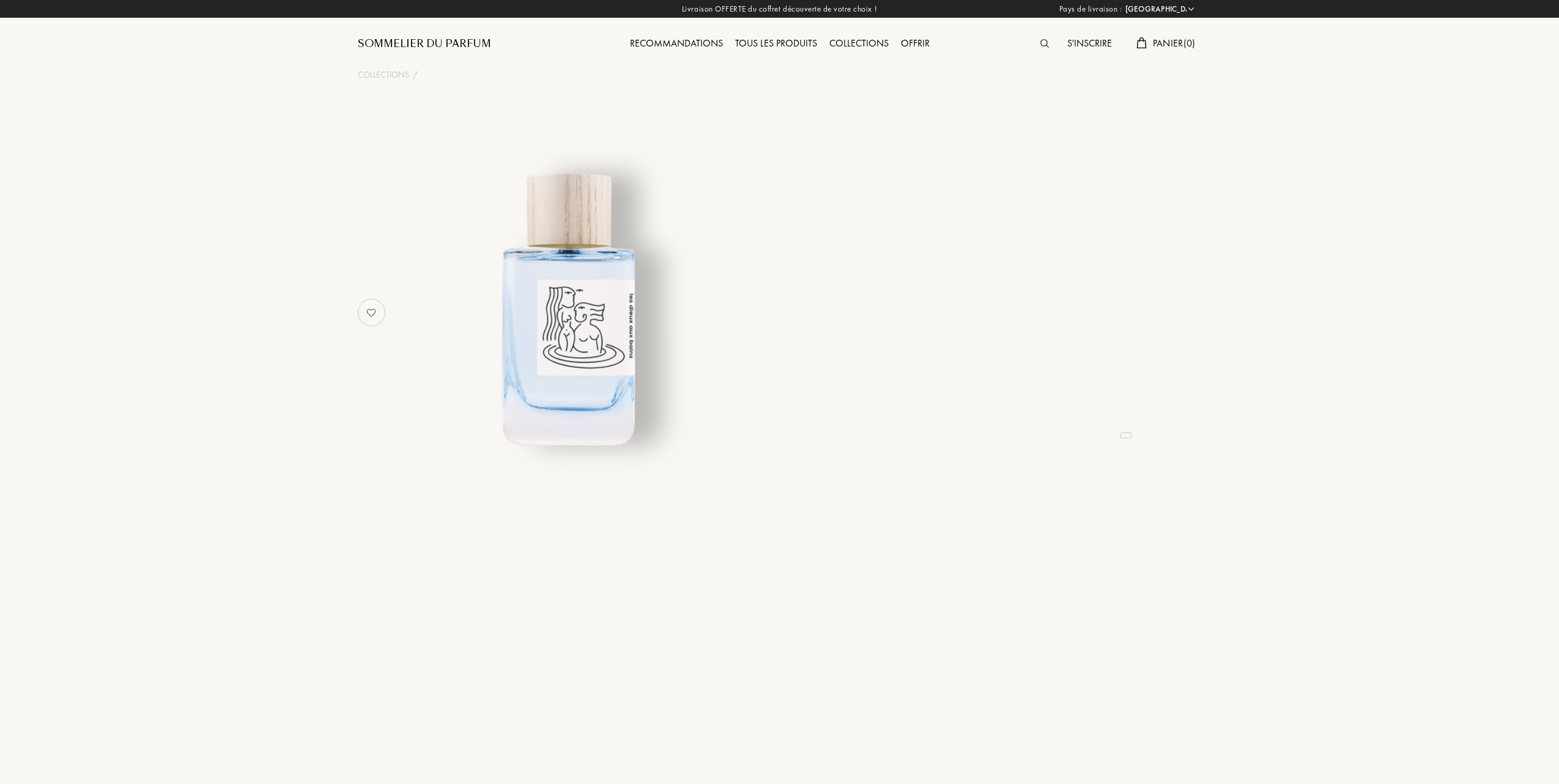
select select "FR"
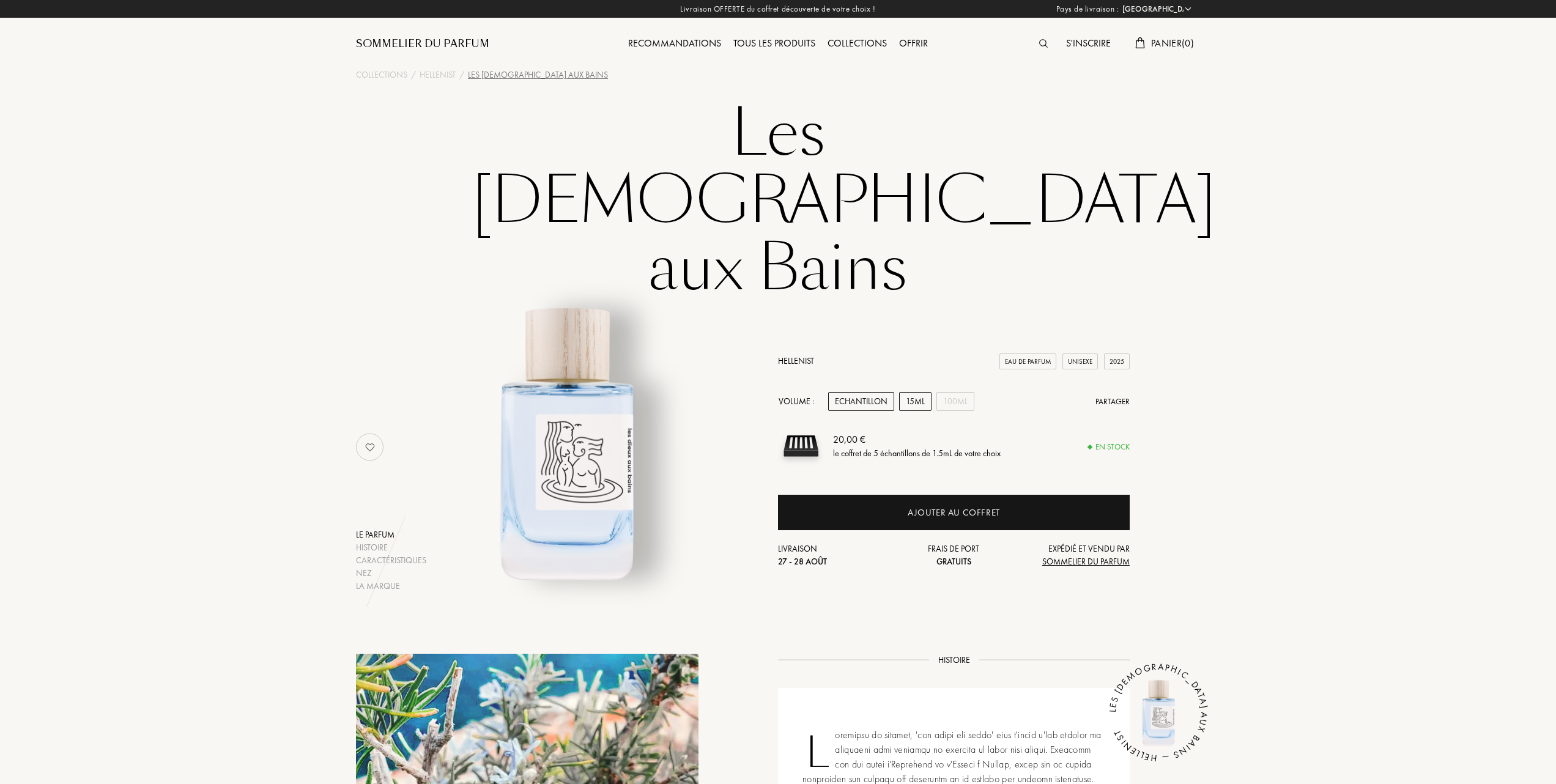
click at [931, 392] on div "15mL" at bounding box center [915, 401] width 33 height 19
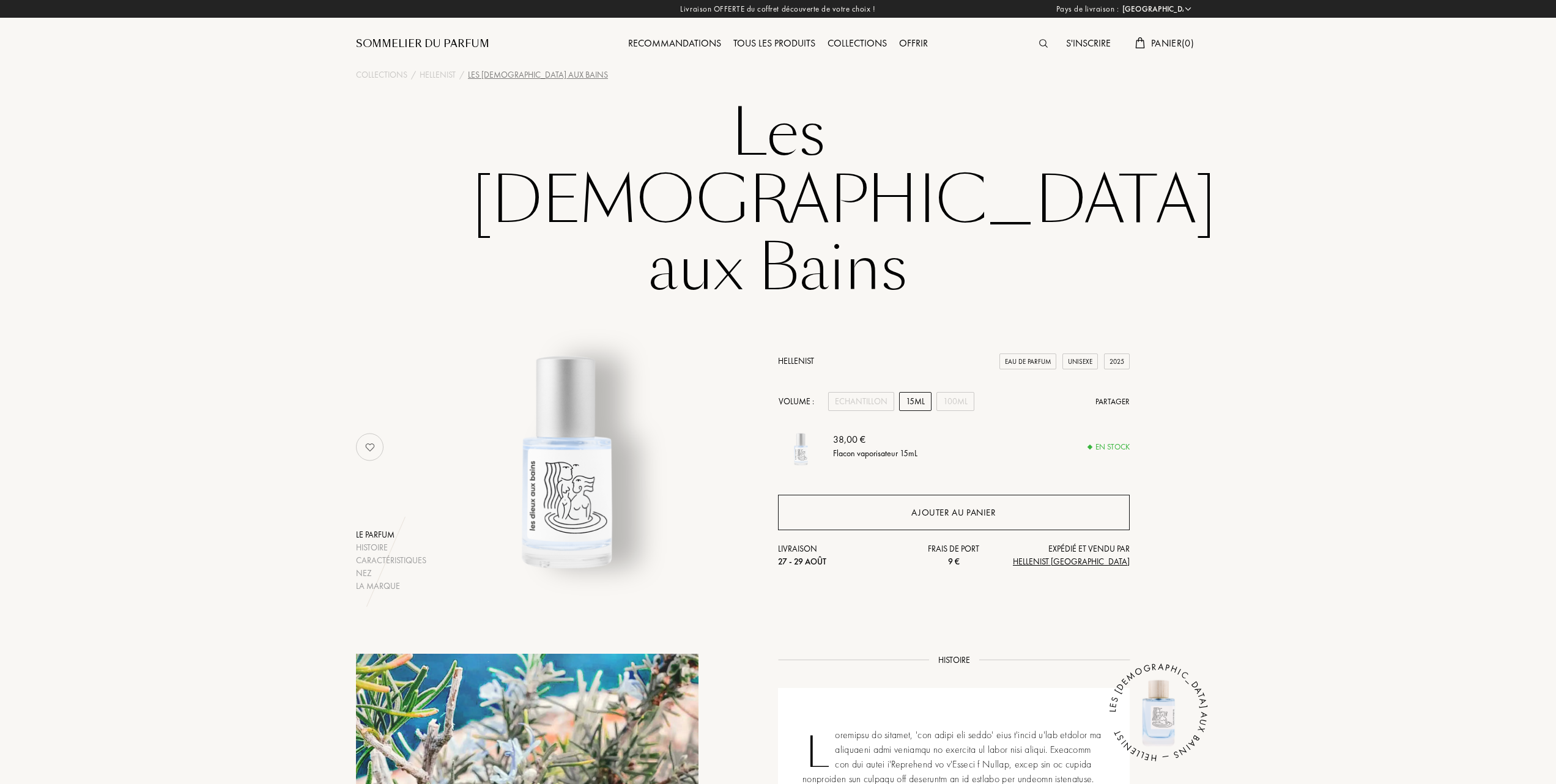
click at [948, 506] on div "Ajouter au panier" at bounding box center [953, 513] width 84 height 14
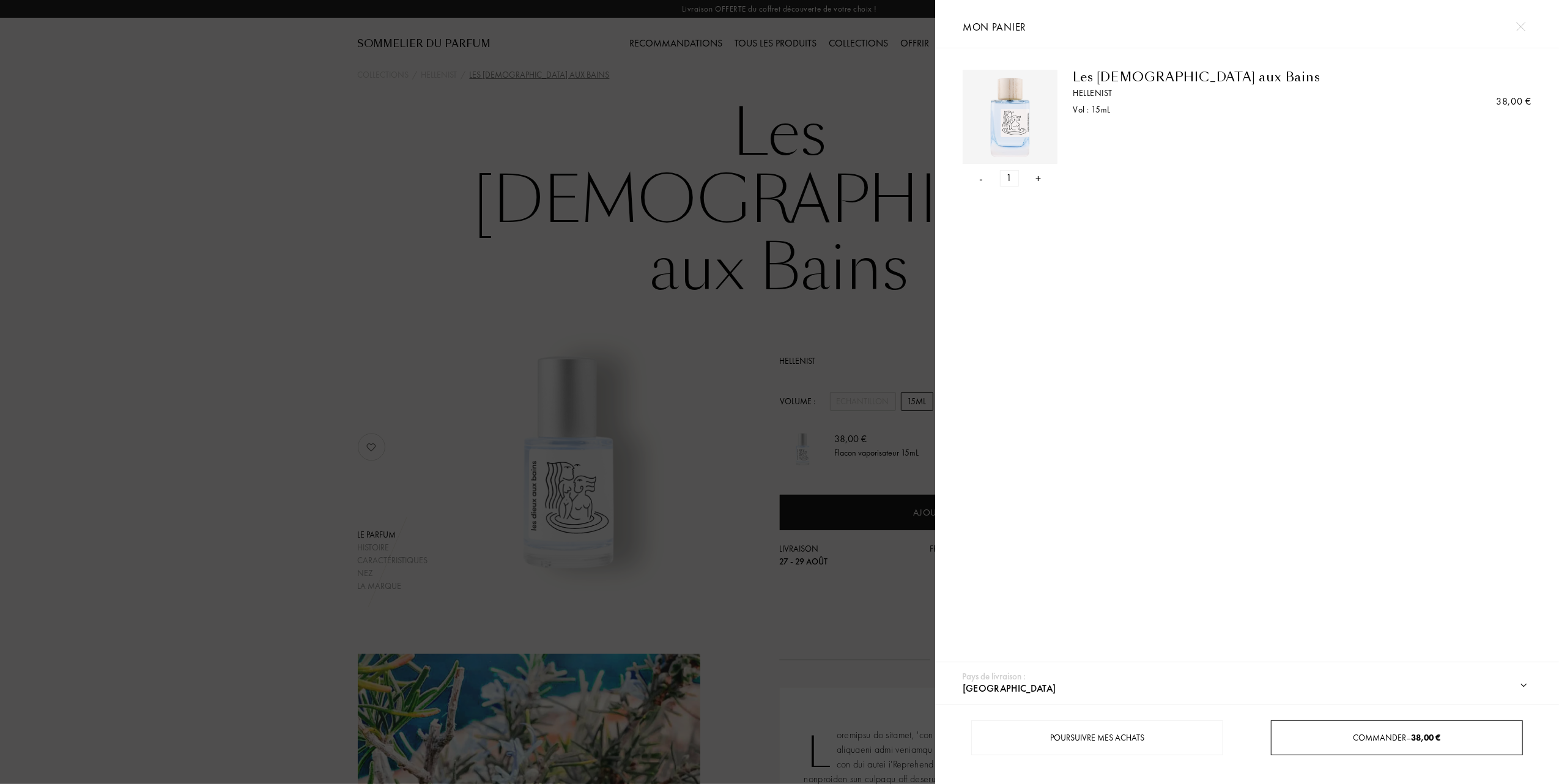
click at [1407, 739] on span "Commander – 38,00 €" at bounding box center [1397, 737] width 88 height 11
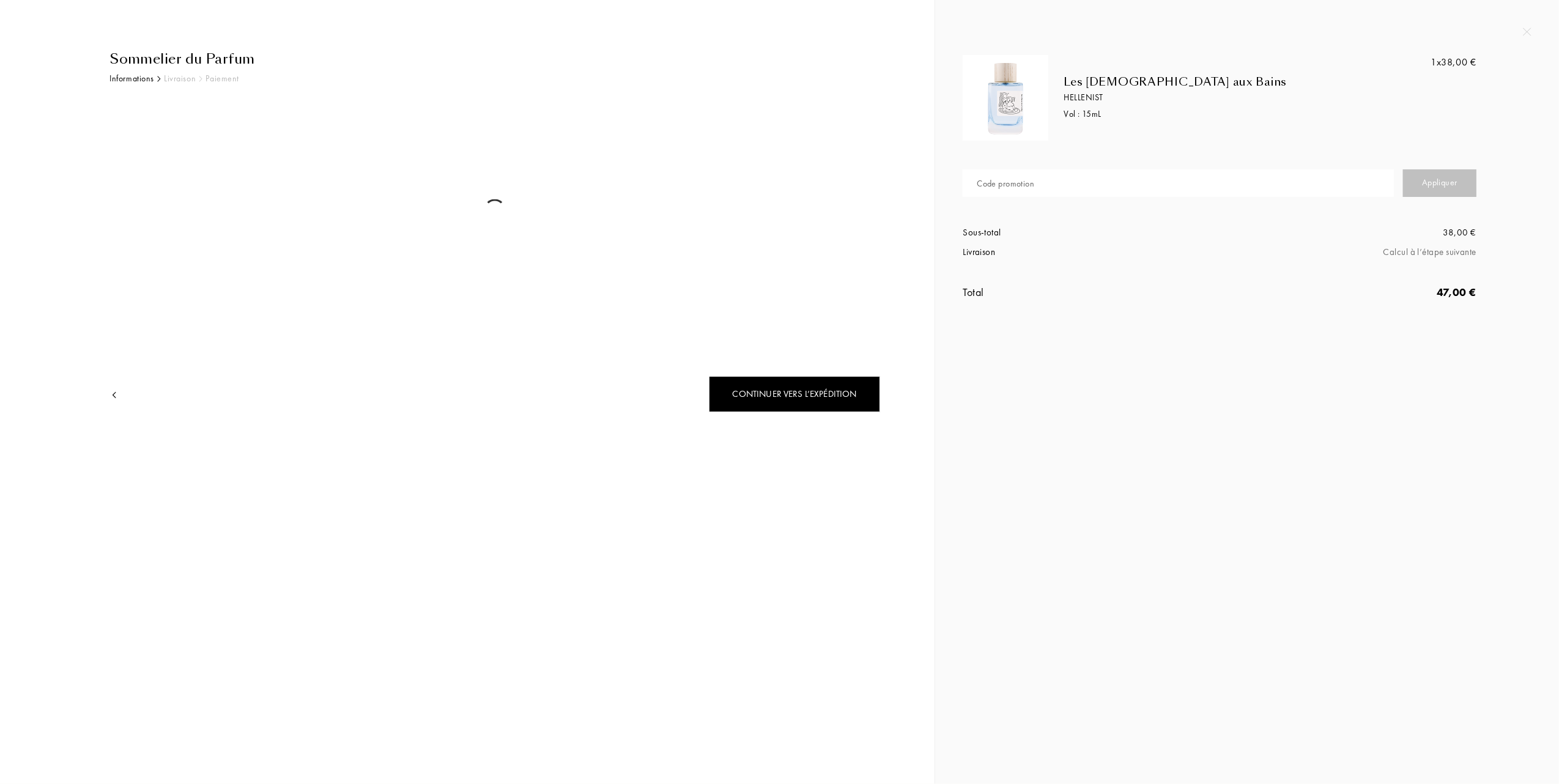
select select "FR"
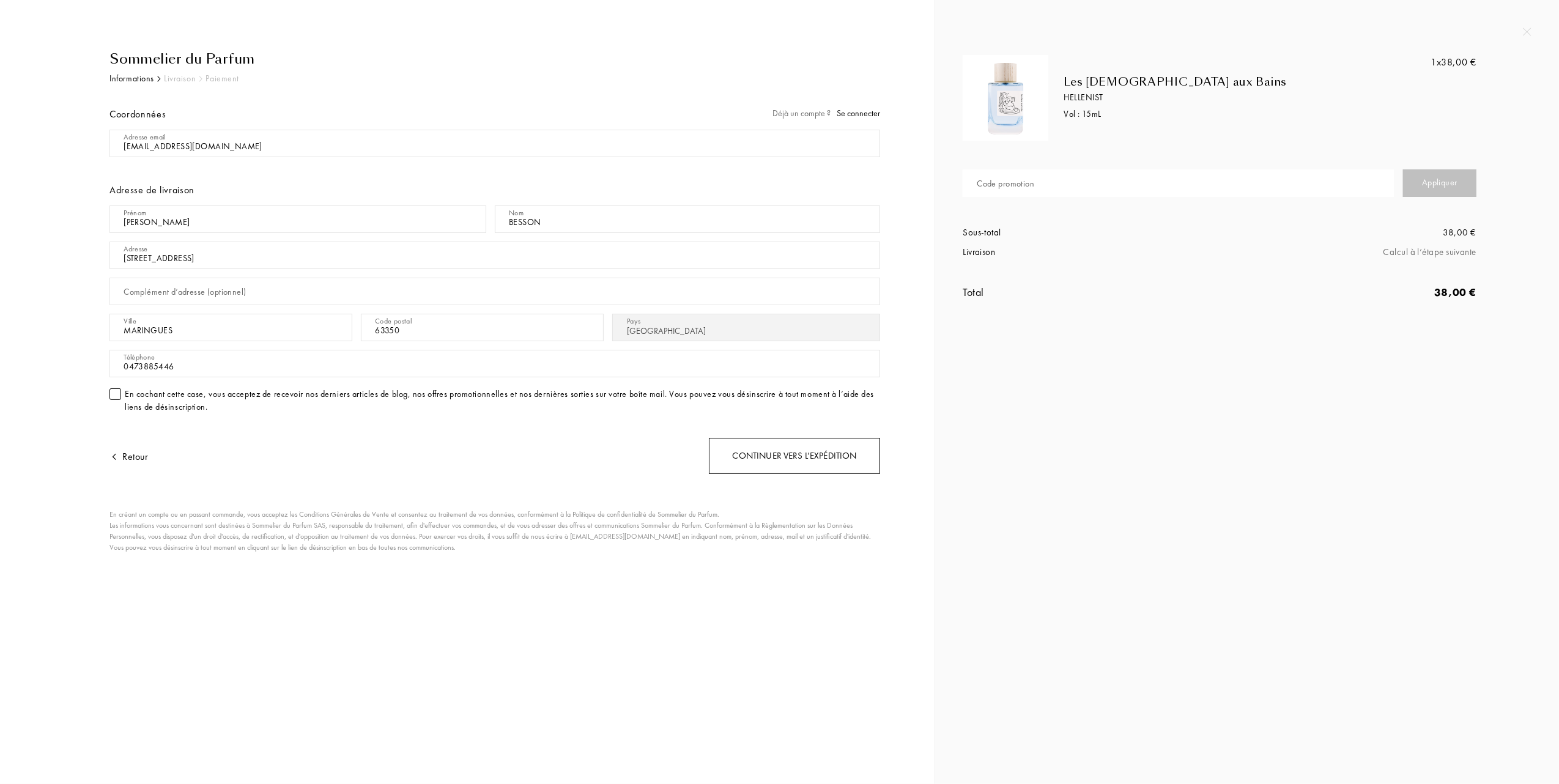
click at [781, 458] on div "Continuer vers l’expédition" at bounding box center [794, 455] width 171 height 36
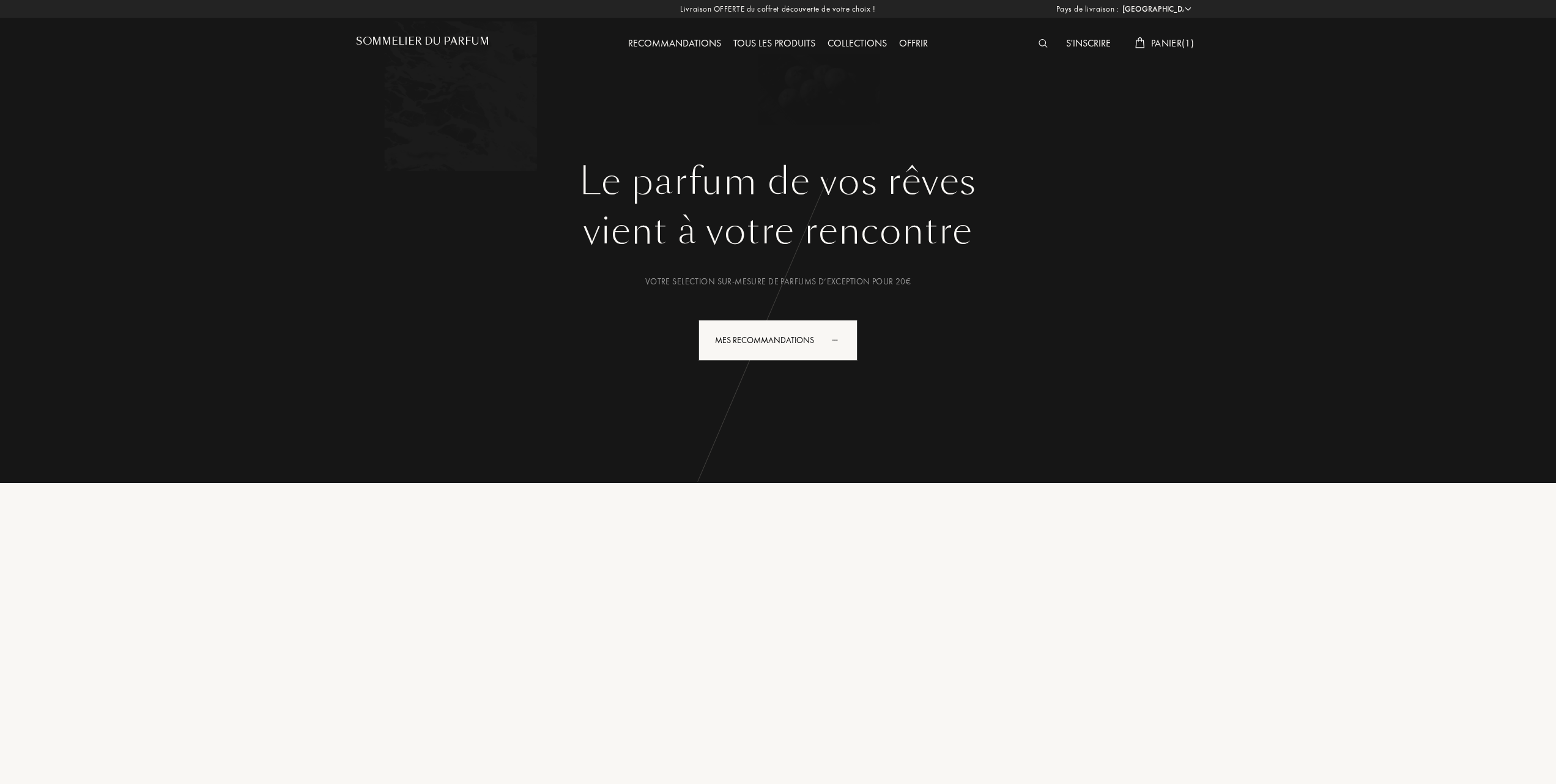
select select "FR"
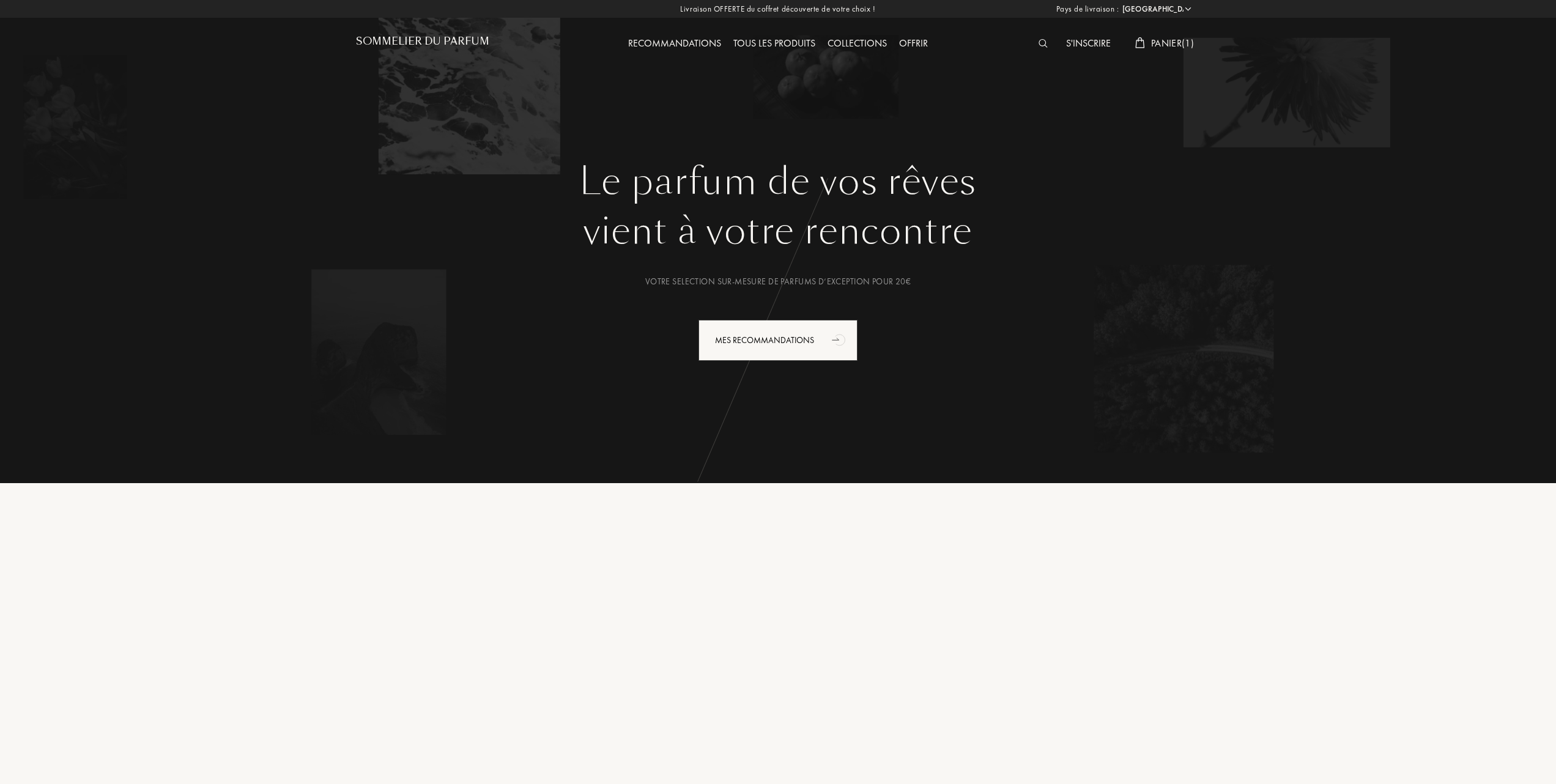
click at [1169, 42] on span "Panier ( 1 )" at bounding box center [1172, 43] width 43 height 13
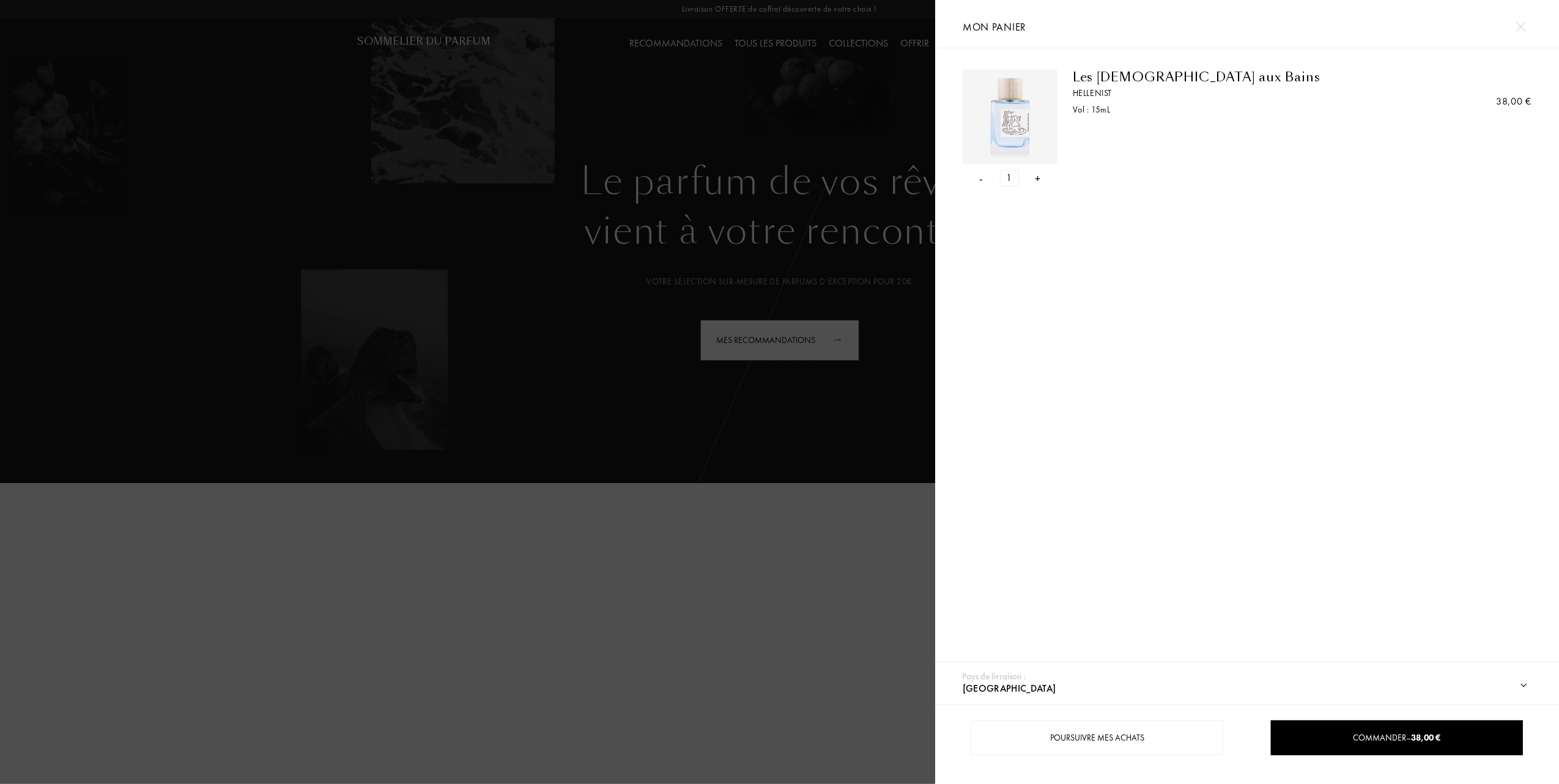
click at [992, 181] on div "- 1 +" at bounding box center [1010, 179] width 95 height 17
click at [981, 176] on div "-" at bounding box center [981, 179] width 3 height 17
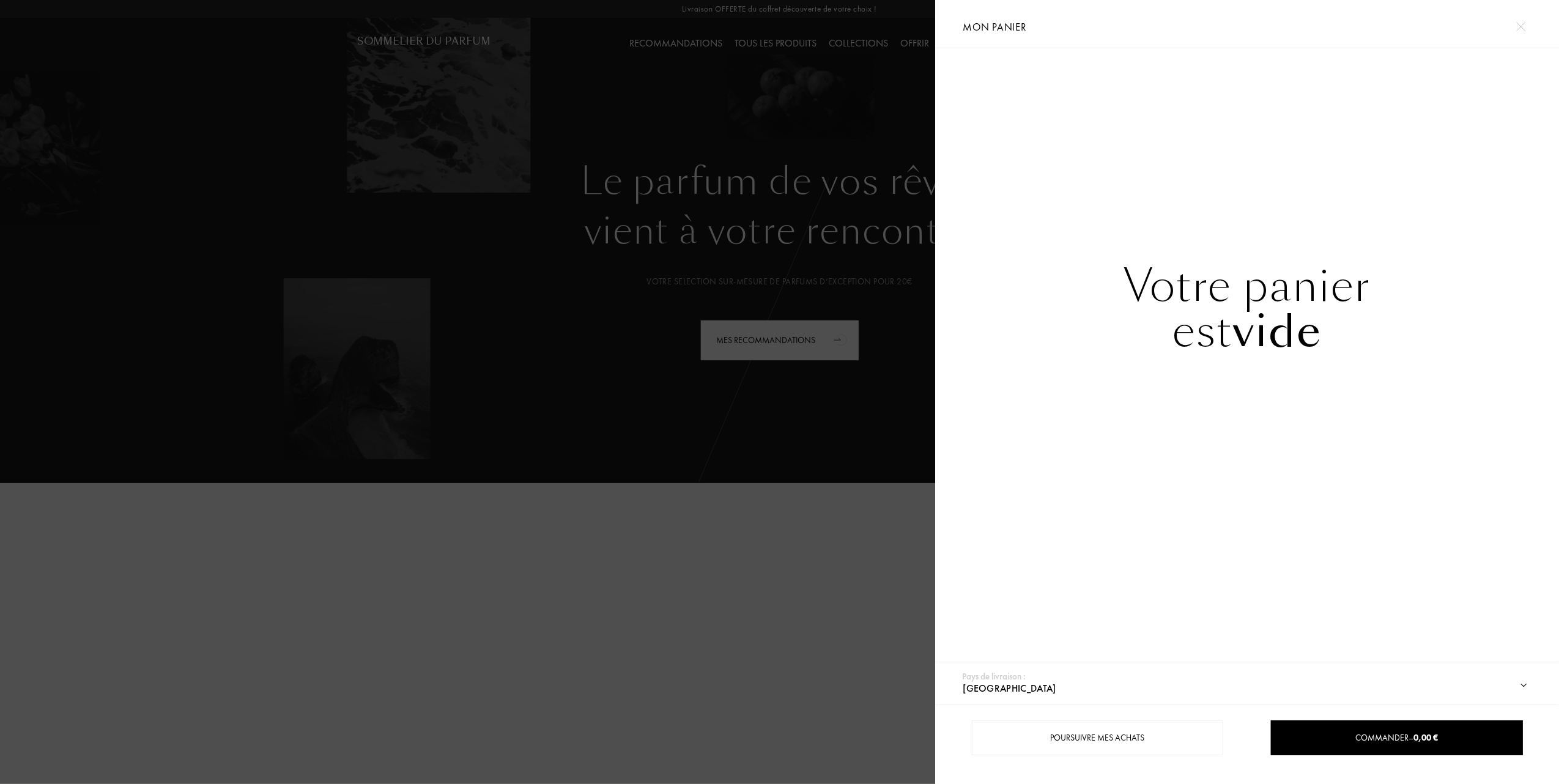
click at [428, 309] on div at bounding box center [468, 392] width 935 height 784
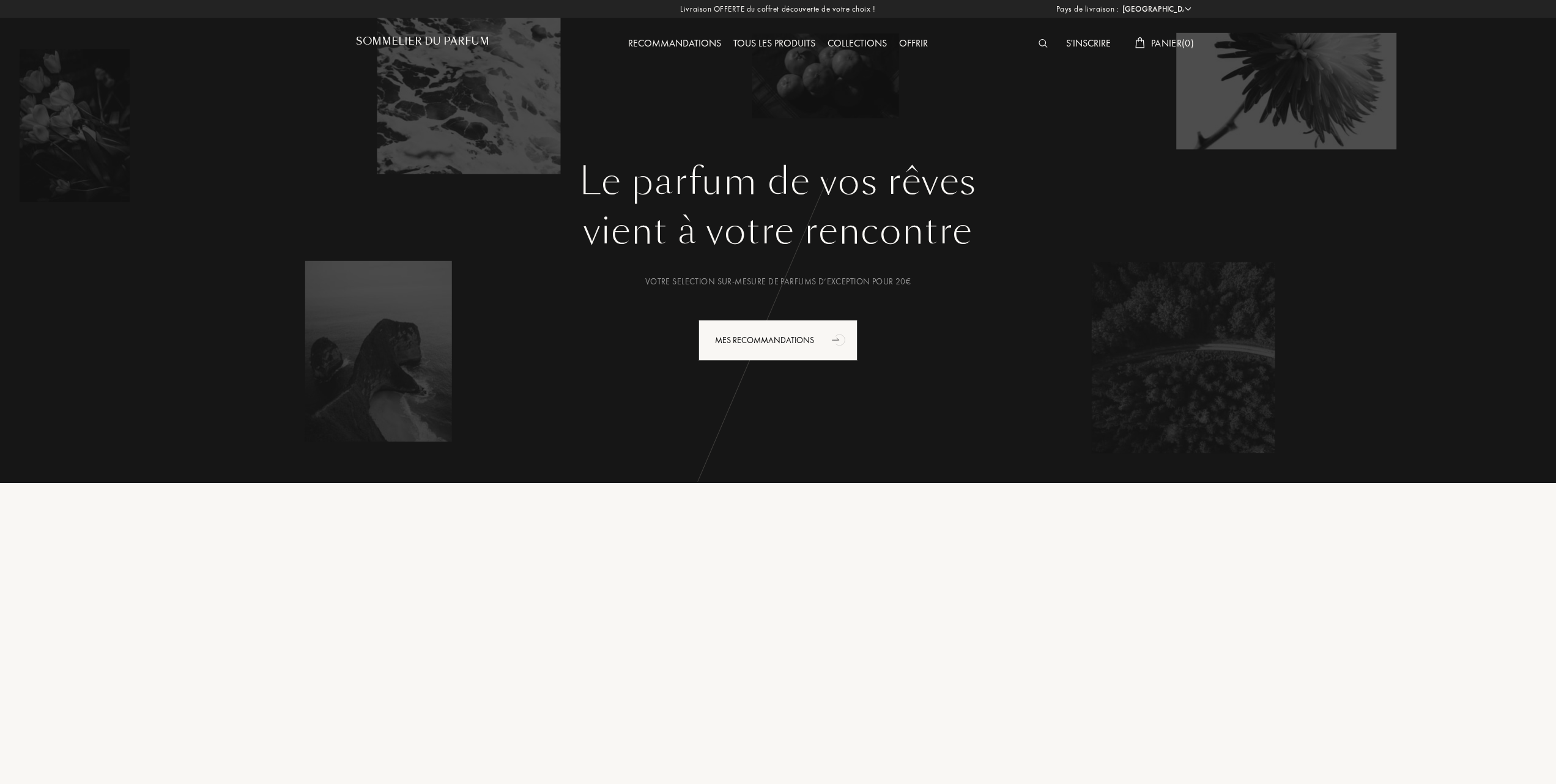
click at [1163, 40] on span "Panier ( 0 )" at bounding box center [1172, 43] width 43 height 13
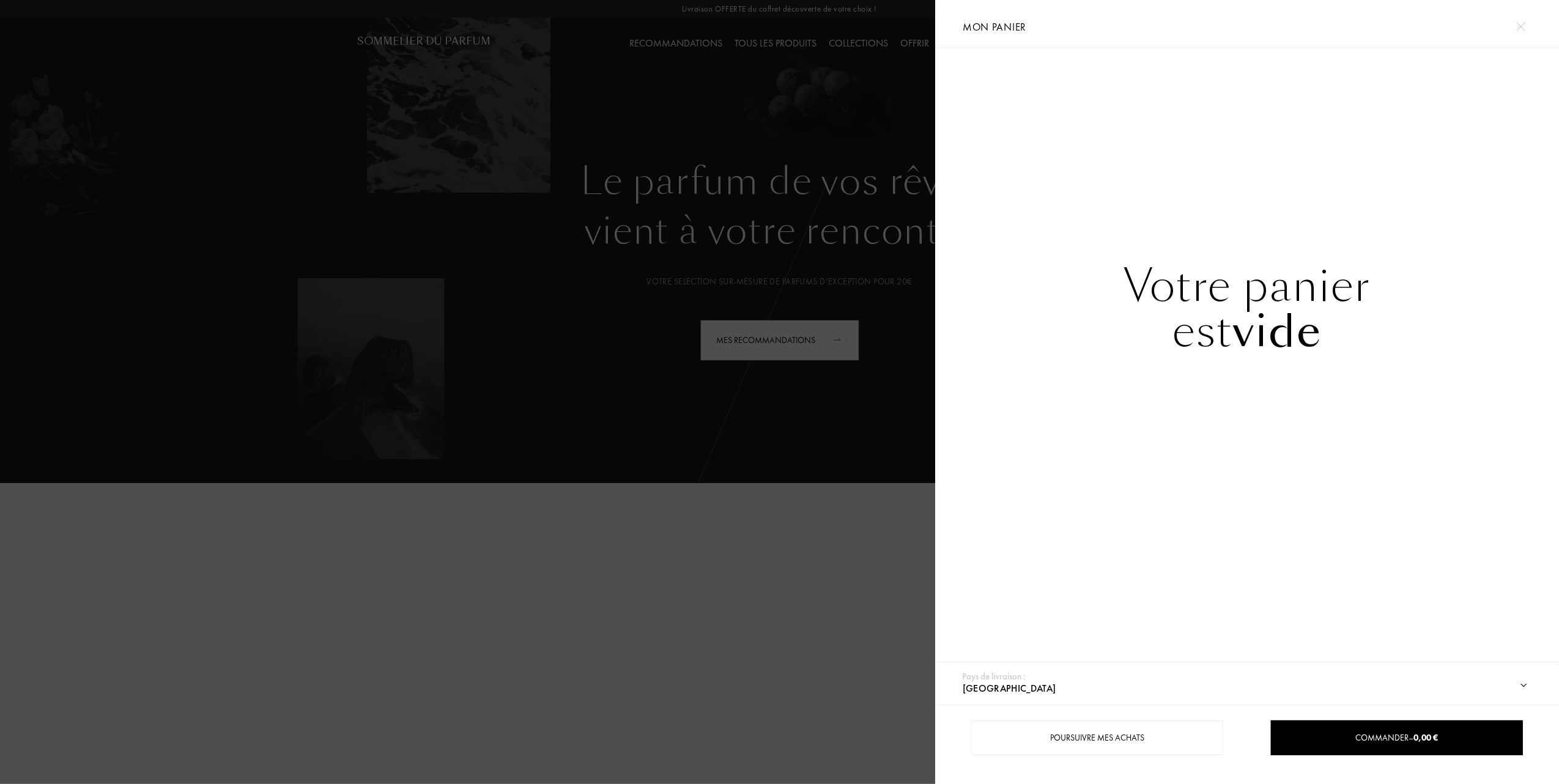
drag, startPoint x: 735, startPoint y: 255, endPoint x: 726, endPoint y: 266, distance: 14.2
click at [726, 266] on div at bounding box center [468, 392] width 935 height 784
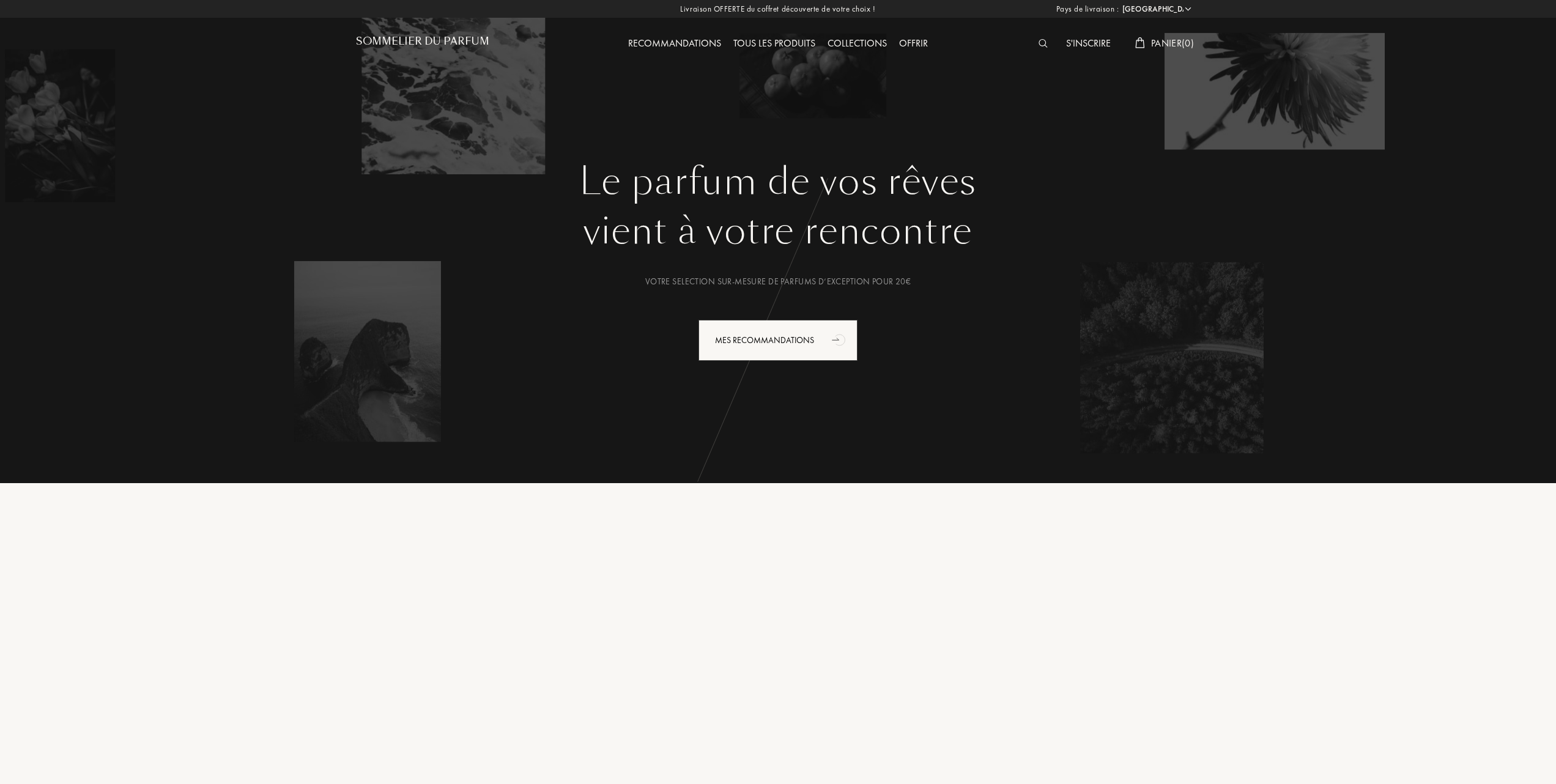
click at [798, 43] on div "Tous les produits" at bounding box center [774, 43] width 94 height 16
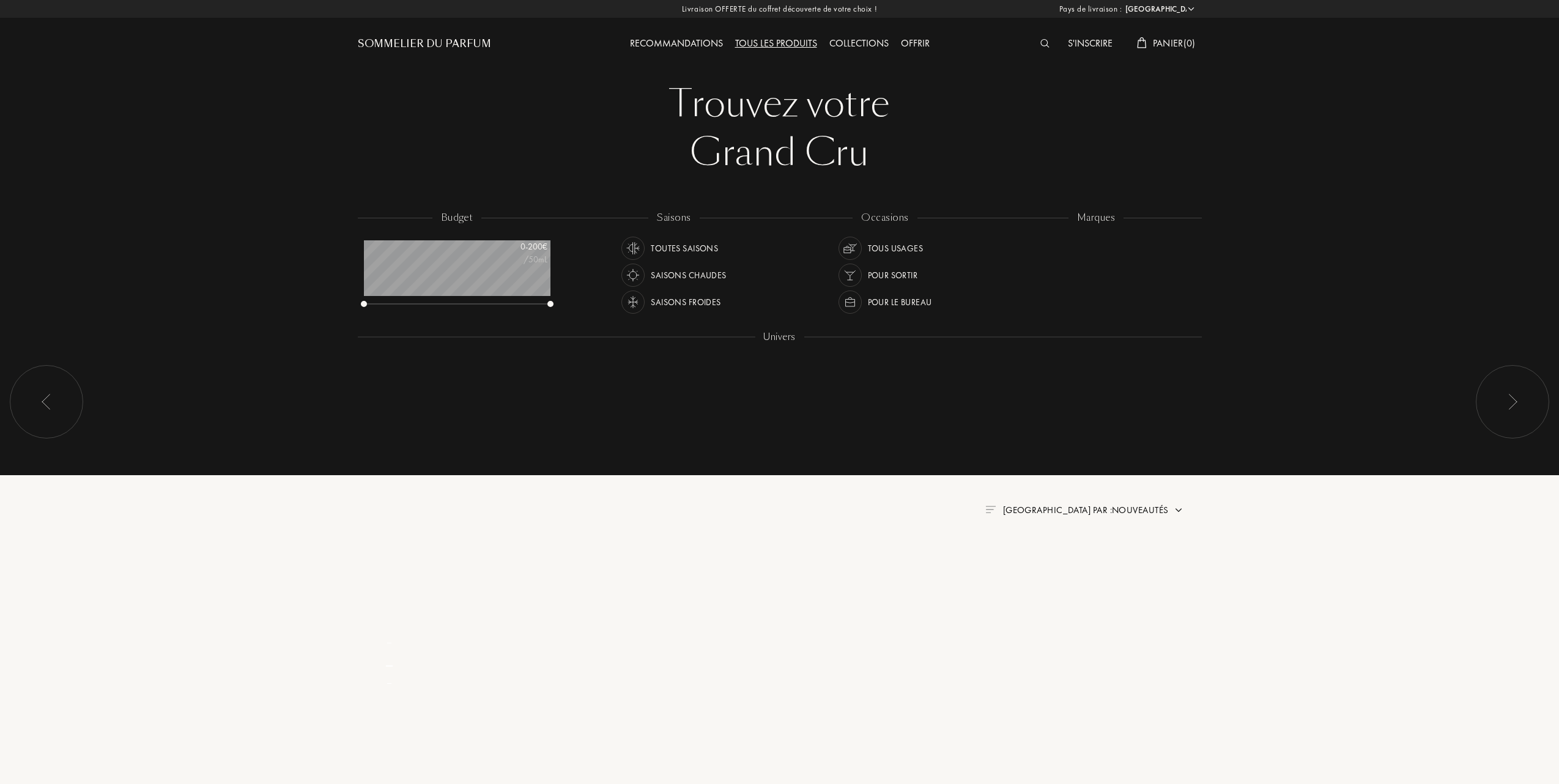
select select "FR"
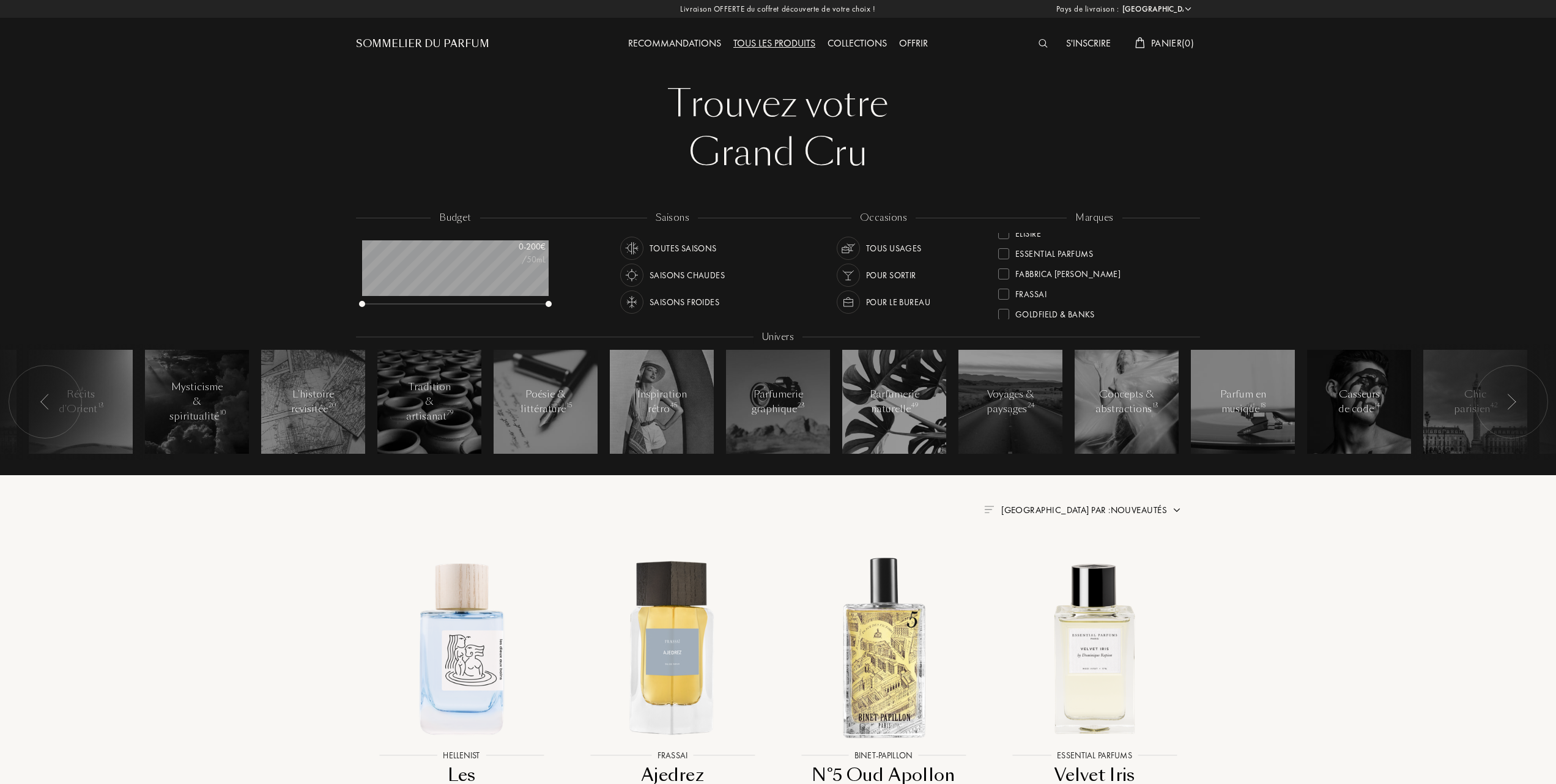
scroll to position [81, 0]
click at [1005, 303] on div at bounding box center [1003, 303] width 11 height 11
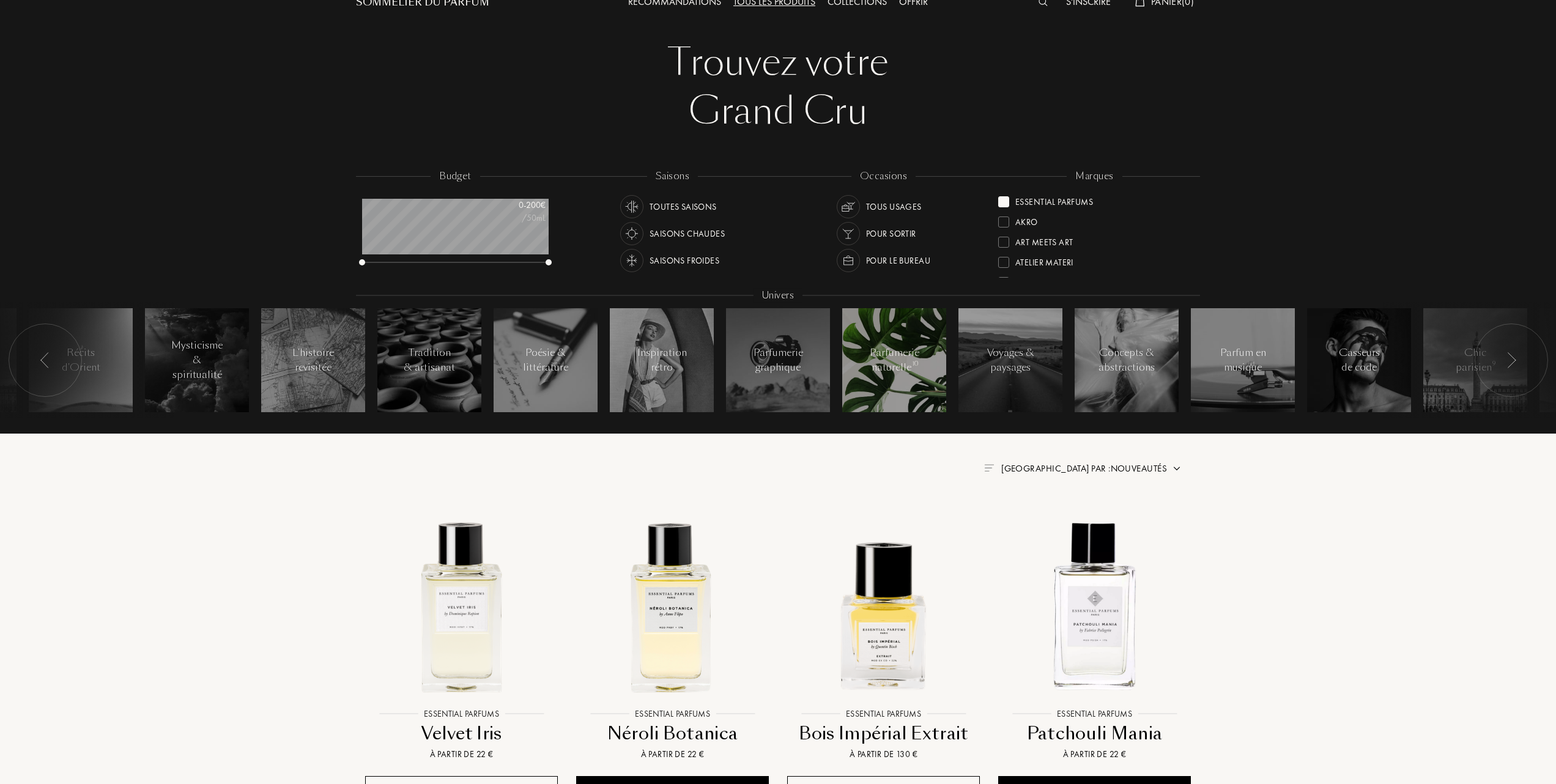
scroll to position [81, 0]
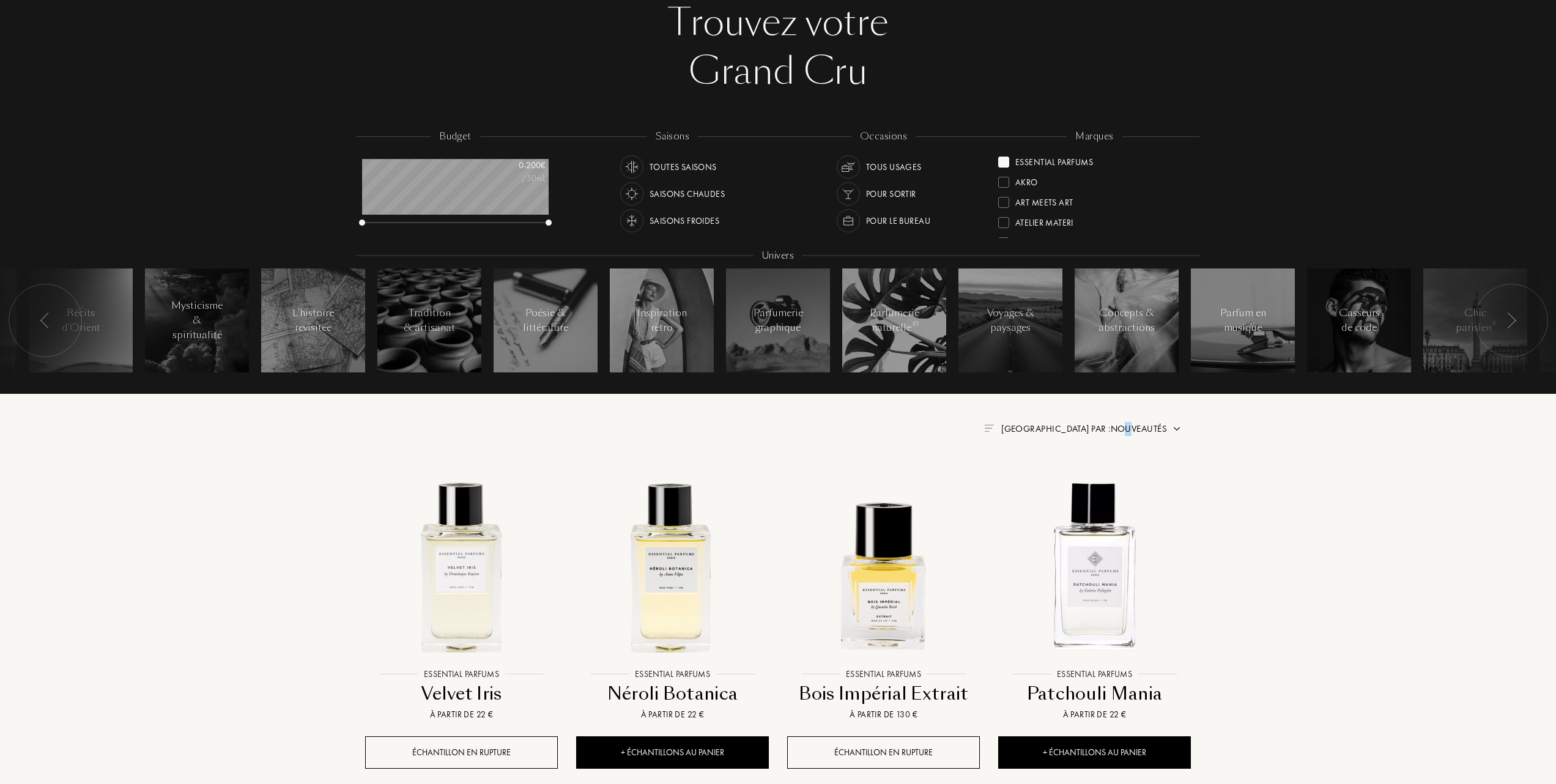
click at [1128, 428] on span "[GEOGRAPHIC_DATA] par : Nouveautés" at bounding box center [1084, 428] width 165 height 13
drag, startPoint x: 1128, startPoint y: 428, endPoint x: 1094, endPoint y: 482, distance: 63.8
click at [1095, 482] on div "Meilleurs ventes" at bounding box center [1102, 481] width 76 height 14
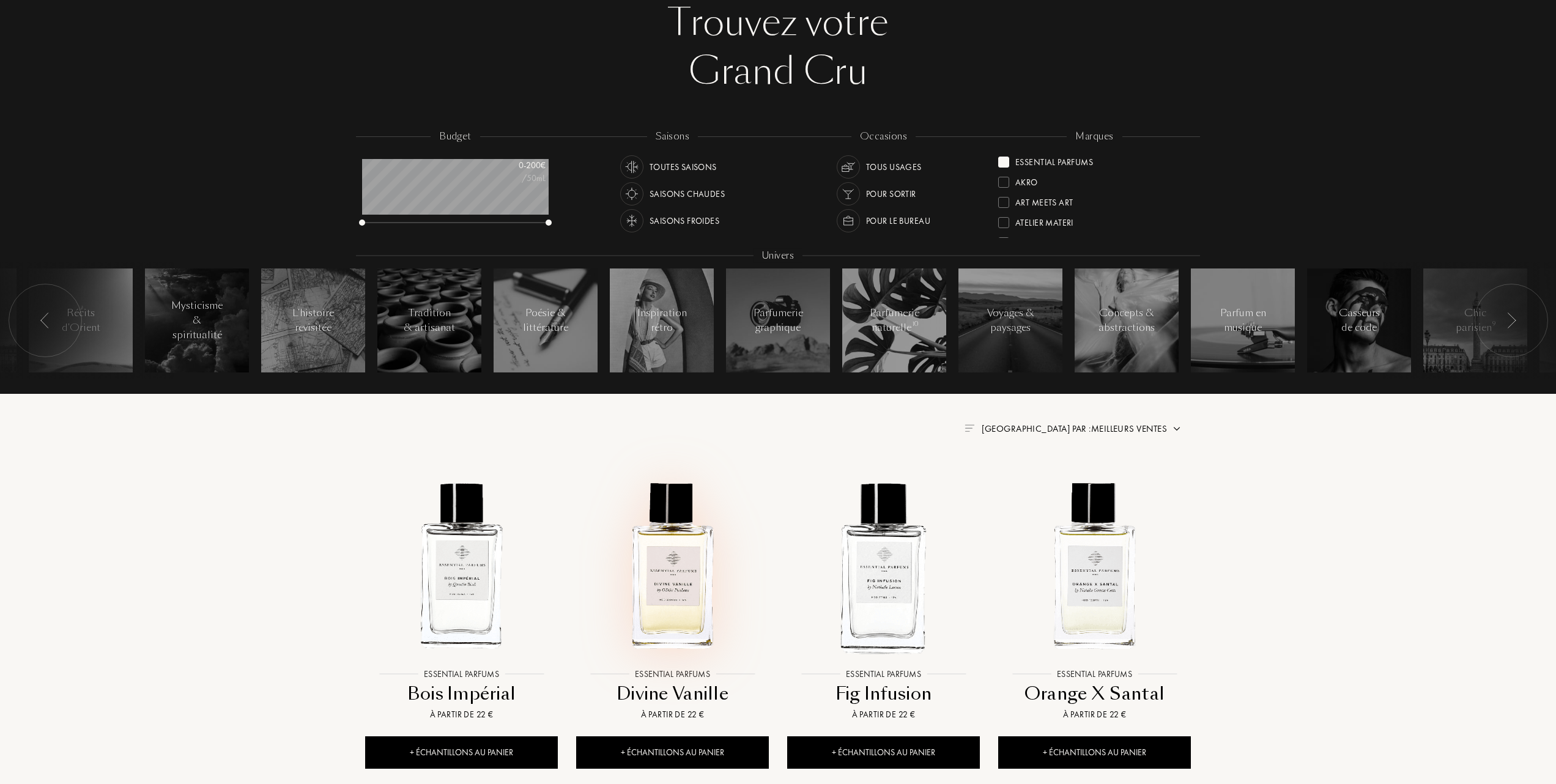
click at [651, 584] on img at bounding box center [672, 566] width 190 height 190
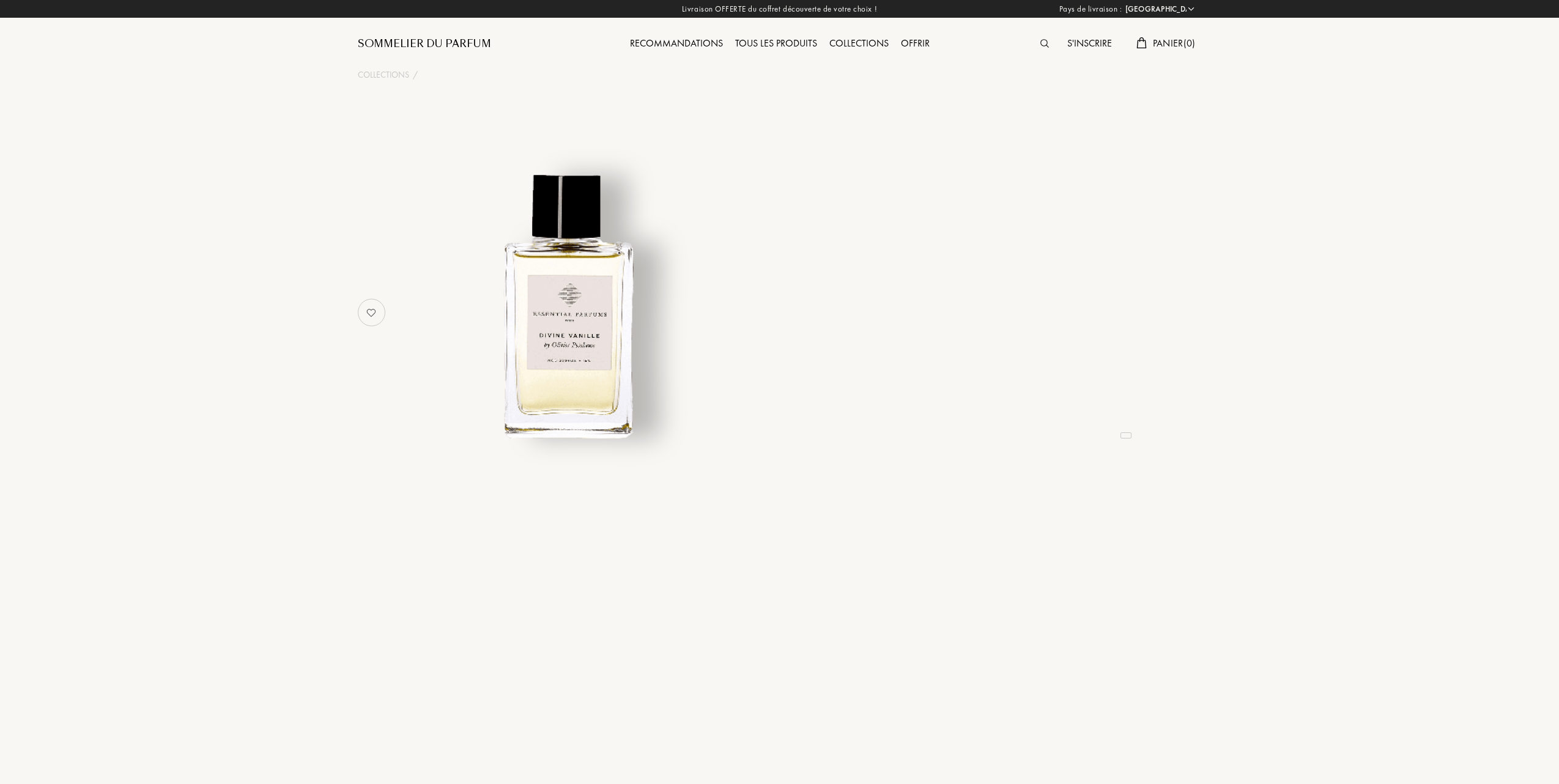
select select "FR"
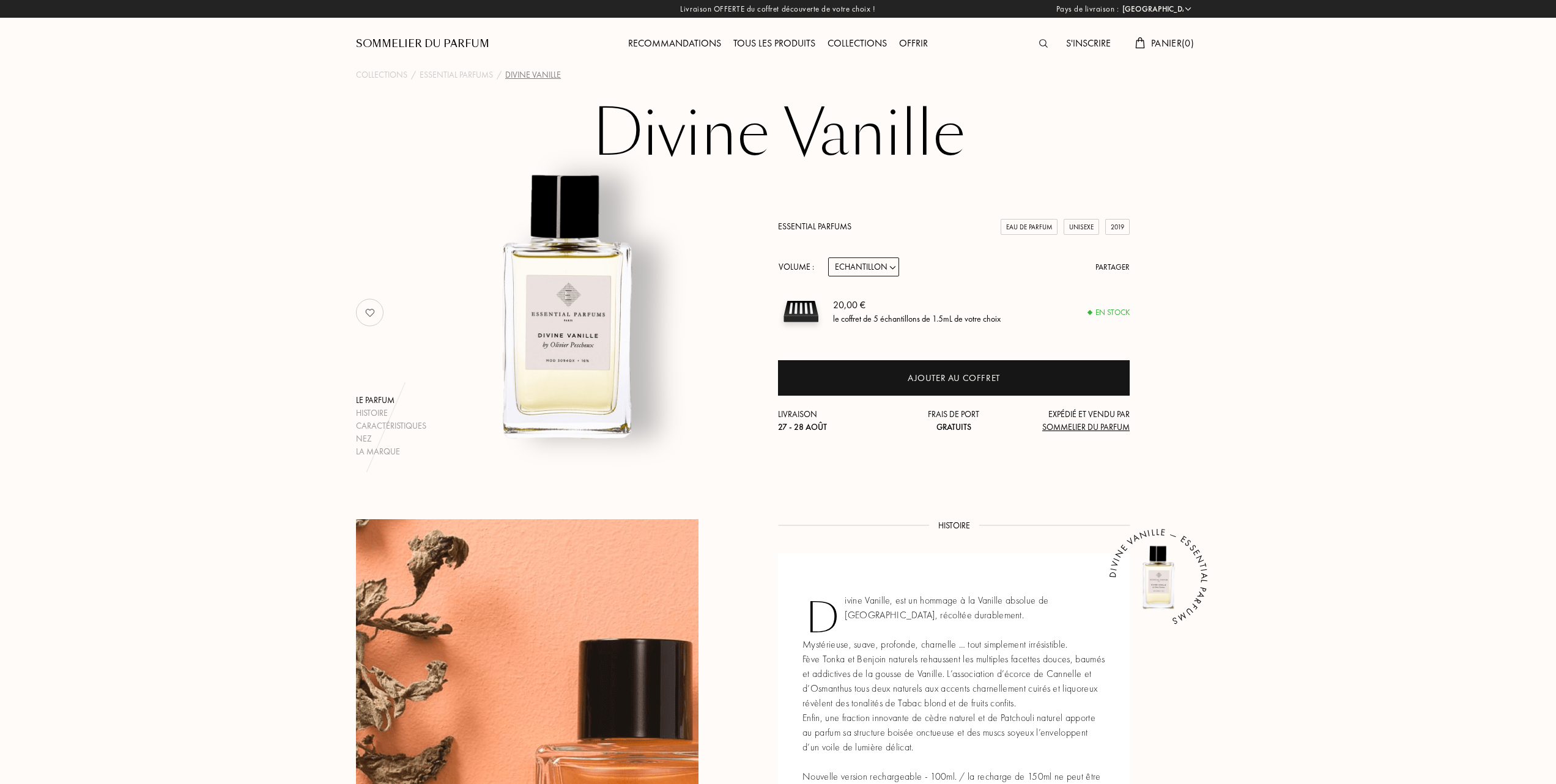
click at [896, 266] on select "Echantillon 10mL 100mL 150mL" at bounding box center [864, 266] width 71 height 19
select select "1"
click at [829, 257] on select "Echantillon 10mL 100mL 150mL" at bounding box center [864, 266] width 71 height 19
select select "1"
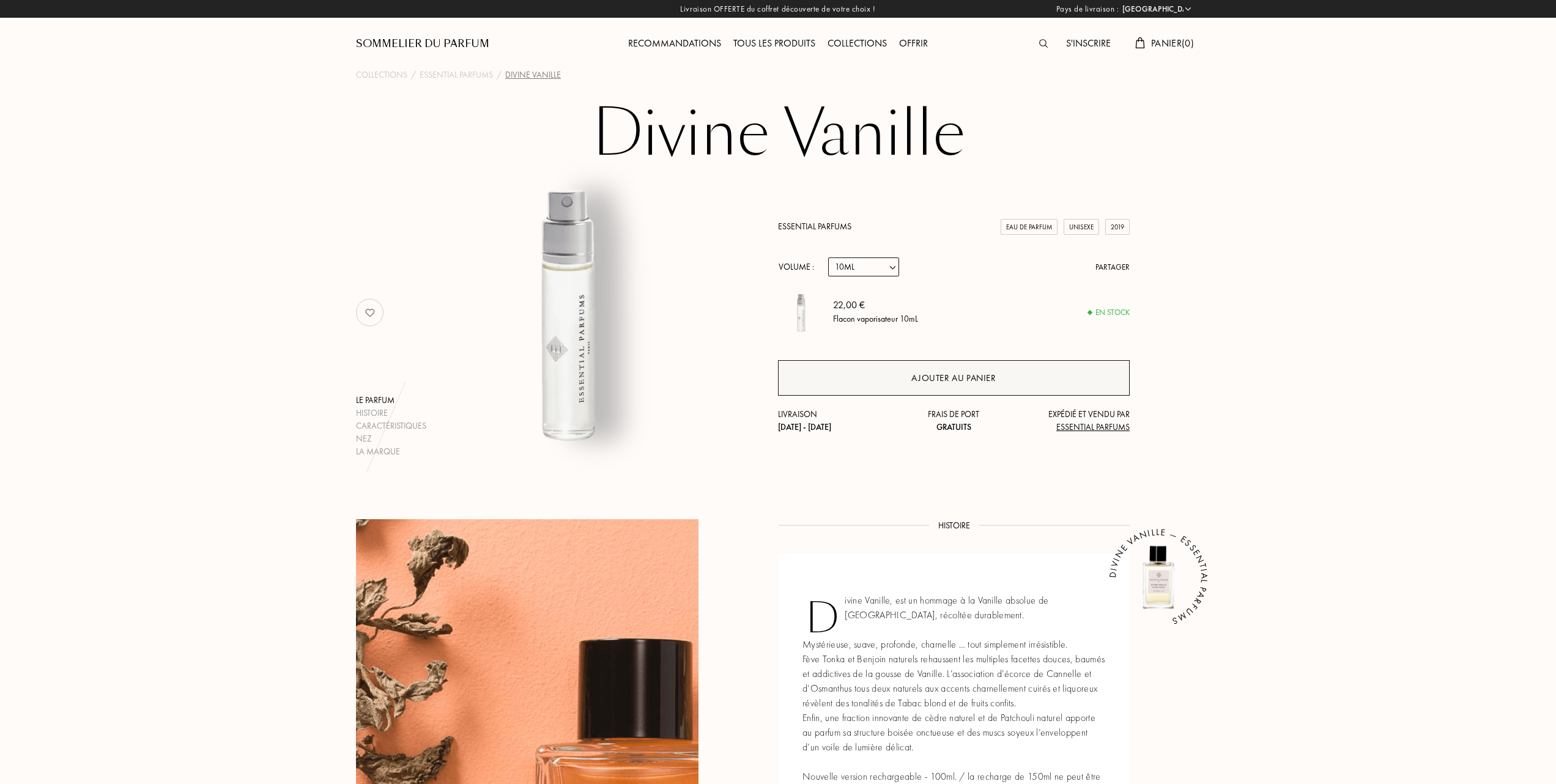
click at [964, 378] on div "Ajouter au panier" at bounding box center [953, 378] width 84 height 14
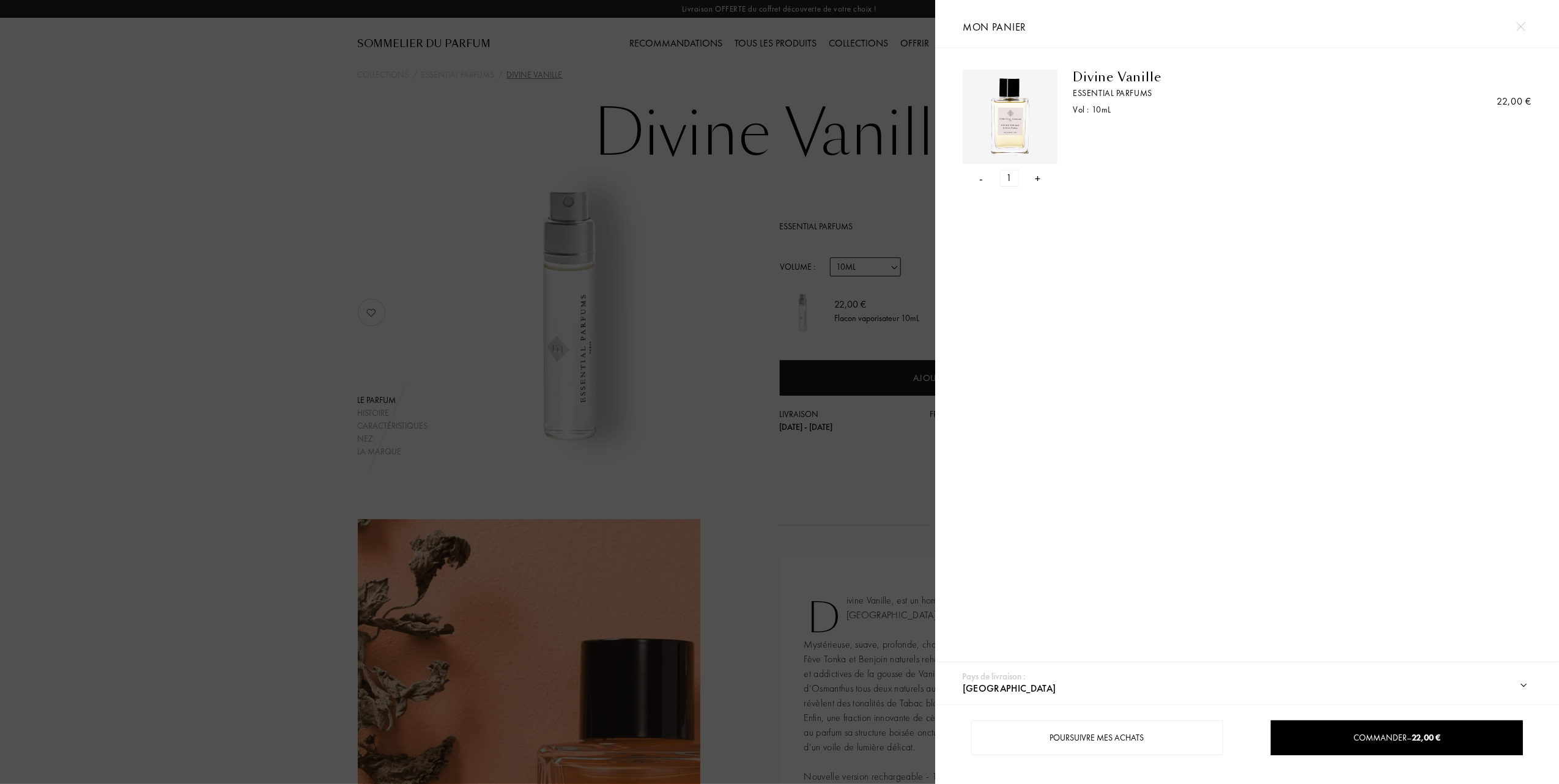
click at [429, 261] on div at bounding box center [468, 392] width 935 height 784
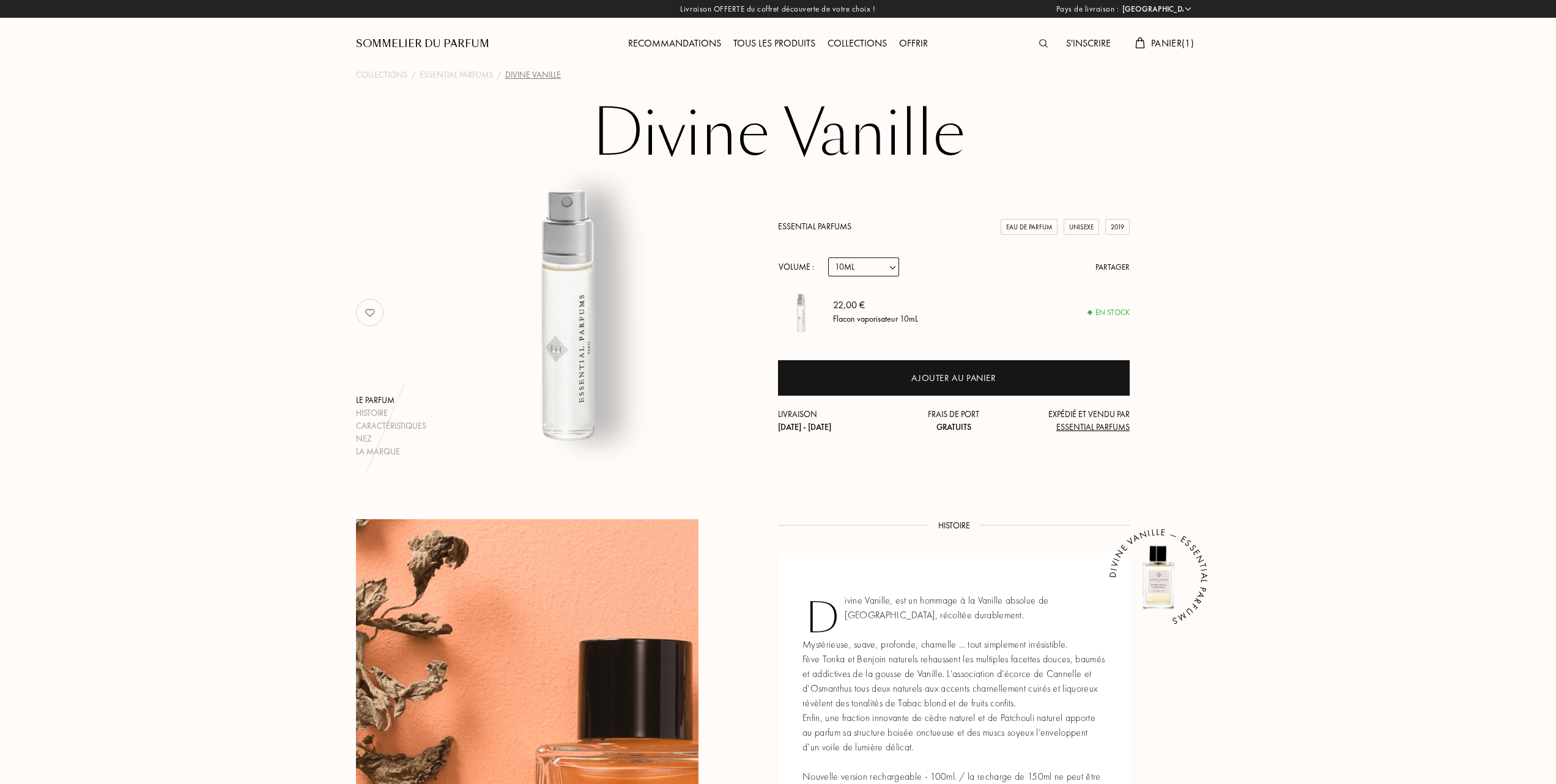
click at [789, 47] on div "Tous les produits" at bounding box center [774, 43] width 94 height 16
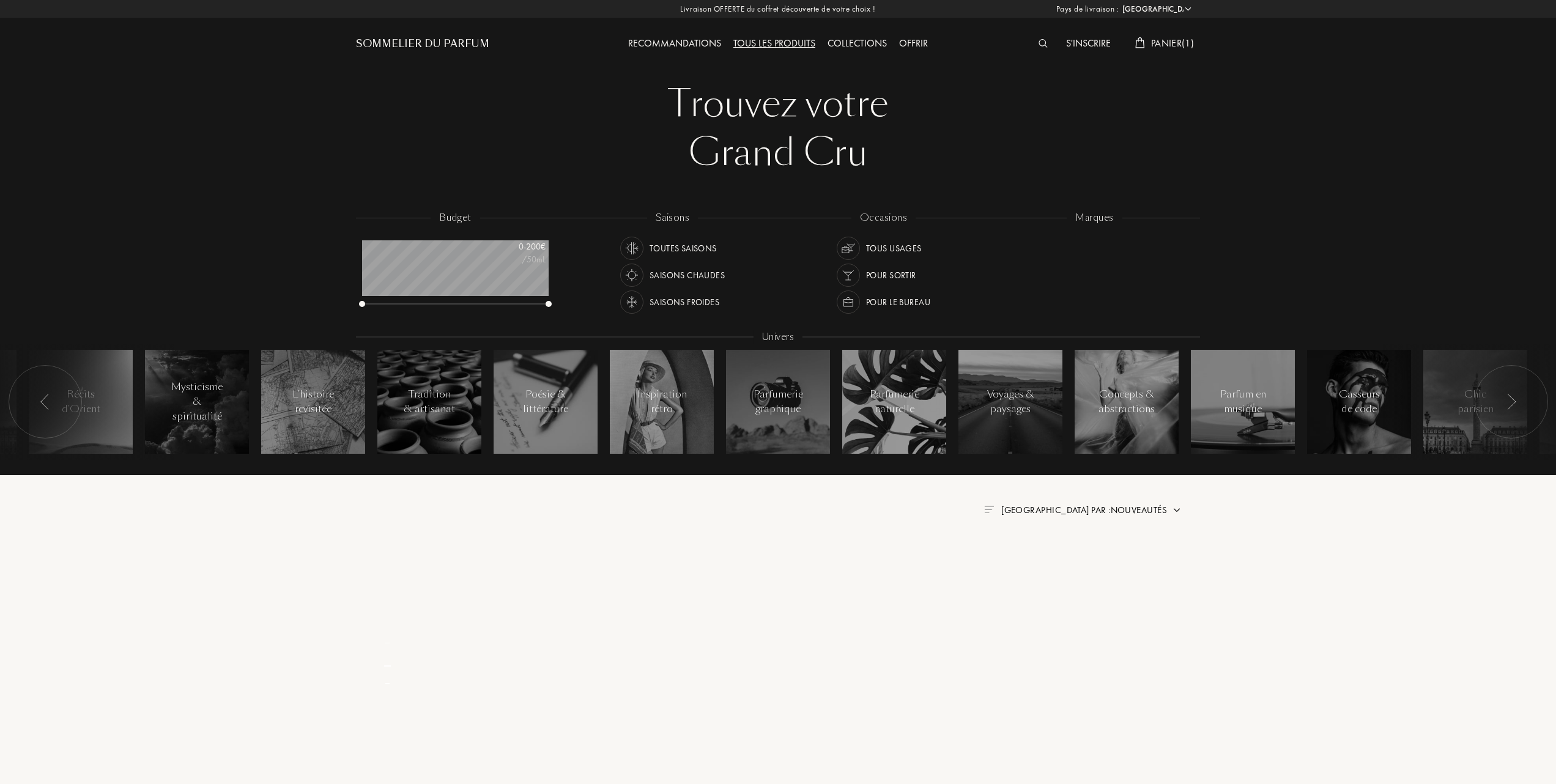
select select "FR"
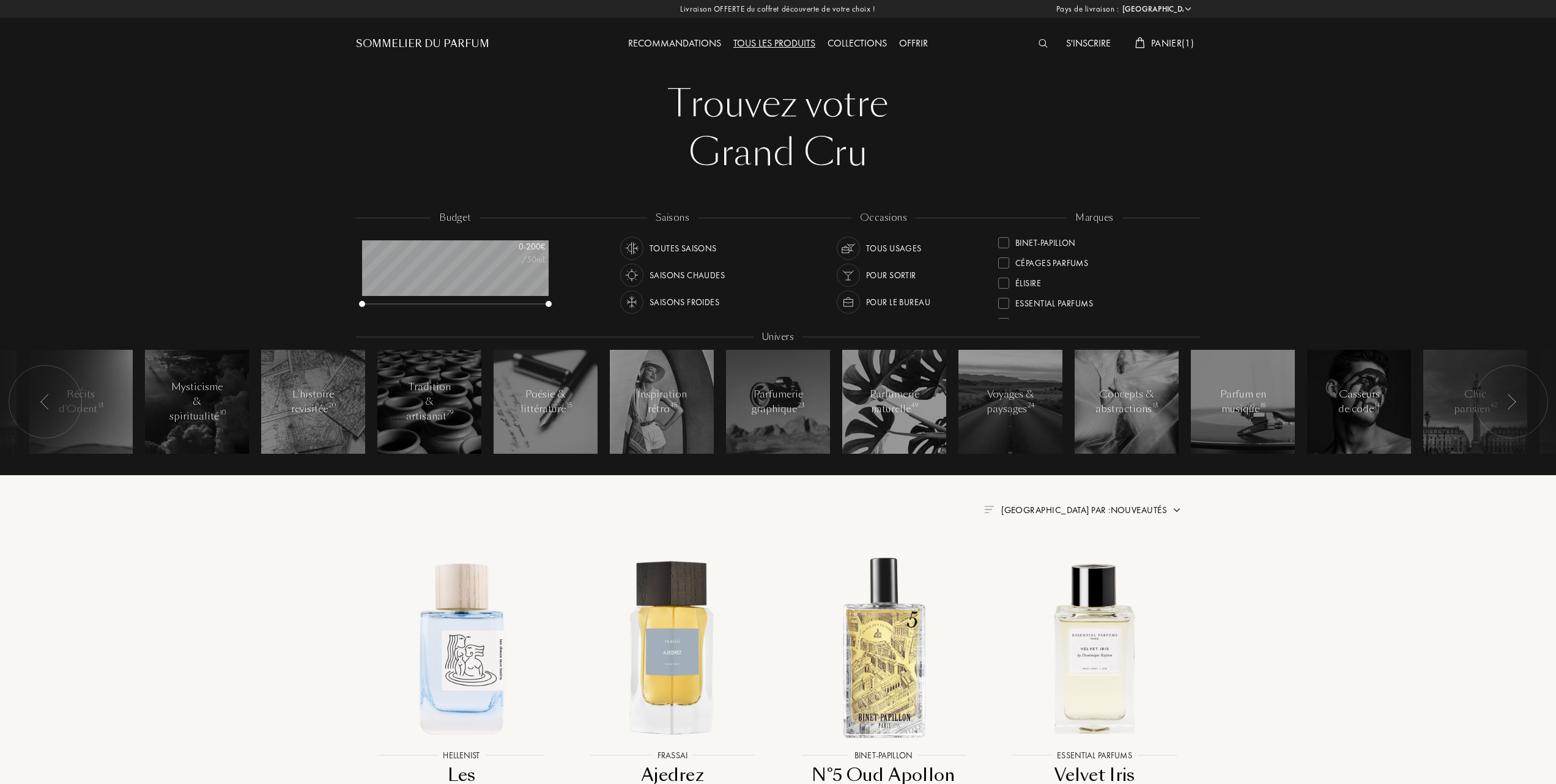
scroll to position [163, 0]
click at [1000, 260] on div at bounding box center [1003, 262] width 11 height 11
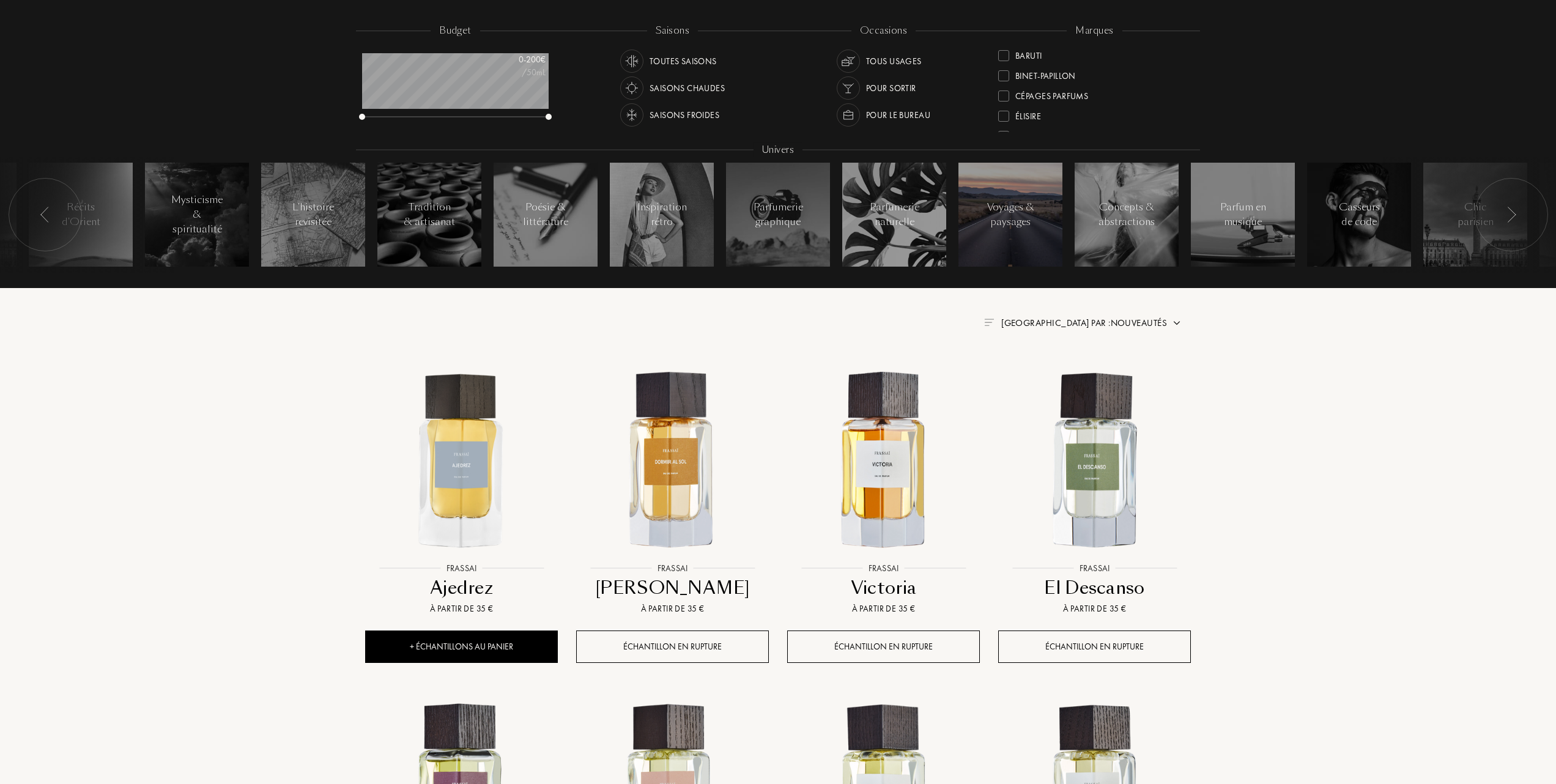
scroll to position [245, 0]
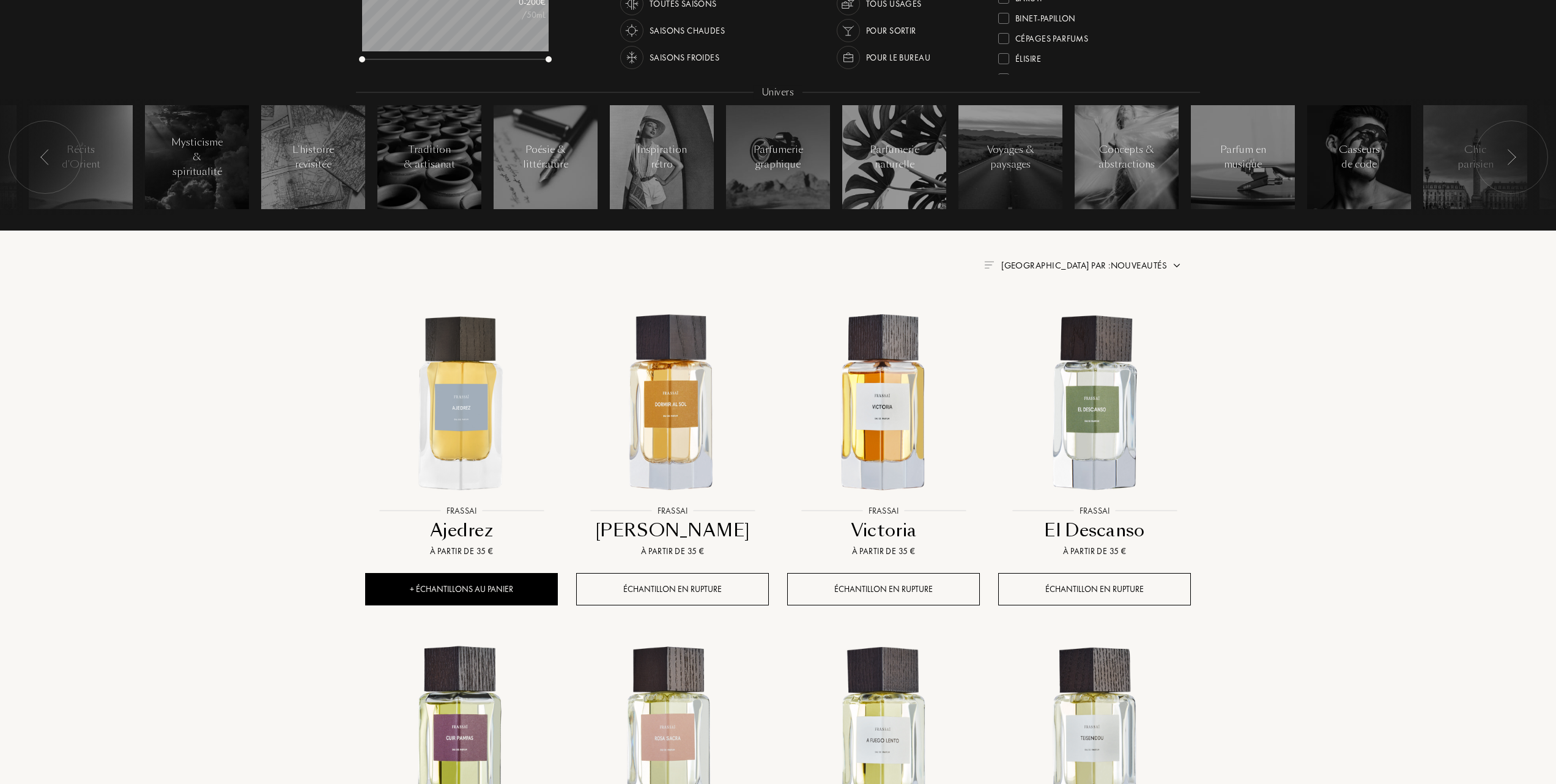
click at [1153, 266] on span "[GEOGRAPHIC_DATA] par : Nouveautés" at bounding box center [1084, 266] width 165 height 13
click at [1052, 321] on div at bounding box center [1055, 318] width 8 height 8
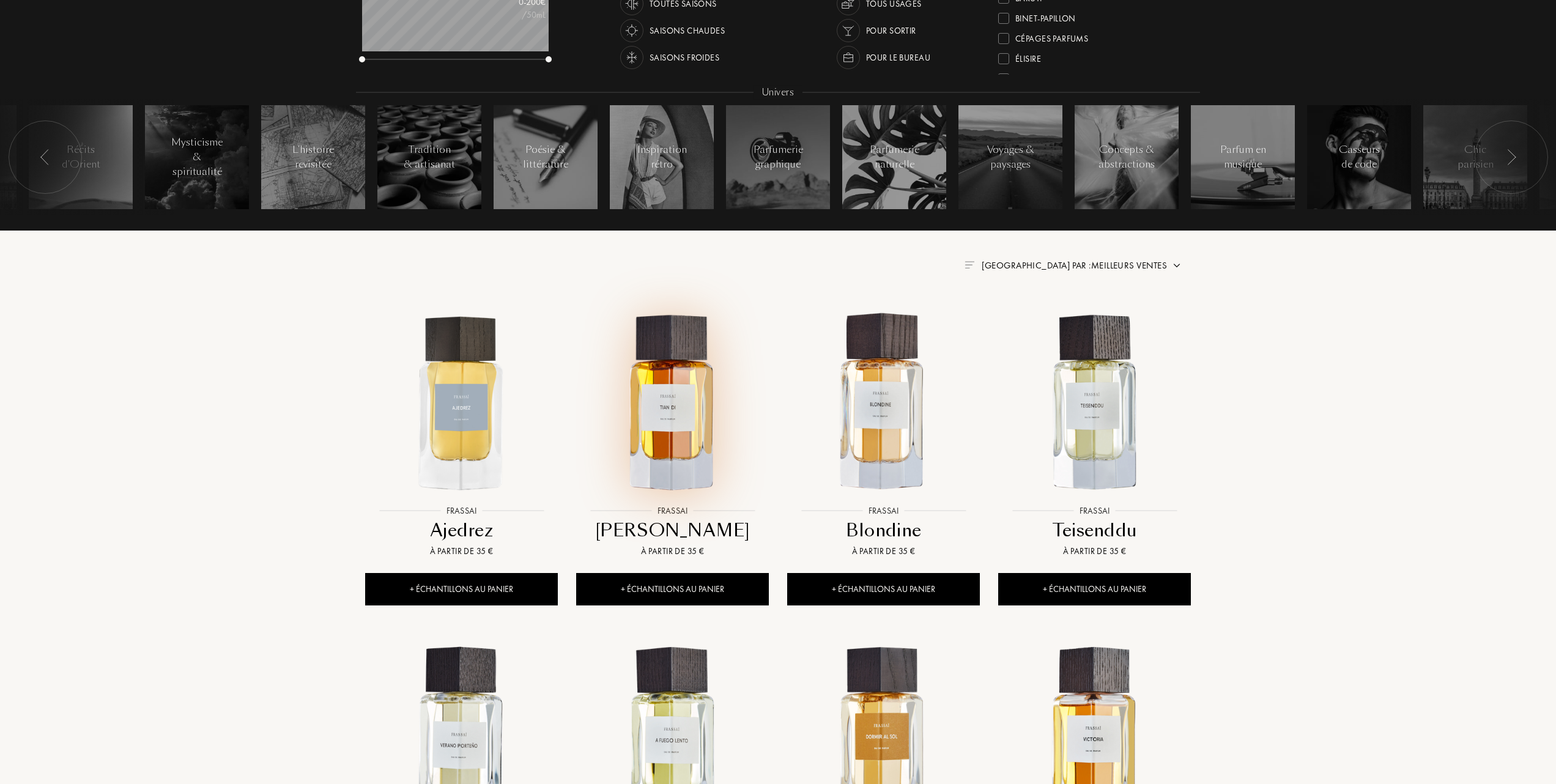
click at [645, 410] on img at bounding box center [672, 402] width 190 height 190
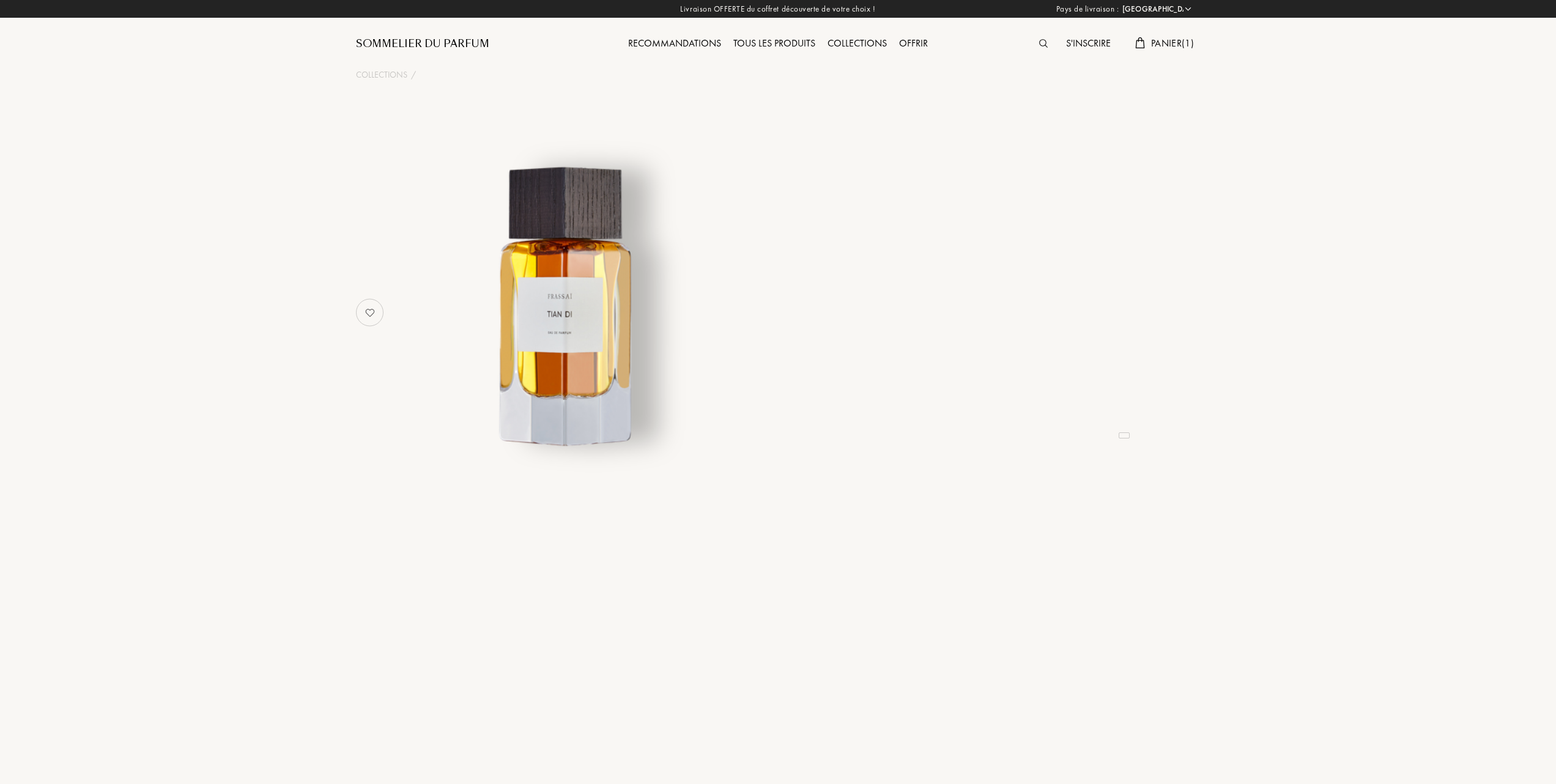
select select "FR"
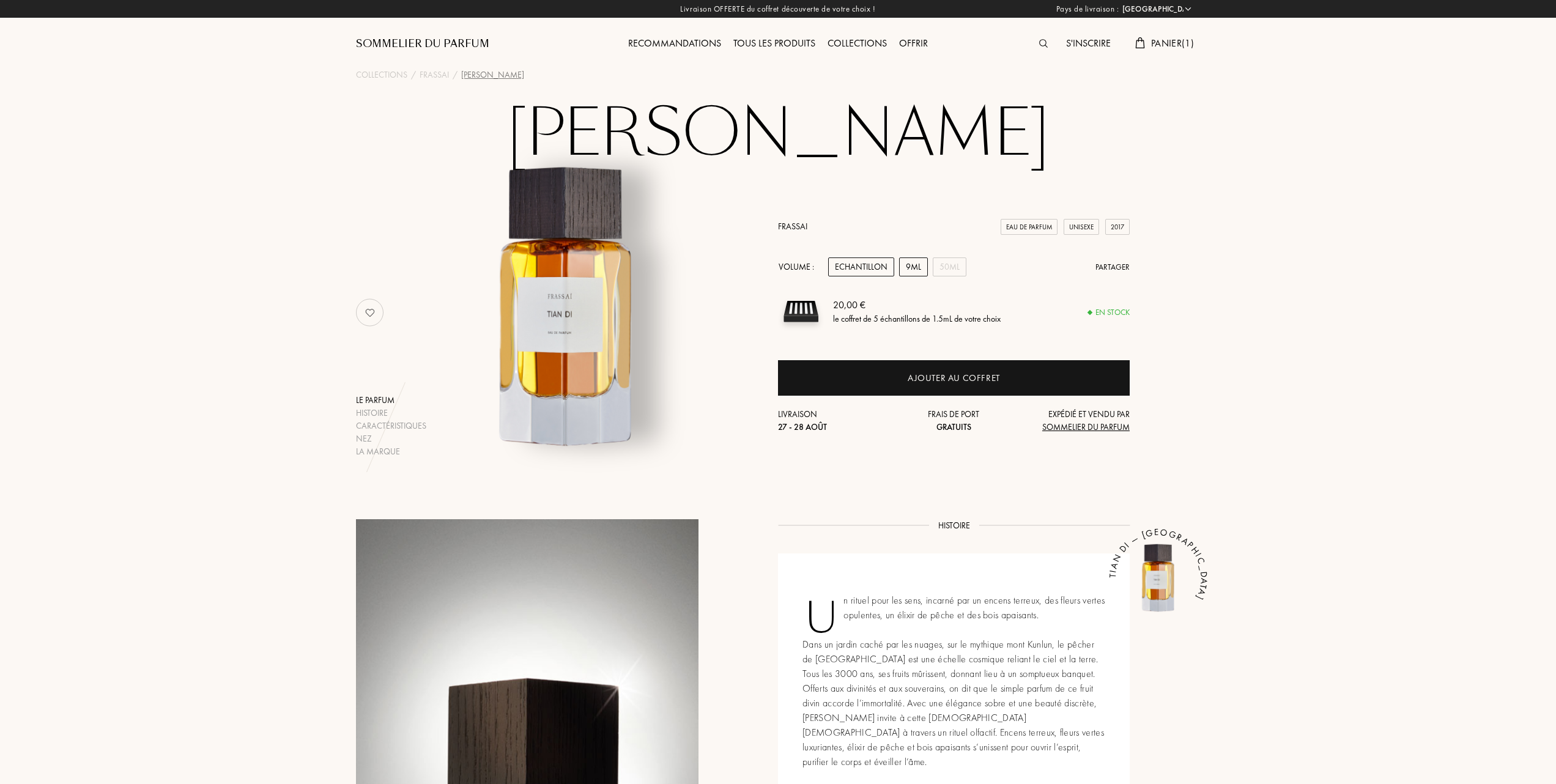
click at [911, 260] on div "9mL" at bounding box center [914, 266] width 28 height 19
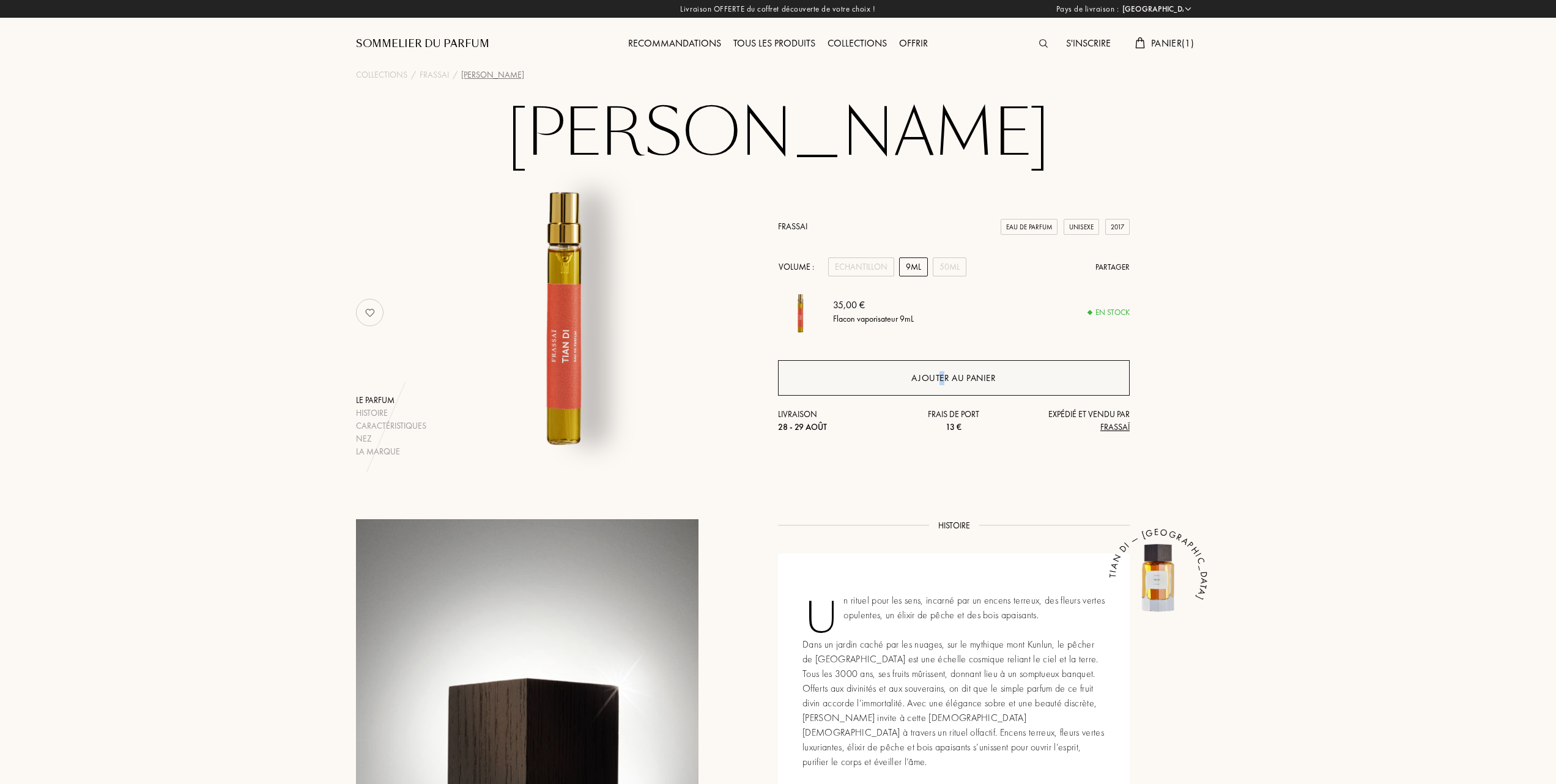
click at [940, 379] on div "Ajouter au panier" at bounding box center [953, 378] width 84 height 14
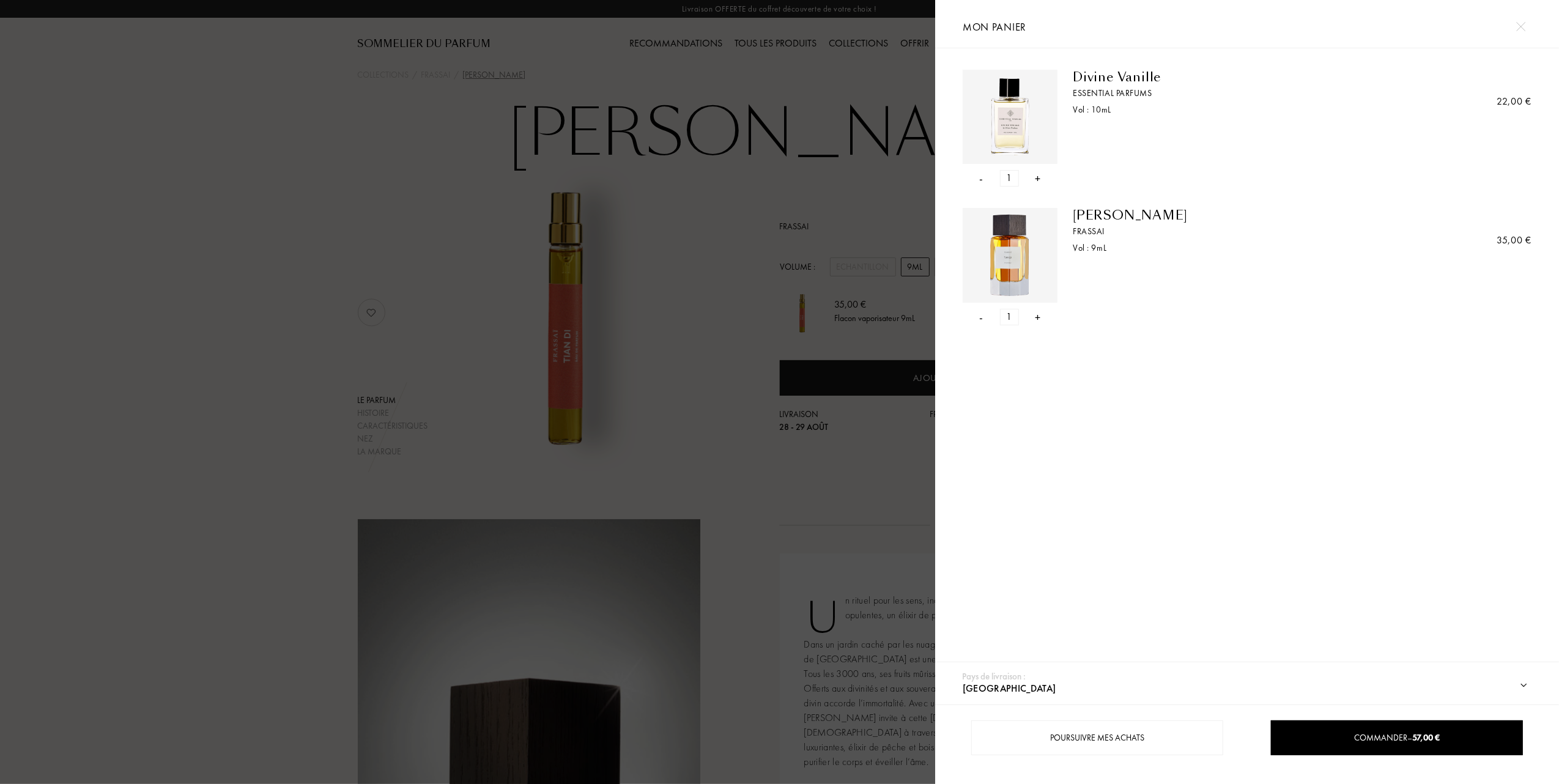
click at [341, 125] on div at bounding box center [468, 392] width 935 height 784
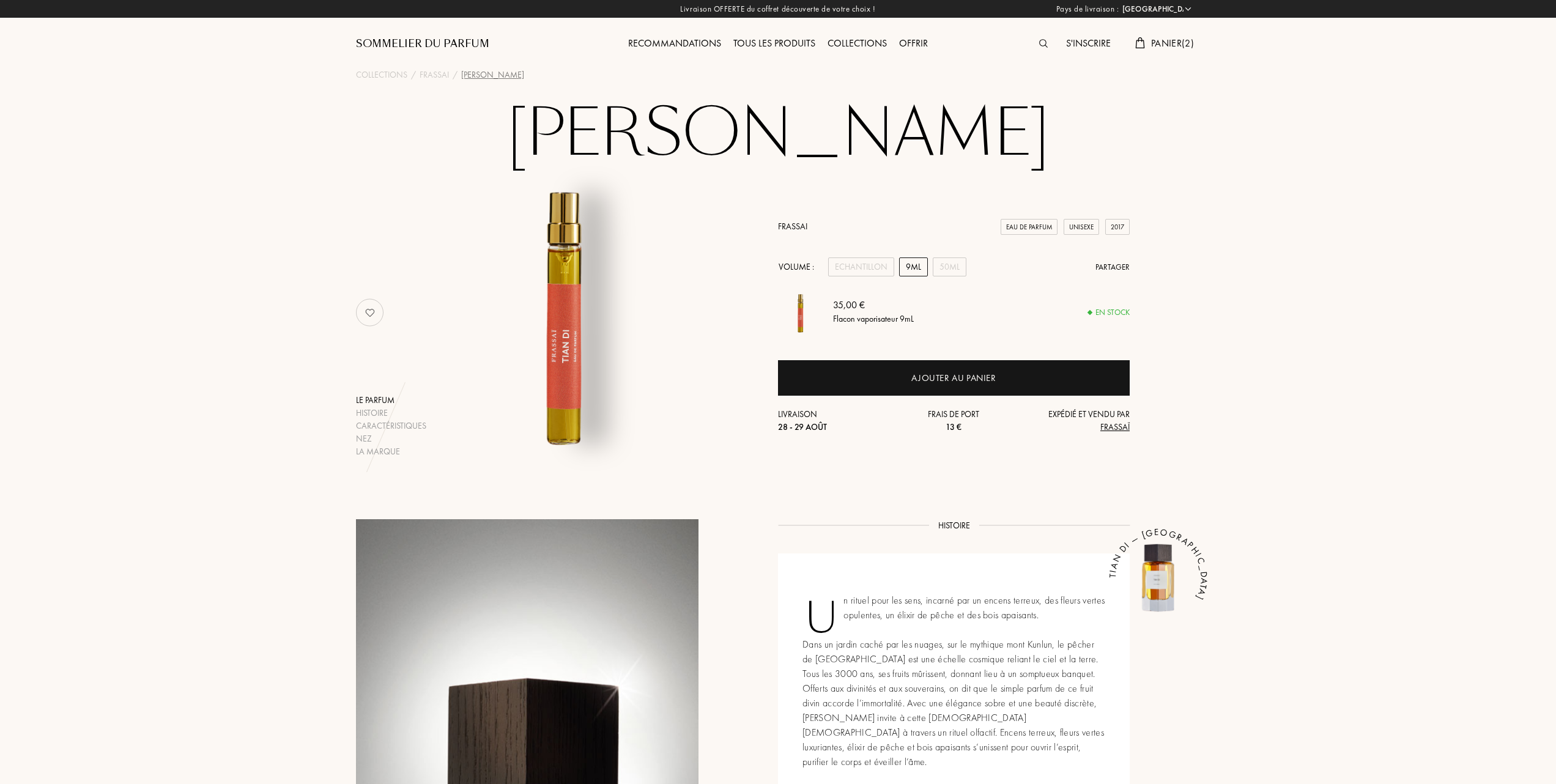
click at [806, 43] on div "Tous les produits" at bounding box center [774, 43] width 94 height 16
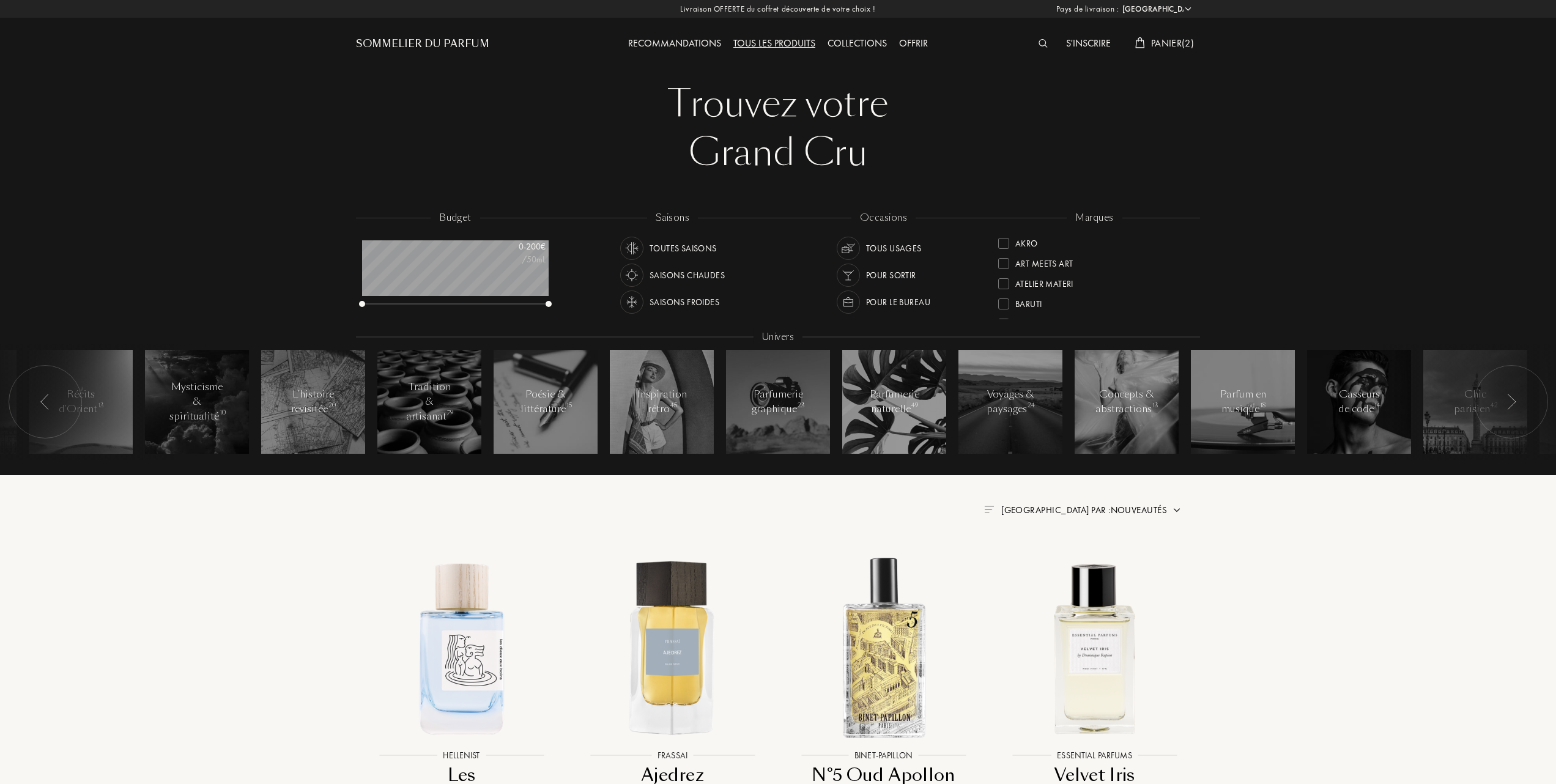
select select "FR"
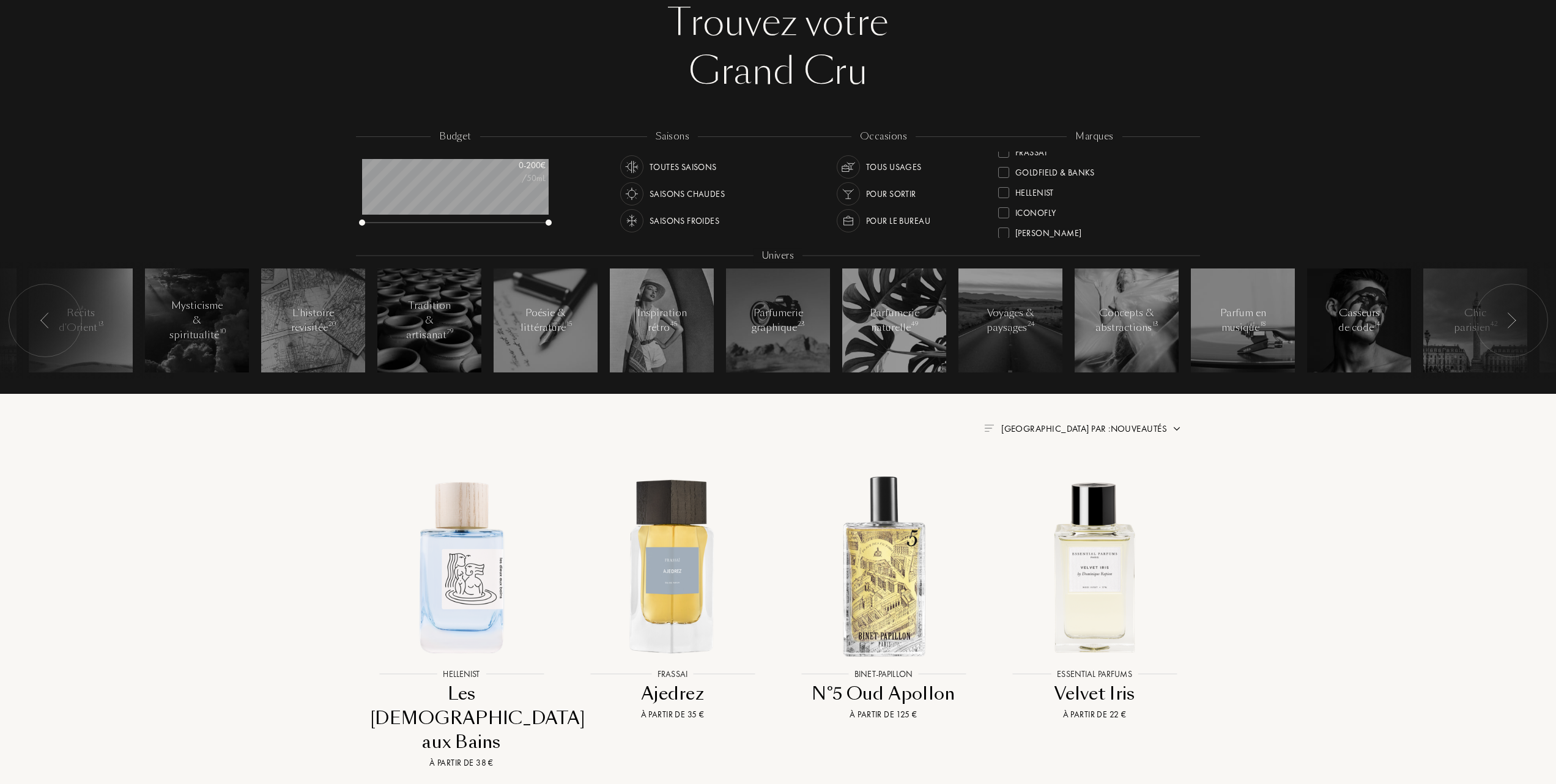
scroll to position [163, 0]
click at [1004, 220] on div at bounding box center [1003, 221] width 11 height 11
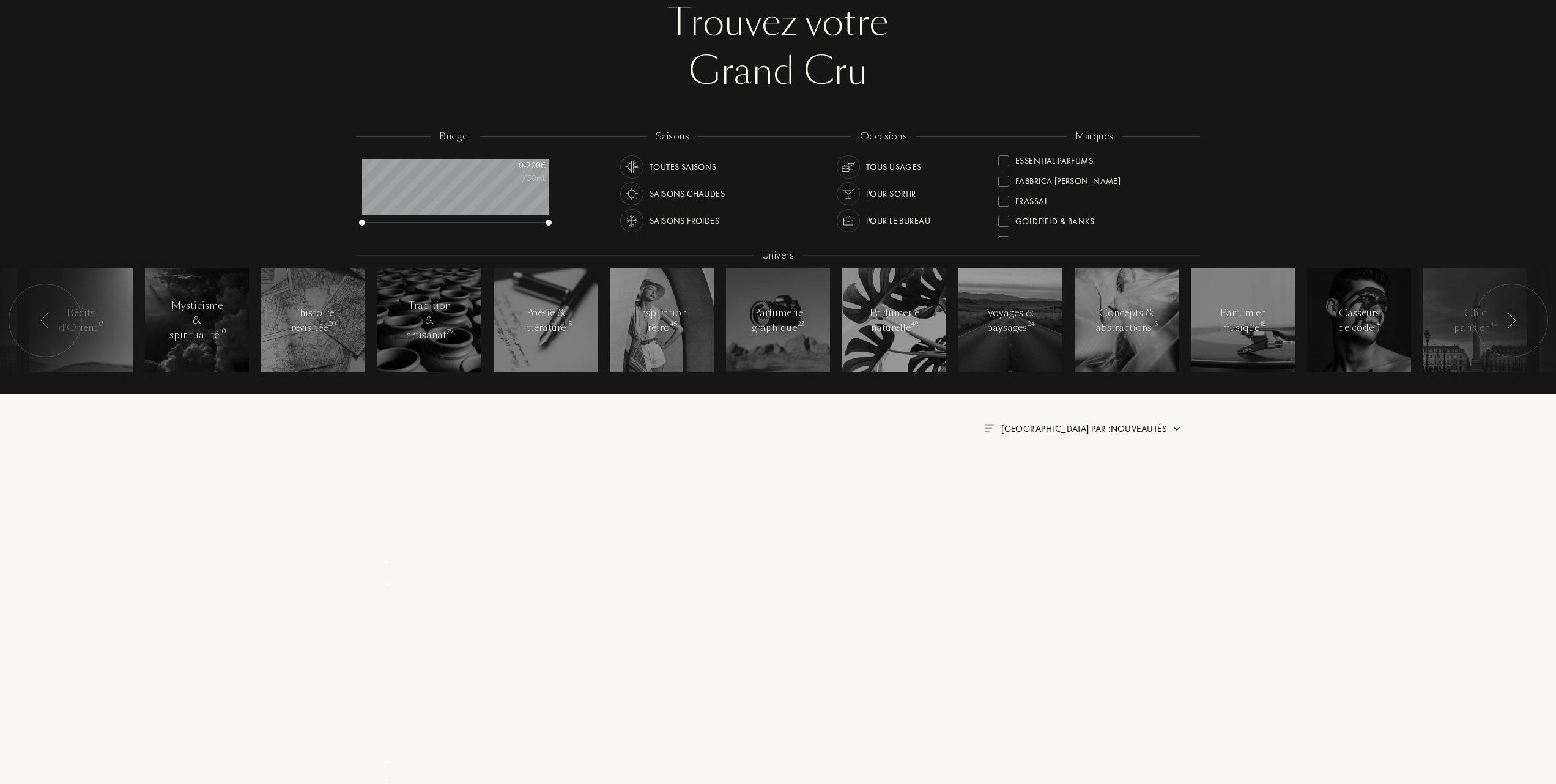
scroll to position [0, 0]
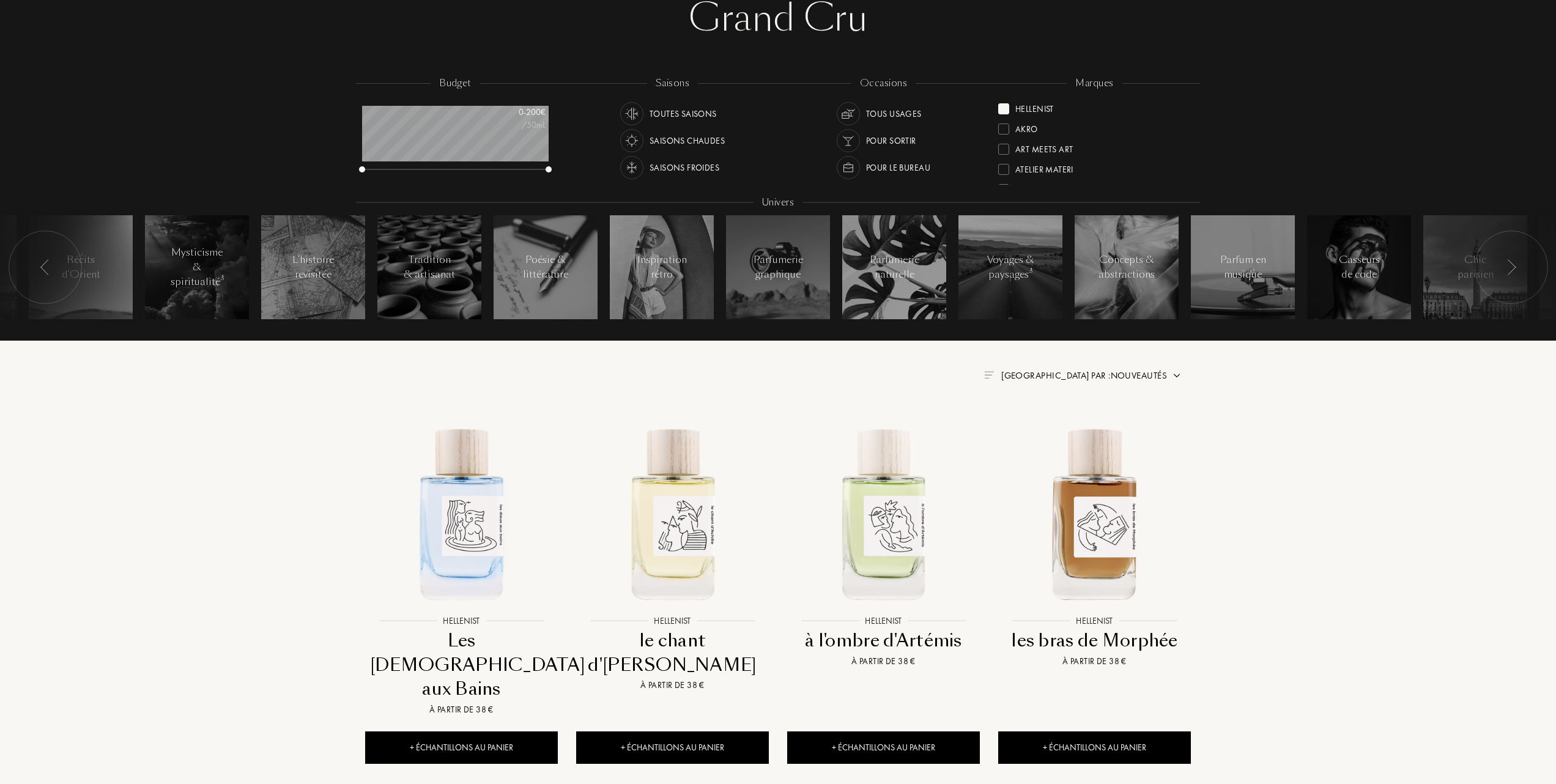
scroll to position [163, 0]
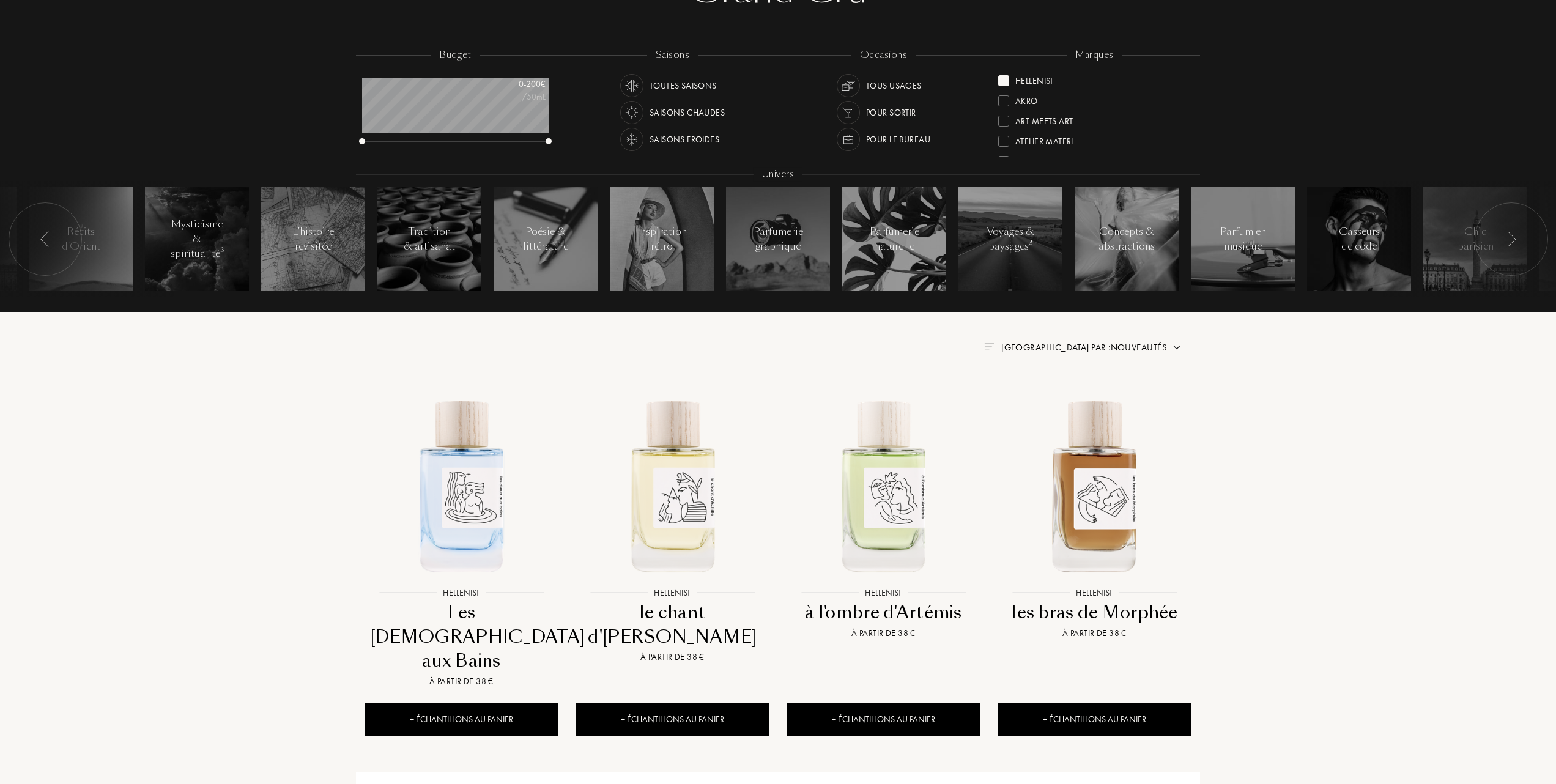
click at [1143, 344] on span "Trier par : Nouveautés" at bounding box center [1084, 347] width 165 height 13
click at [1095, 397] on div "Meilleurs ventes" at bounding box center [1102, 400] width 76 height 14
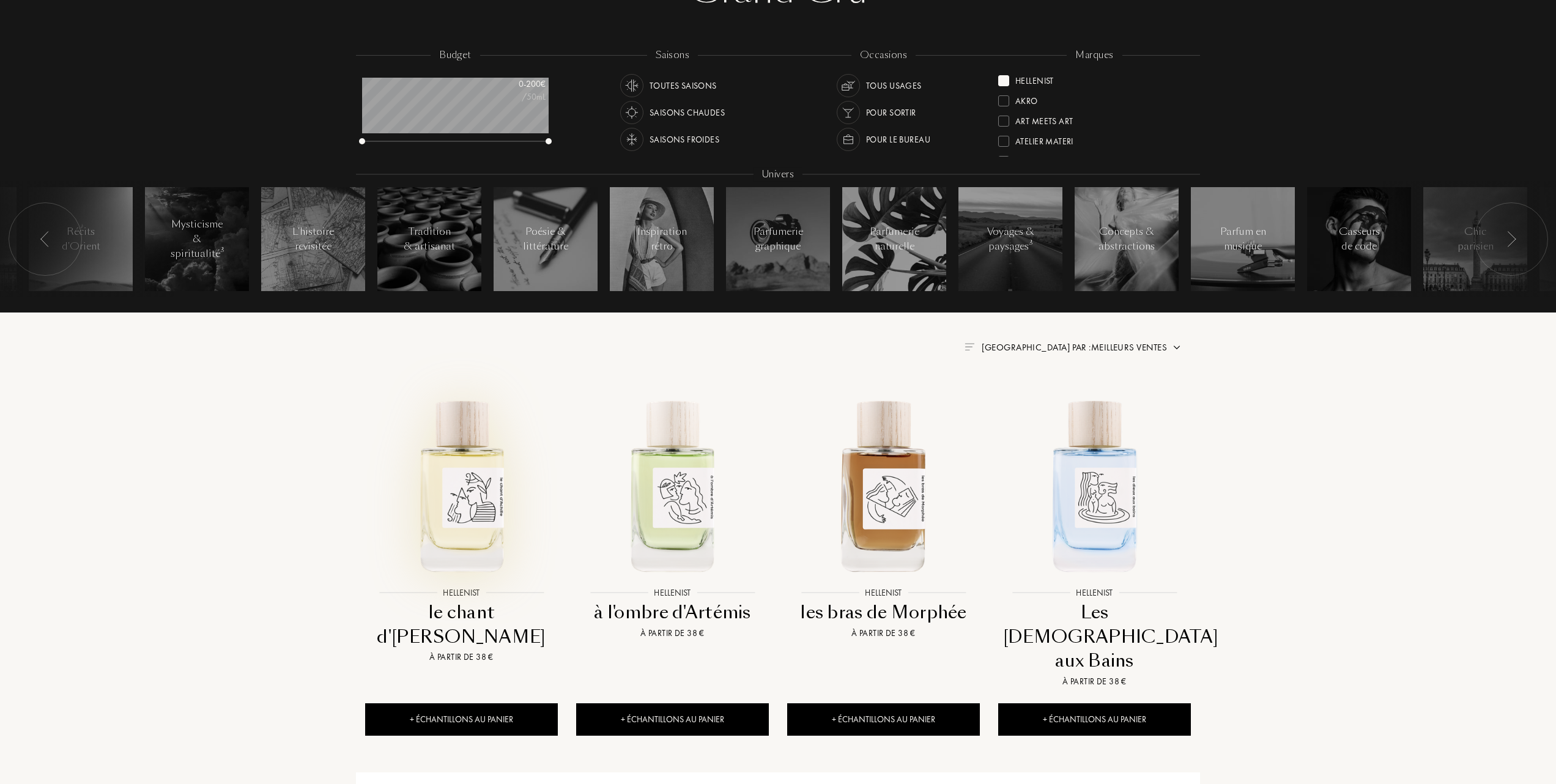
click at [475, 506] on img at bounding box center [462, 485] width 190 height 190
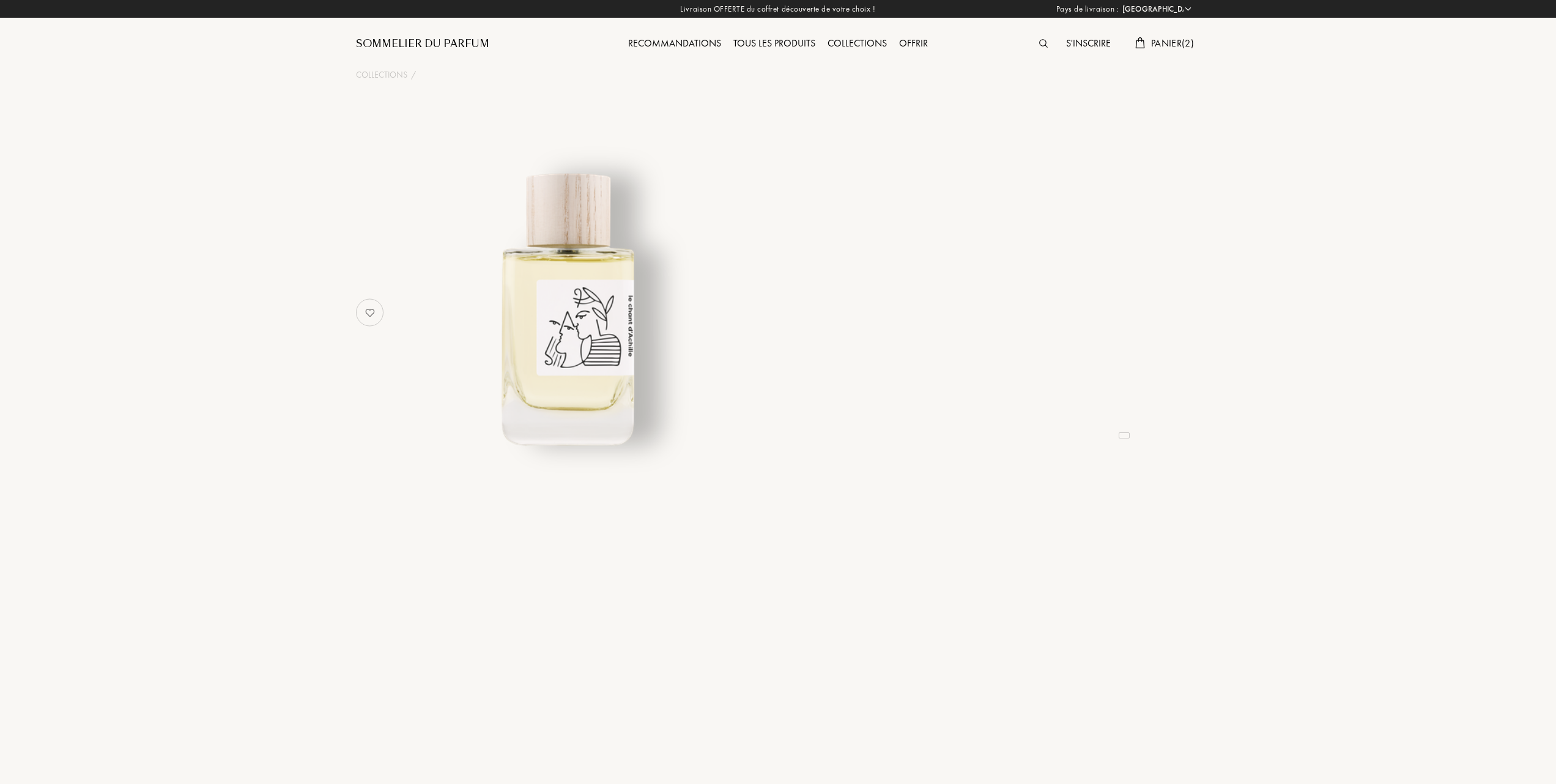
select select "FR"
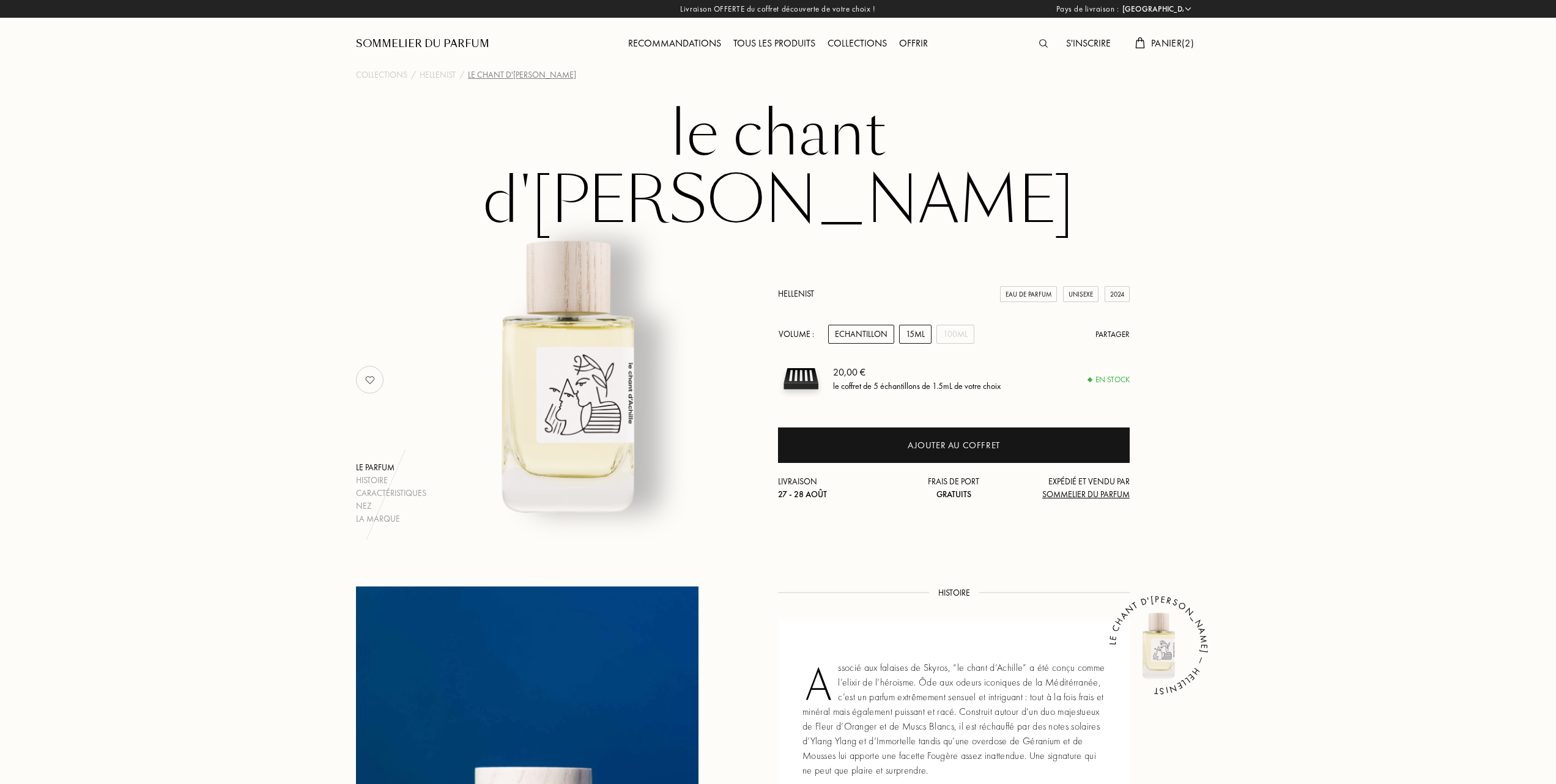
click at [911, 325] on div "15mL" at bounding box center [915, 334] width 33 height 19
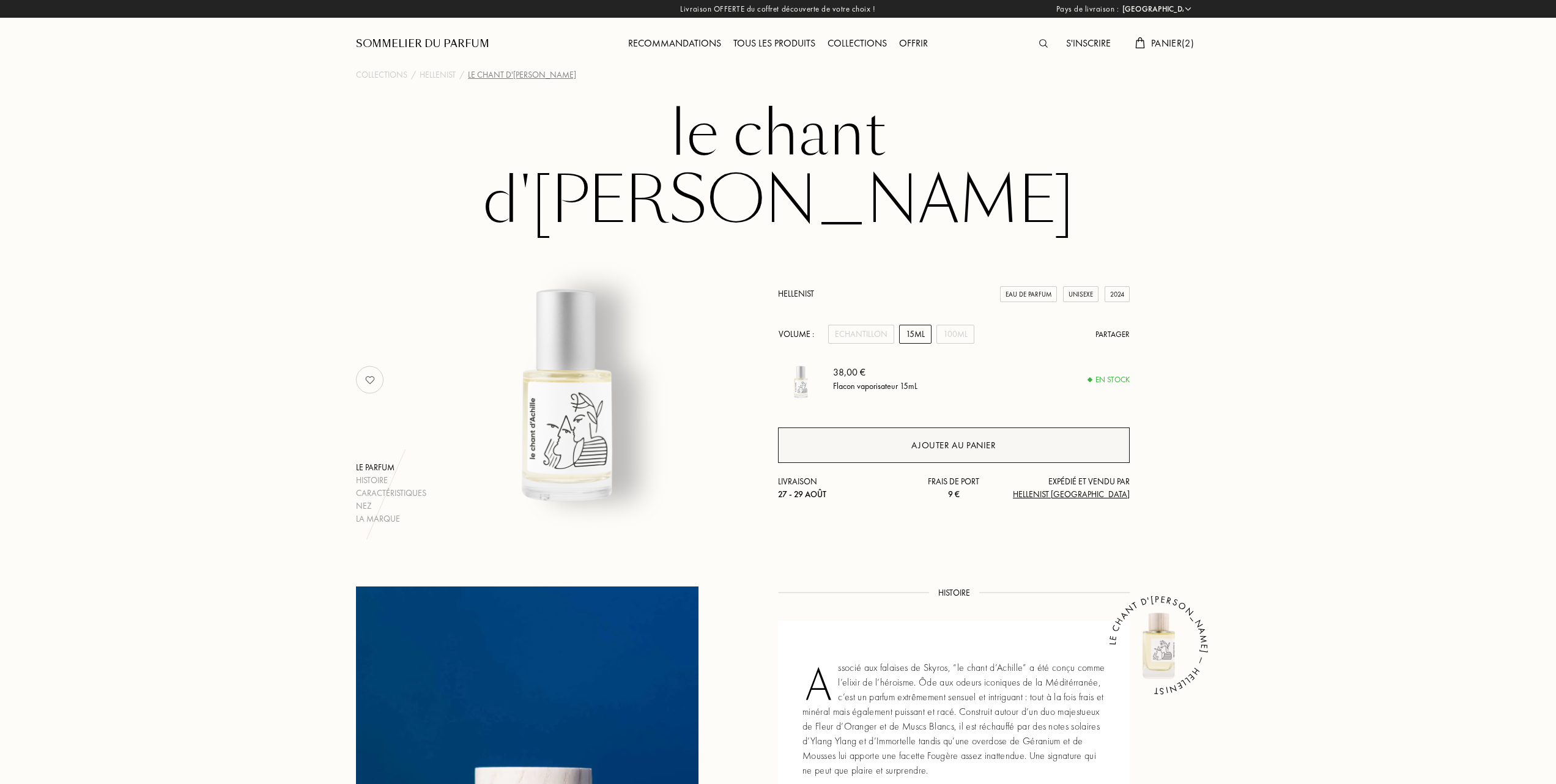
click at [931, 438] on div "Ajouter au panier" at bounding box center [953, 445] width 84 height 14
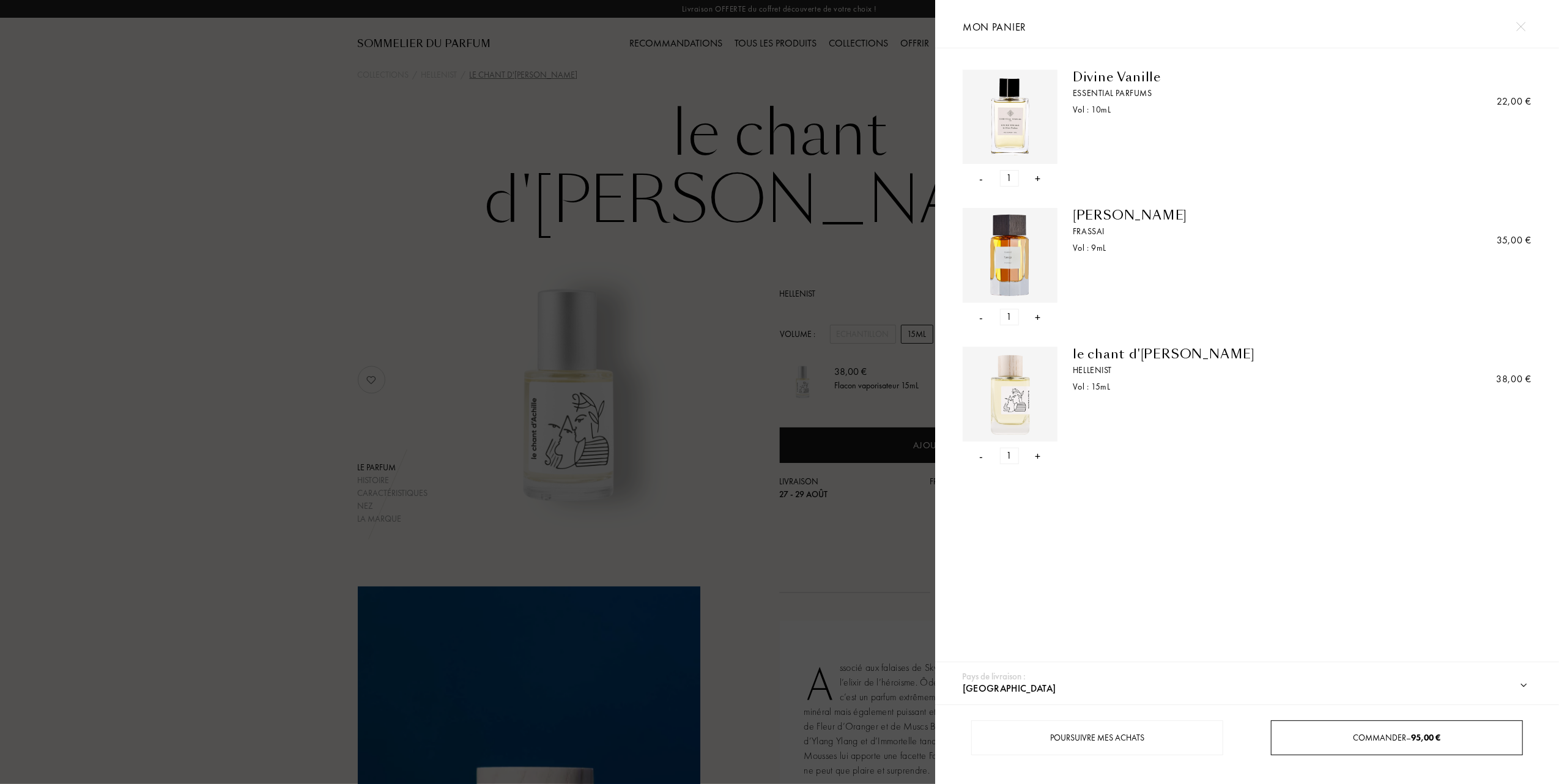
click at [1441, 734] on span "95,00 €" at bounding box center [1425, 737] width 29 height 11
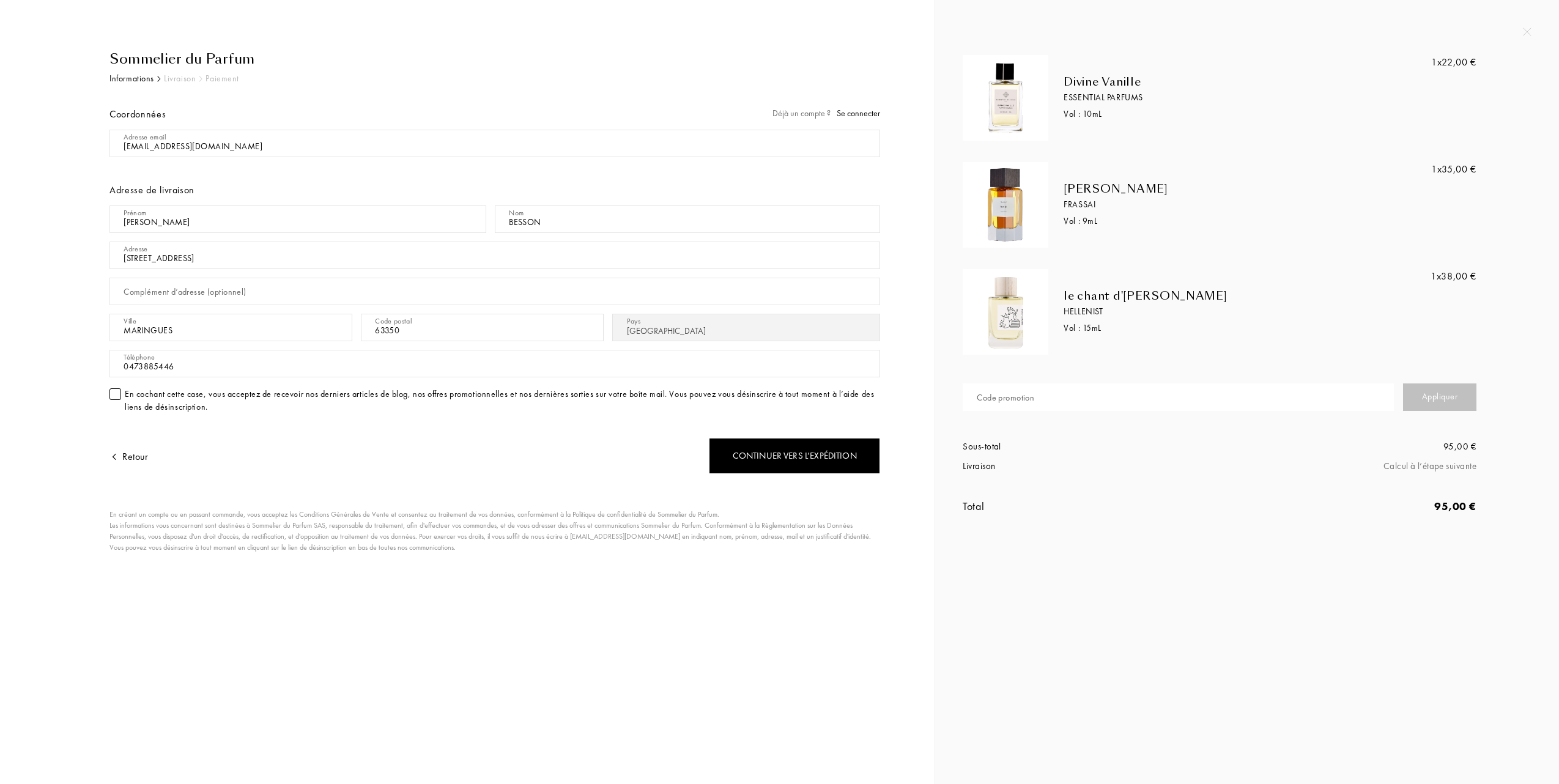
select select "FR"
click at [1132, 397] on input "text" at bounding box center [1178, 397] width 431 height 28
click at [1452, 395] on div "Appliquer" at bounding box center [1440, 397] width 73 height 28
click at [1060, 394] on input "84XGF-NM" at bounding box center [1178, 397] width 431 height 28
click at [1005, 399] on input "84XGF-NM" at bounding box center [1178, 397] width 431 height 28
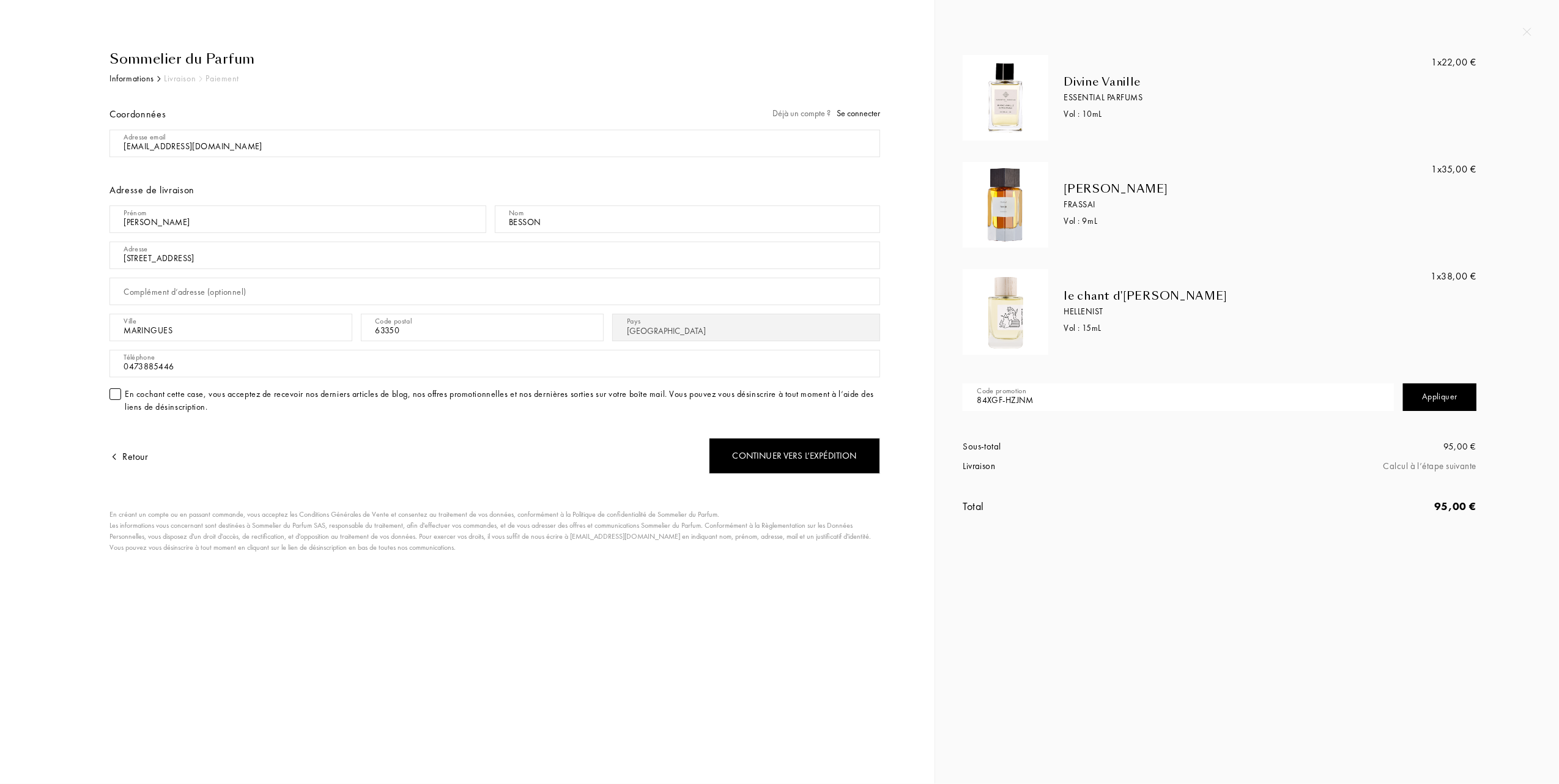
type input "84XGF-HZJNM"
click at [1440, 392] on div "Appliquer" at bounding box center [1440, 397] width 73 height 28
click at [831, 458] on div "Continuer vers l’expédition" at bounding box center [794, 455] width 171 height 36
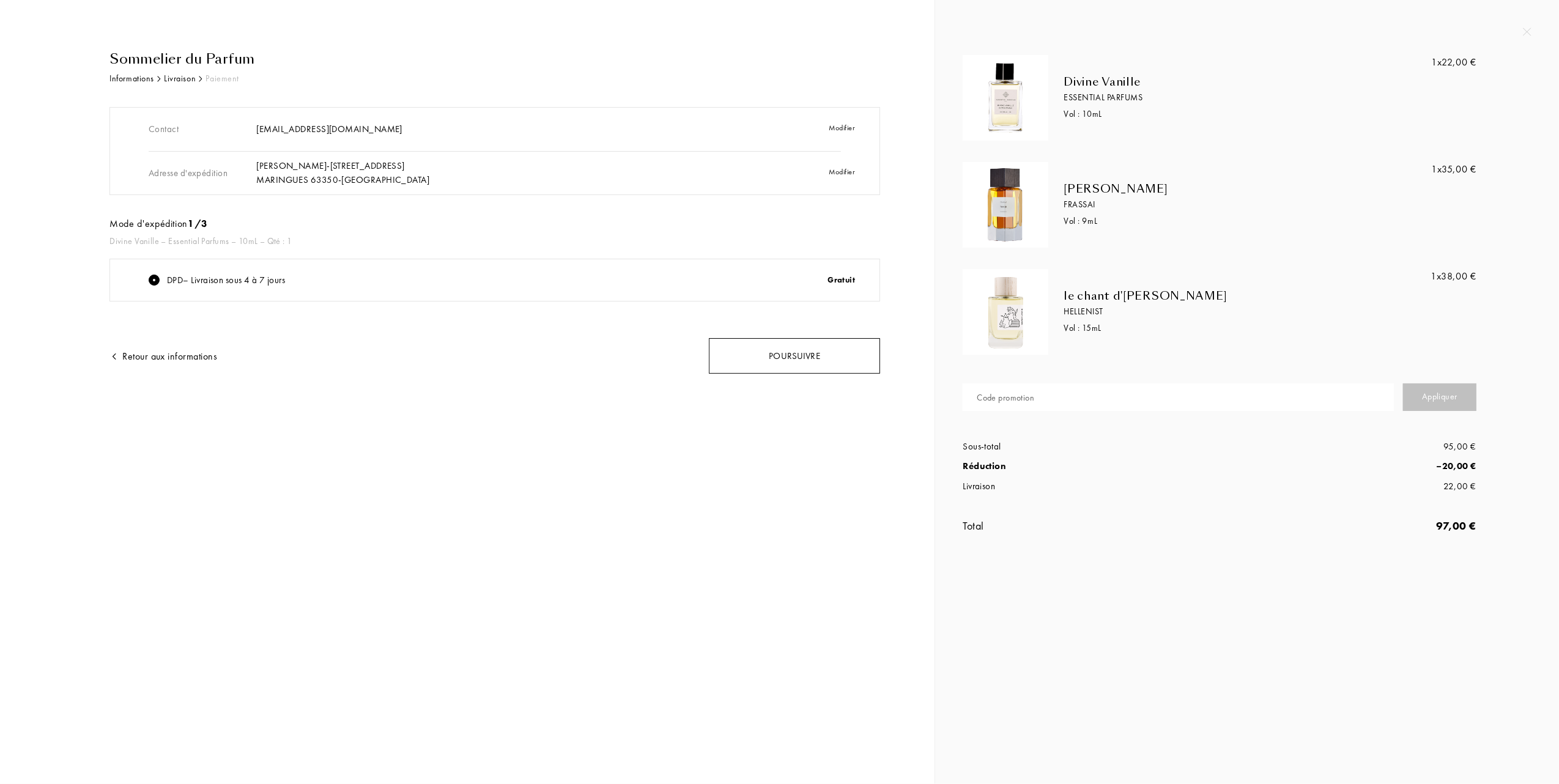
click at [817, 353] on div "Poursuivre" at bounding box center [794, 356] width 171 height 36
click at [811, 346] on div "Poursuivre" at bounding box center [794, 356] width 171 height 36
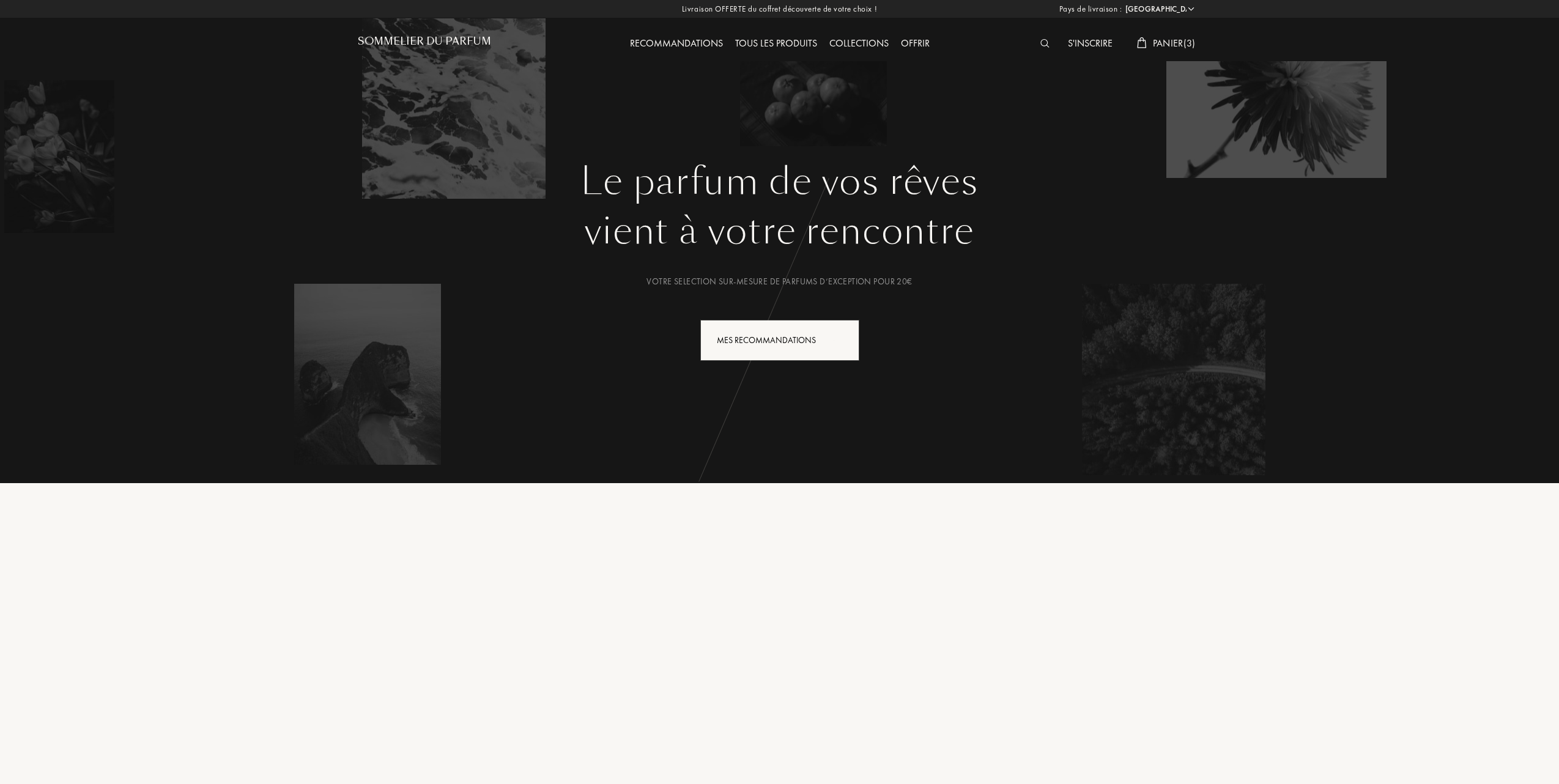
select select "FR"
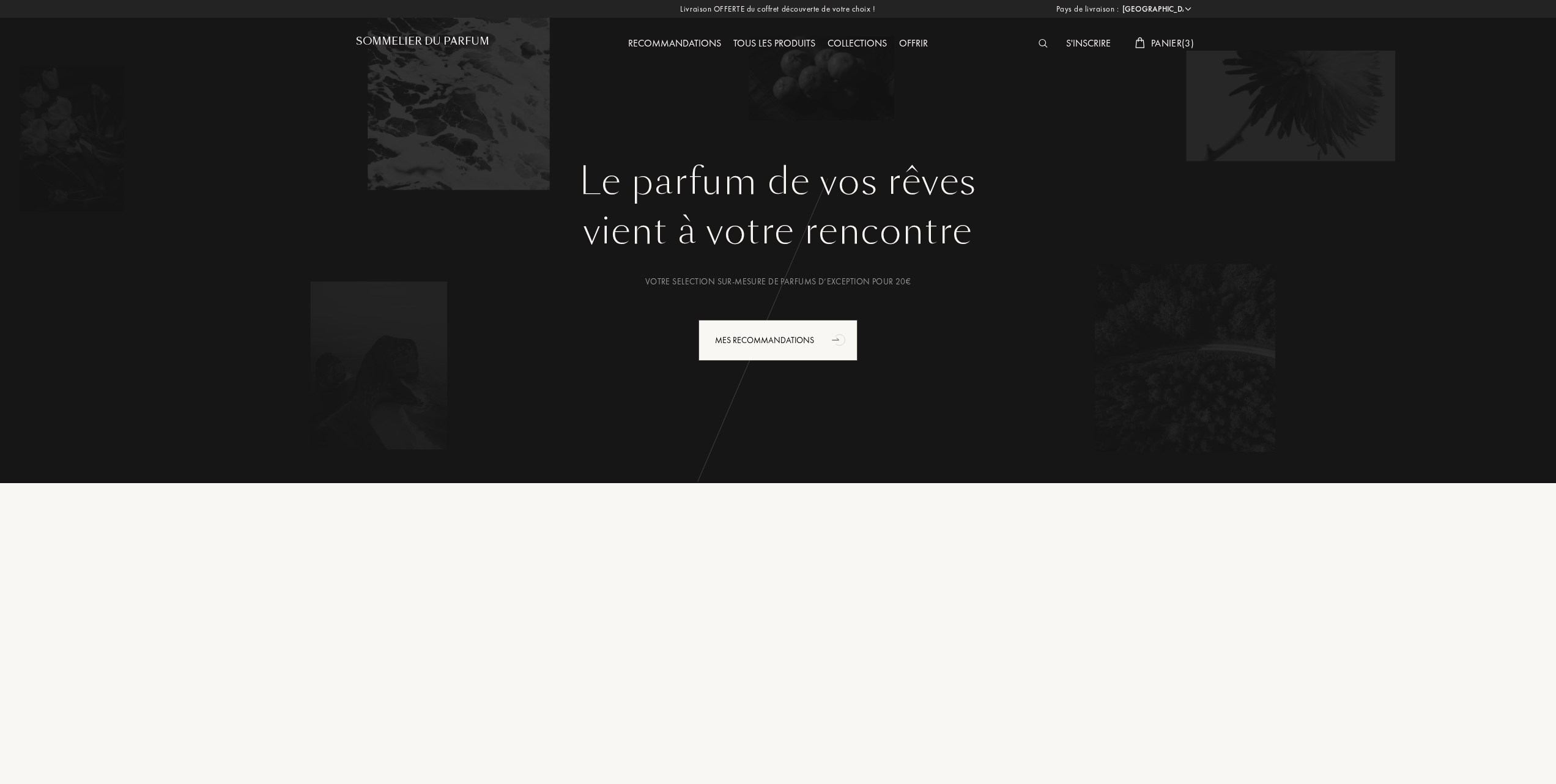
click at [1180, 36] on div "Panier ( 3 )" at bounding box center [1164, 43] width 71 height 16
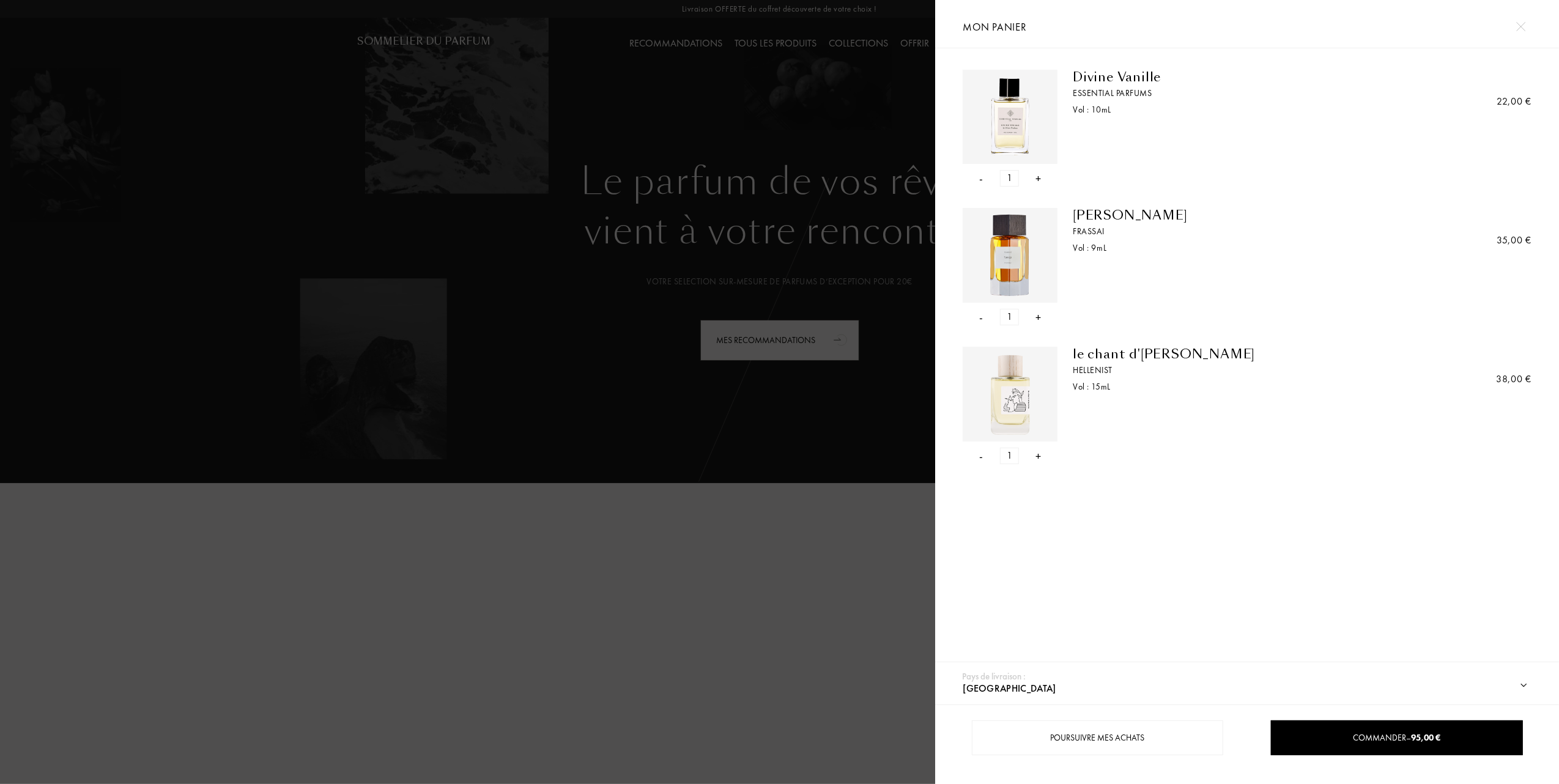
click at [984, 177] on div "- 1 +" at bounding box center [1010, 179] width 95 height 17
click at [981, 182] on div "-" at bounding box center [981, 179] width 3 height 17
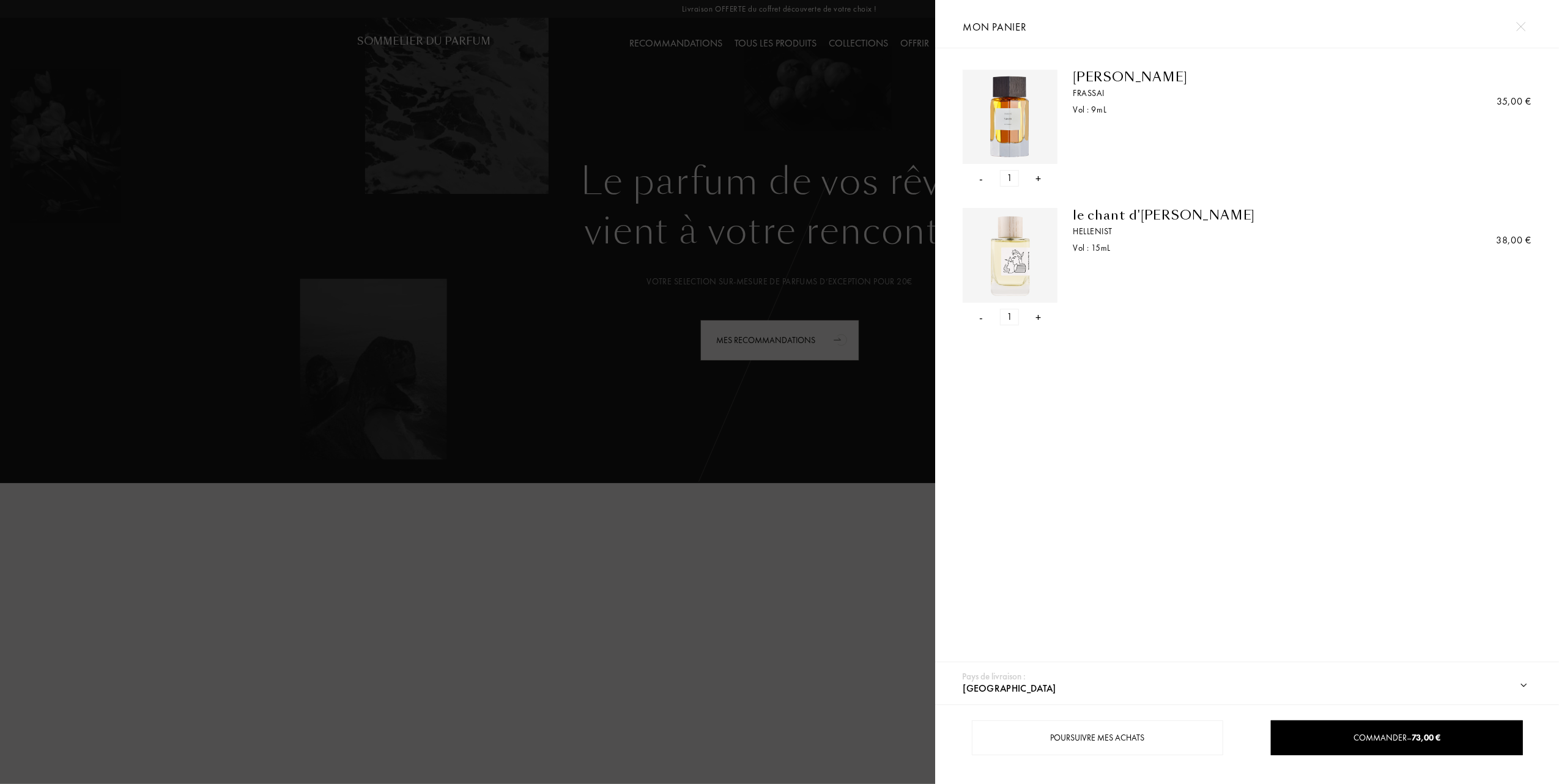
click at [981, 179] on div "-" at bounding box center [981, 179] width 3 height 17
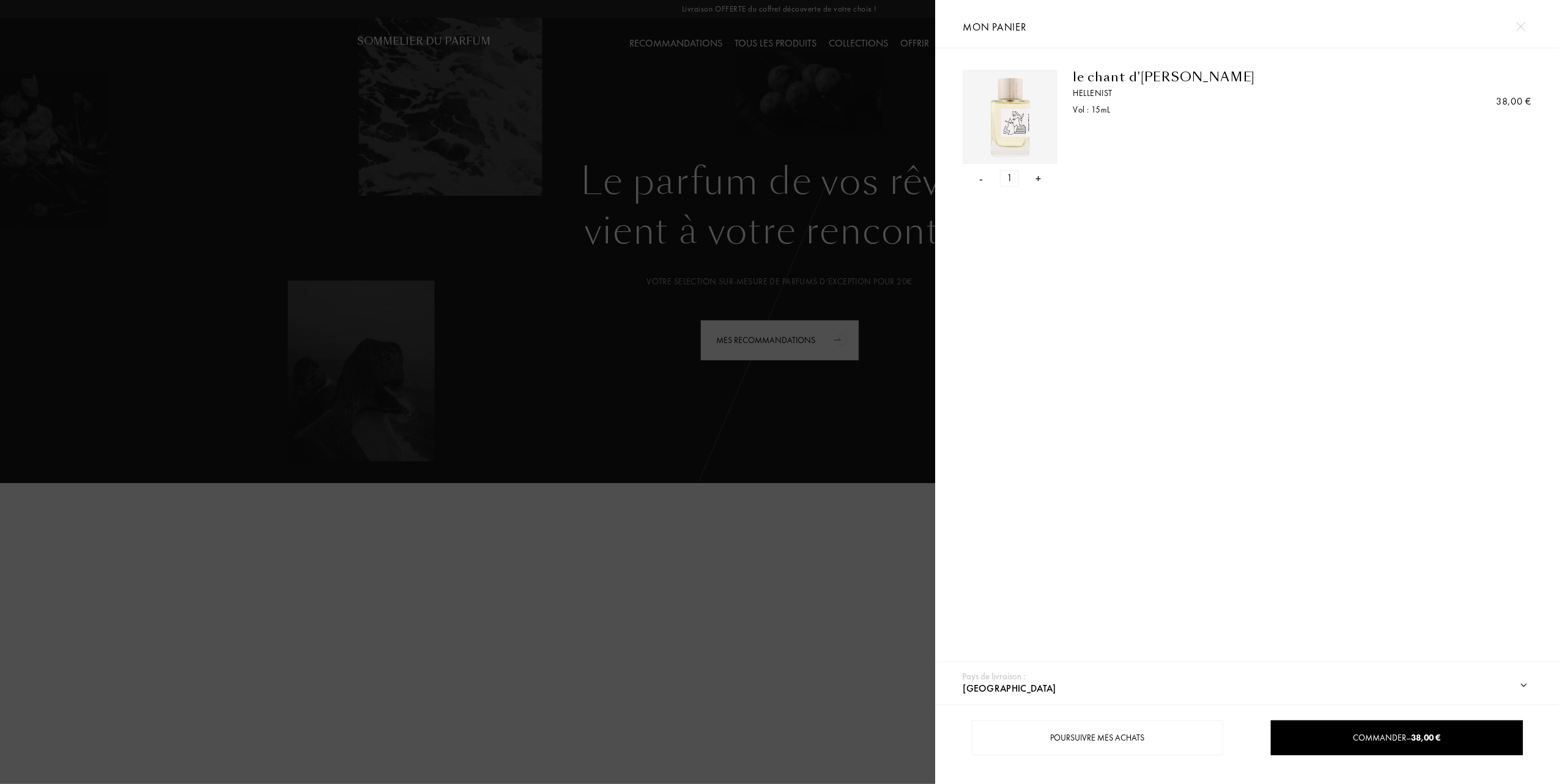
click at [465, 248] on div at bounding box center [468, 392] width 935 height 784
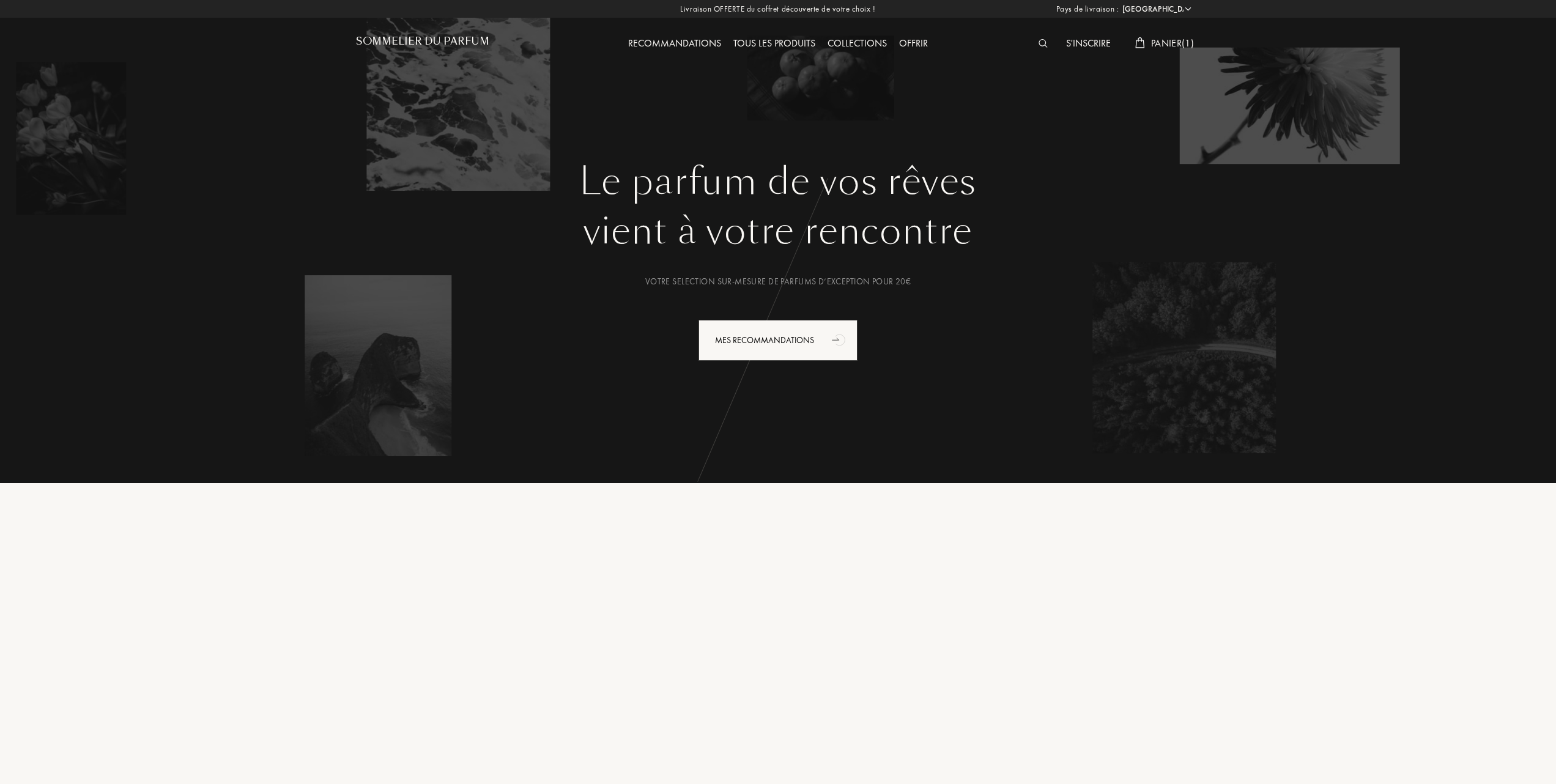
click at [1171, 40] on span "Panier ( 1 )" at bounding box center [1172, 43] width 43 height 13
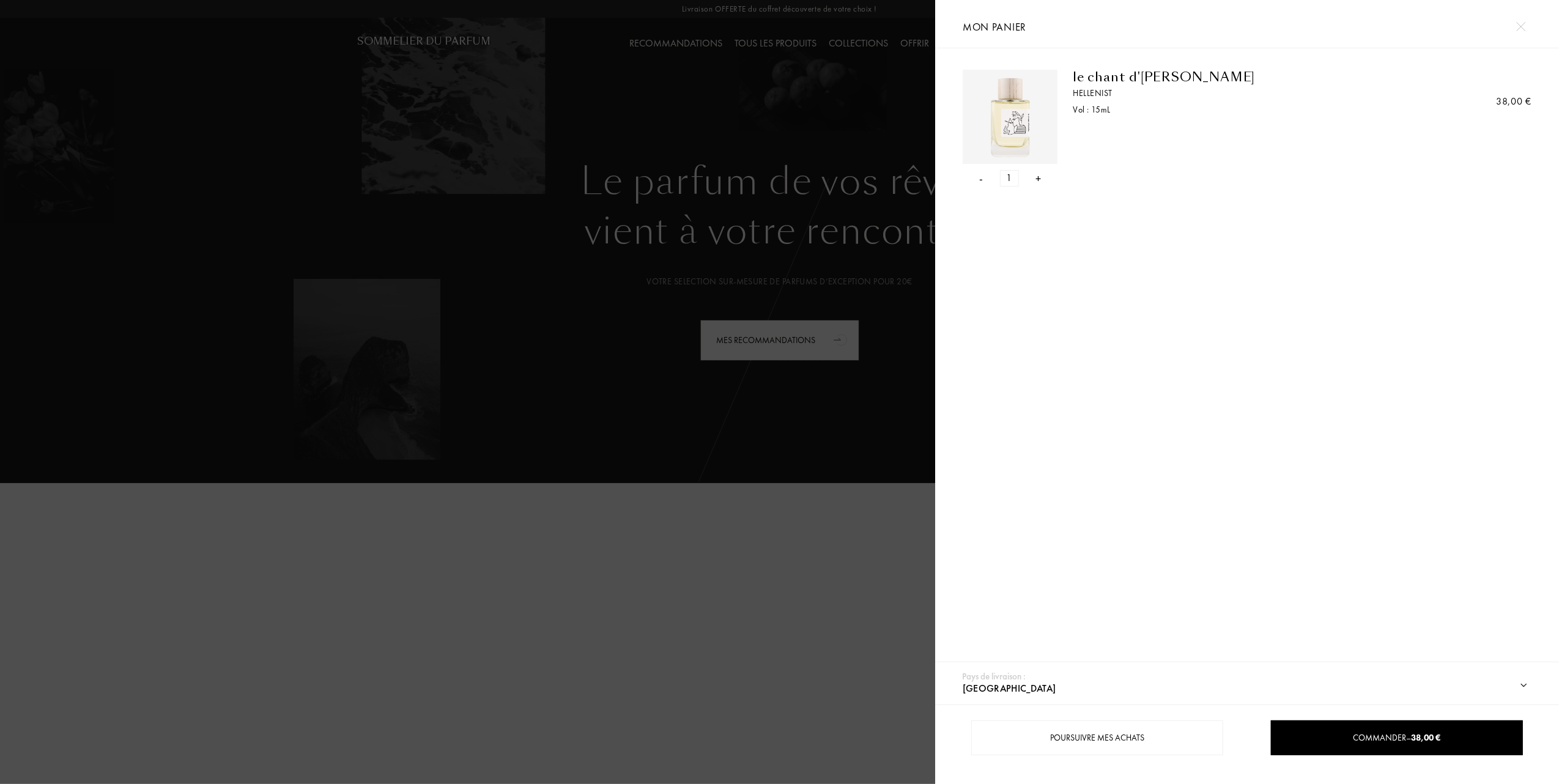
click at [568, 205] on div at bounding box center [468, 392] width 935 height 784
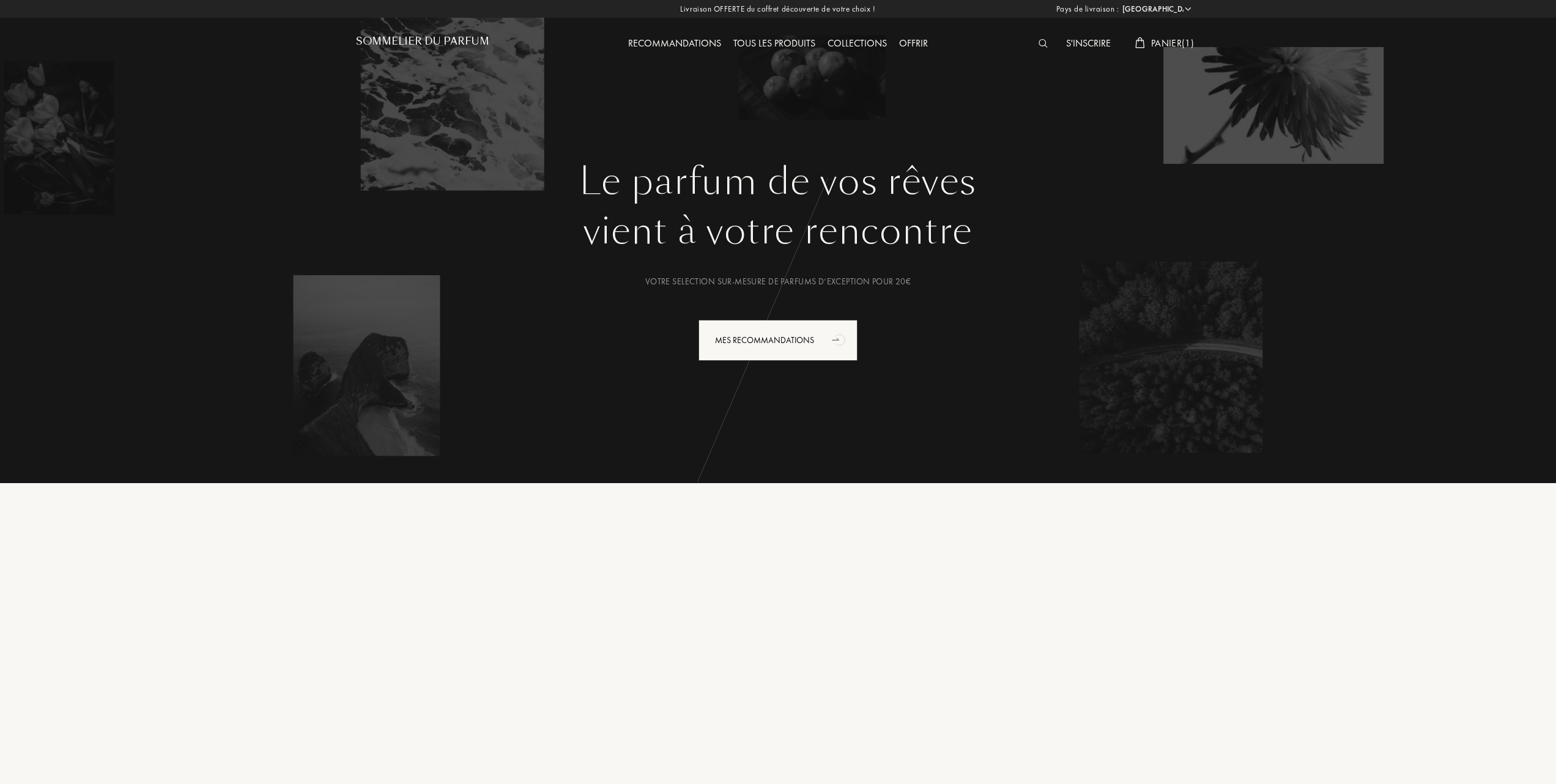
click at [769, 43] on div "Tous les produits" at bounding box center [774, 43] width 94 height 16
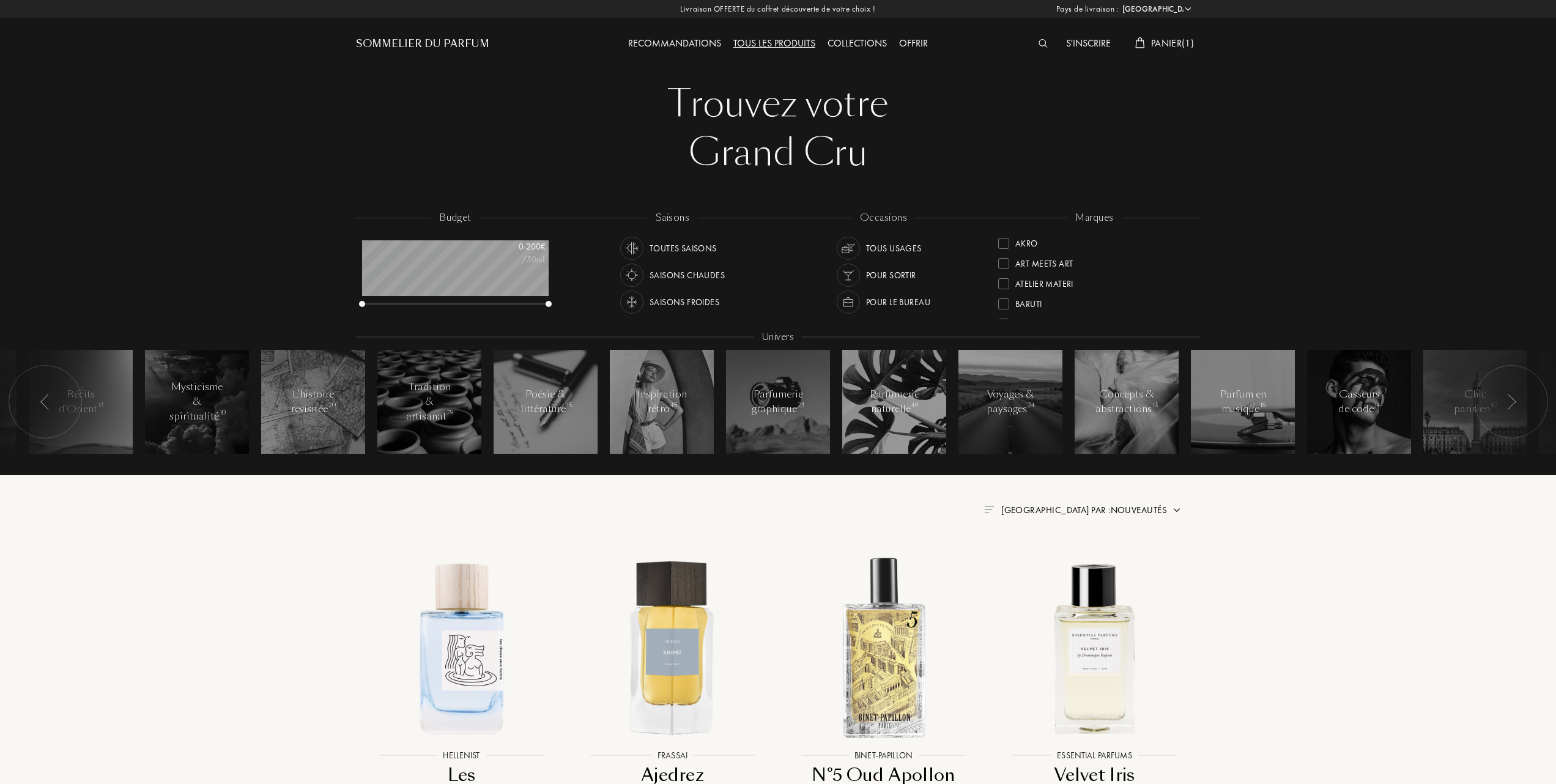
select select "FR"
click at [1001, 306] on div at bounding box center [1003, 302] width 11 height 11
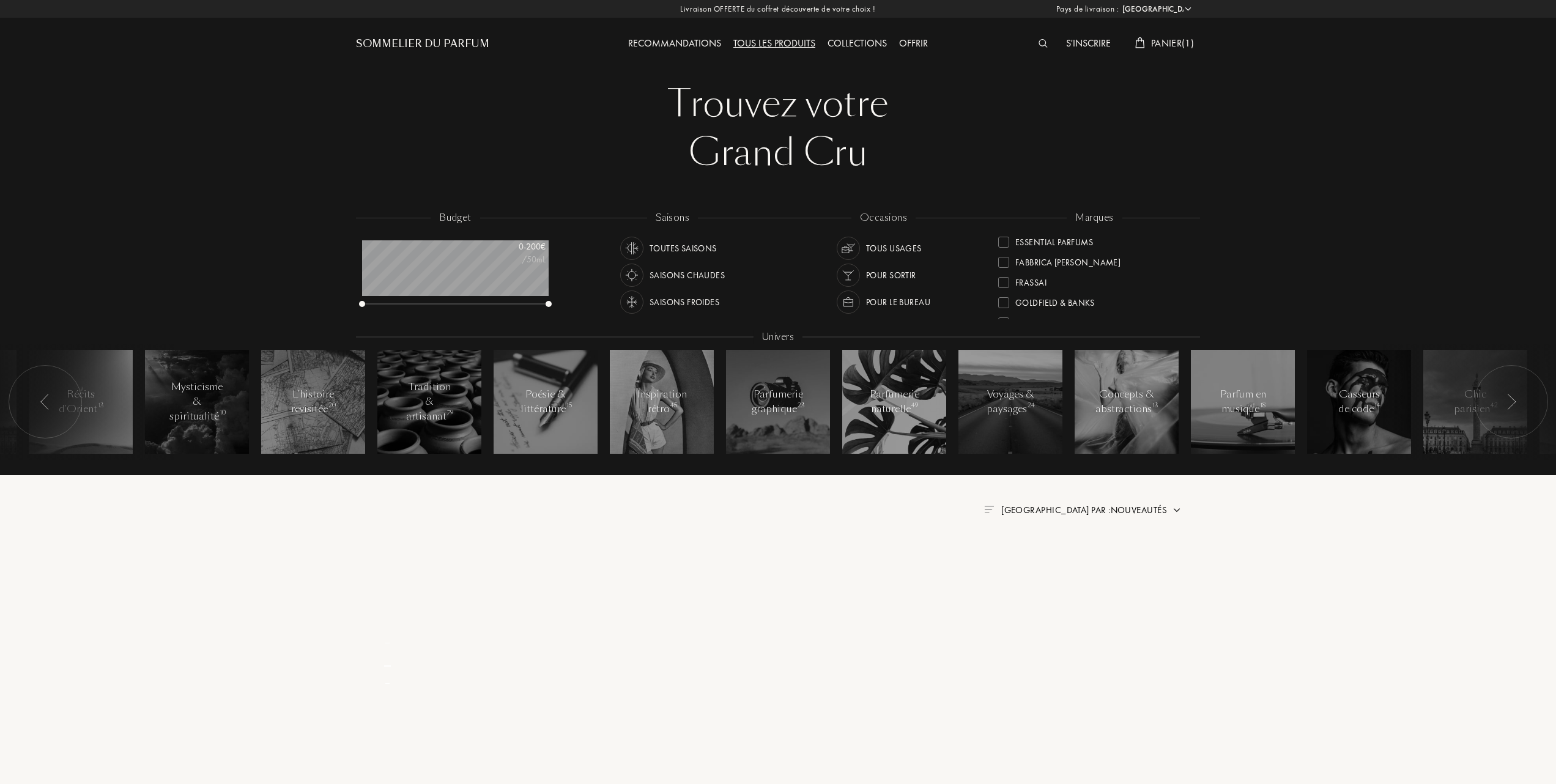
scroll to position [0, 0]
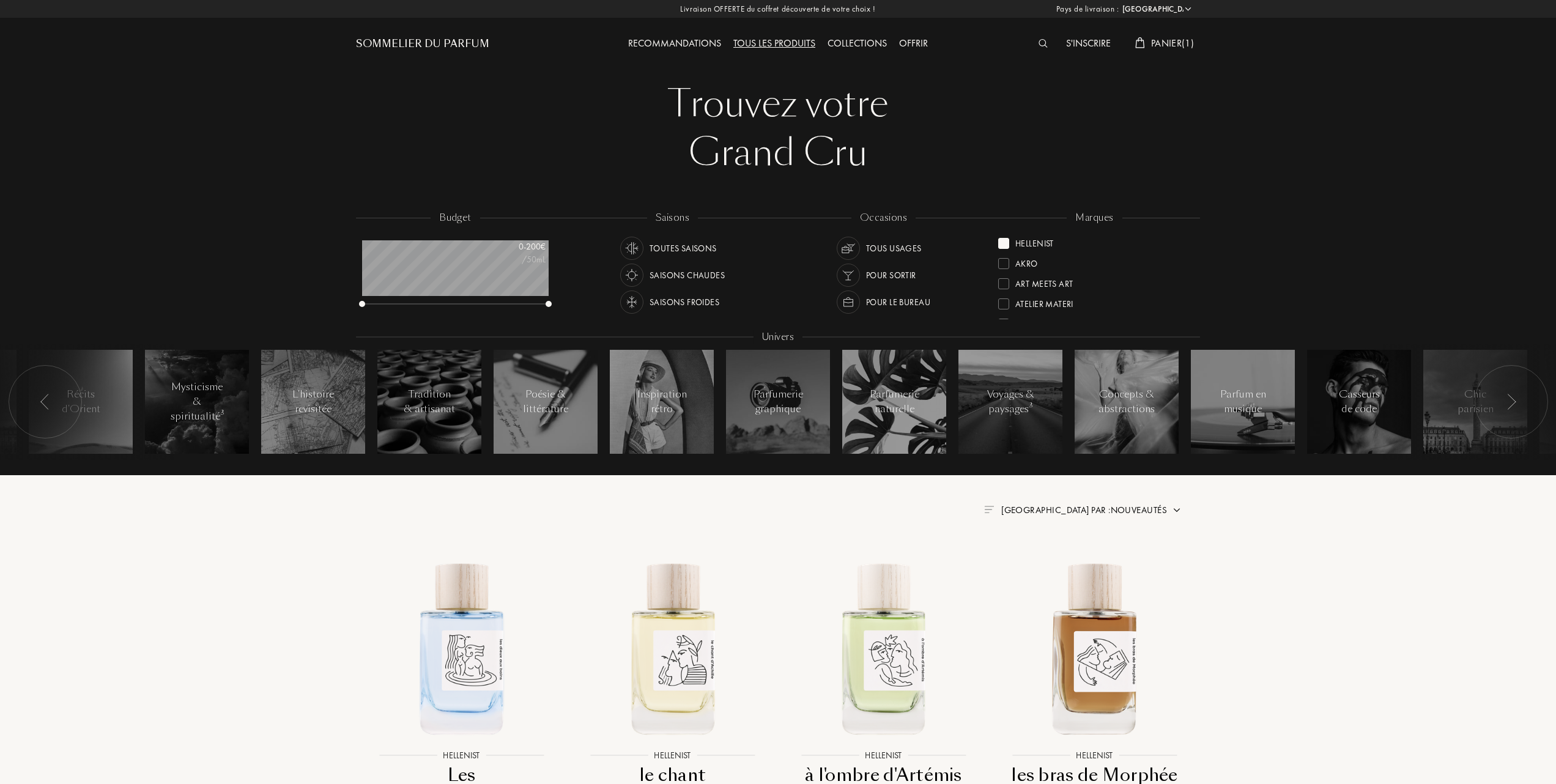
click at [1006, 236] on div "Hellenist" at bounding box center [1026, 241] width 56 height 17
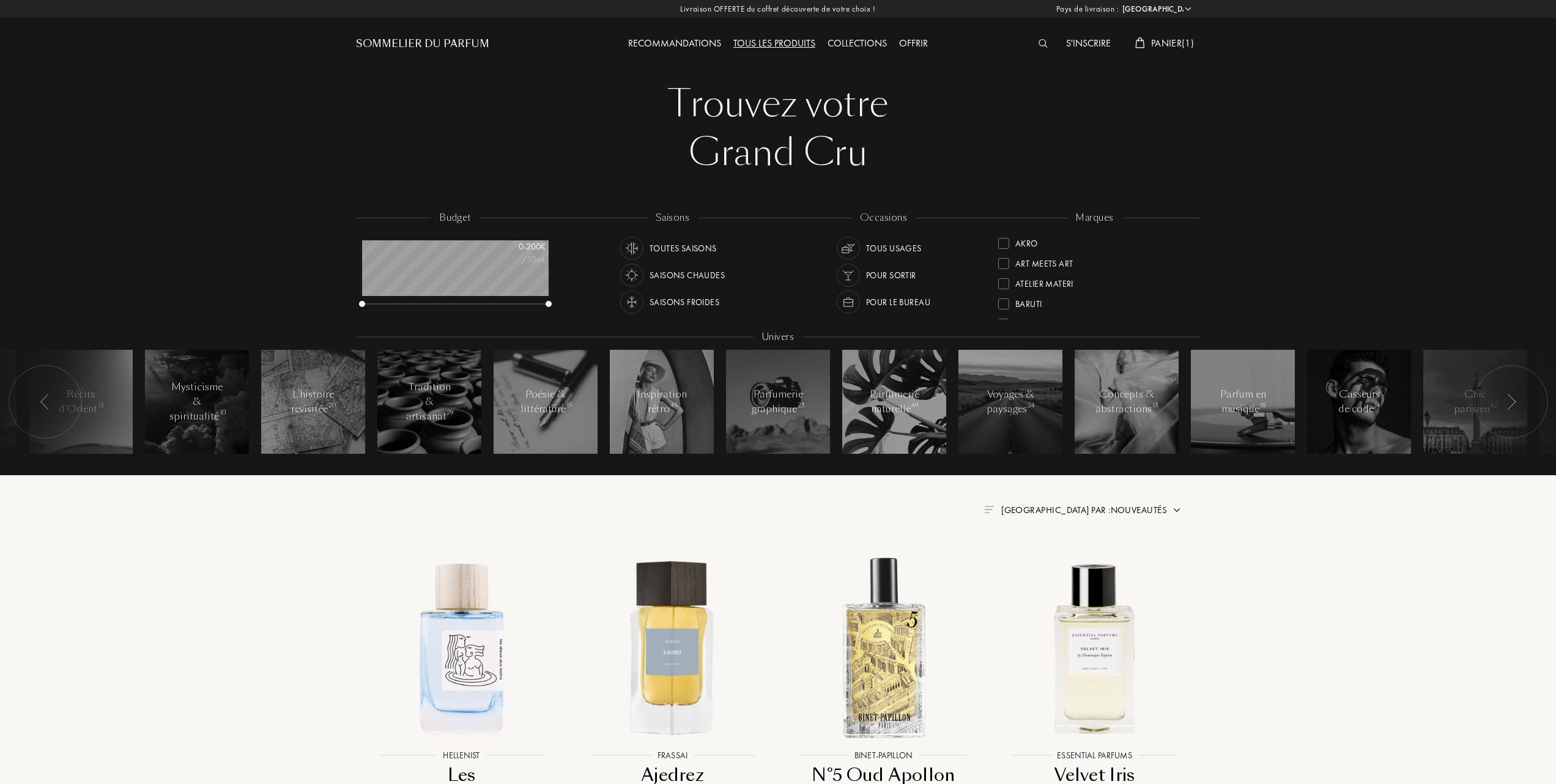
click at [1003, 302] on div at bounding box center [1003, 303] width 11 height 11
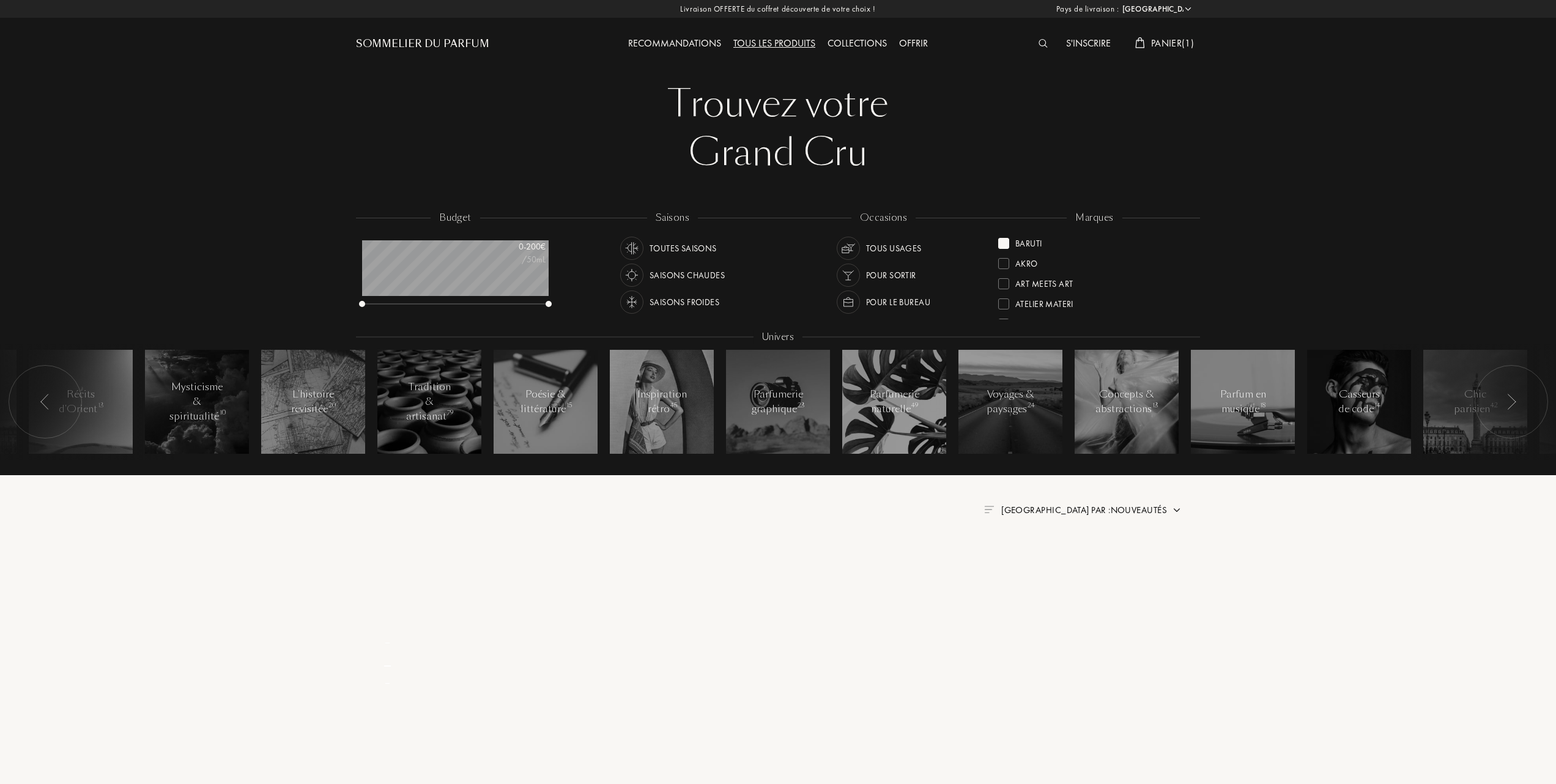
click at [1003, 302] on div at bounding box center [1003, 303] width 11 height 11
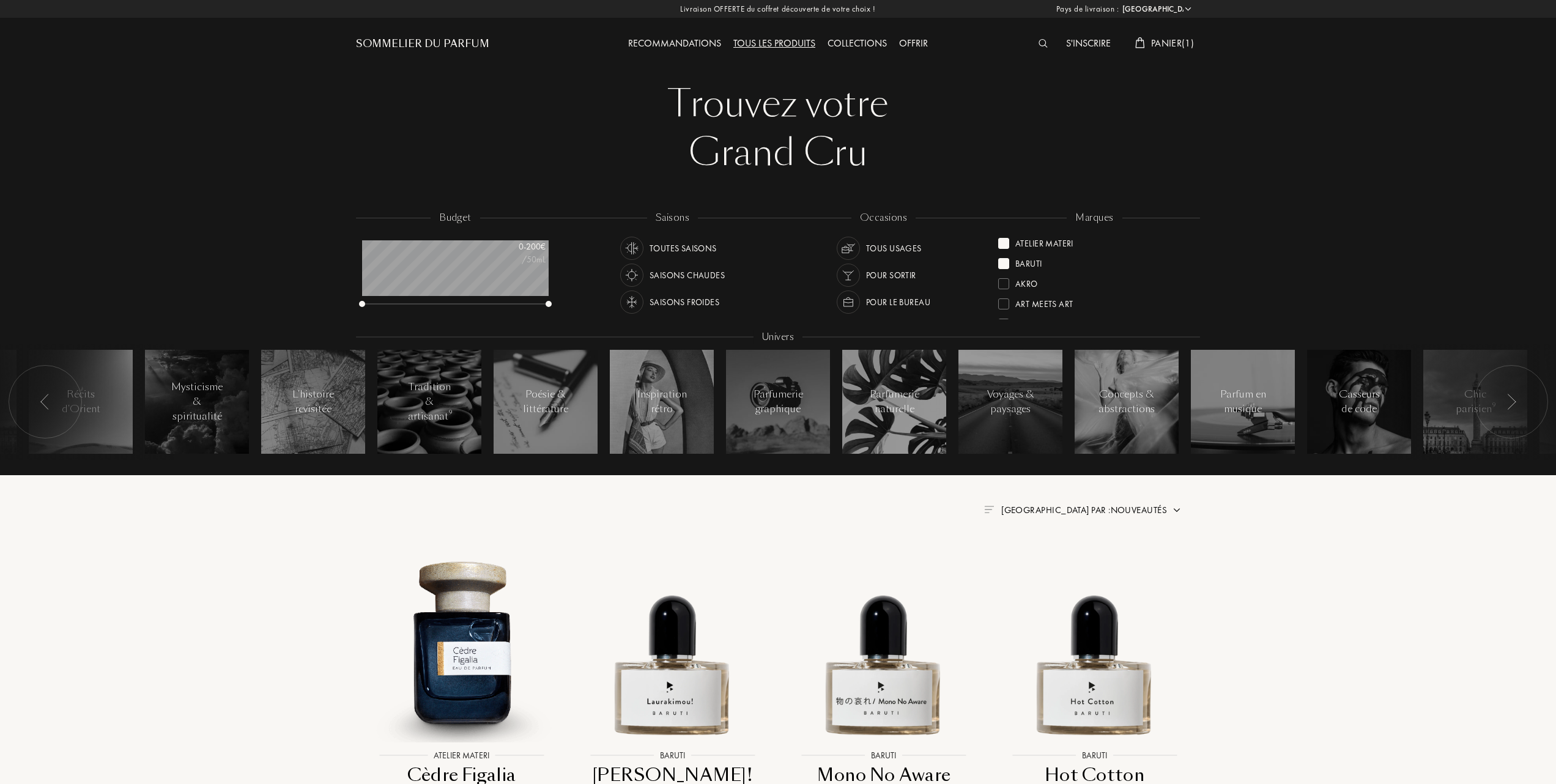
click at [1007, 257] on div "Baruti" at bounding box center [1020, 261] width 44 height 17
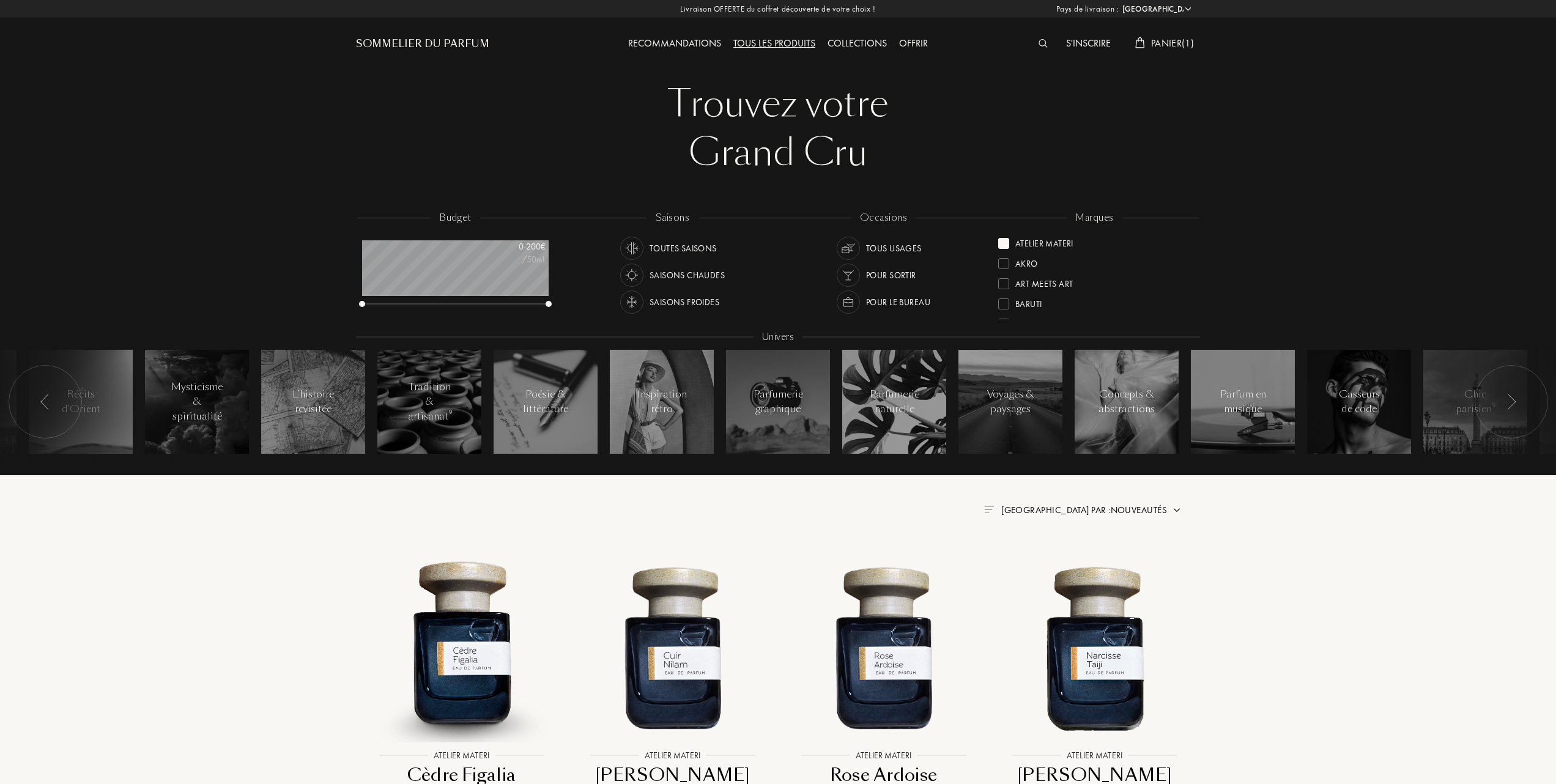
click at [1004, 240] on div at bounding box center [1003, 243] width 11 height 11
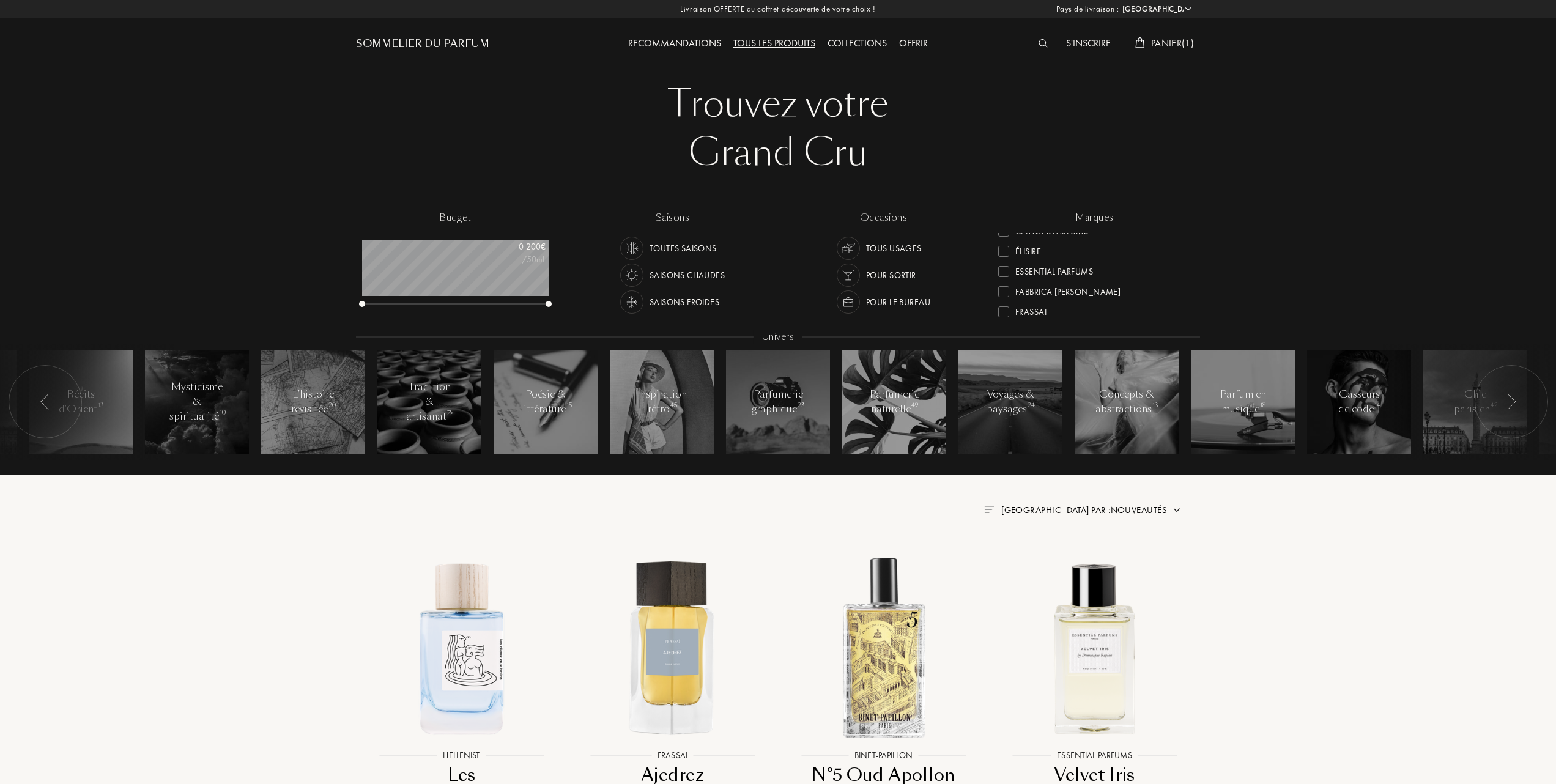
scroll to position [163, 0]
click at [1005, 257] on div at bounding box center [1003, 262] width 11 height 11
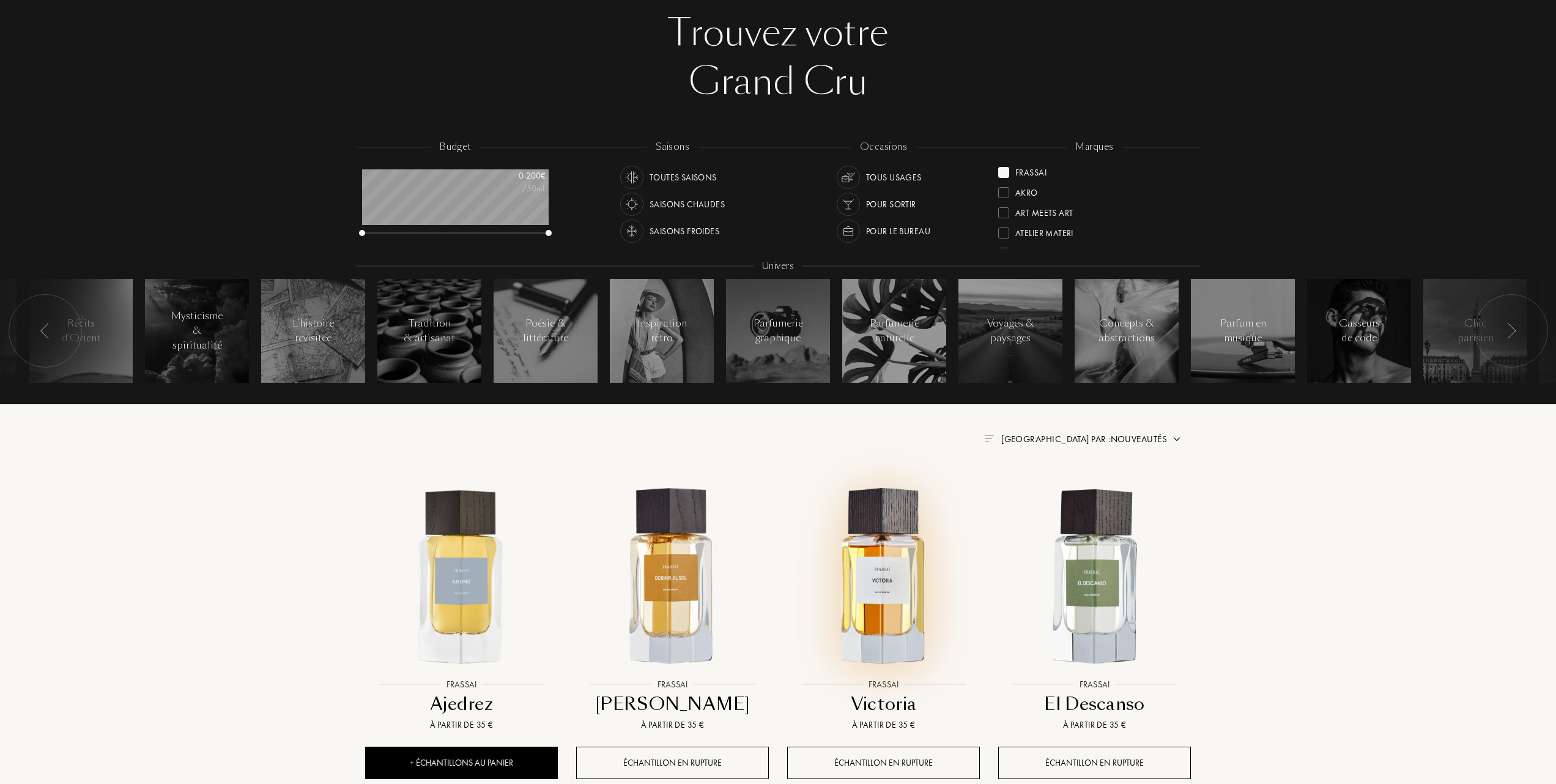
scroll to position [163, 0]
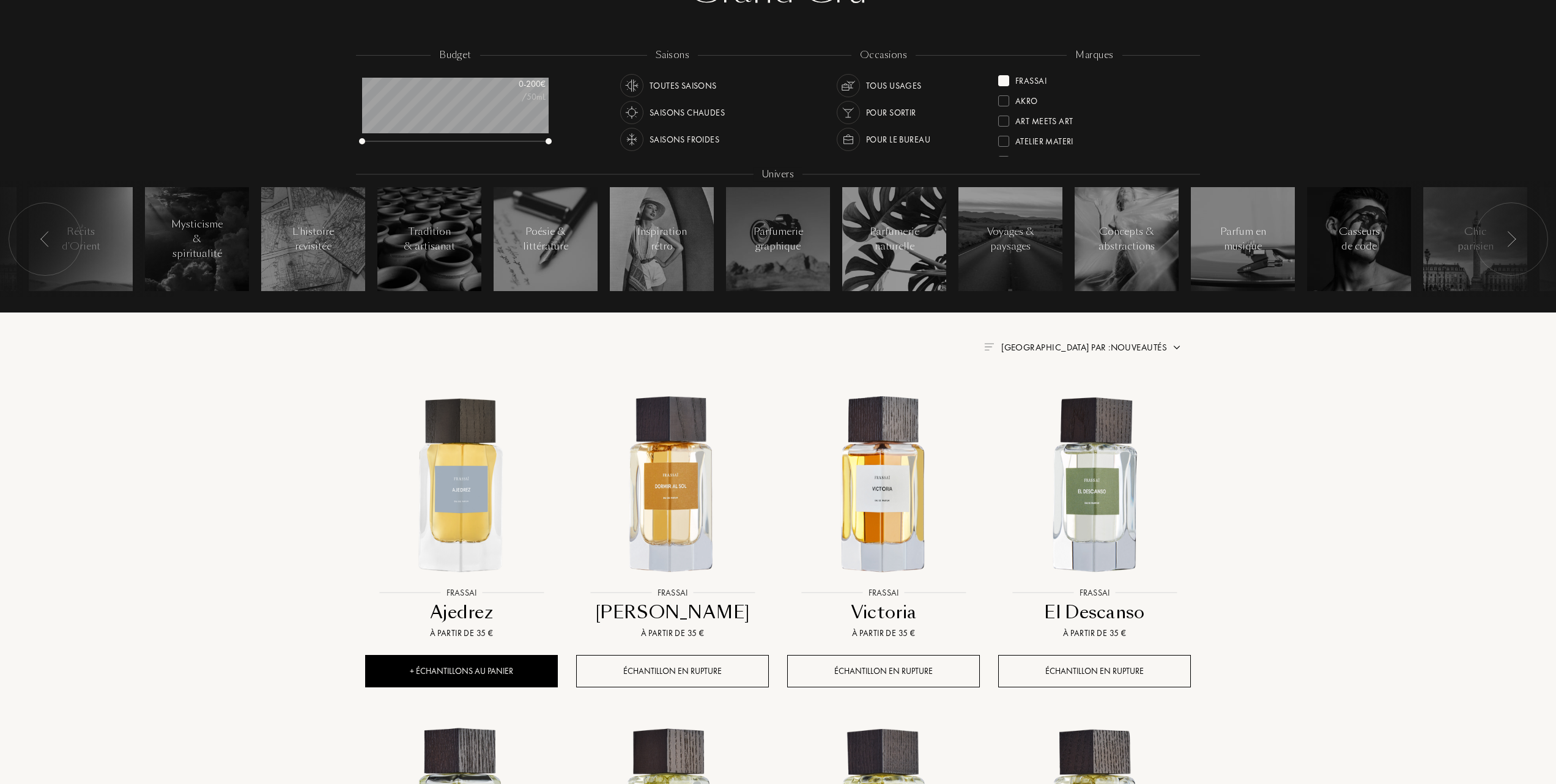
click at [1171, 343] on div "Trier par : Nouveautés" at bounding box center [1082, 347] width 198 height 14
click at [1178, 346] on img at bounding box center [1177, 347] width 10 height 10
click at [1056, 403] on div at bounding box center [1055, 401] width 8 height 8
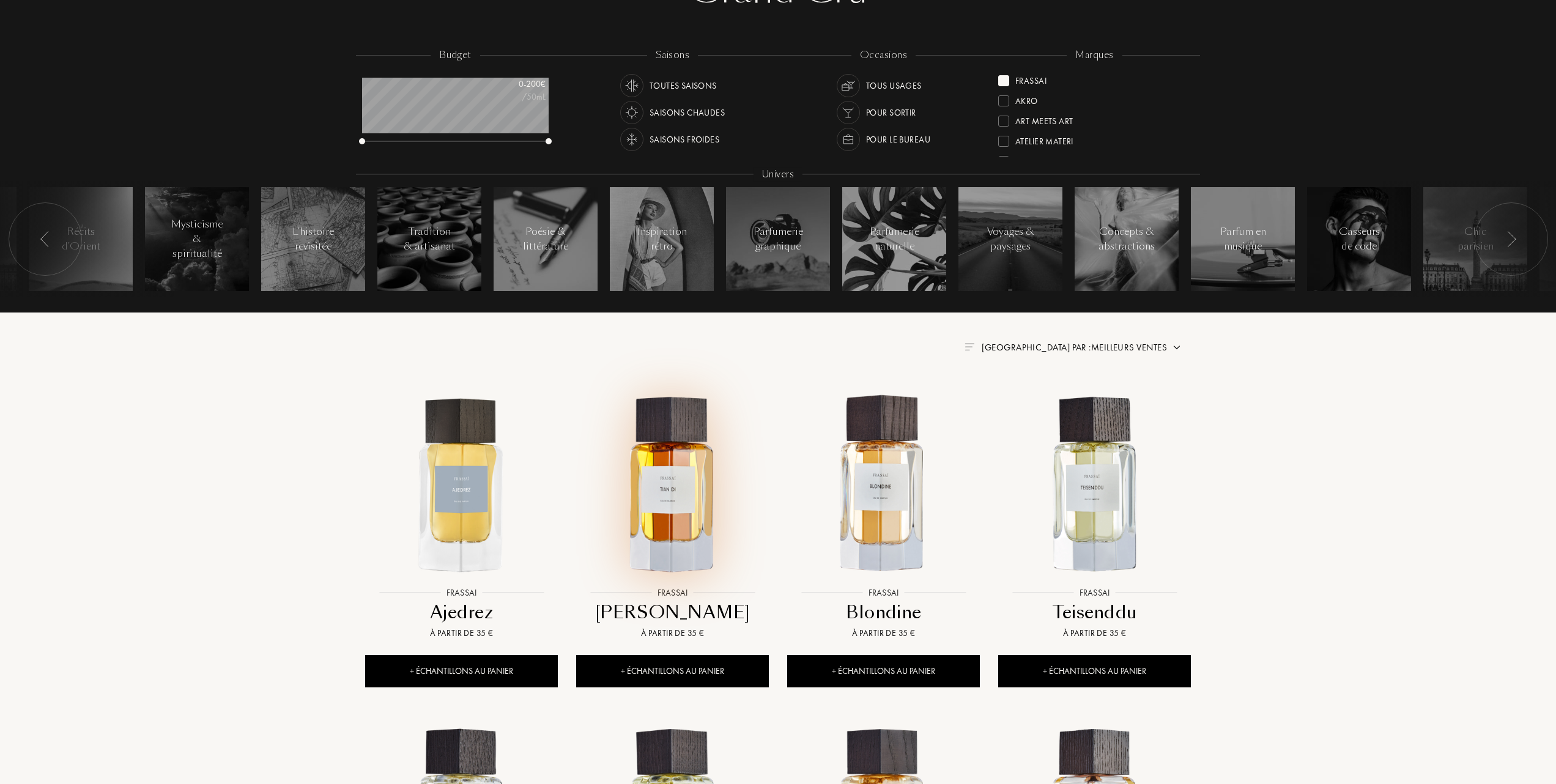
click at [676, 517] on img at bounding box center [672, 485] width 190 height 190
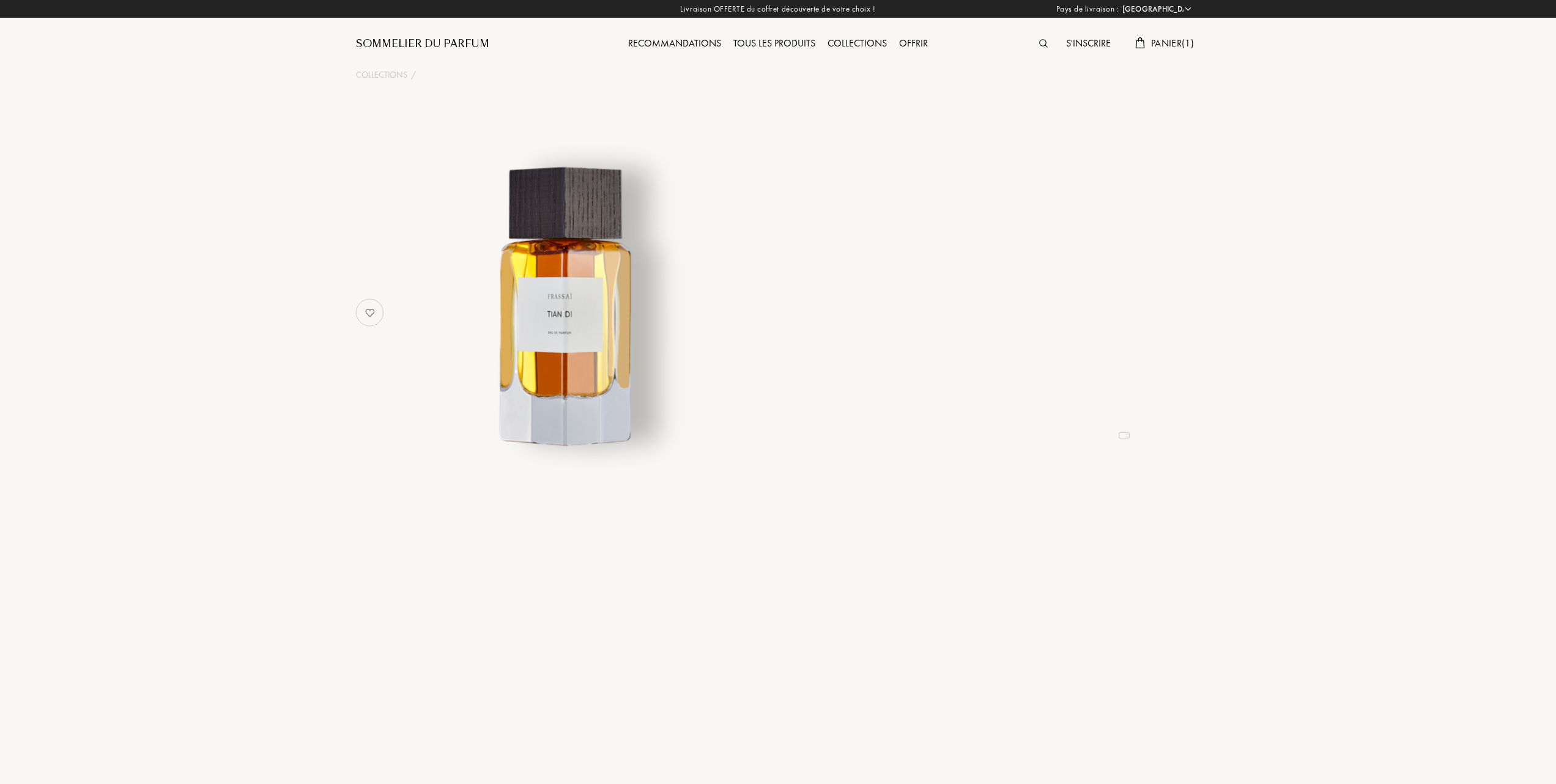
select select "FR"
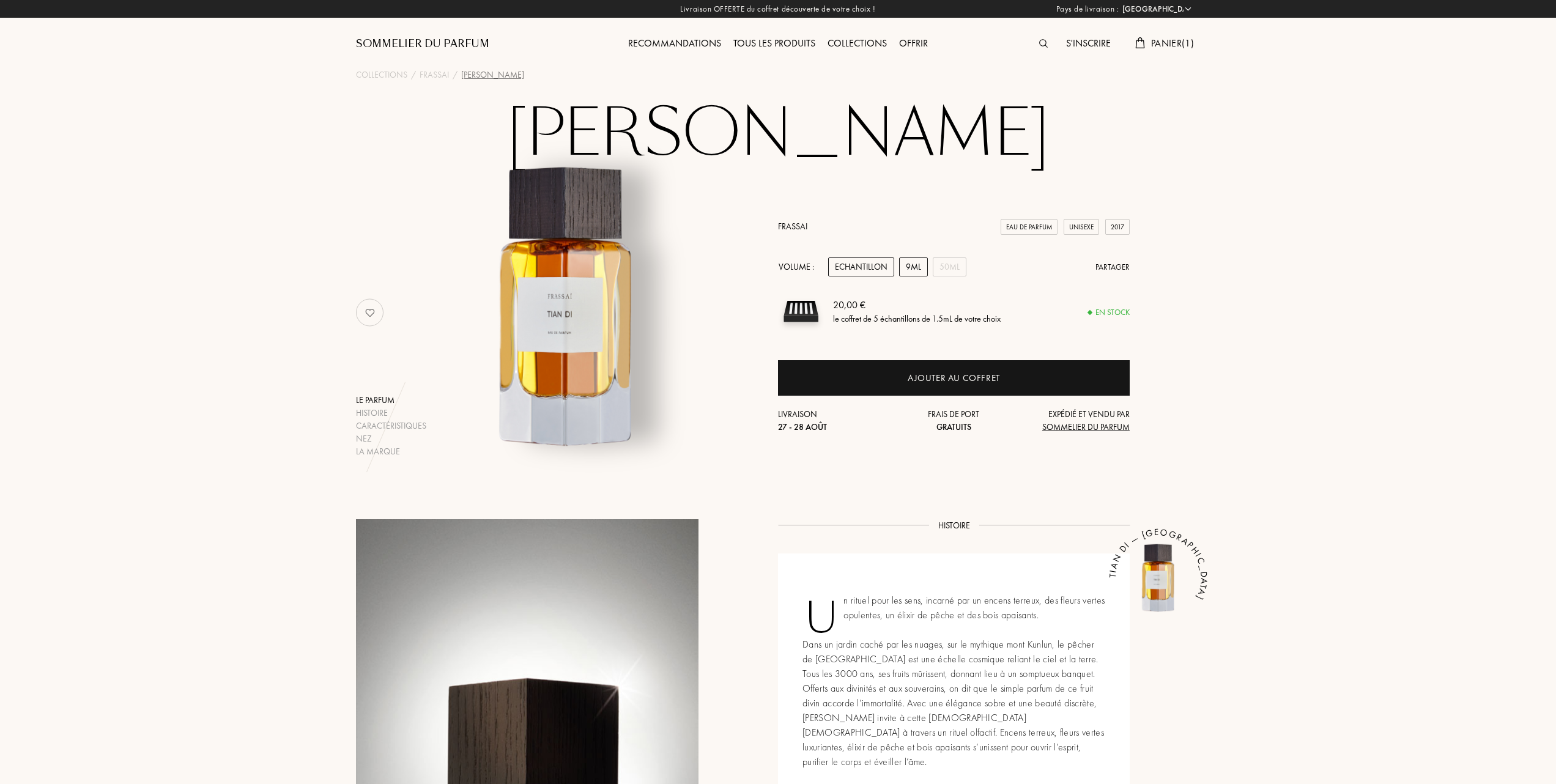
click at [923, 265] on div "9mL" at bounding box center [914, 266] width 28 height 19
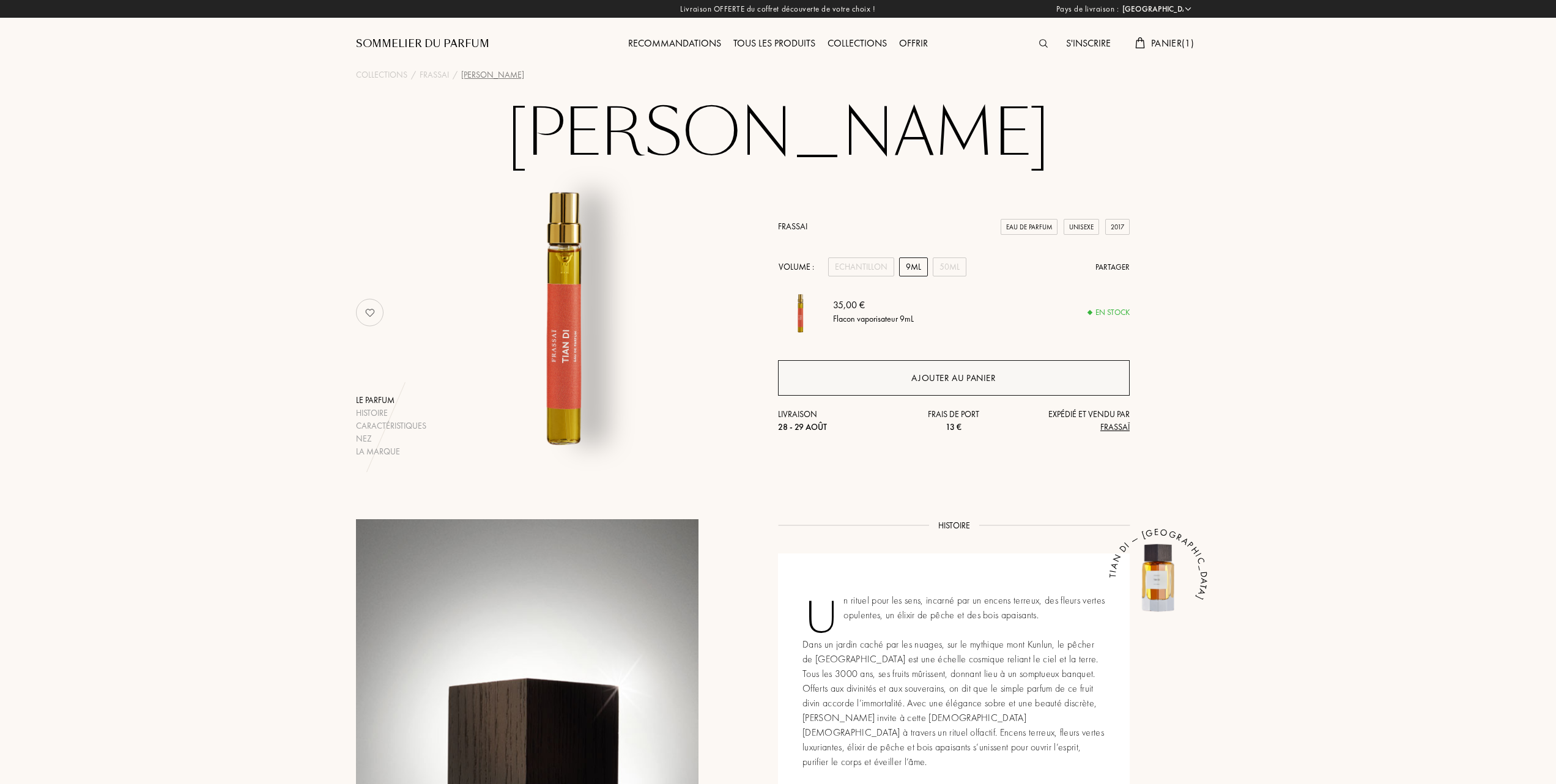
click at [938, 376] on div "Ajouter au panier" at bounding box center [953, 378] width 84 height 14
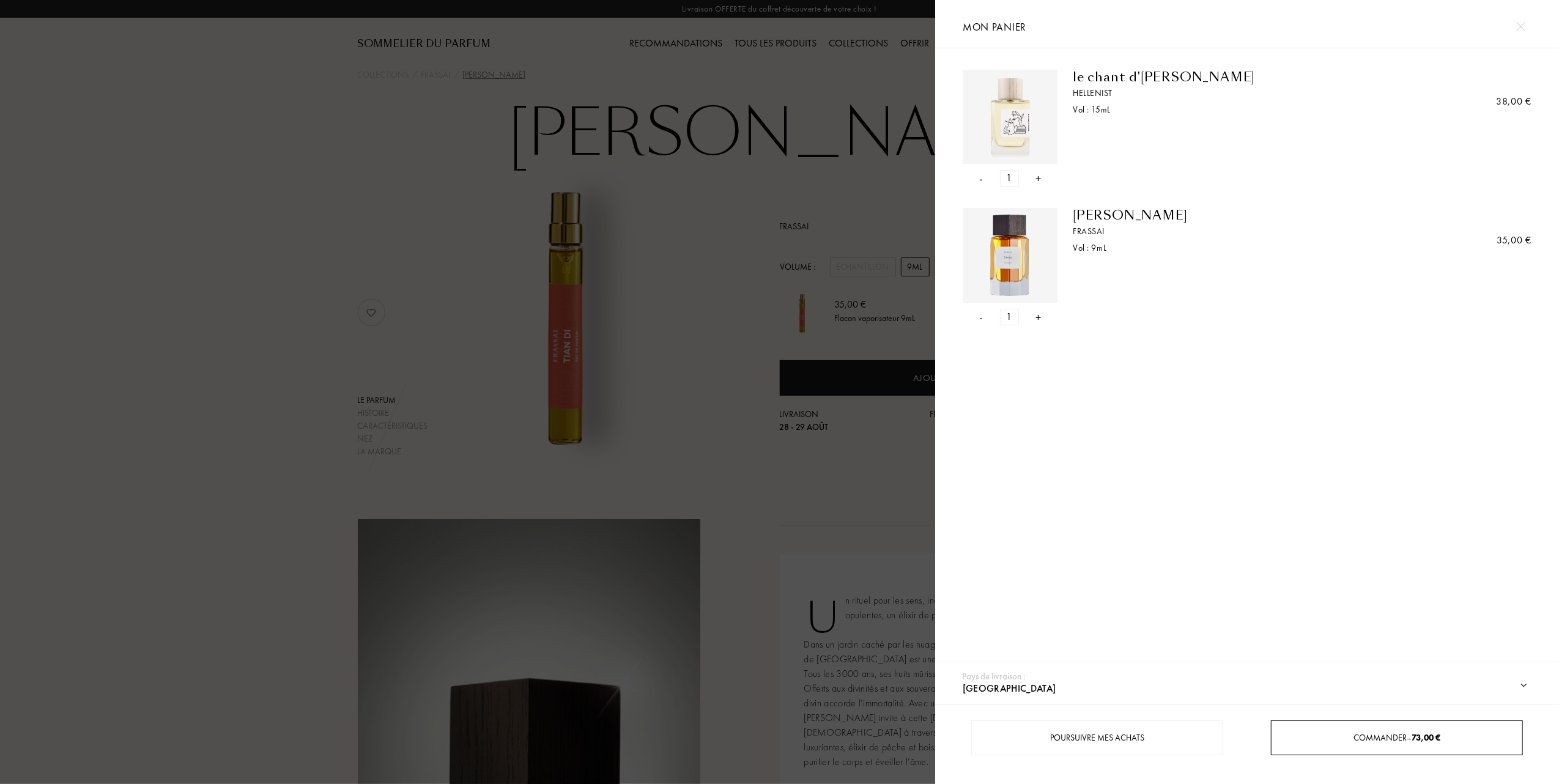
click at [1371, 737] on span "Commander – 73,00 €" at bounding box center [1397, 737] width 87 height 11
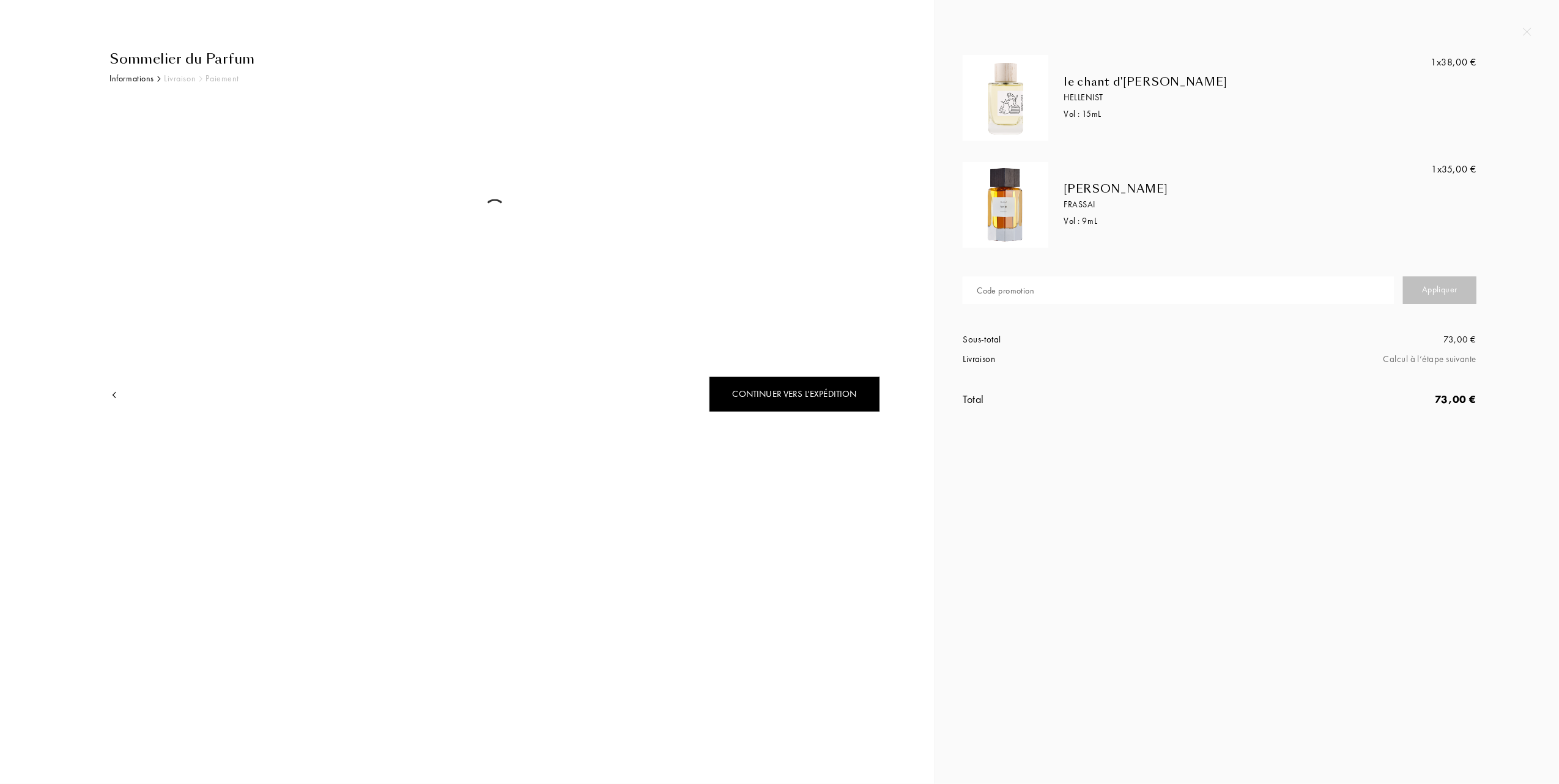
select select "FR"
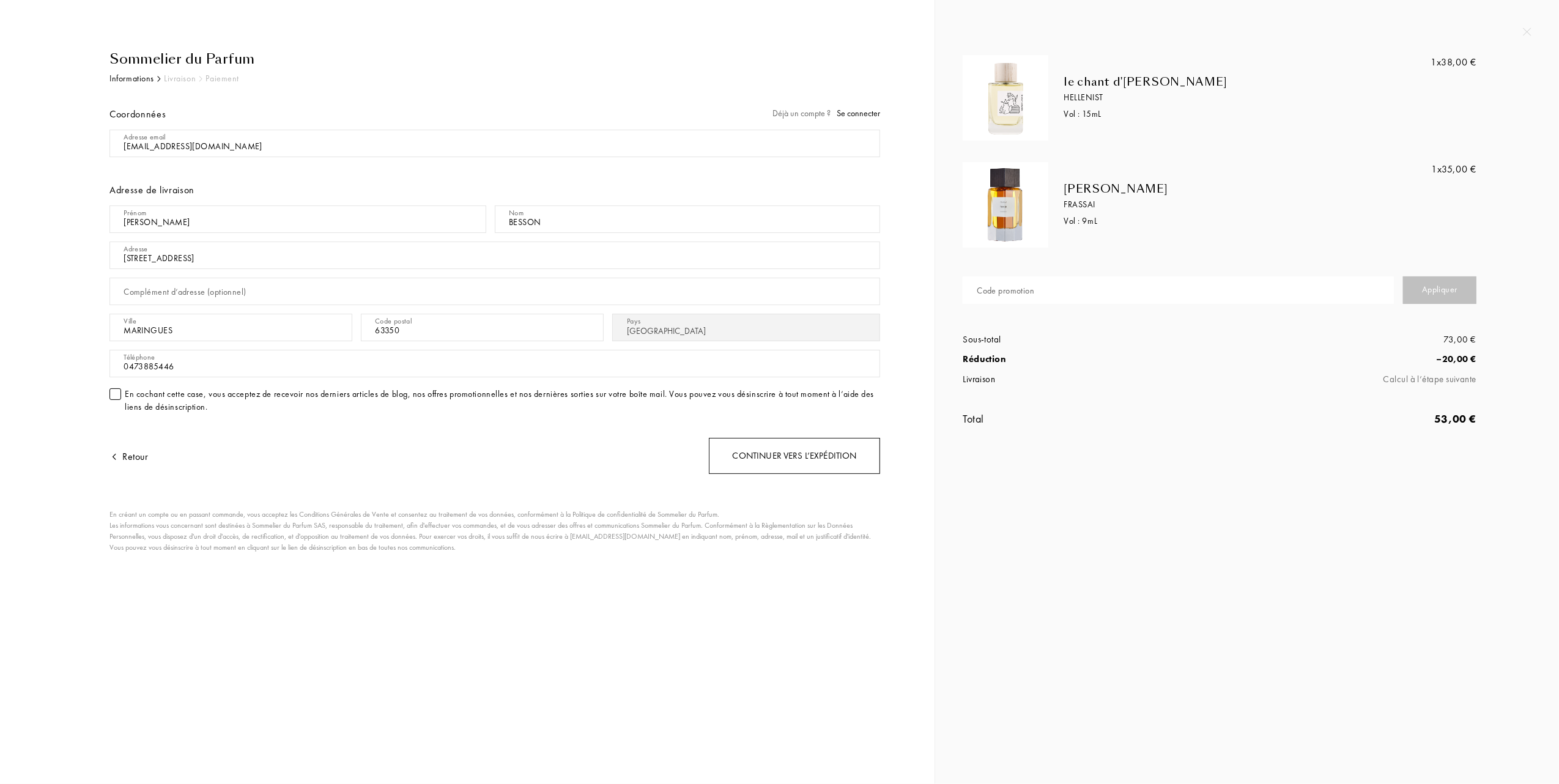
click at [807, 463] on div "Continuer vers l’expédition" at bounding box center [794, 455] width 171 height 36
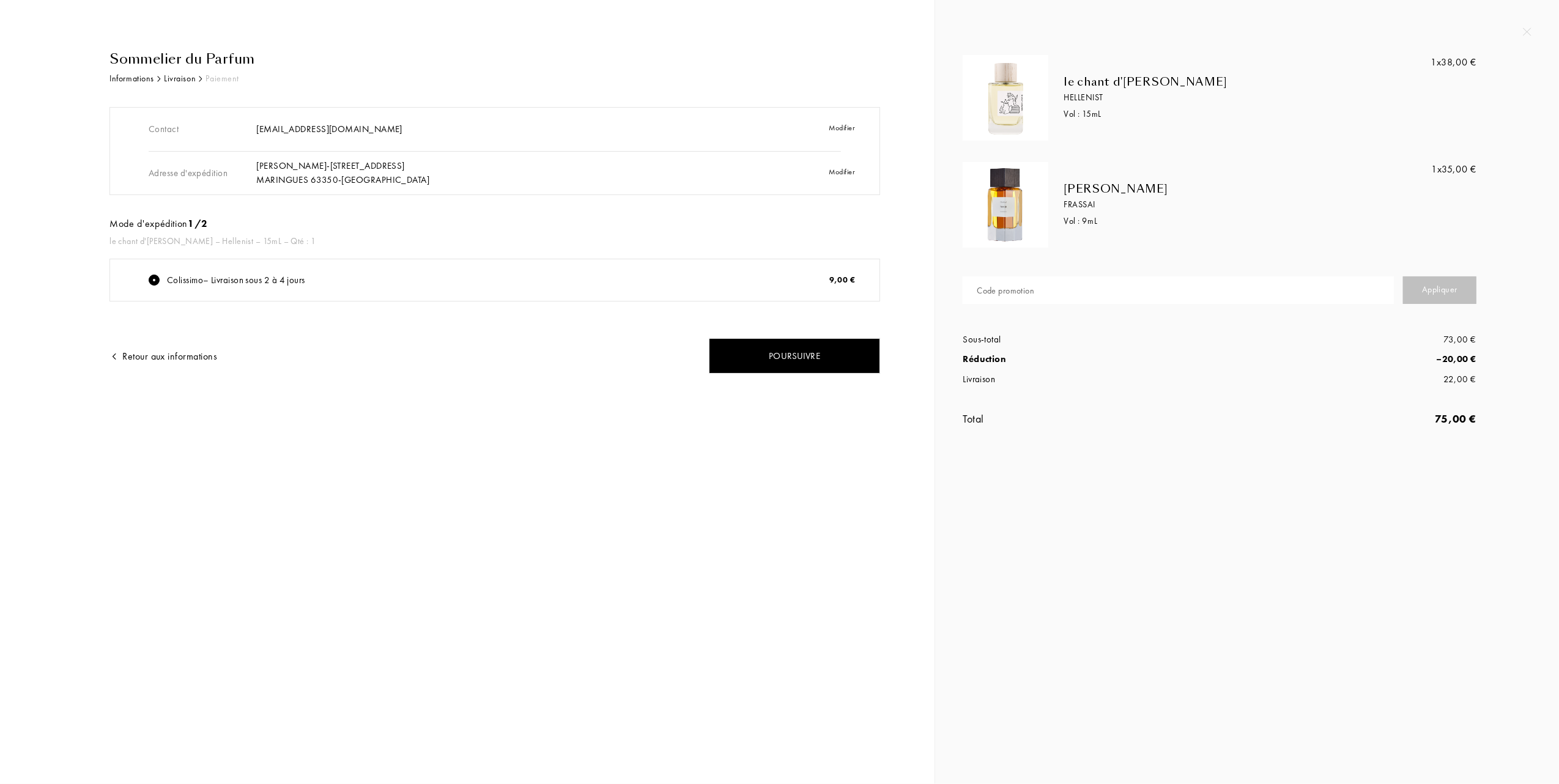
click at [1528, 28] on img at bounding box center [1527, 32] width 8 height 8
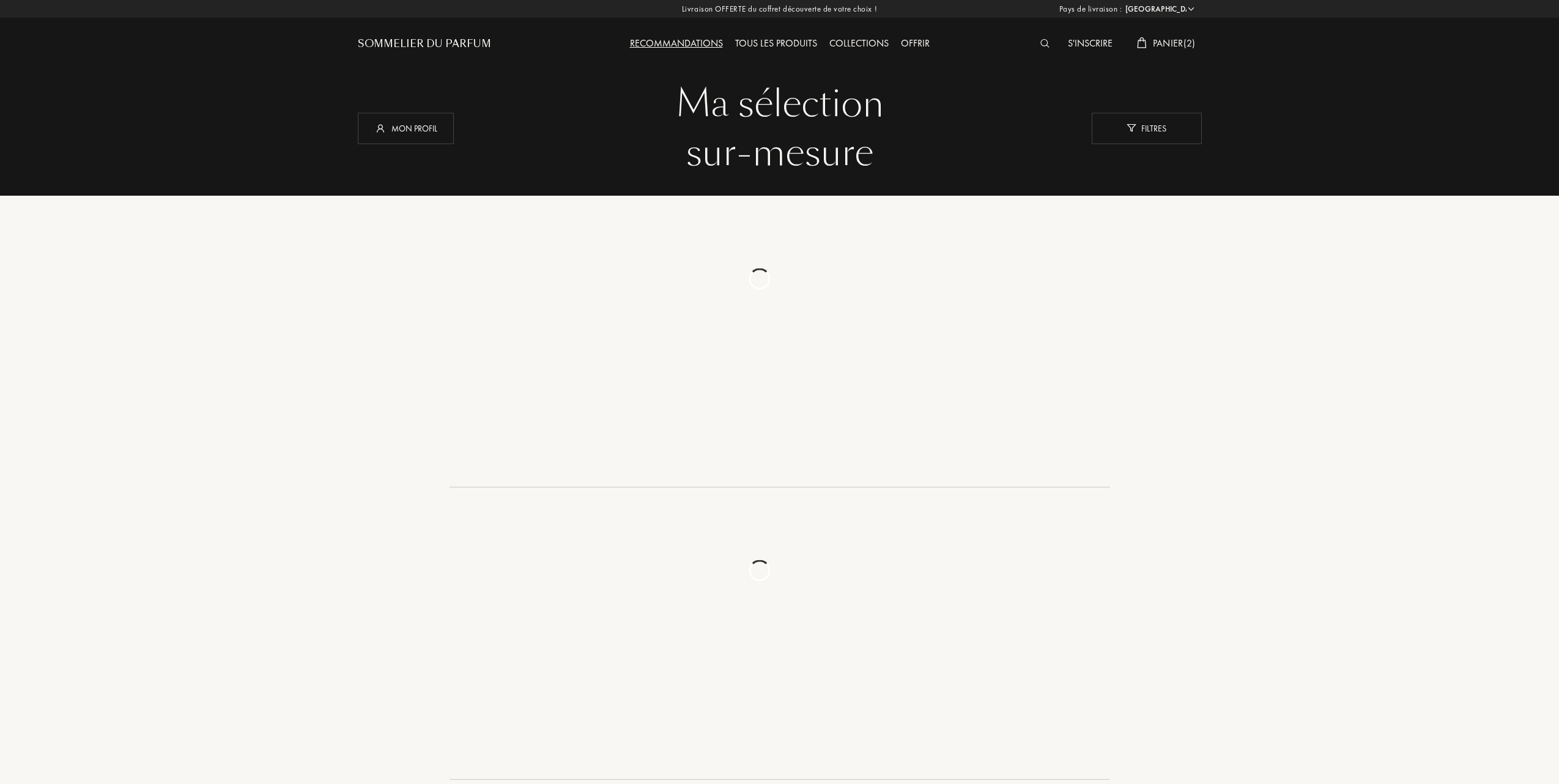
select select "FR"
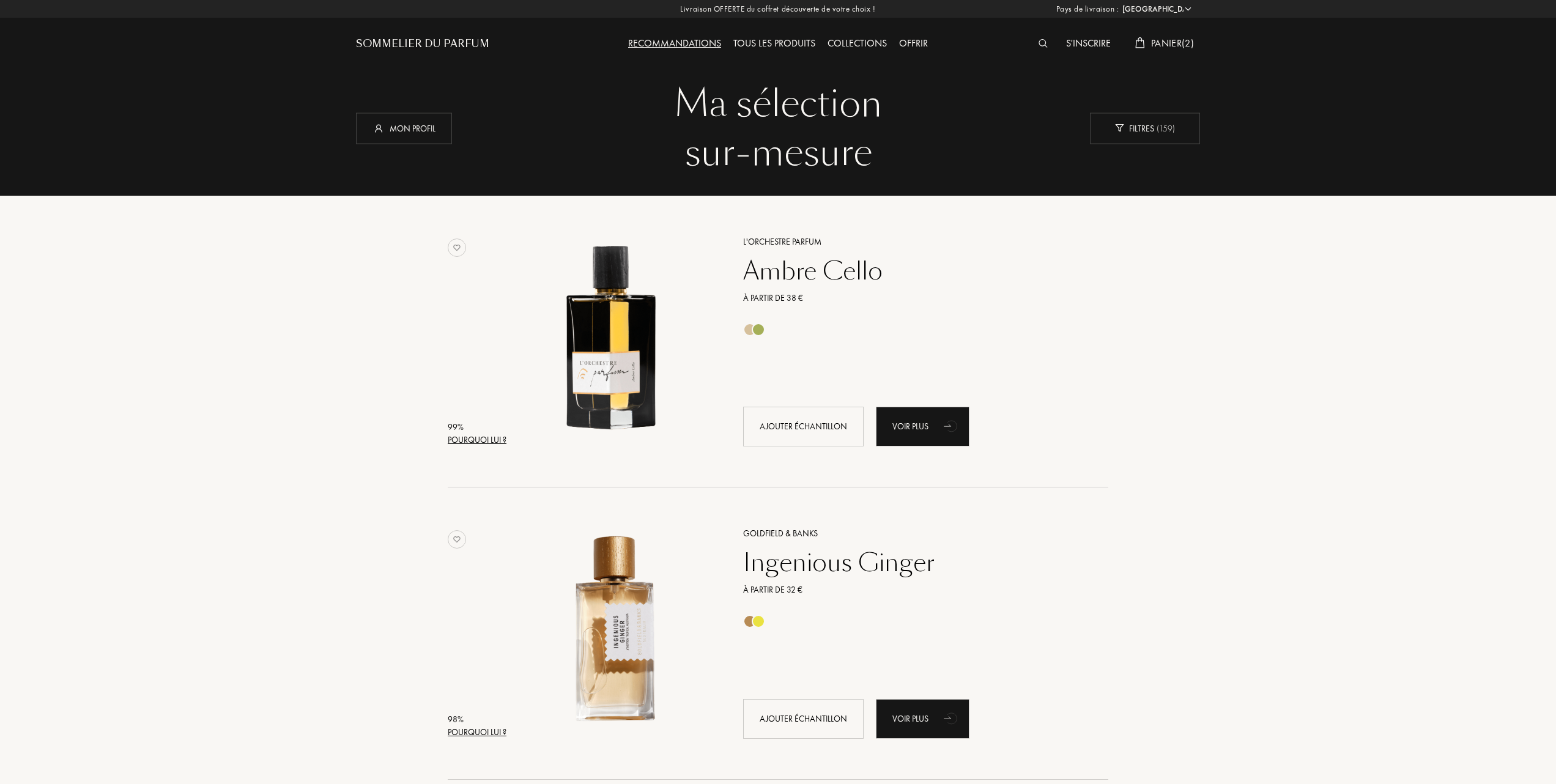
click at [1188, 43] on span "Panier ( 2 )" at bounding box center [1172, 43] width 43 height 13
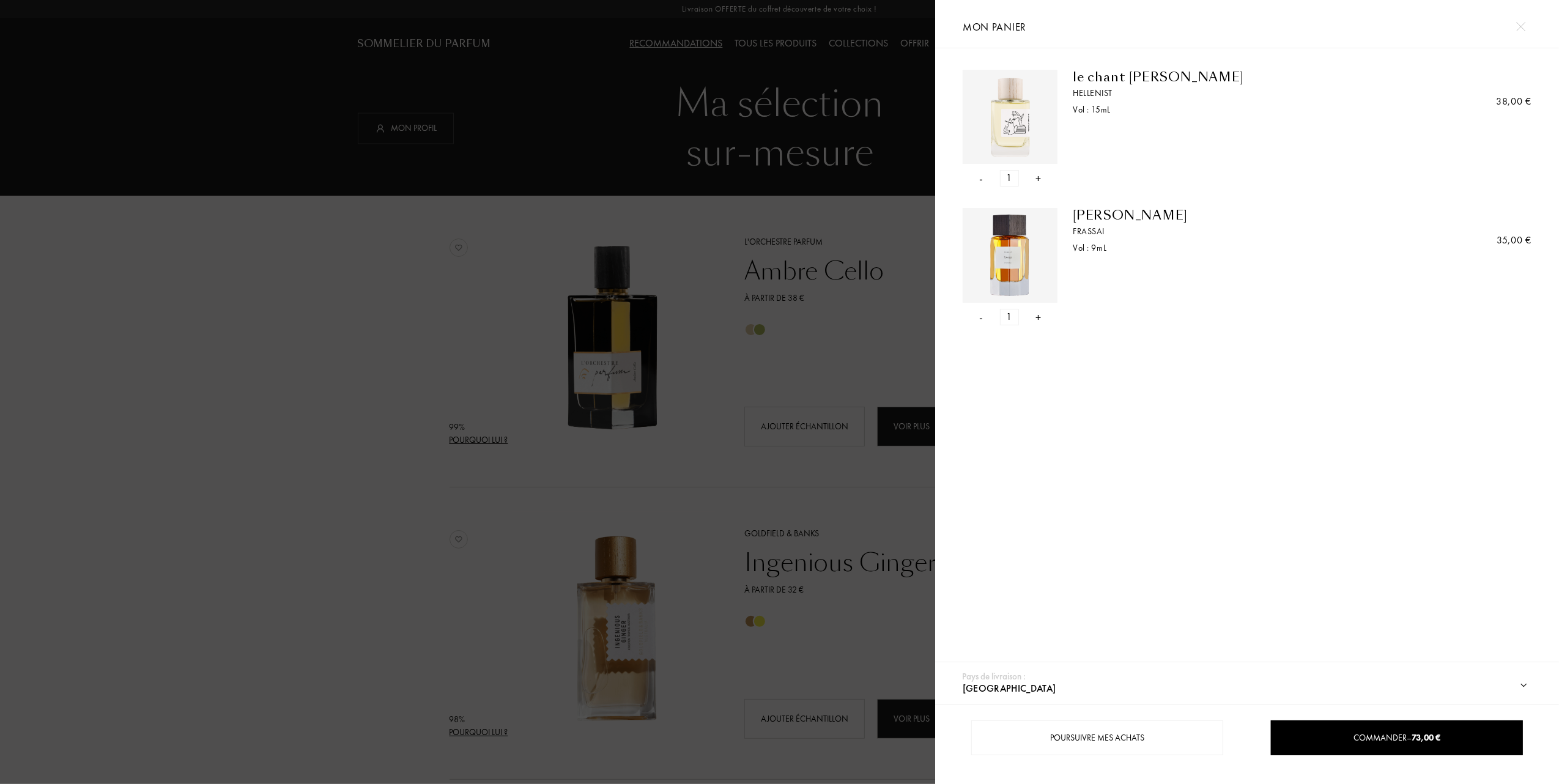
click at [979, 177] on div "-" at bounding box center [981, 179] width 3 height 17
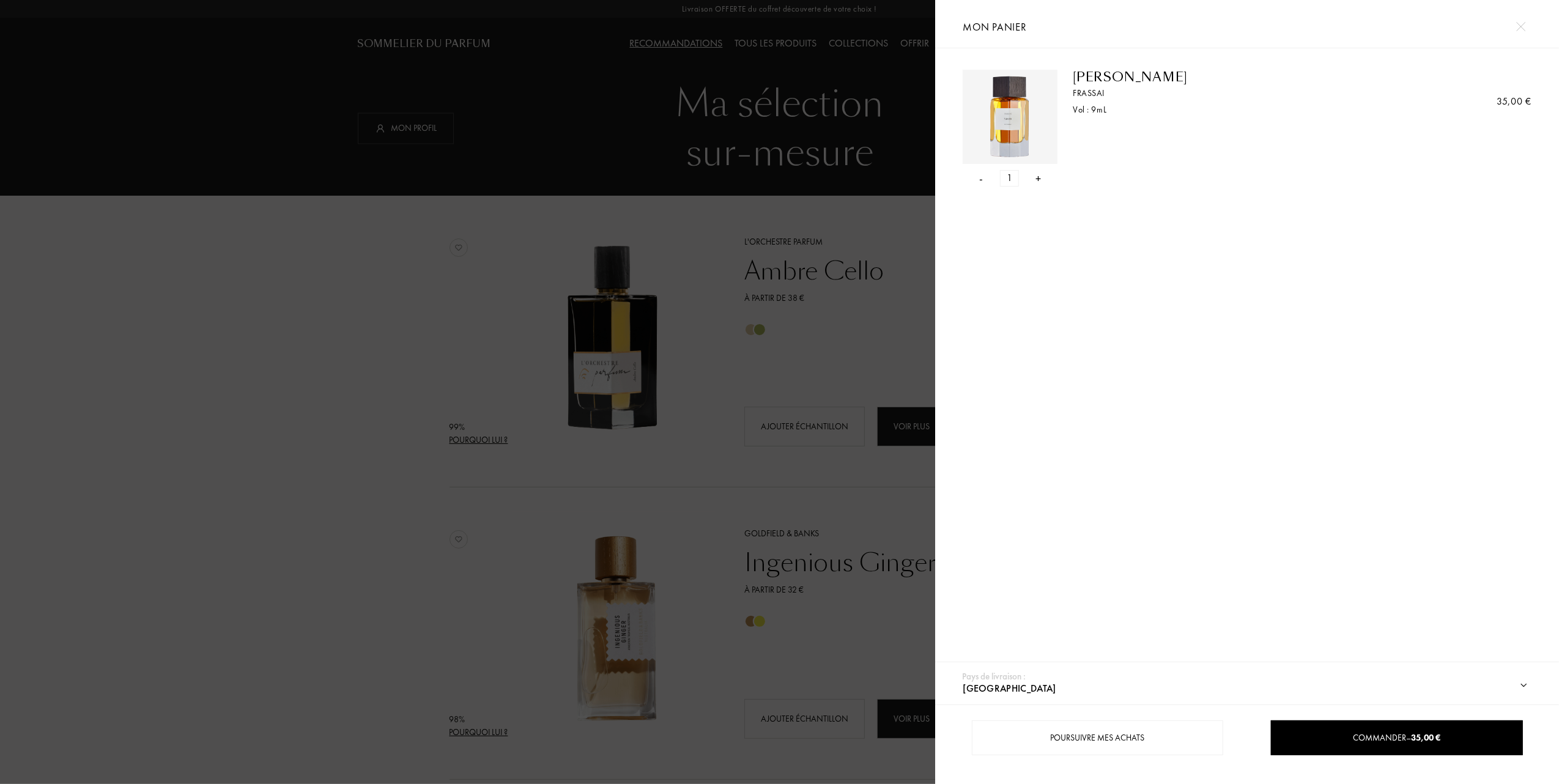
click at [982, 181] on div "-" at bounding box center [981, 179] width 3 height 17
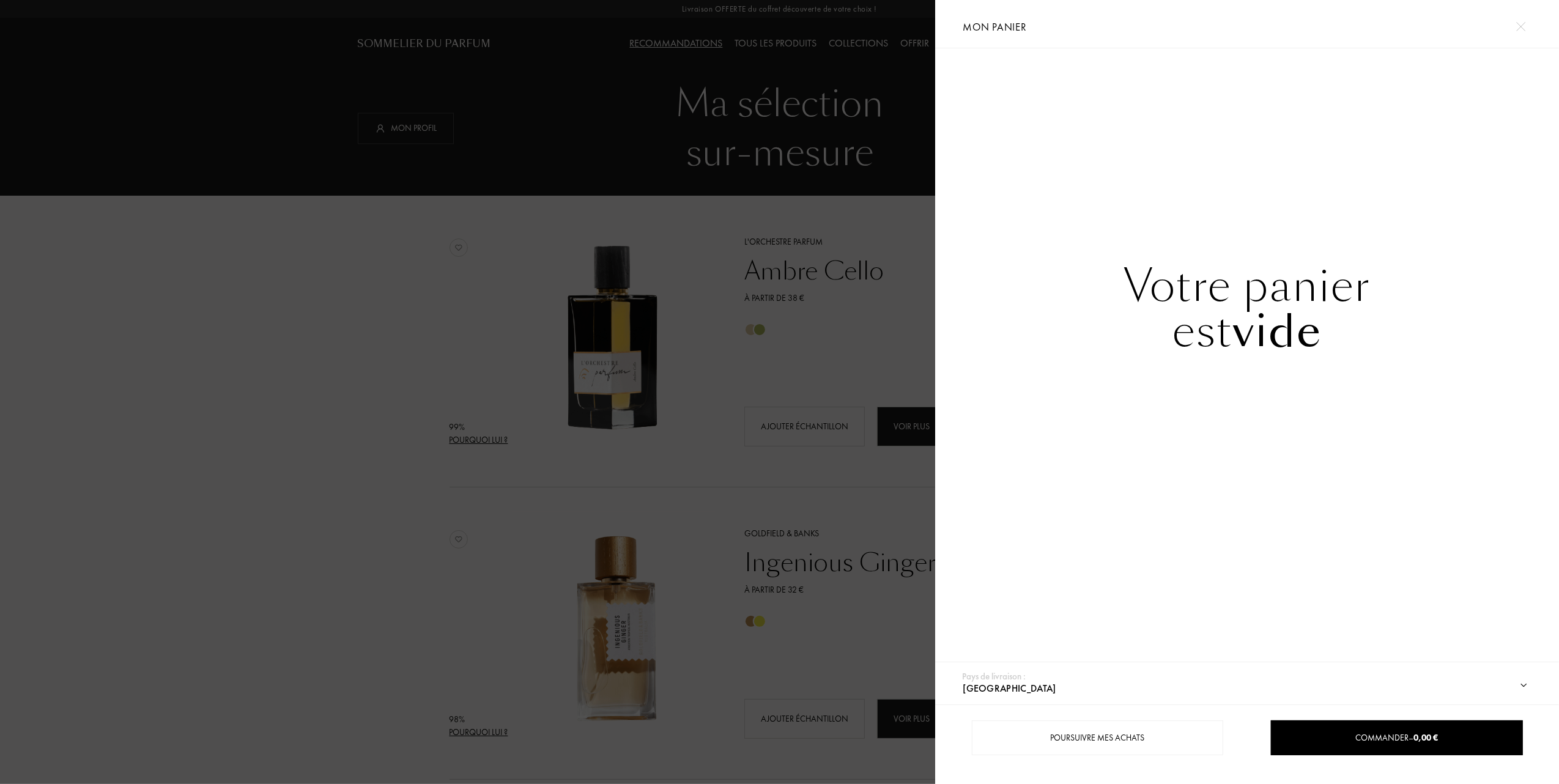
click at [282, 155] on div at bounding box center [468, 392] width 935 height 784
